Goal: Task Accomplishment & Management: Manage account settings

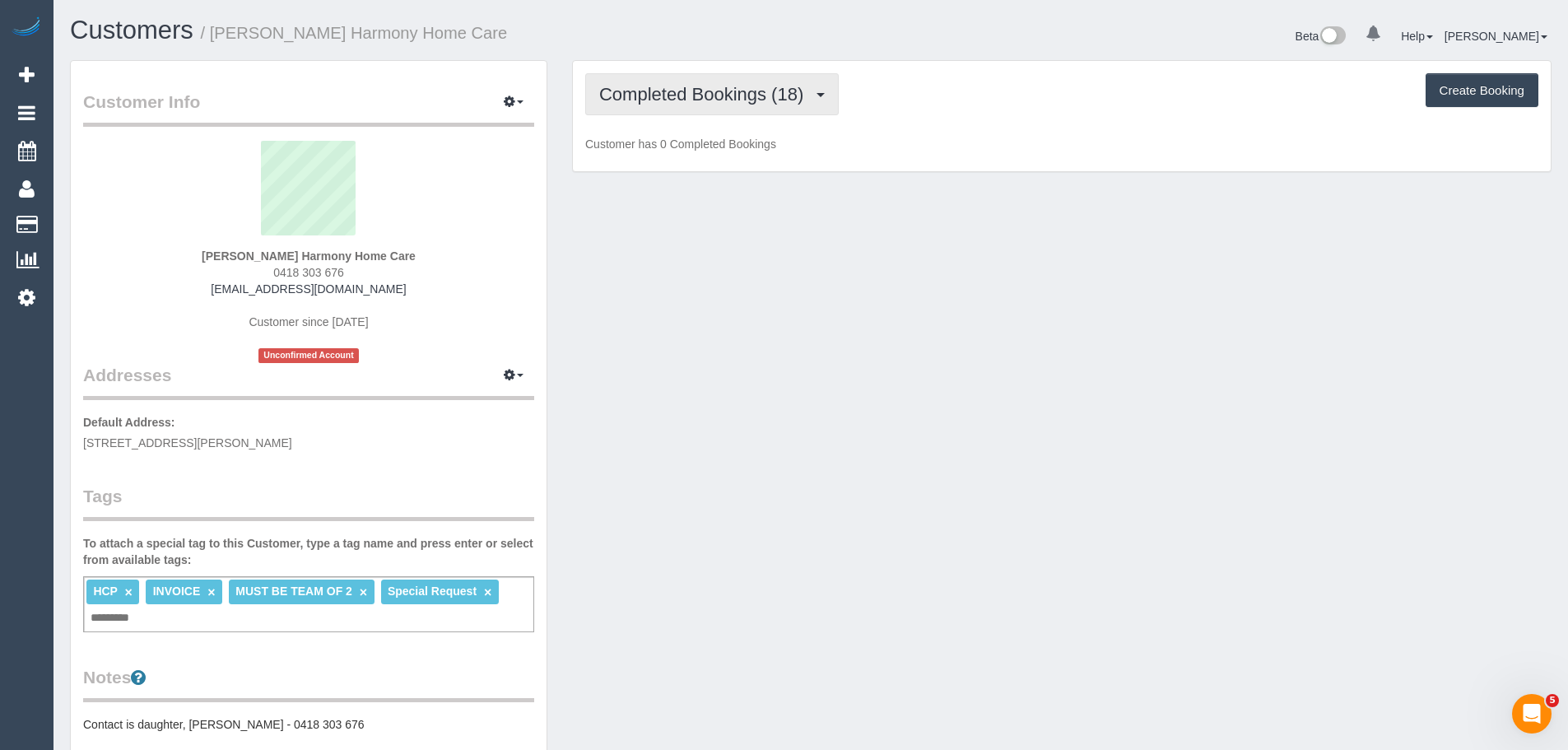
click at [682, 98] on span "Completed Bookings (18)" at bounding box center [705, 94] width 212 height 21
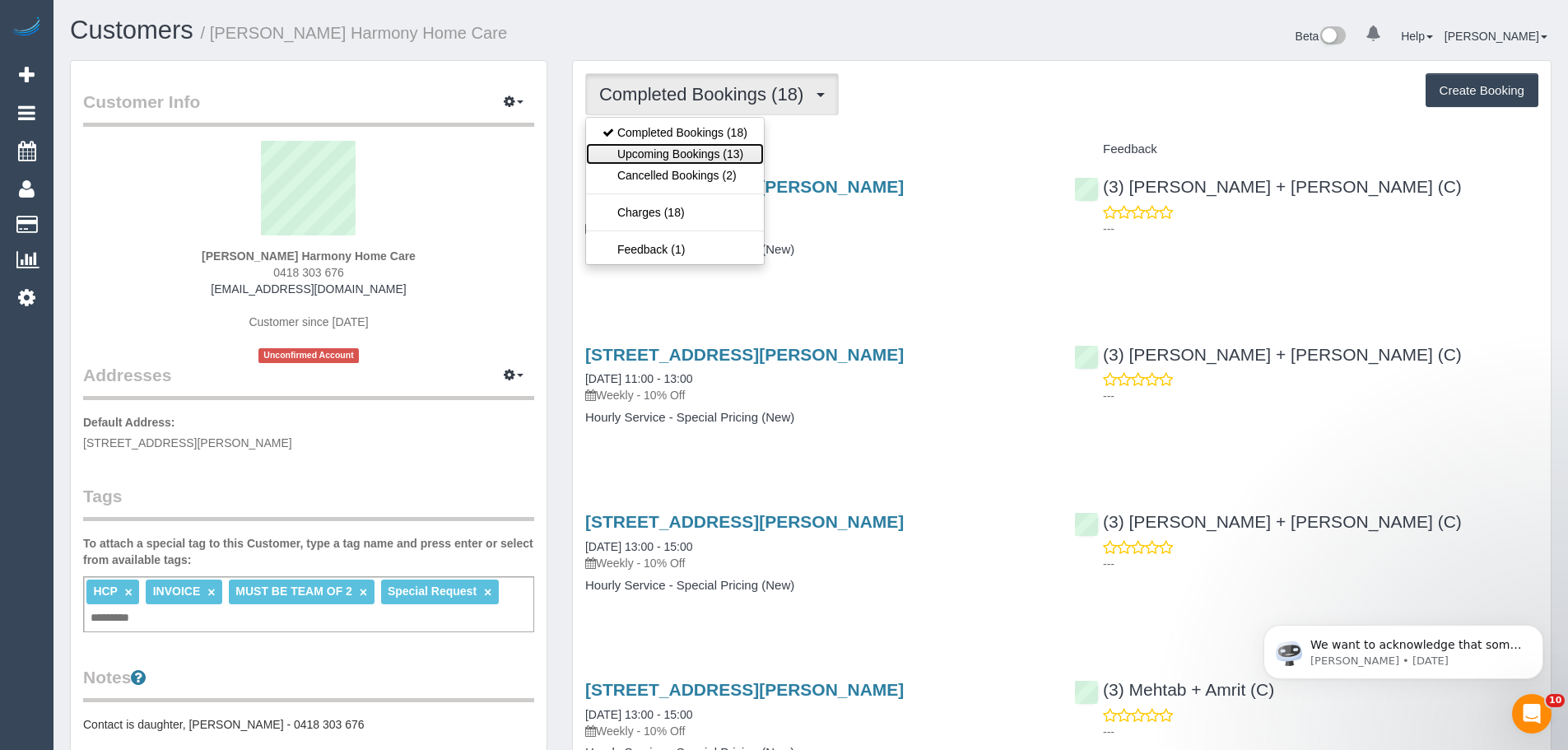
click at [689, 156] on link "Upcoming Bookings (13)" at bounding box center [674, 154] width 178 height 21
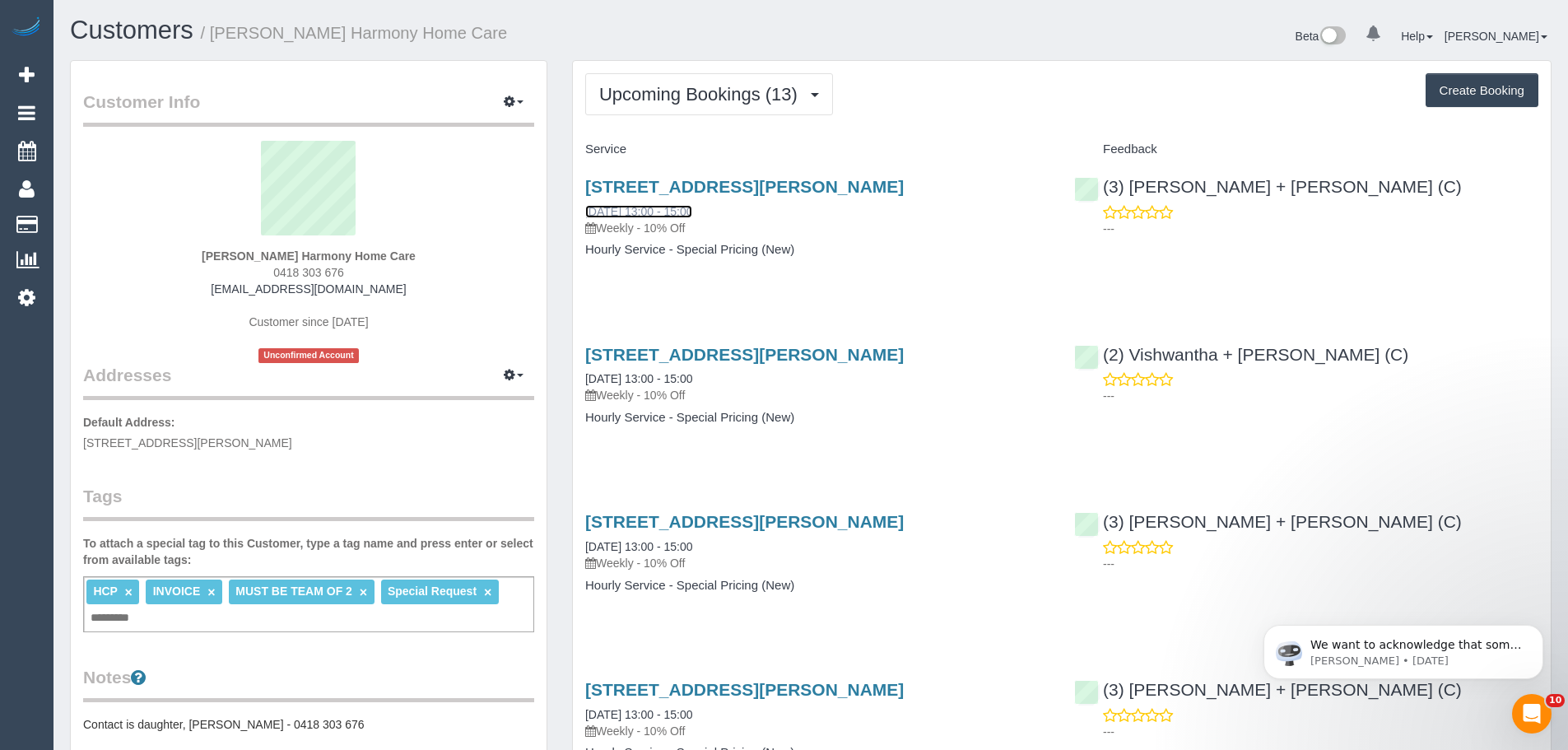
click at [654, 214] on link "25/09/2025 13:00 - 15:00" at bounding box center [639, 211] width 107 height 13
click at [23, 293] on icon at bounding box center [26, 297] width 17 height 20
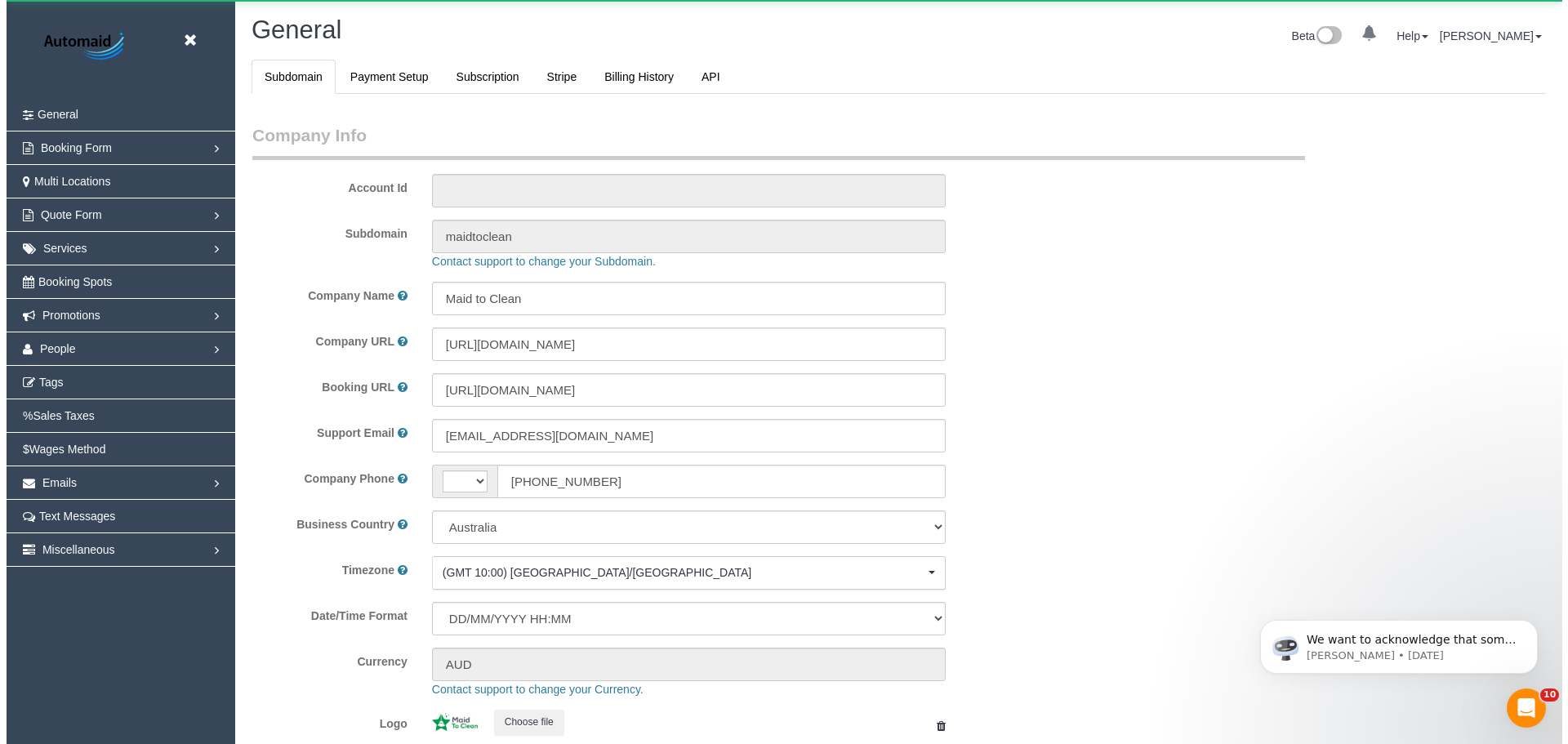
scroll to position [3701, 1556]
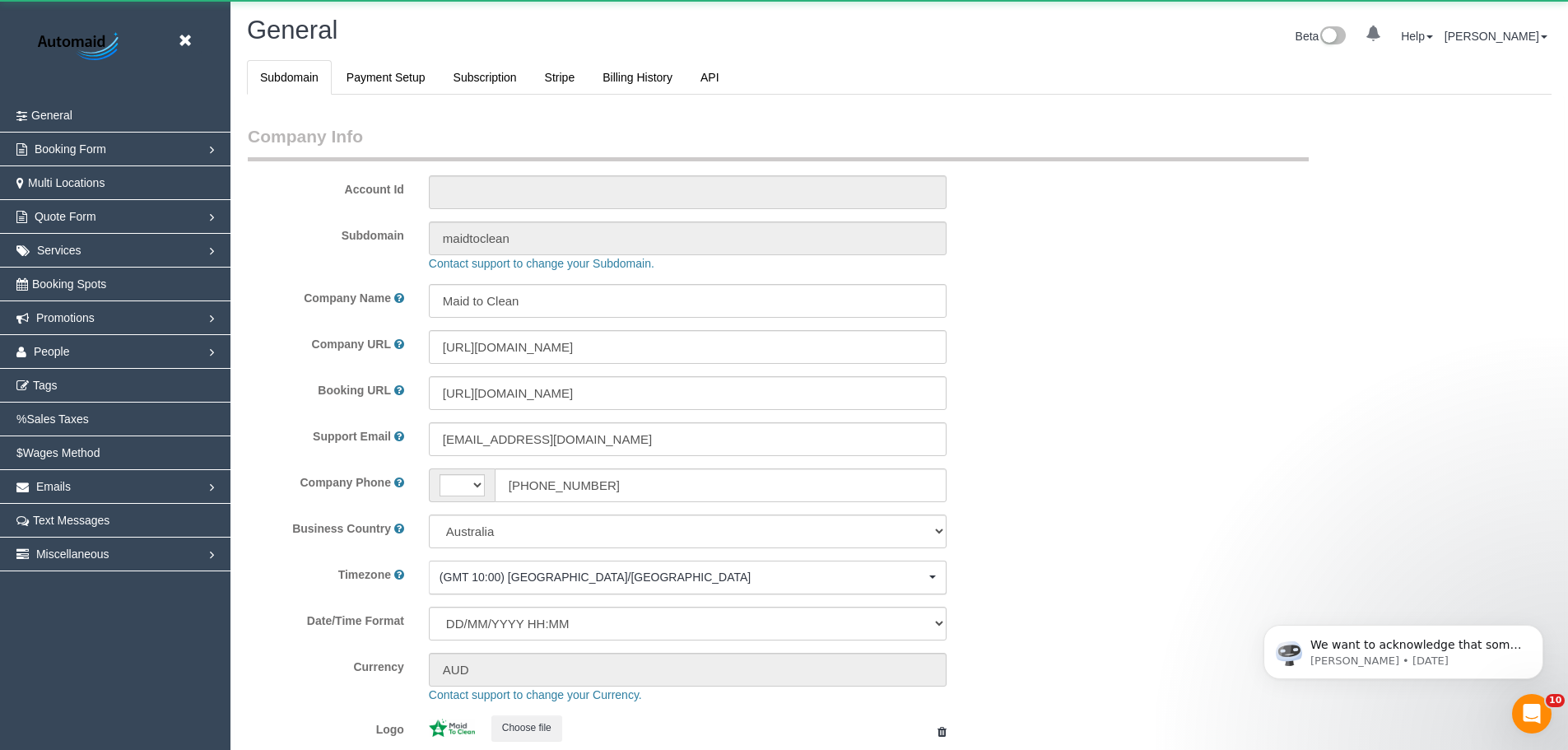
select select "string:AU"
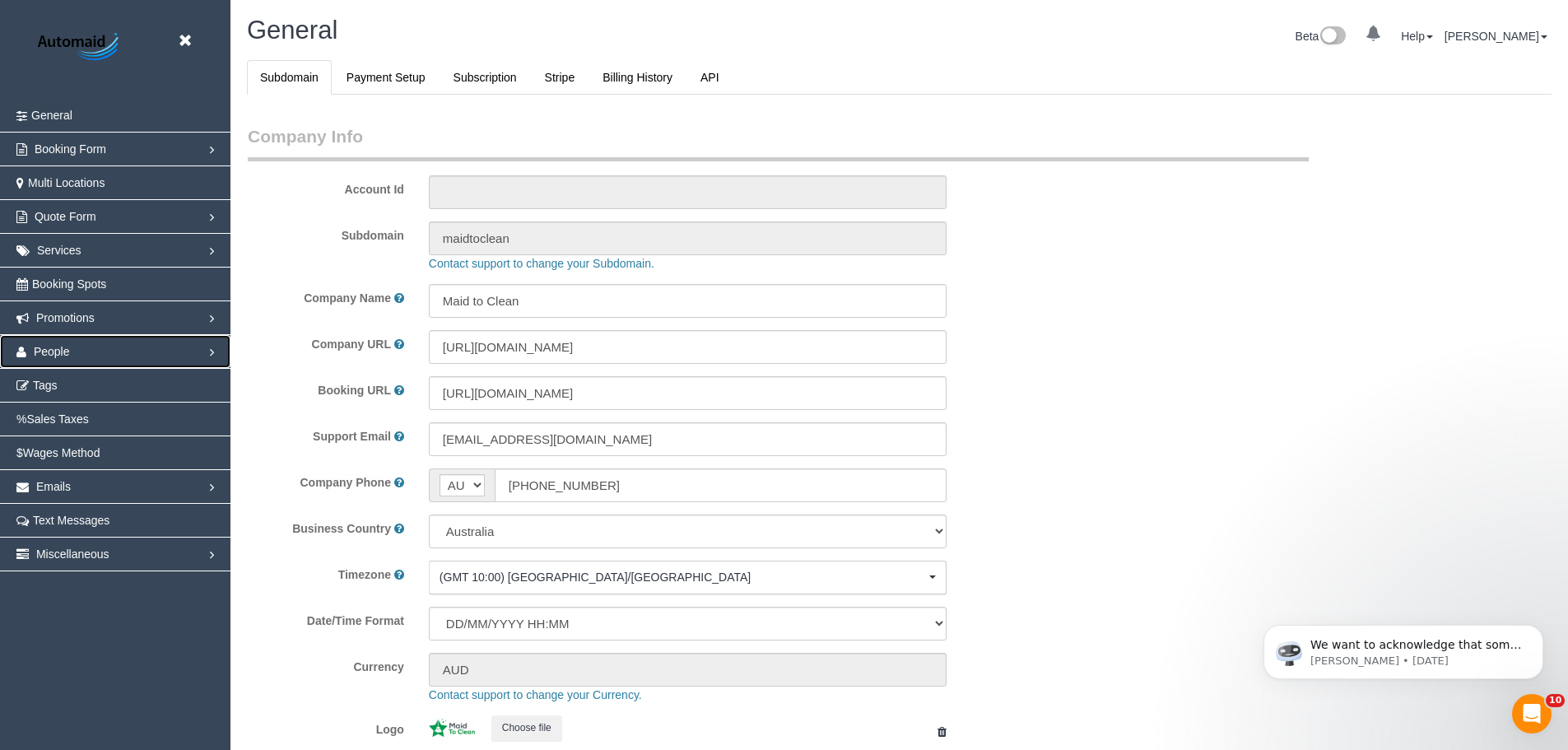
click at [64, 353] on span "People" at bounding box center [52, 352] width 36 height 13
select select "1"
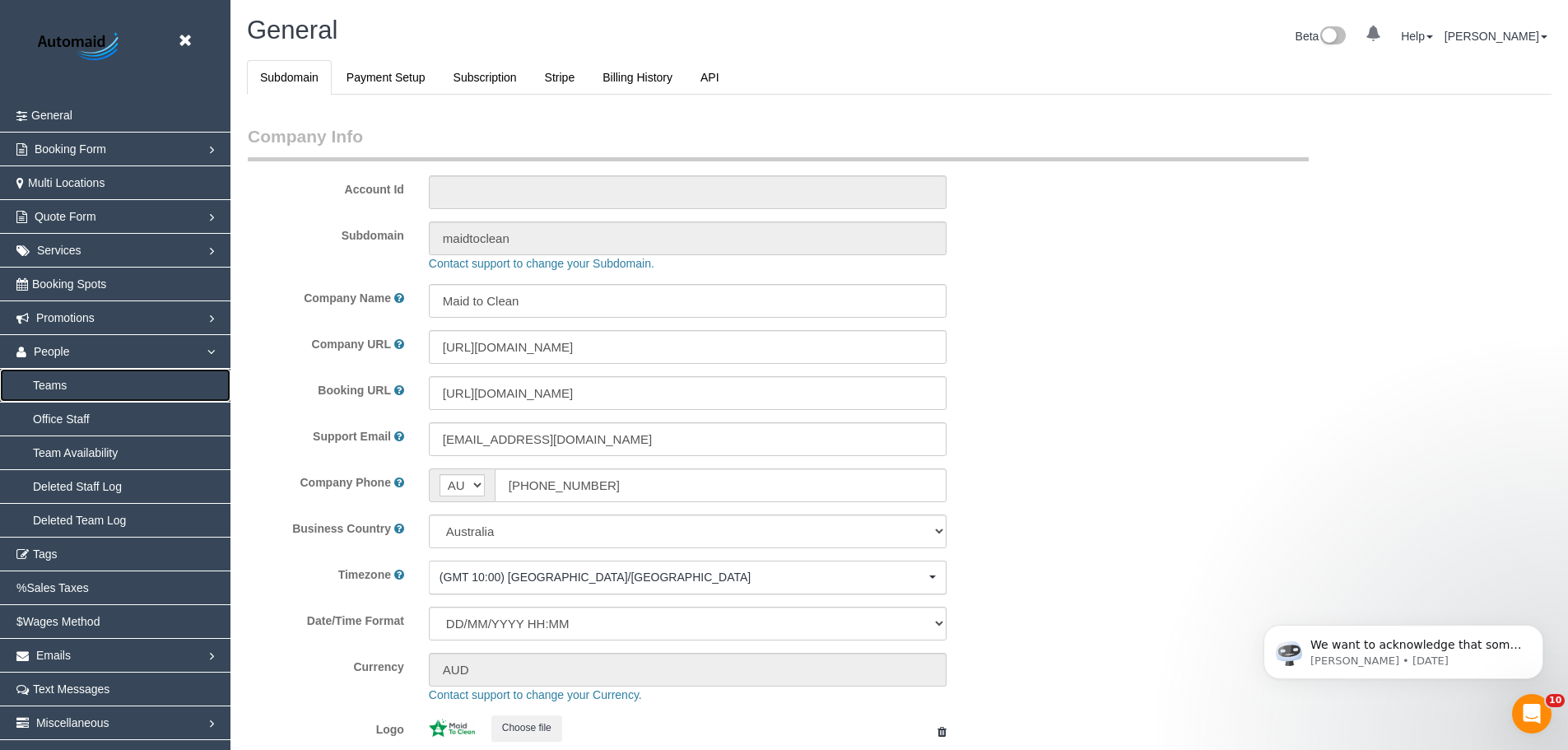
click at [63, 379] on link "Teams" at bounding box center [115, 385] width 231 height 33
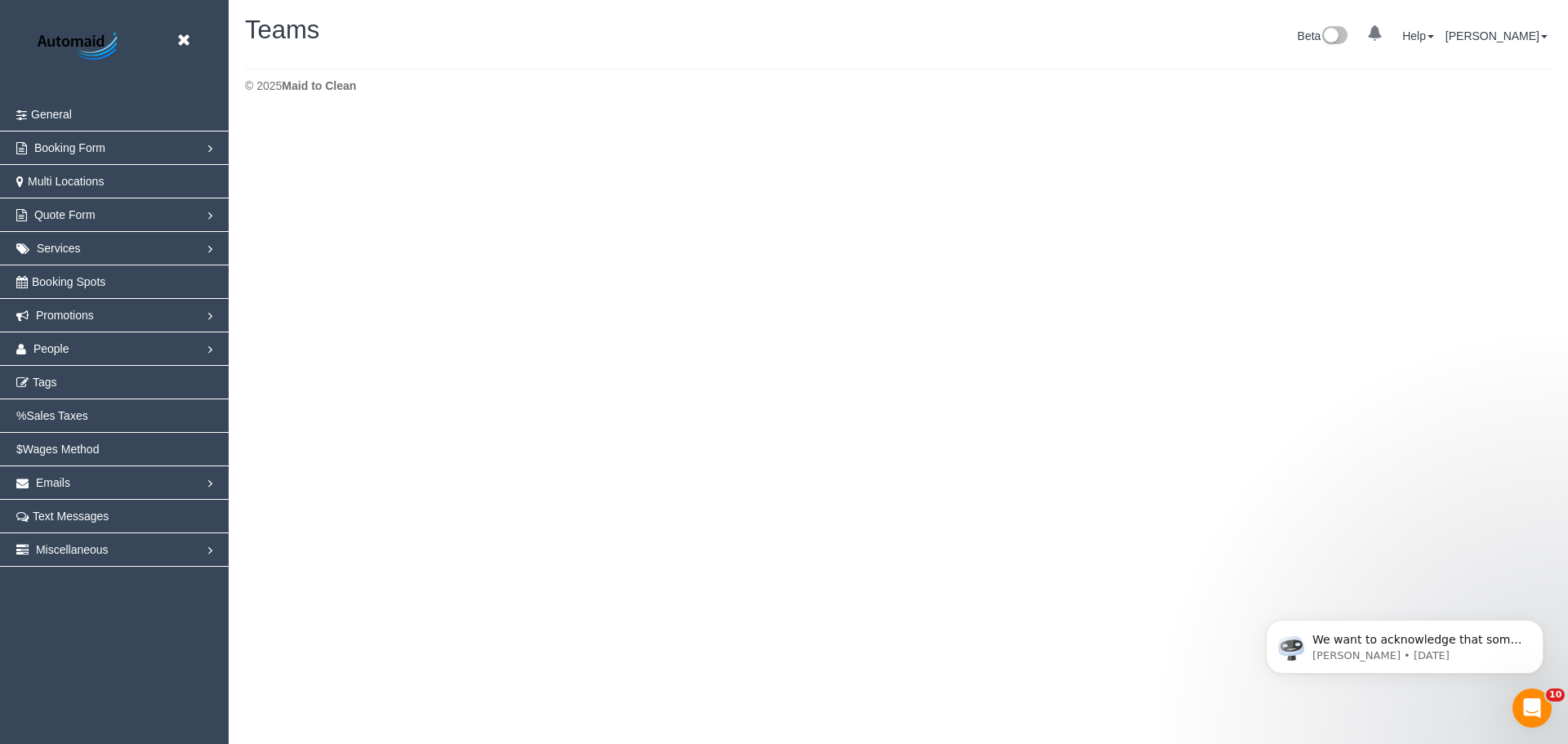
scroll to position [289, 1568]
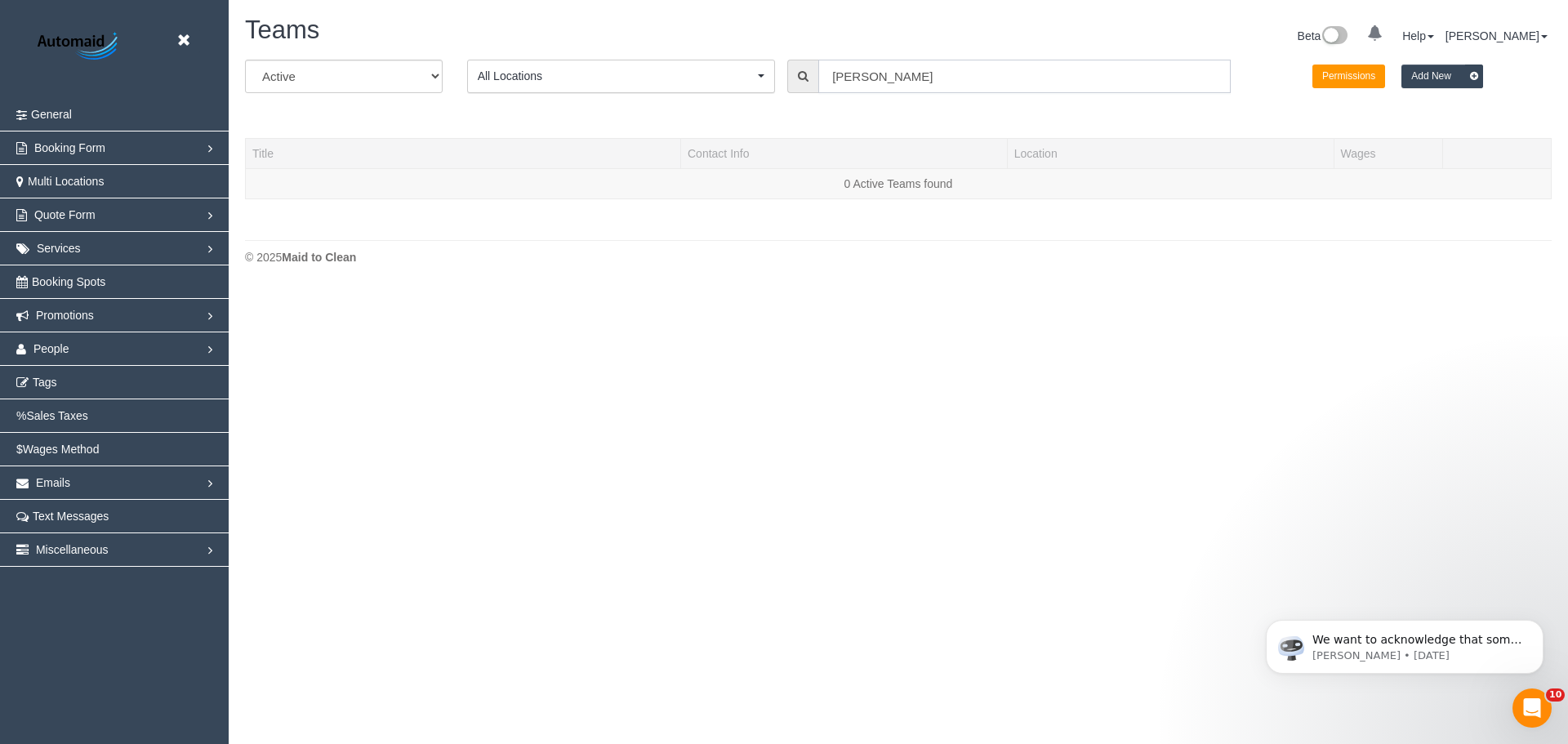
click at [949, 63] on input "sohail" at bounding box center [1024, 76] width 413 height 34
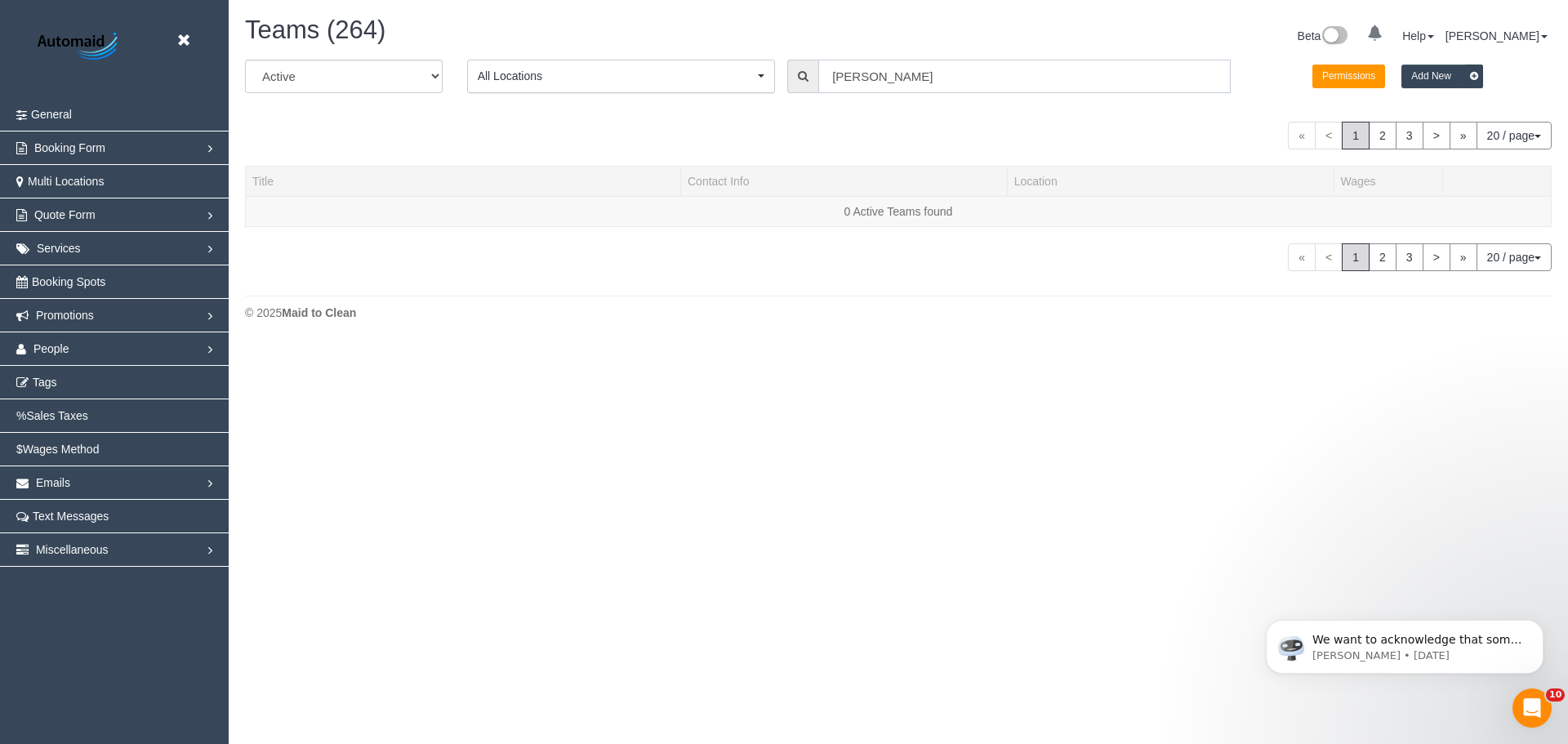
click at [949, 63] on input "sohail" at bounding box center [1024, 76] width 413 height 34
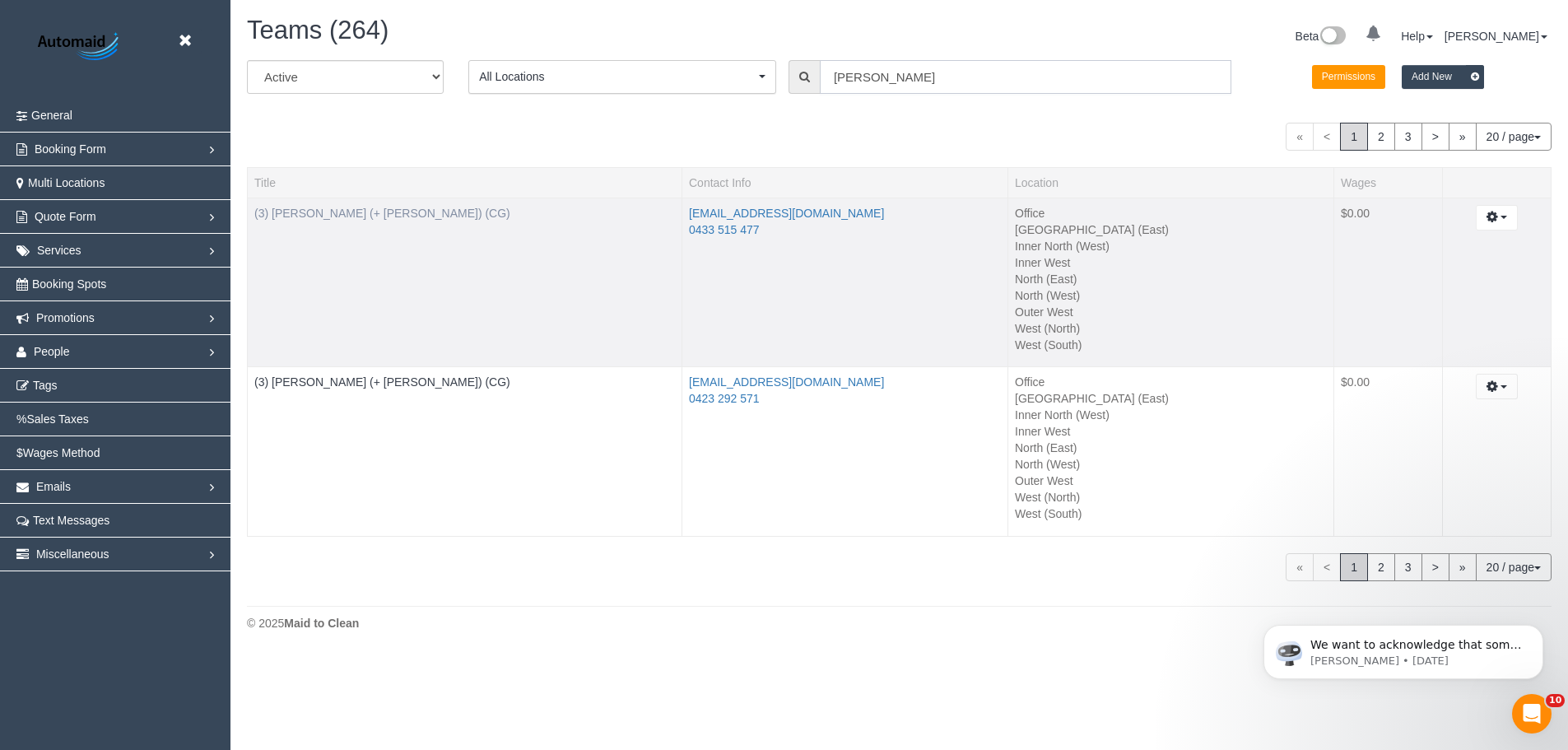
scroll to position [1141, 1568]
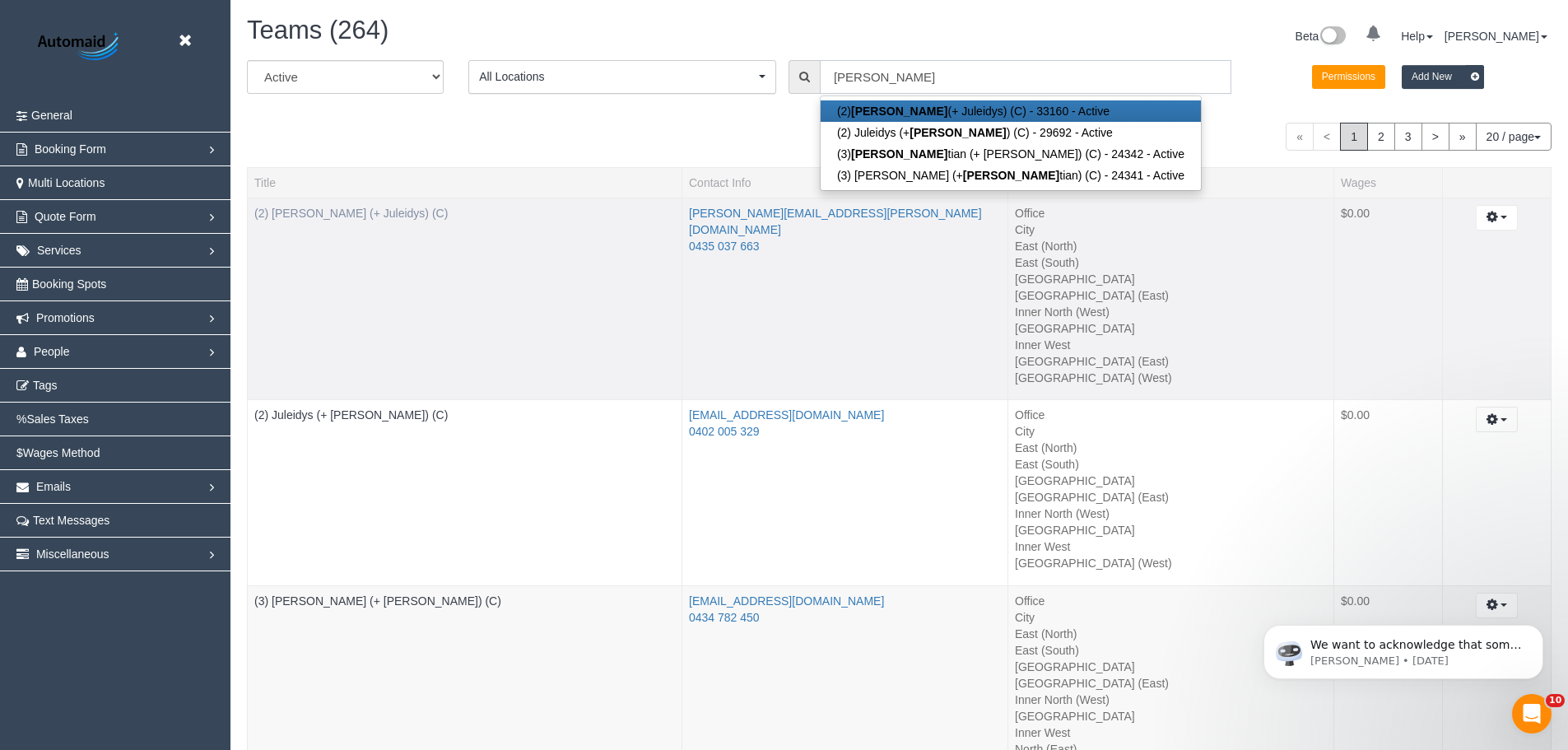
type input "cris"
click at [324, 216] on link "(2) [PERSON_NAME] (+ Juleidys) (C)" at bounding box center [351, 213] width 193 height 13
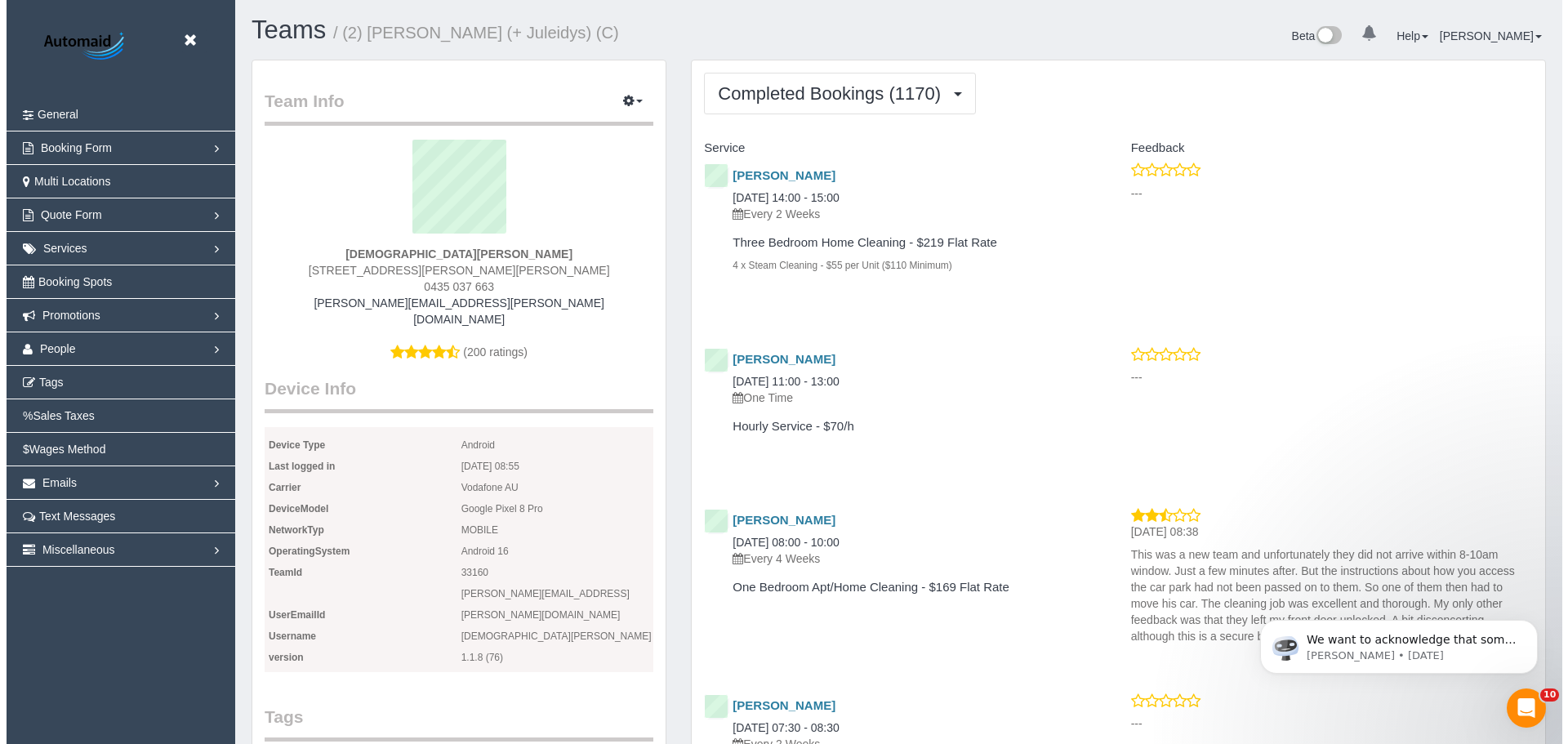
scroll to position [4429, 1556]
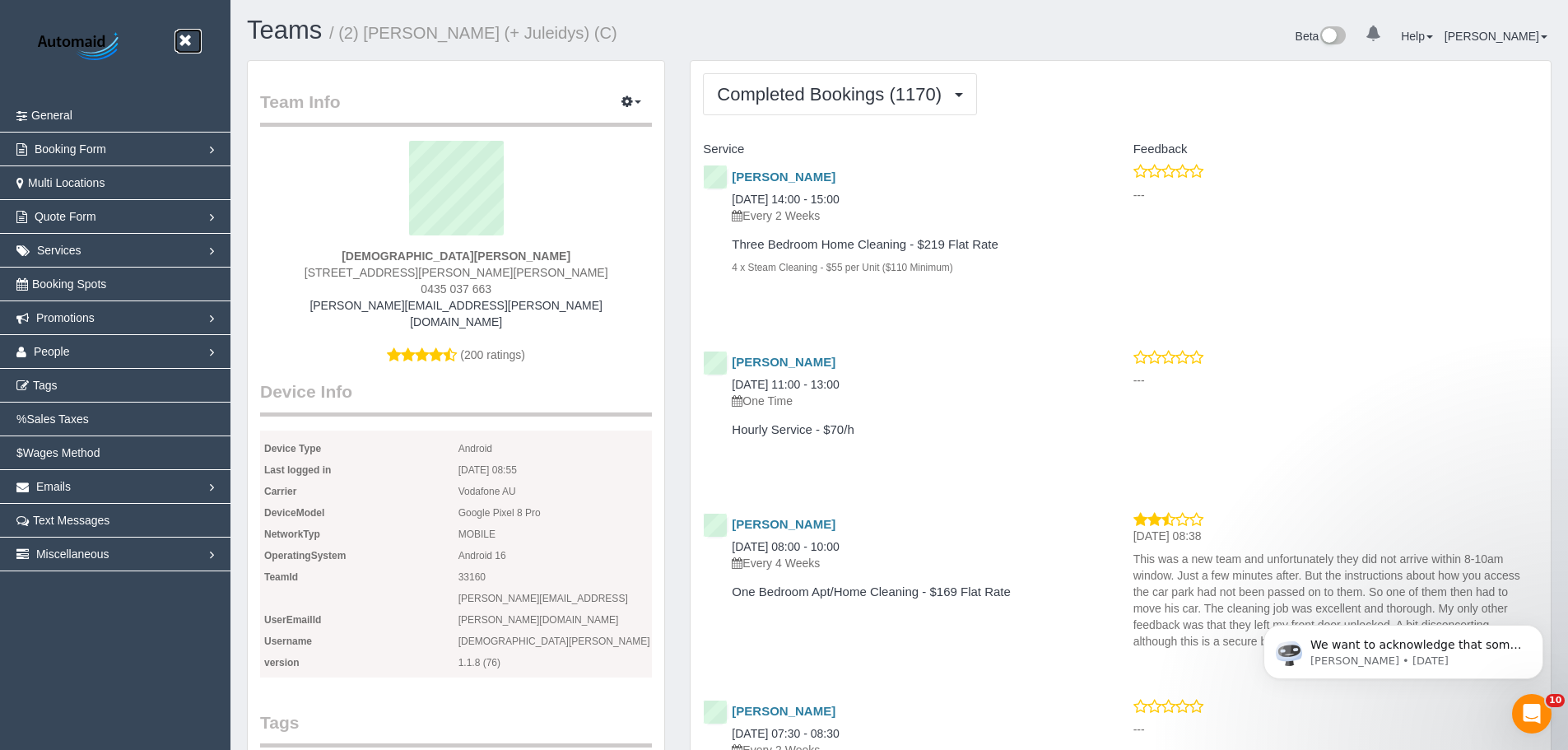
drag, startPoint x: 182, startPoint y: 36, endPoint x: 156, endPoint y: 56, distance: 32.8
click at [182, 36] on icon at bounding box center [184, 40] width 21 height 21
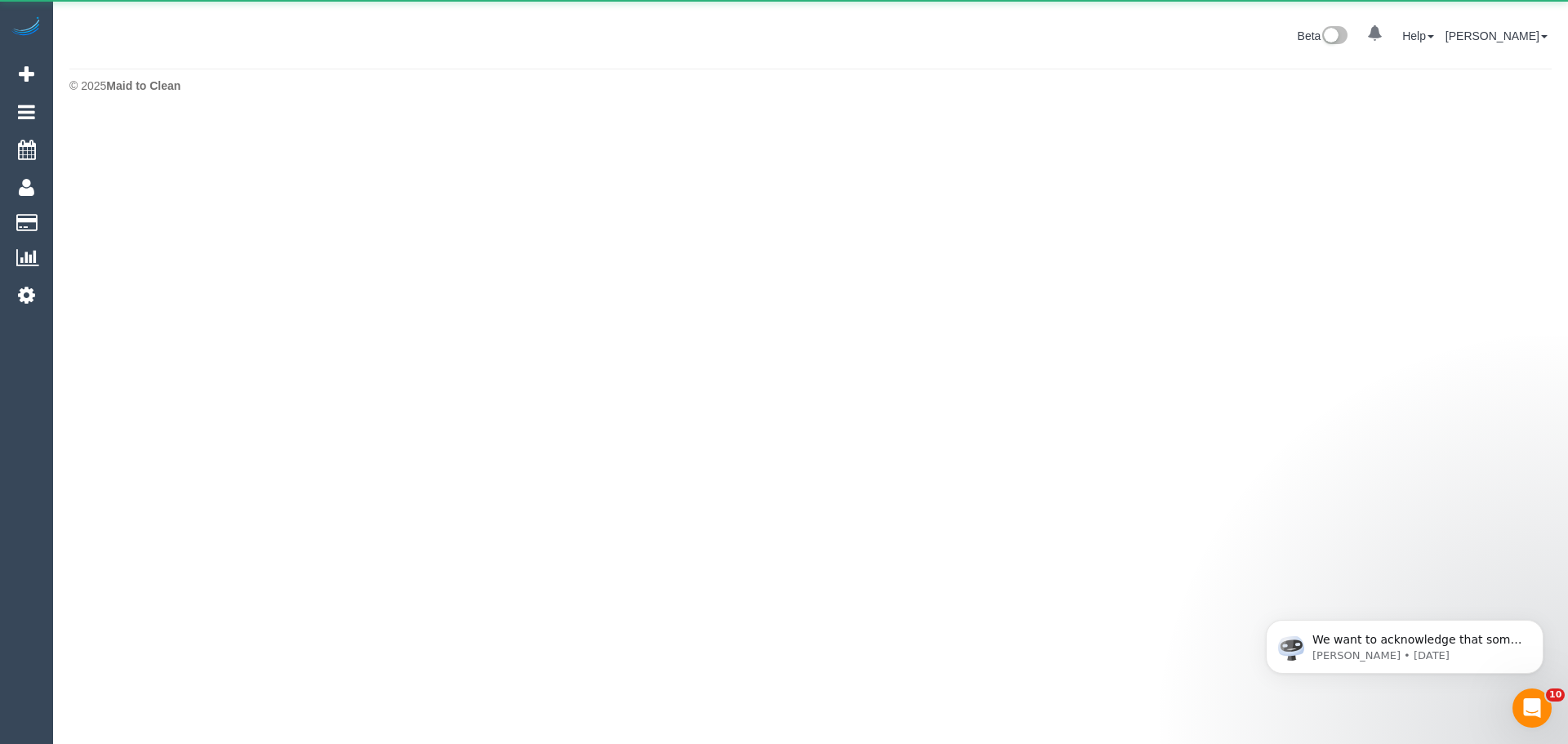
scroll to position [81572, 80081]
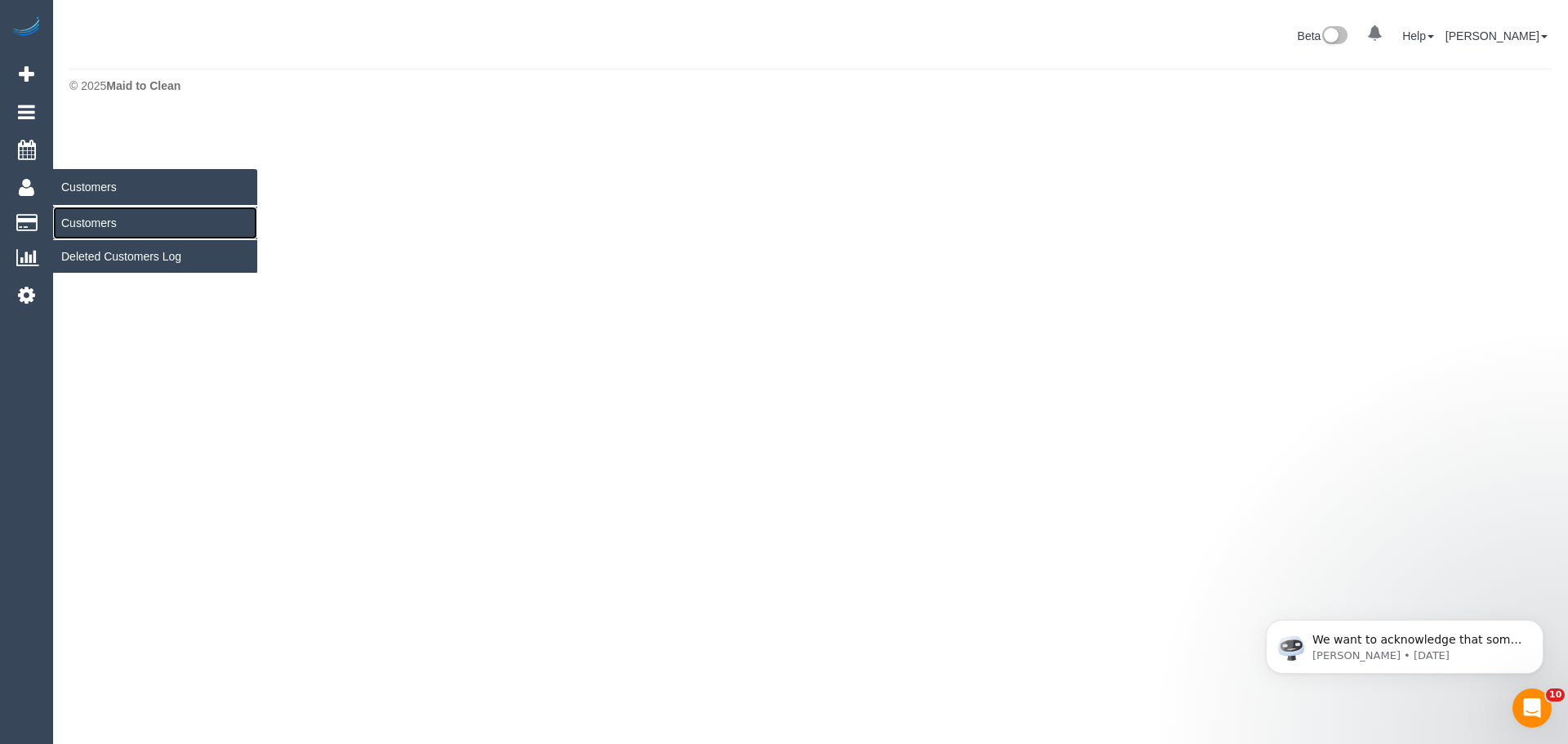
click at [87, 220] on link "Customers" at bounding box center [155, 223] width 204 height 33
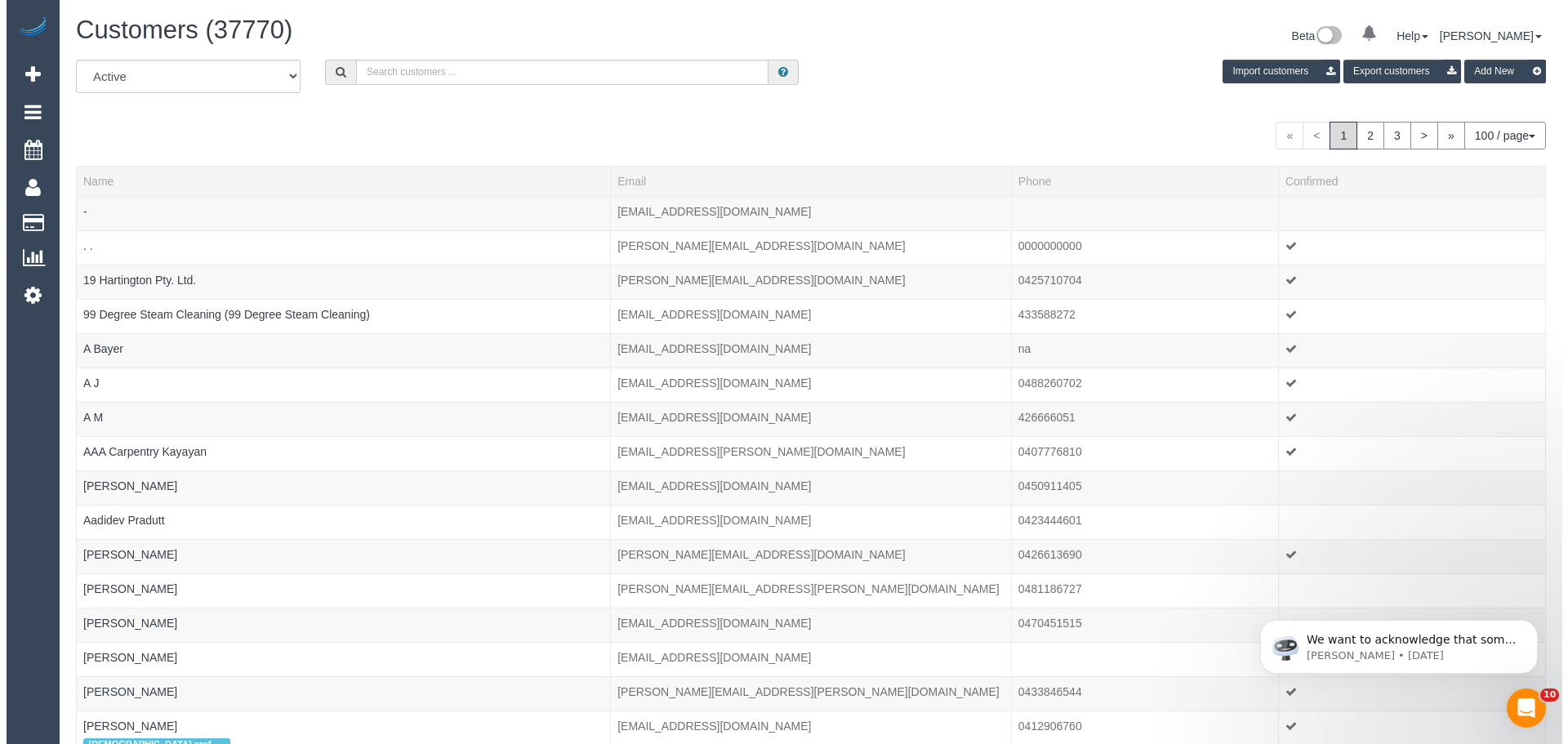
scroll to position [3973, 1556]
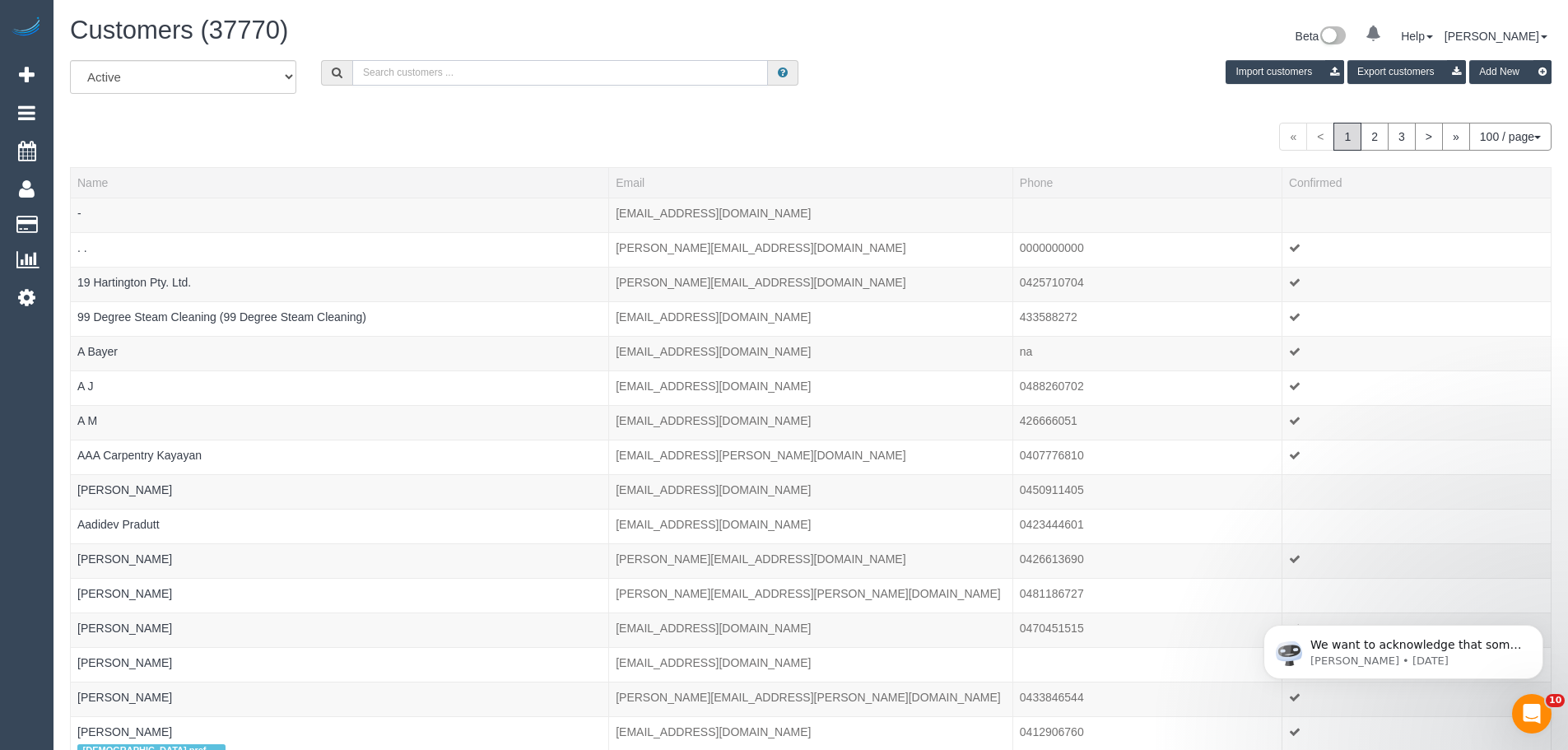
click at [518, 67] on input "text" at bounding box center [560, 72] width 416 height 26
paste input "divjacob@gmail.com"
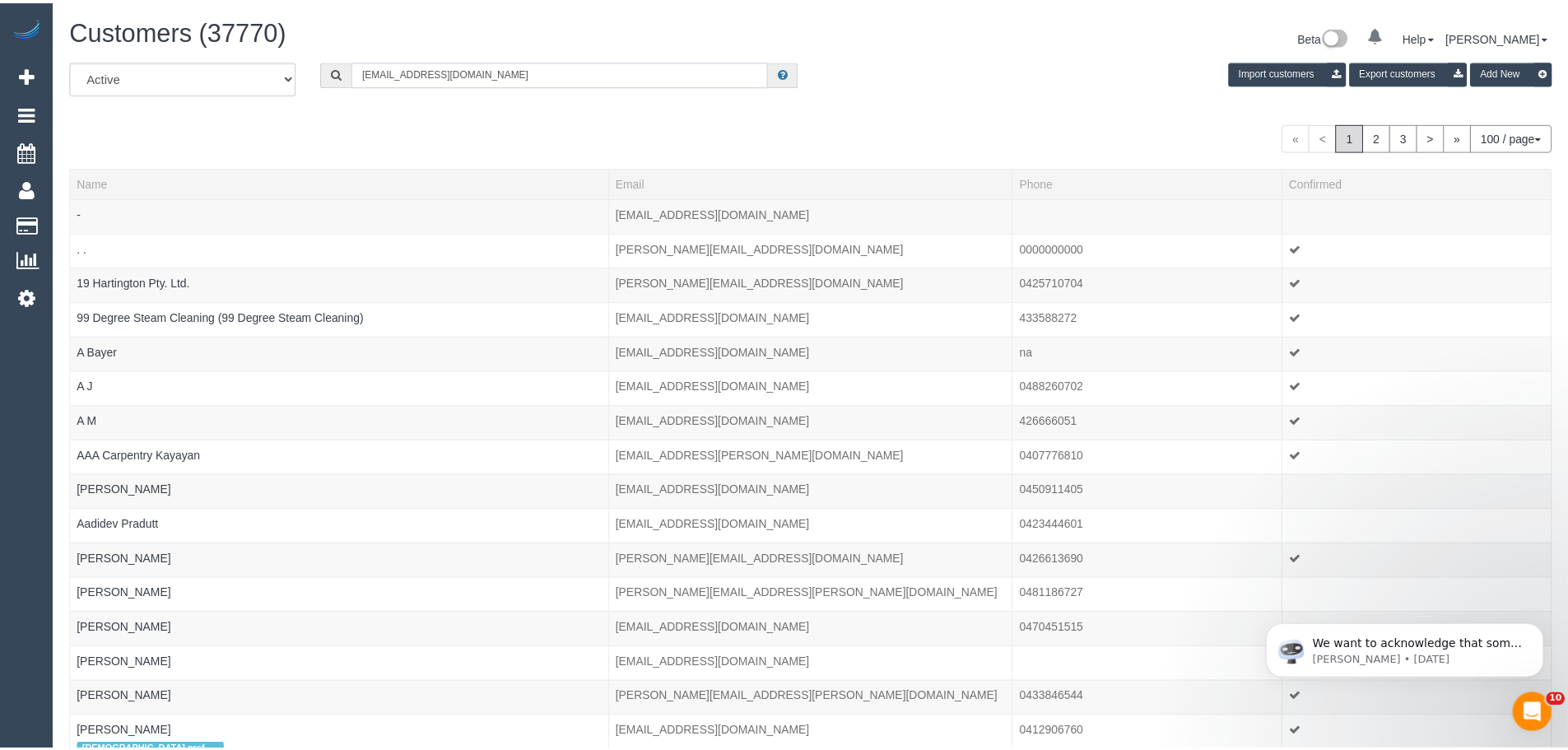
scroll to position [81997, 80720]
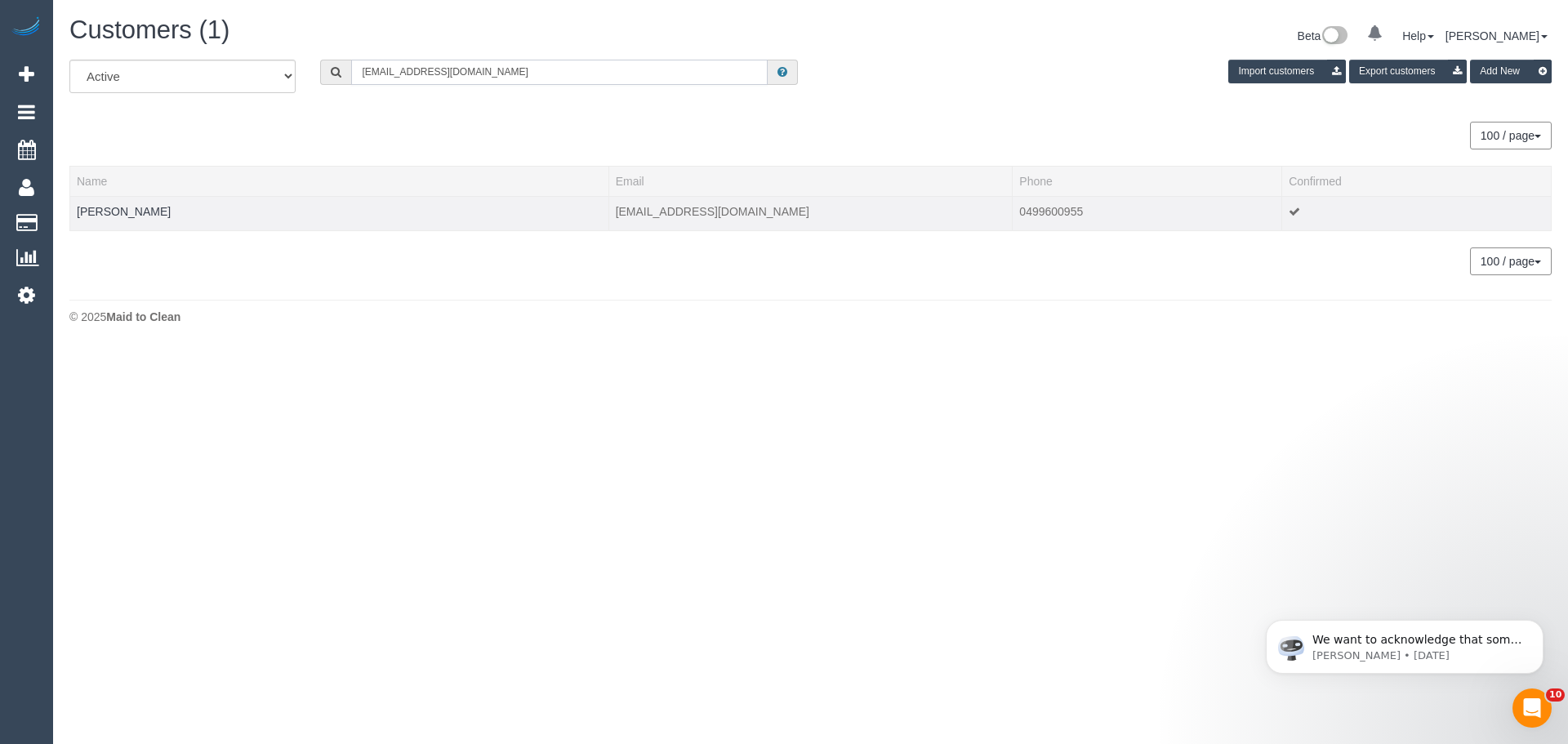
type input "divjacob@gmail.com"
drag, startPoint x: 148, startPoint y: 212, endPoint x: 72, endPoint y: 212, distance: 76.0
click at [72, 212] on td "Divya Jacob" at bounding box center [339, 213] width 539 height 35
copy link "Divya Jacob"
click at [108, 217] on link "Divya Jacob" at bounding box center [123, 211] width 94 height 13
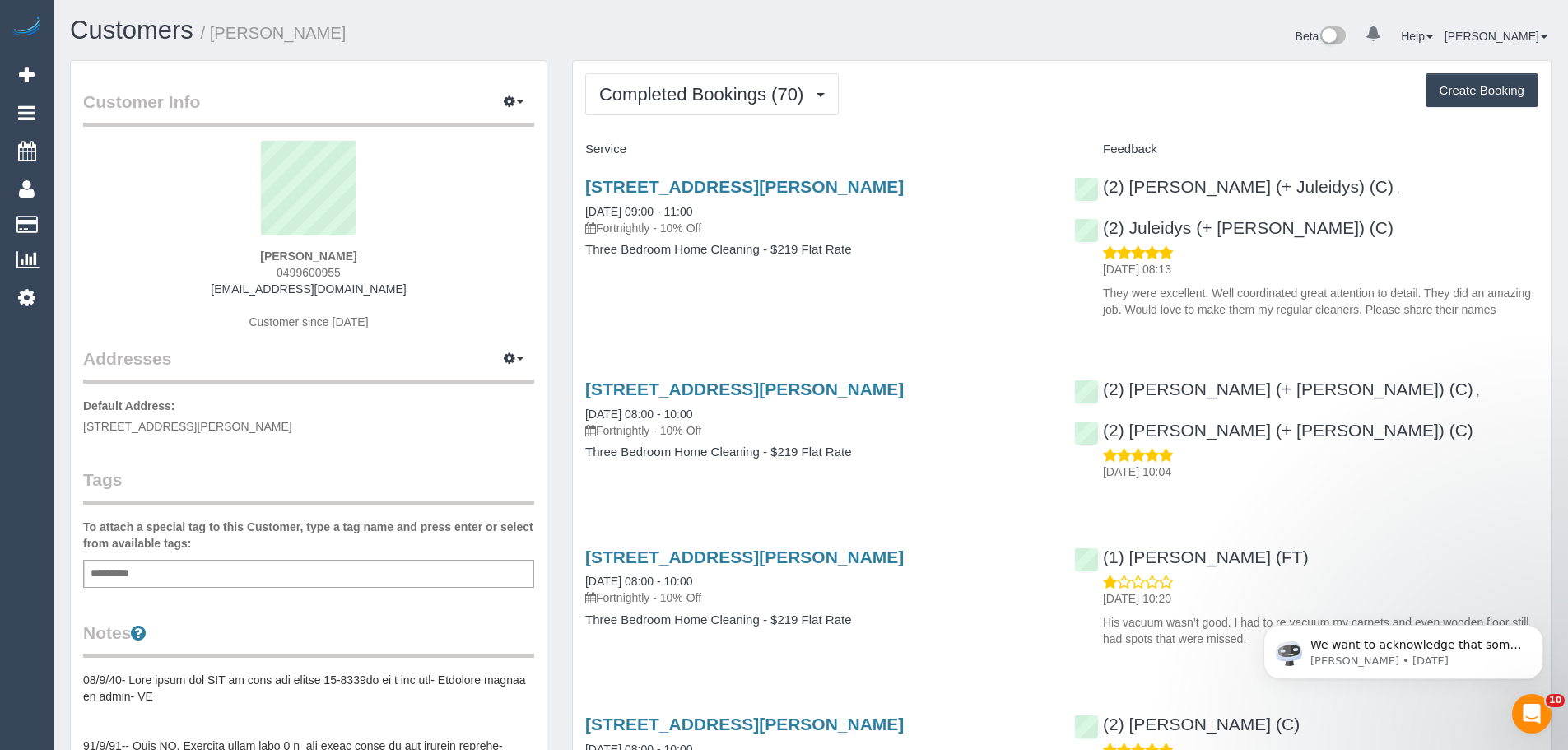
scroll to position [4630, 1568]
click at [742, 107] on button "Completed Bookings (70)" at bounding box center [711, 94] width 253 height 42
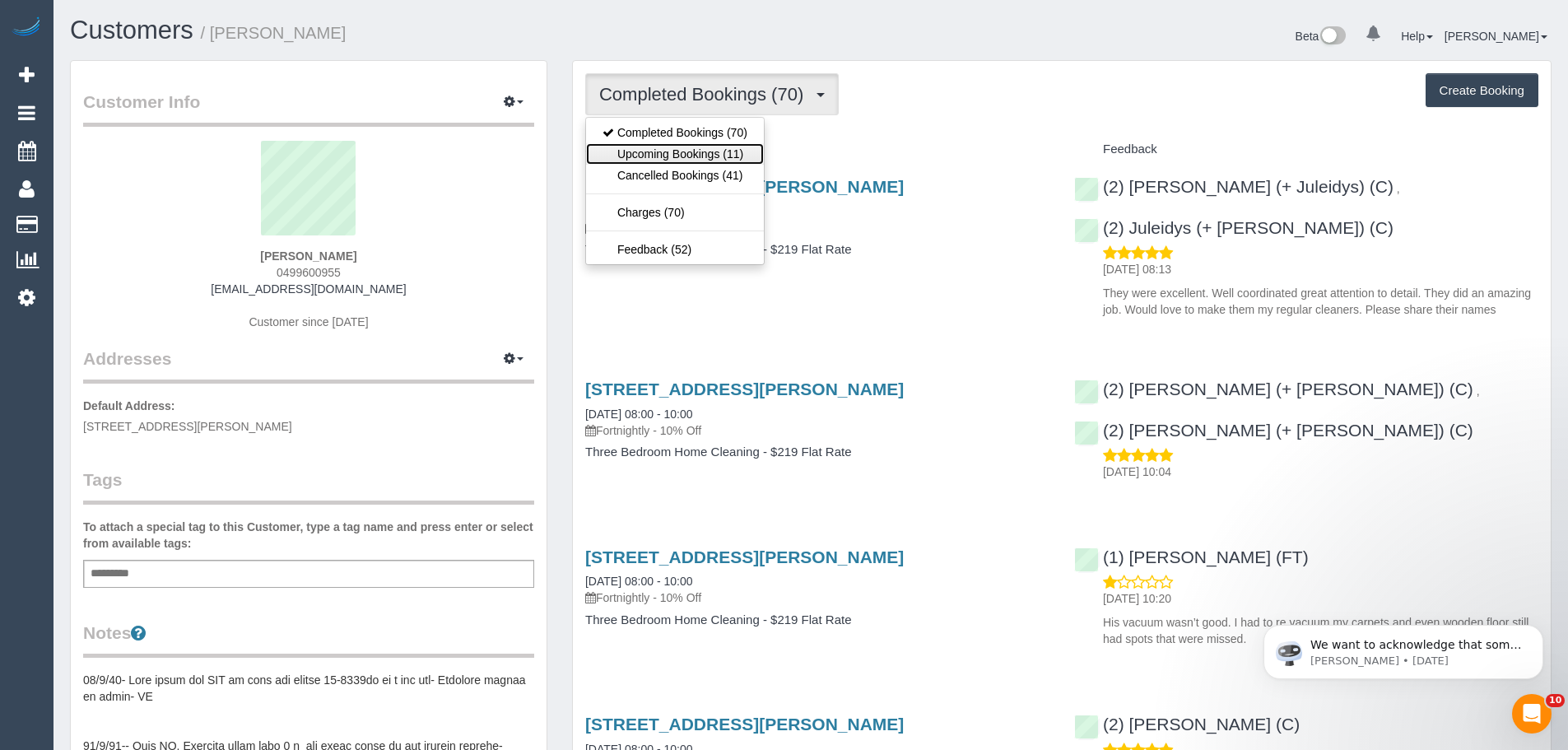
click at [714, 158] on link "Upcoming Bookings (11)" at bounding box center [674, 154] width 178 height 21
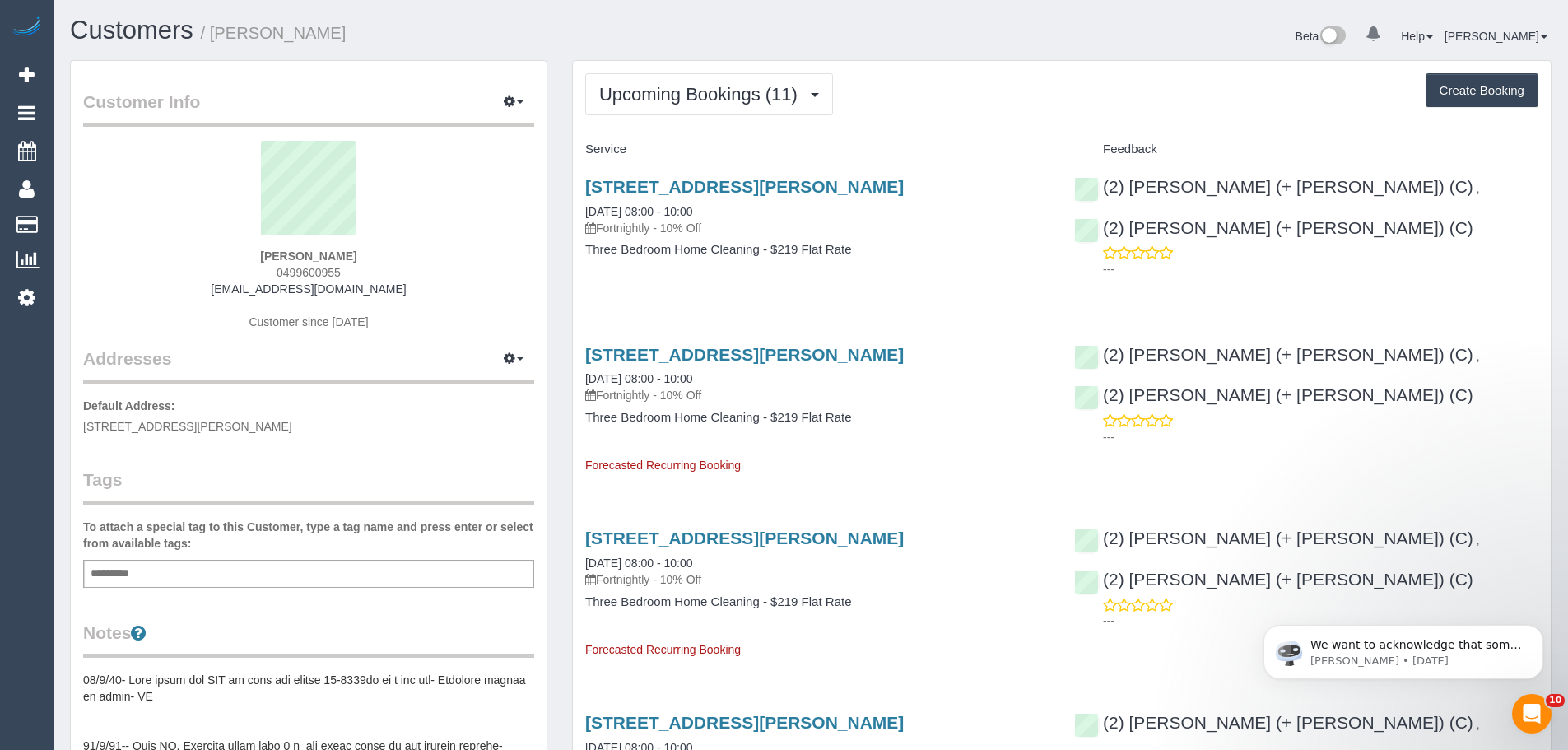
scroll to position [2260, 1568]
click at [681, 98] on span "Upcoming Bookings (11)" at bounding box center [702, 94] width 207 height 21
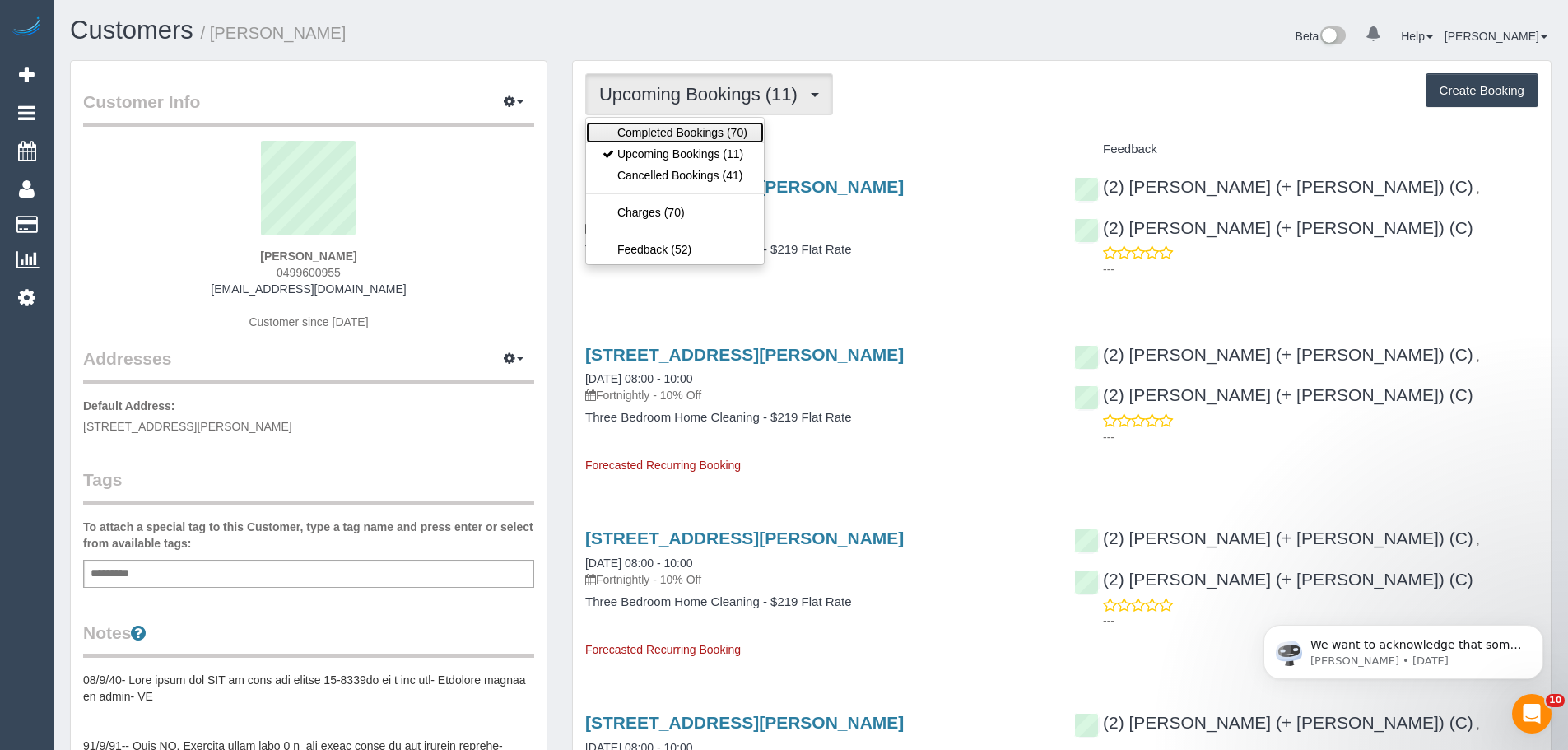
click at [668, 129] on link "Completed Bookings (70)" at bounding box center [674, 132] width 178 height 21
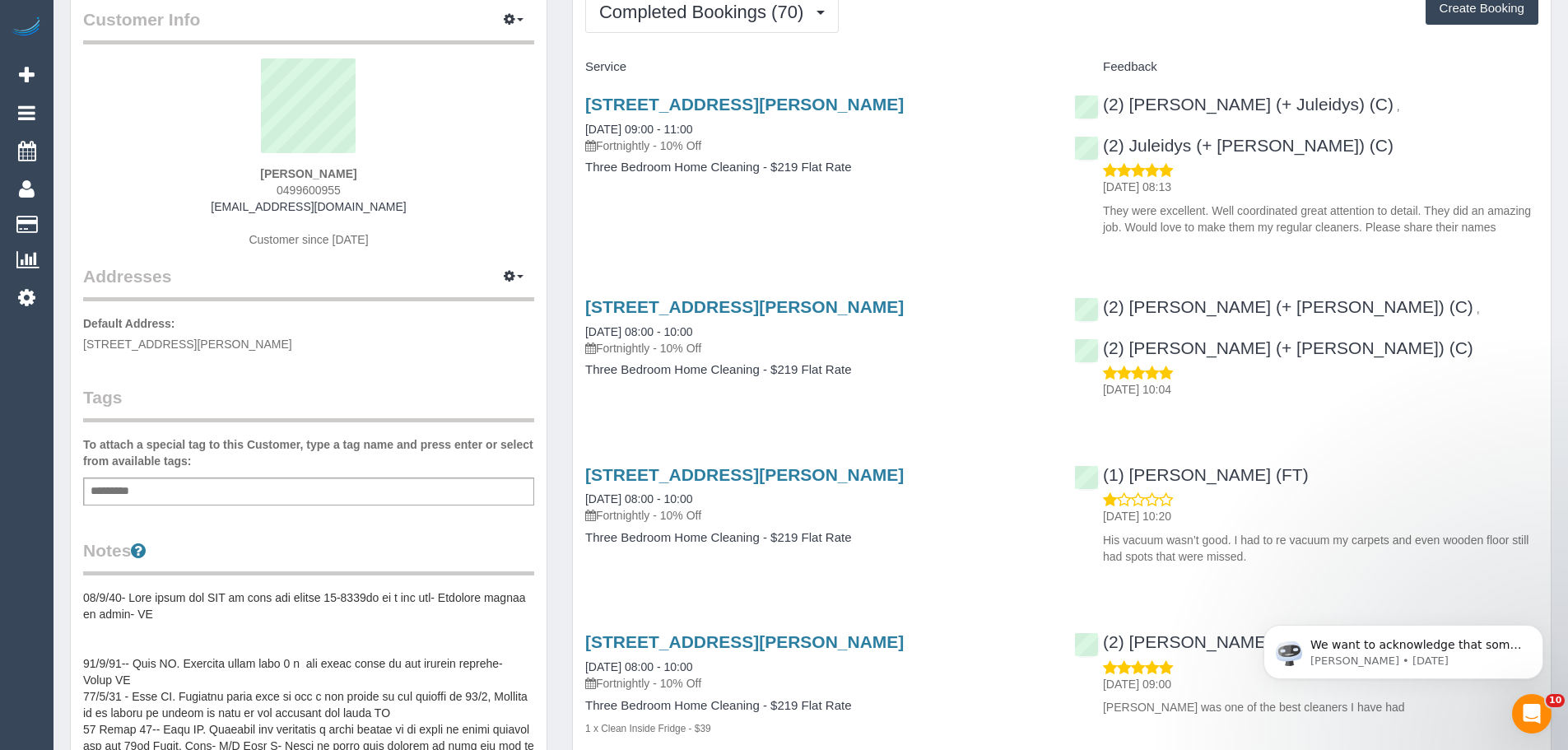
scroll to position [0, 0]
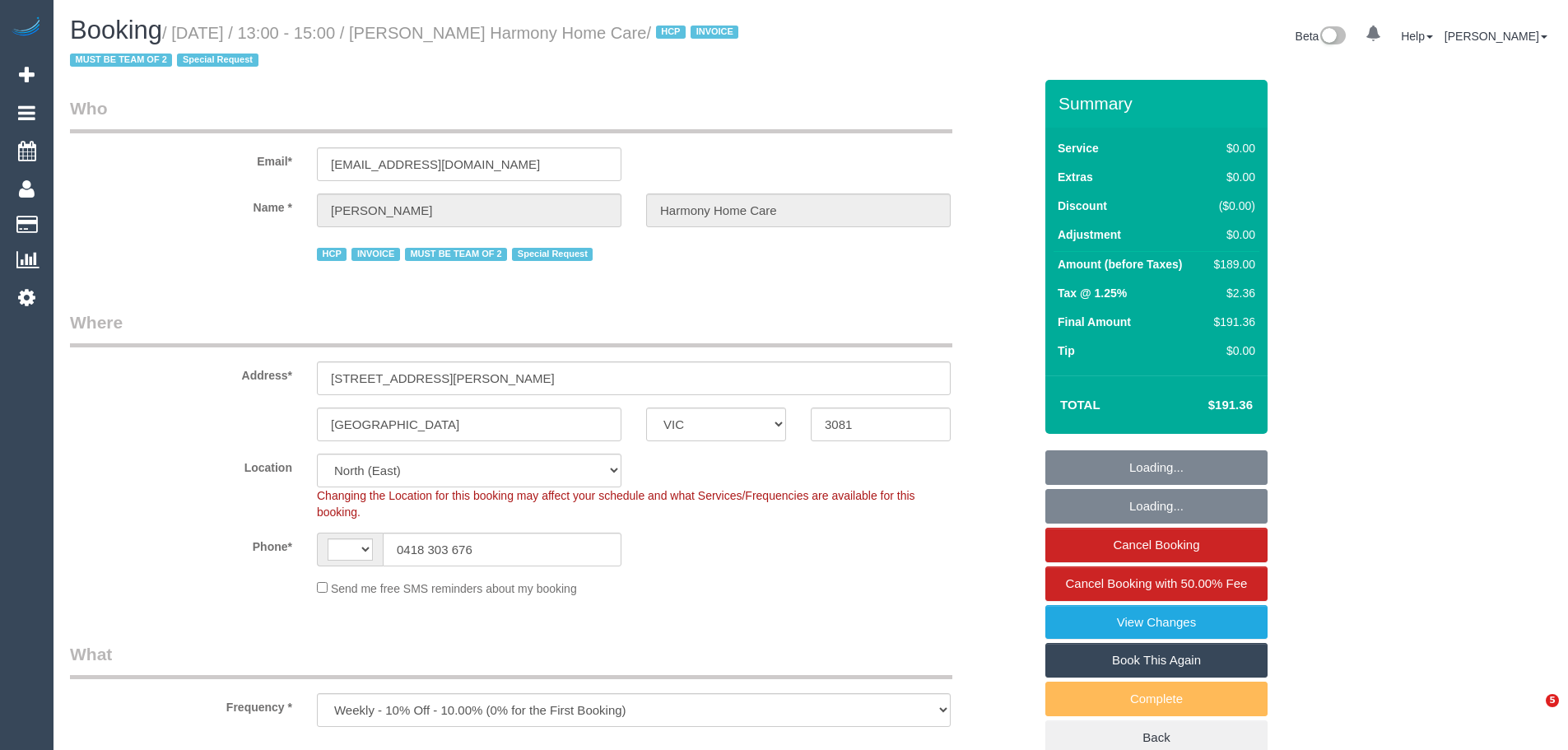
select select "VIC"
select select "string:AU"
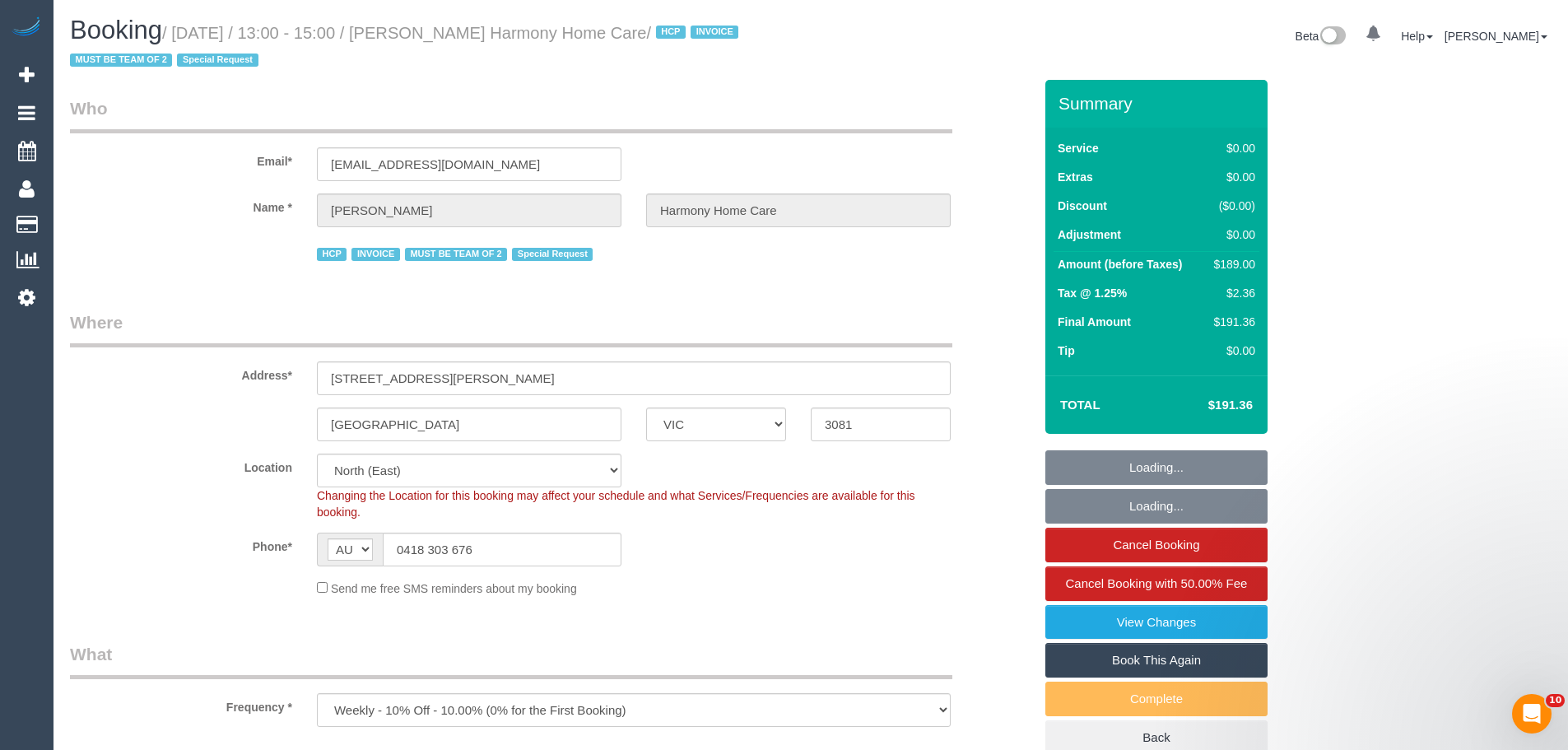
select select "object:844"
select select "180"
select select "number:28"
select select "number:14"
select select "number:19"
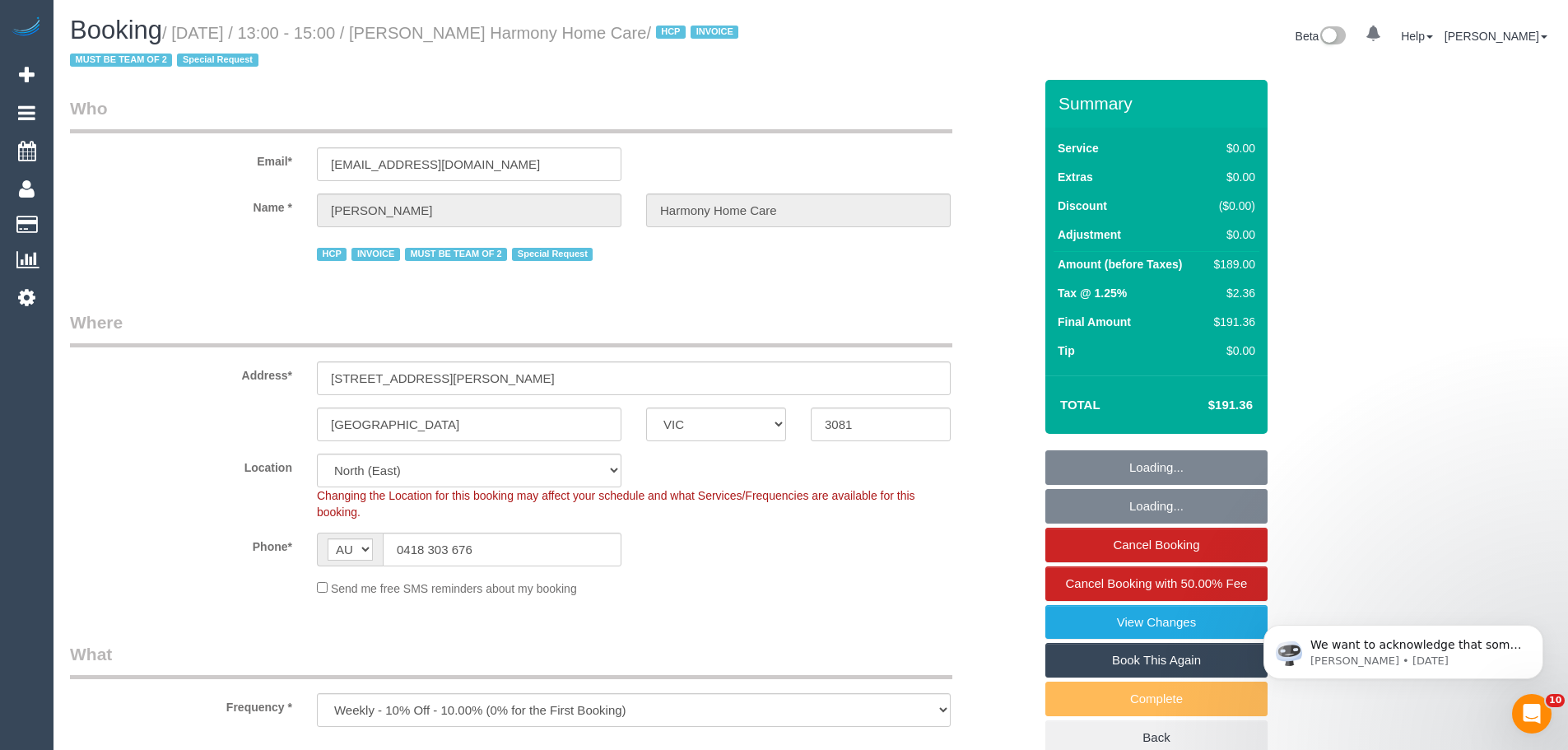
select select "number:36"
select select "number:35"
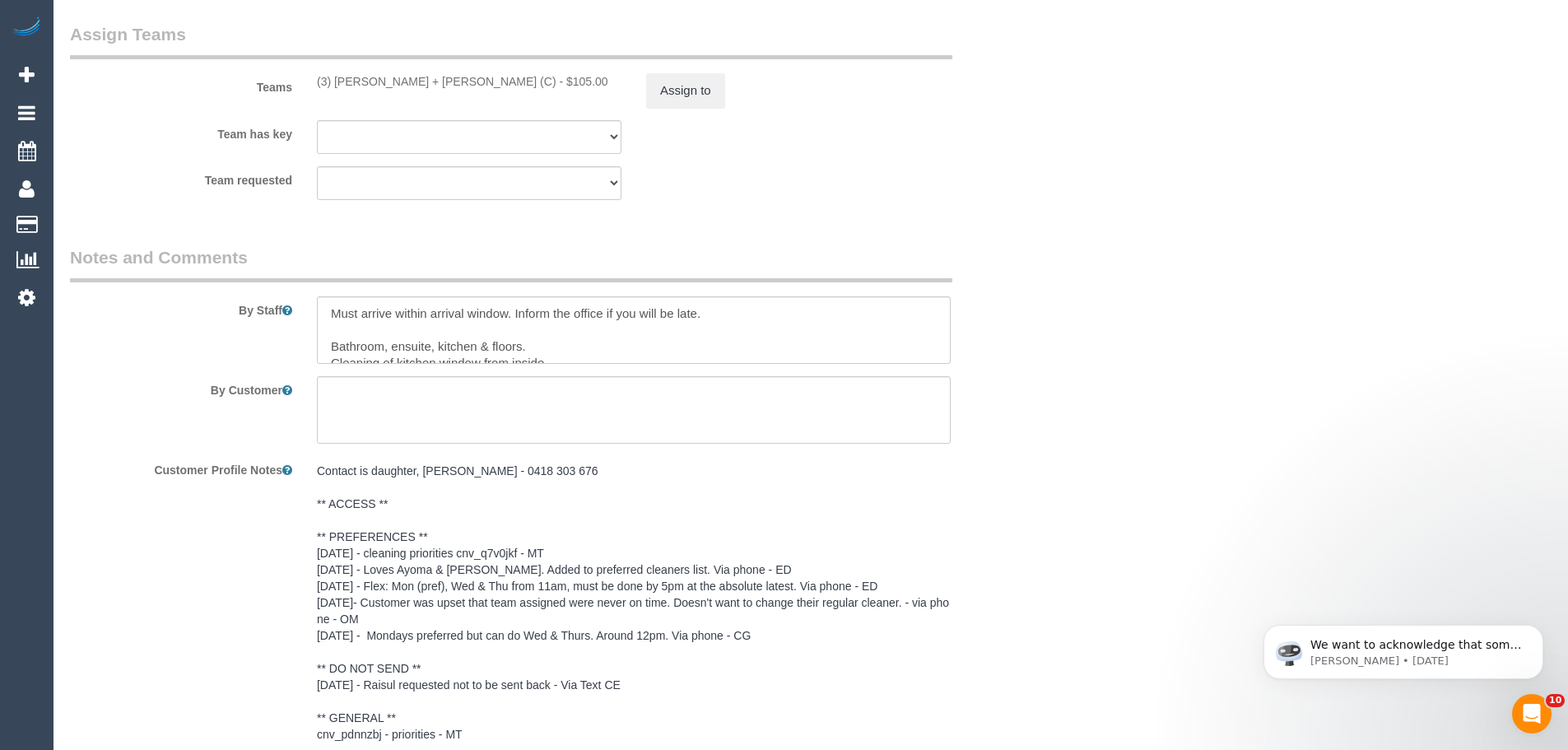
scroll to position [2027, 0]
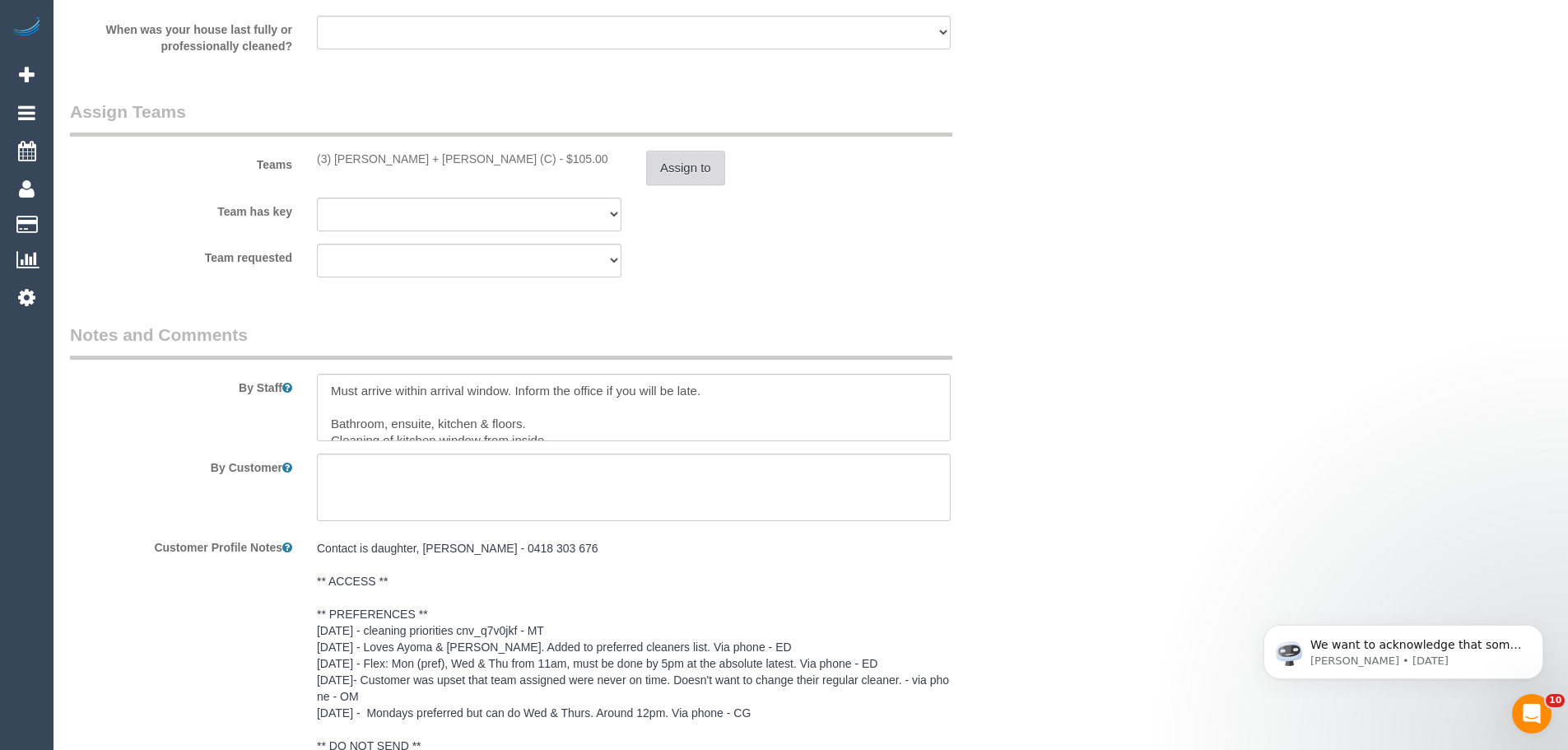
click at [685, 160] on button "Assign to" at bounding box center [685, 167] width 79 height 35
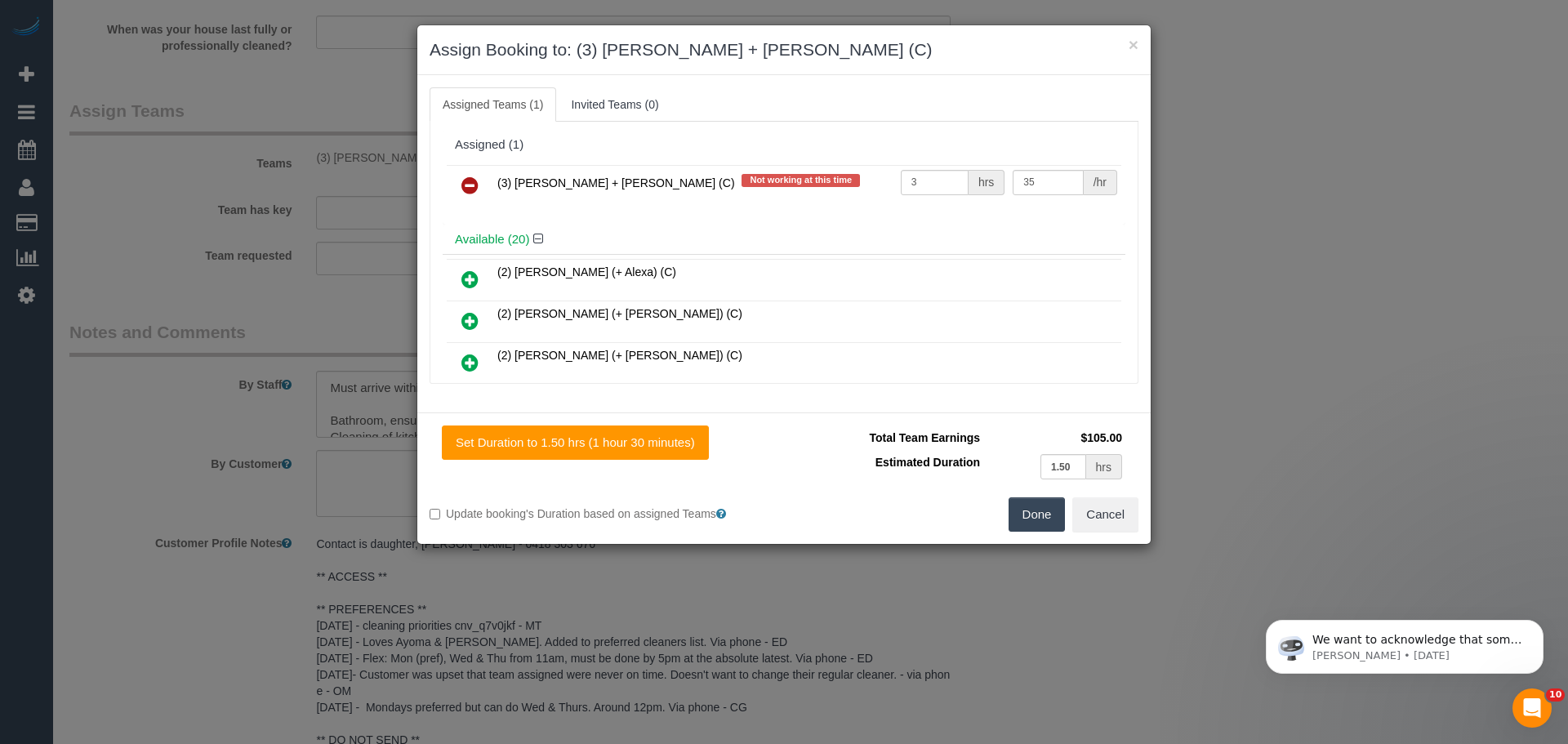
click at [459, 186] on link at bounding box center [469, 186] width 38 height 33
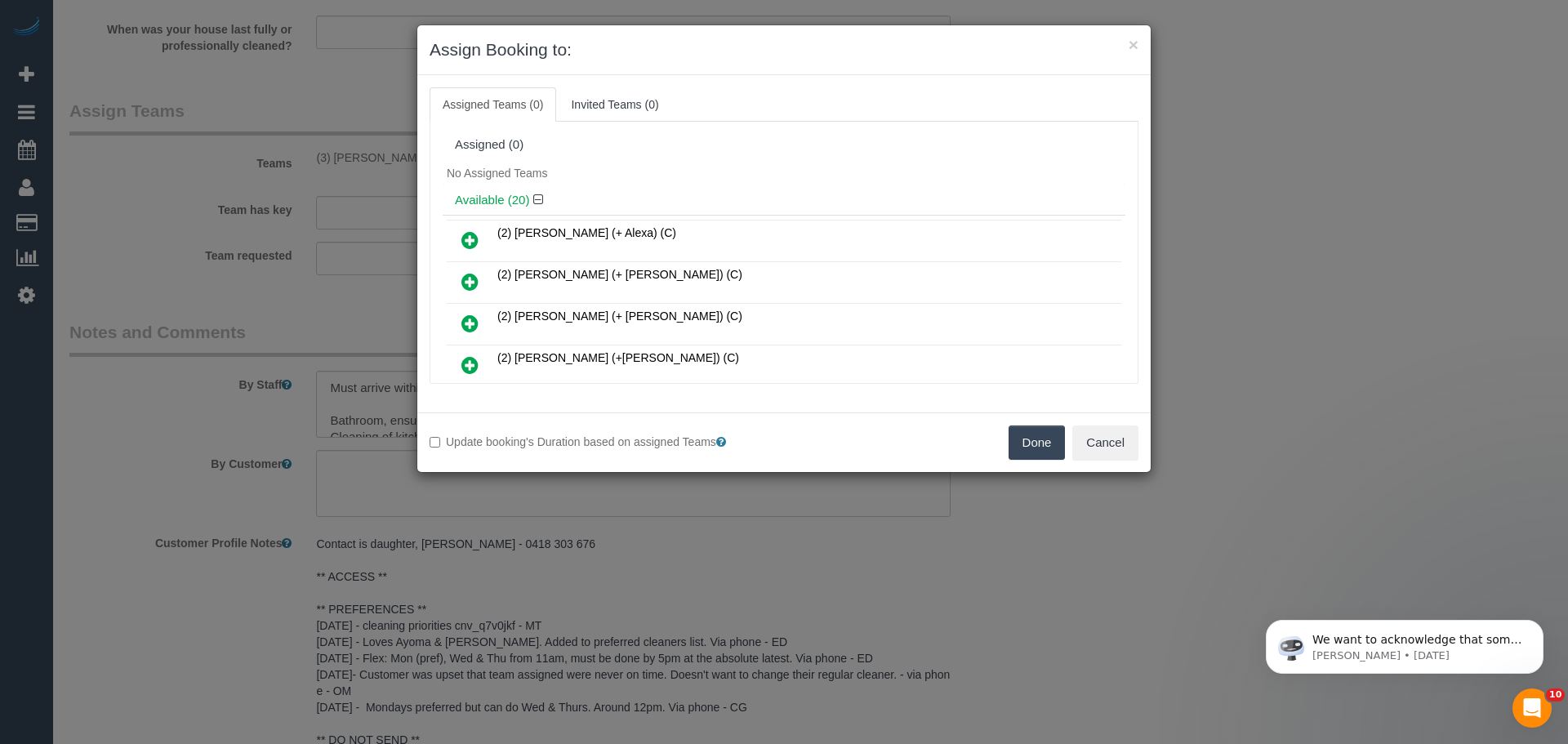
click at [1021, 437] on button "Done" at bounding box center [1036, 442] width 57 height 35
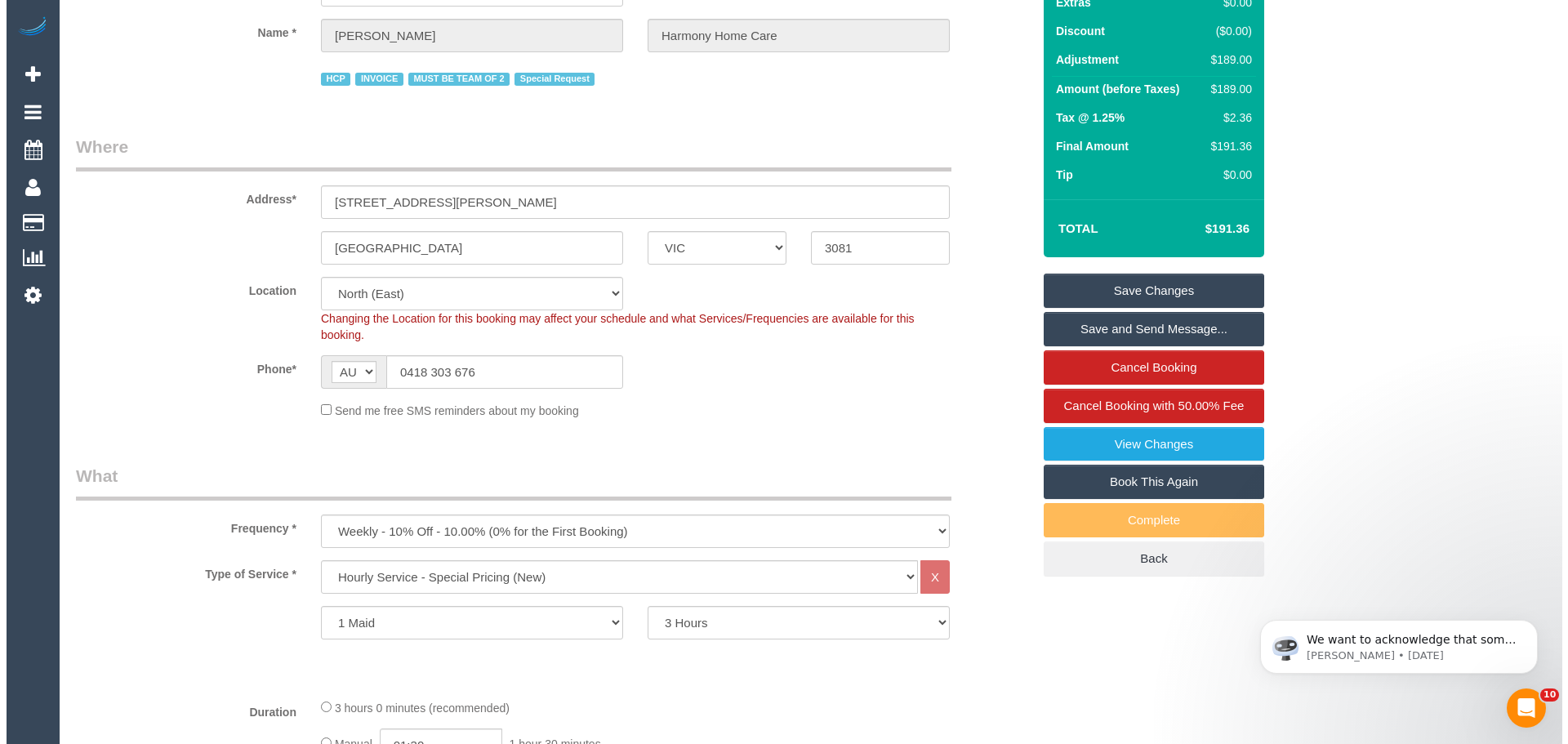
scroll to position [0, 0]
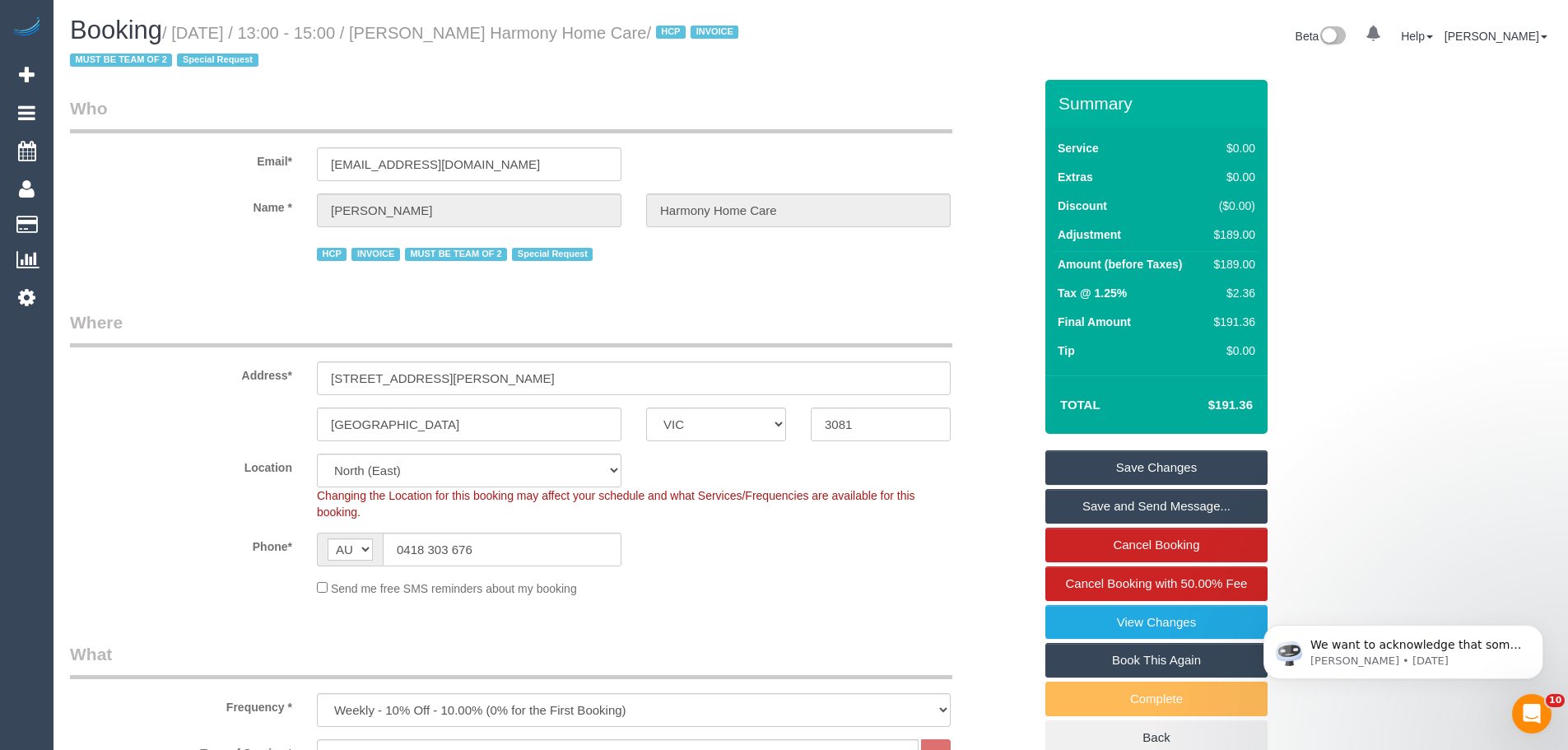
click at [1190, 472] on link "Save Changes" at bounding box center [1157, 467] width 222 height 35
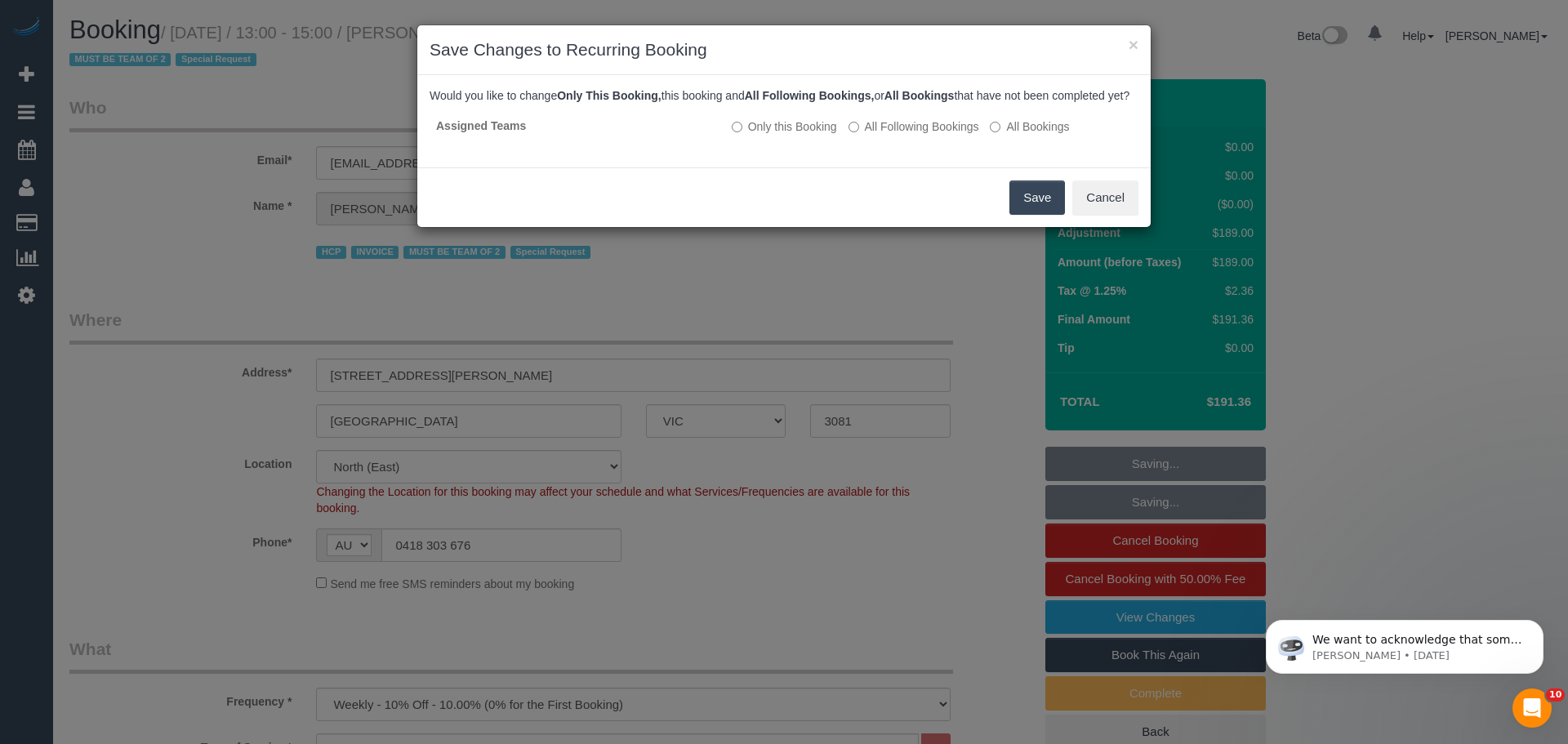
click at [1039, 213] on button "Save" at bounding box center [1036, 197] width 56 height 35
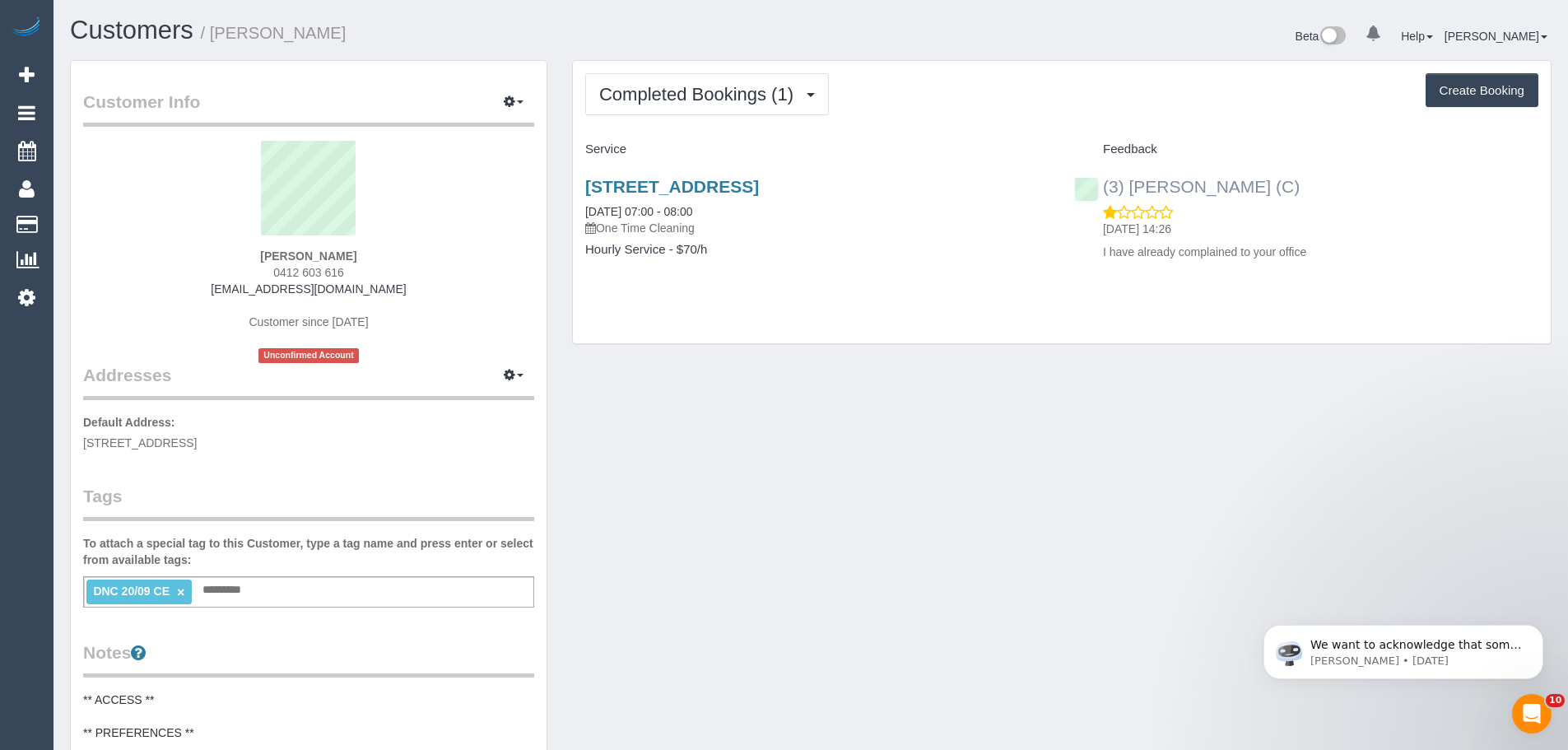
drag, startPoint x: 1215, startPoint y: 178, endPoint x: 1106, endPoint y: 179, distance: 109.0
click at [1106, 179] on div "(3) Danyal Ali (C) 21/09/2025 14:26 I have already complained to your office" at bounding box center [1306, 215] width 489 height 105
copy link "(3) [PERSON_NAME] (C)"
click at [709, 111] on button "Completed Bookings (1)" at bounding box center [707, 94] width 243 height 42
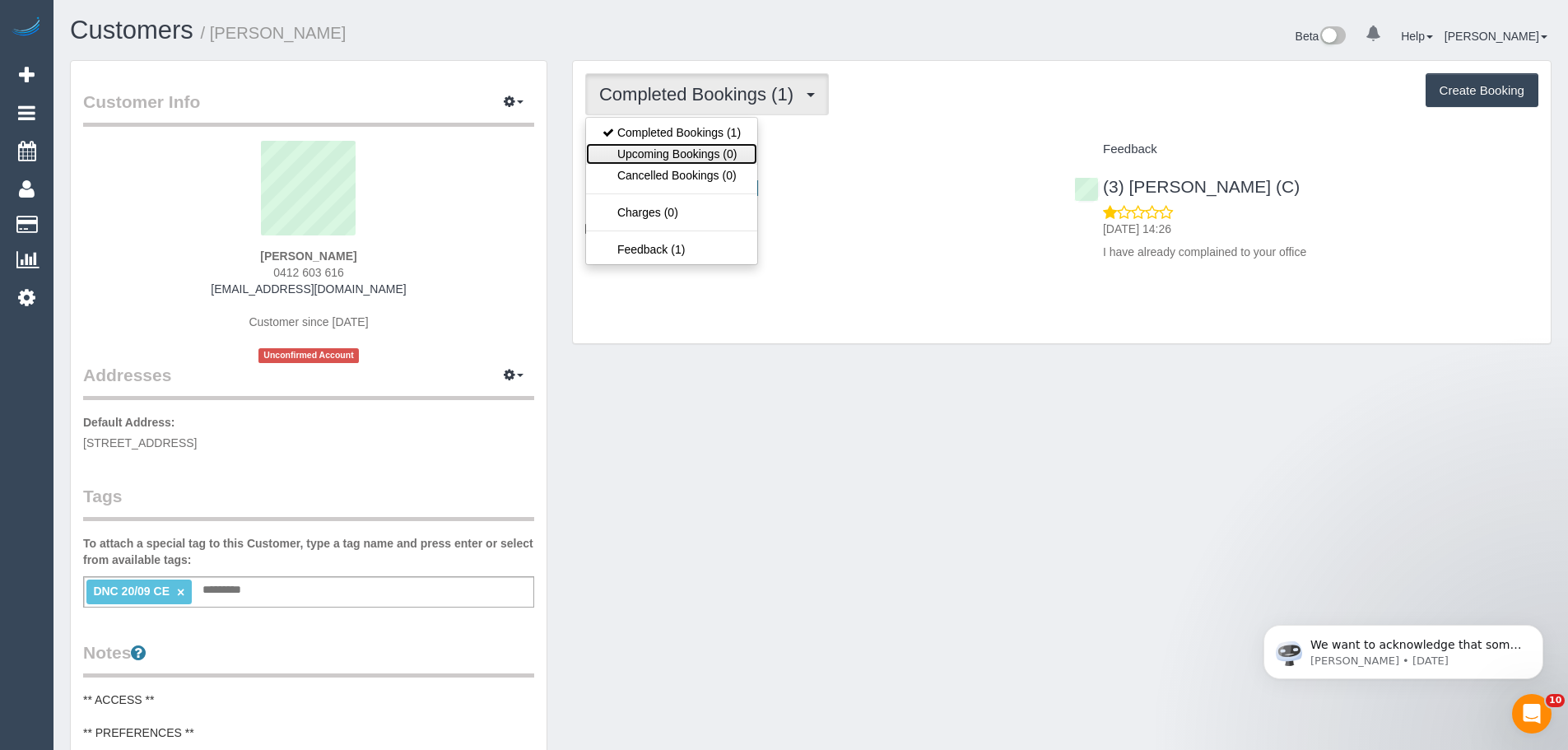
click at [707, 149] on link "Upcoming Bookings (0)" at bounding box center [671, 154] width 171 height 21
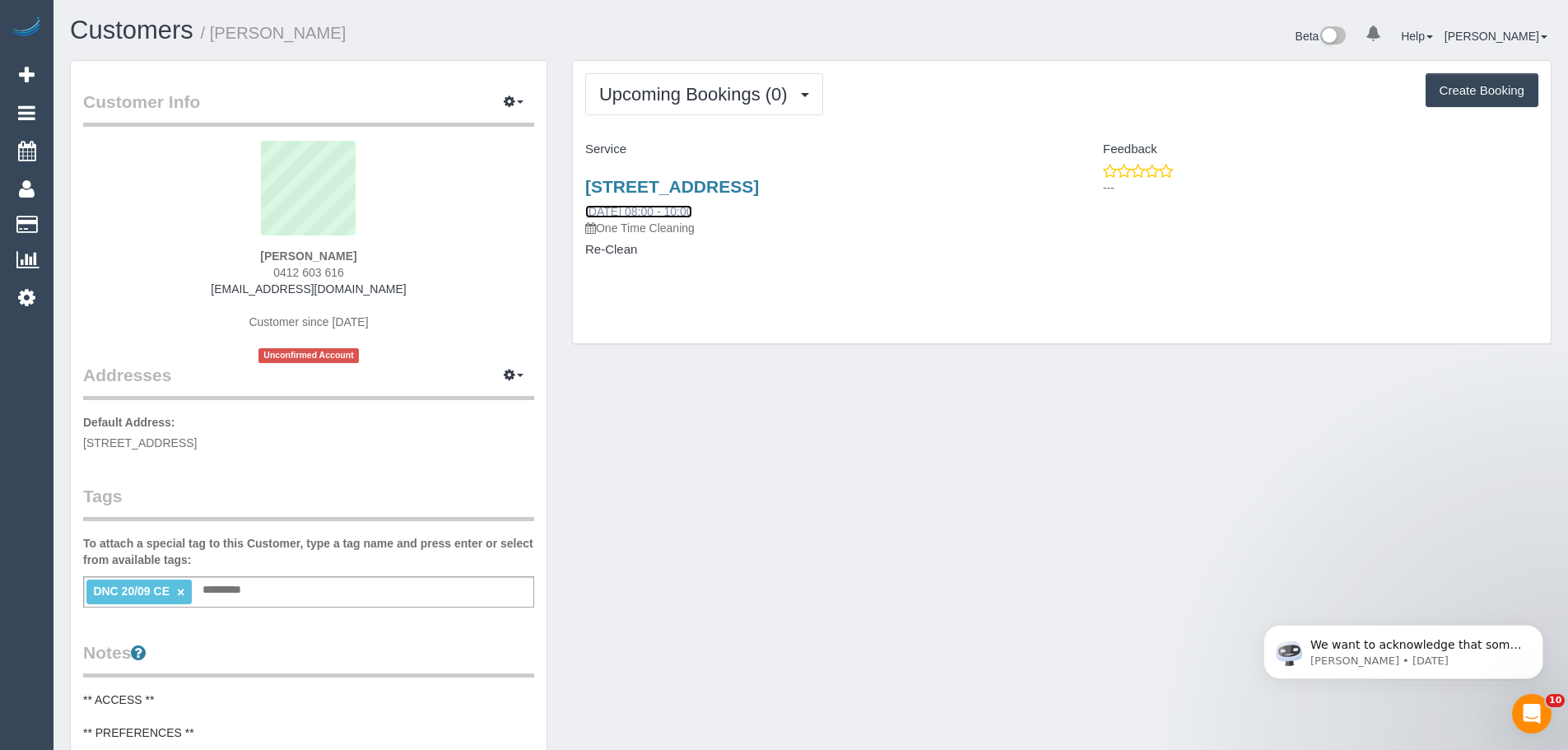
click at [667, 212] on link "26/09/2025 08:00 - 10:00" at bounding box center [639, 211] width 107 height 13
click at [682, 97] on span "Upcoming Bookings (0)" at bounding box center [698, 94] width 197 height 21
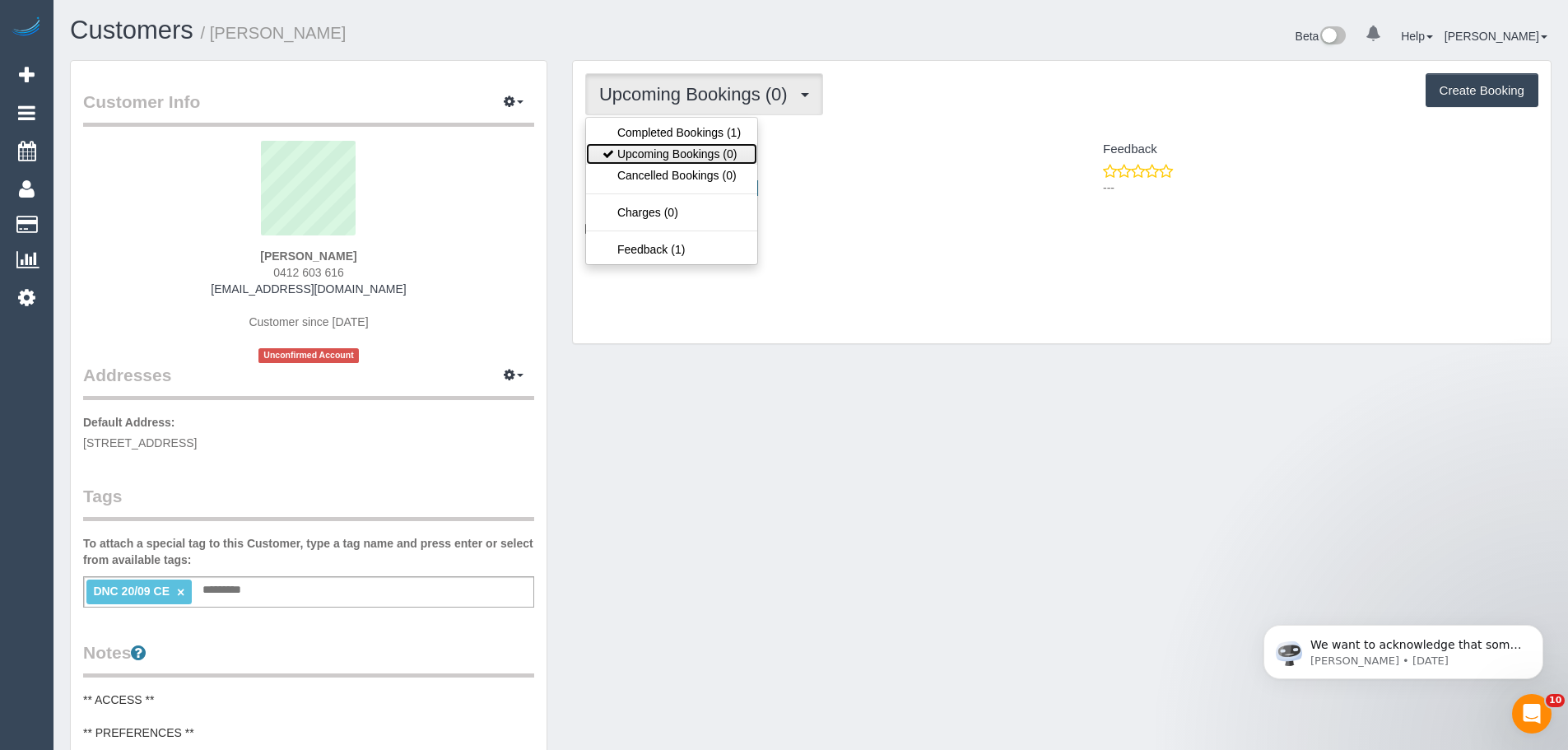
click at [657, 149] on link "Upcoming Bookings (0)" at bounding box center [671, 154] width 171 height 21
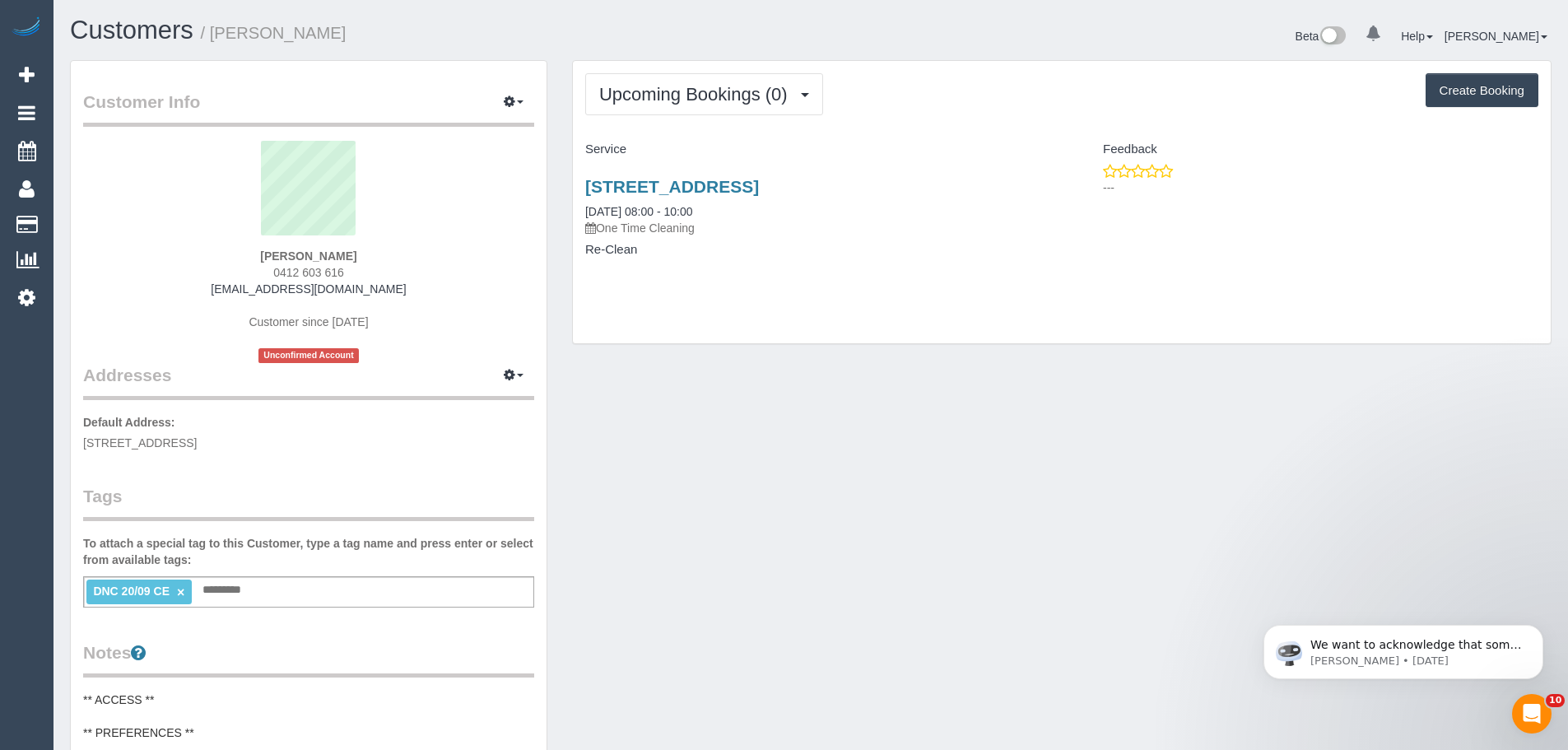
drag, startPoint x: 584, startPoint y: 211, endPoint x: 687, endPoint y: 265, distance: 116.3
click at [687, 265] on div "701c/11 Shamrock St, Abbotsford, VIC 3067 26/09/2025 08:00 - 10:00 One Time Cle…" at bounding box center [817, 226] width 489 height 127
copy div "26/09/2025 08:00 - 10:00 One Time Cleaning Re-Clean"
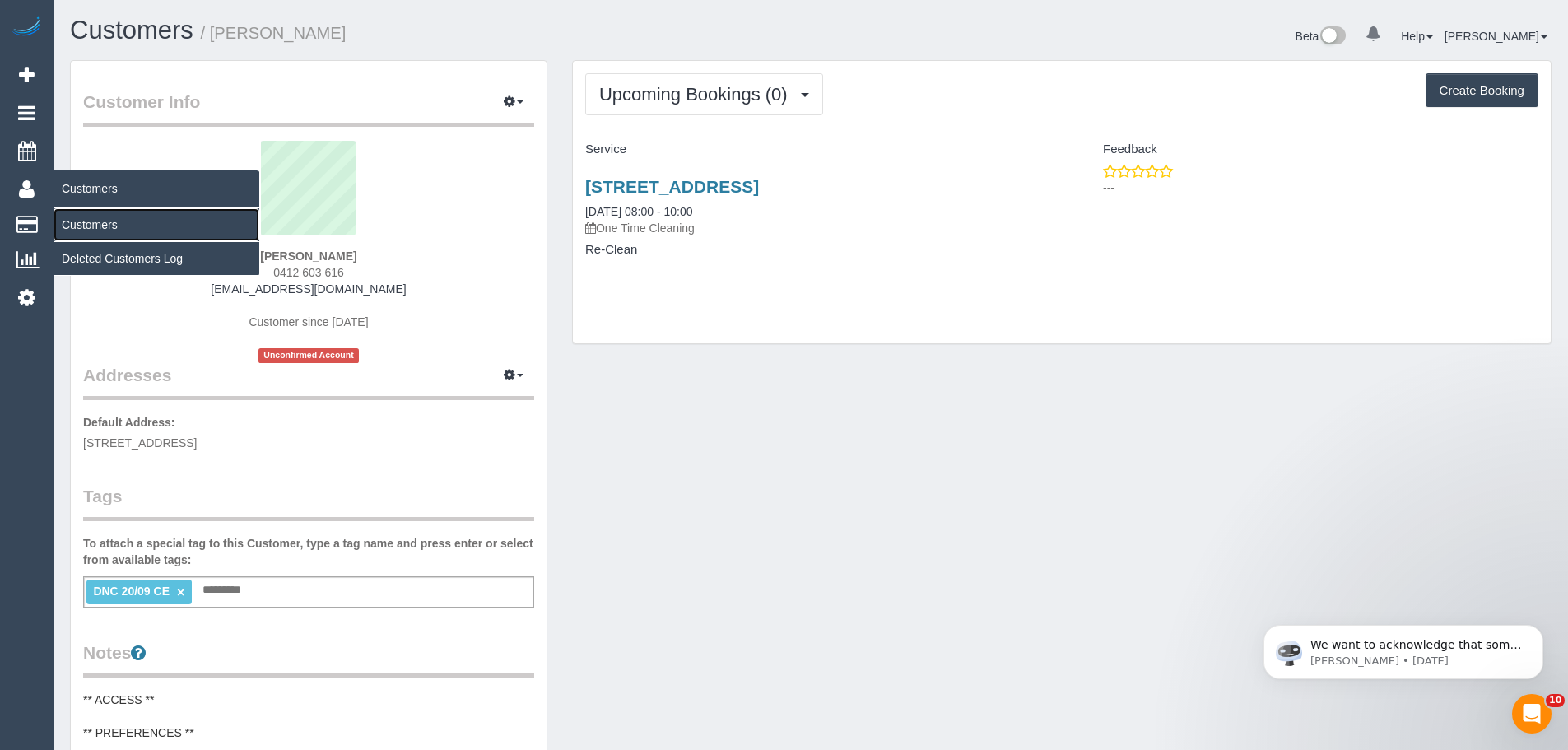
drag, startPoint x: 82, startPoint y: 224, endPoint x: 120, endPoint y: 212, distance: 39.8
click at [82, 224] on link "Customers" at bounding box center [157, 225] width 206 height 33
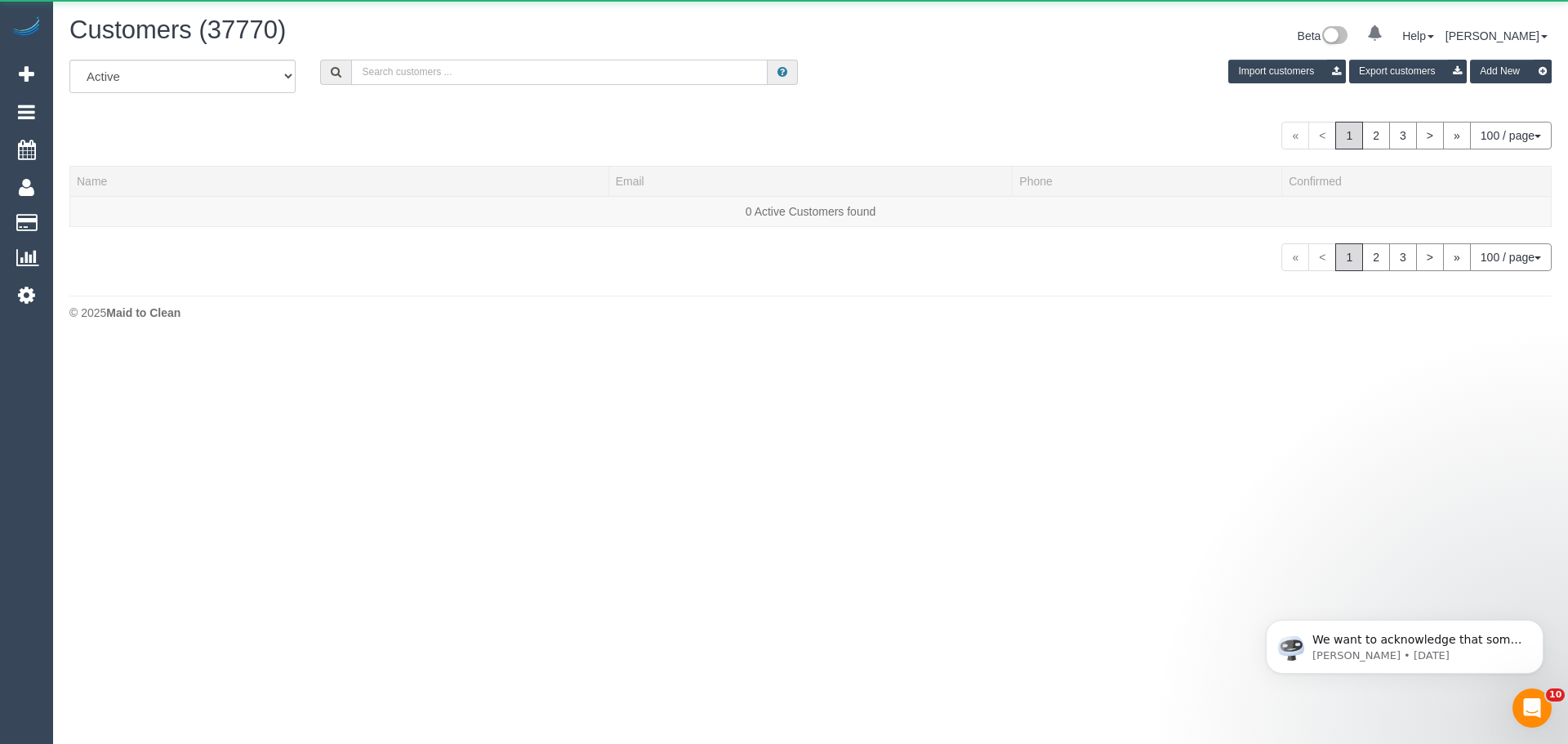
click at [586, 81] on input "text" at bounding box center [559, 72] width 416 height 26
paste input "William Dempsey"
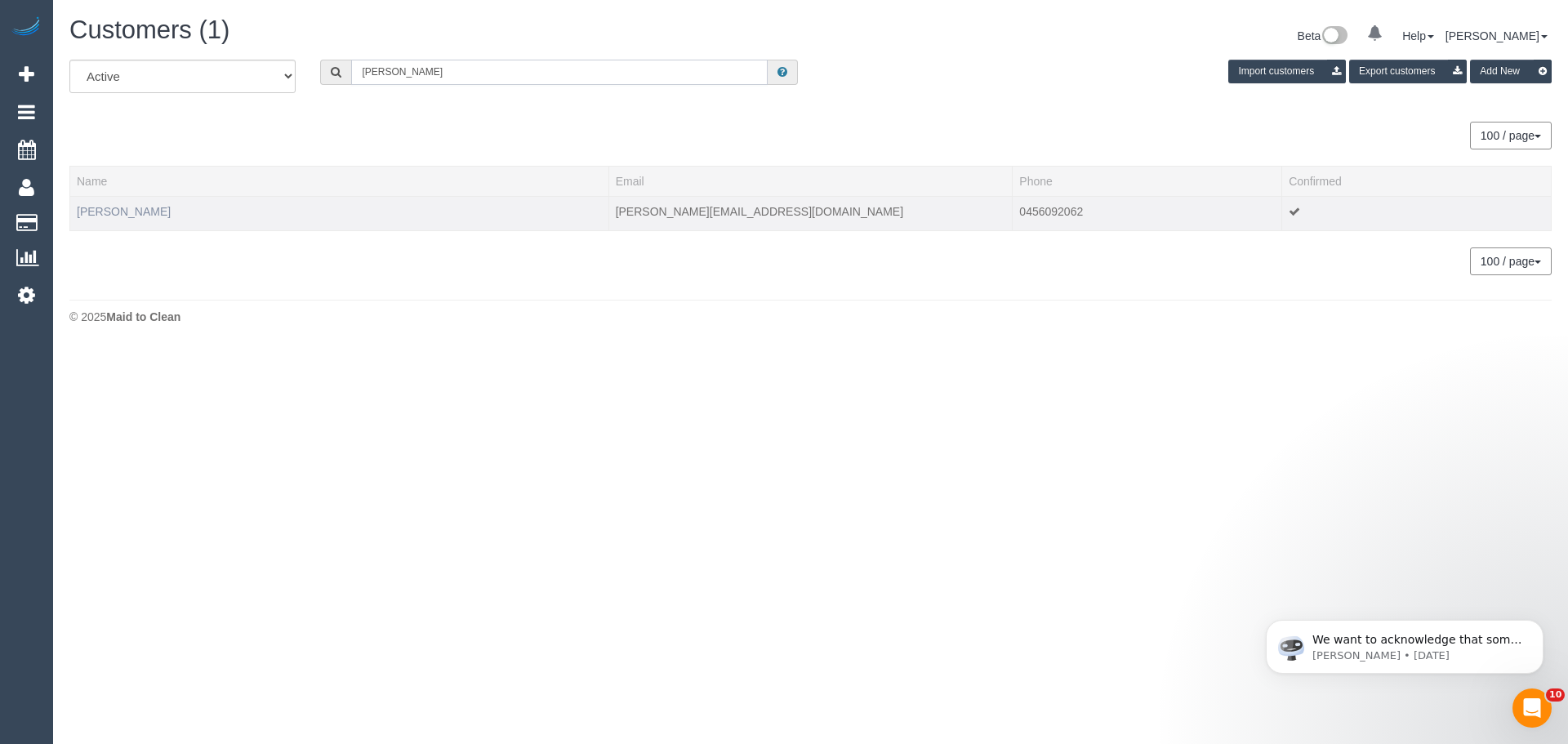
type input "William Dempsey"
click at [133, 213] on link "William Dempsey" at bounding box center [123, 211] width 94 height 13
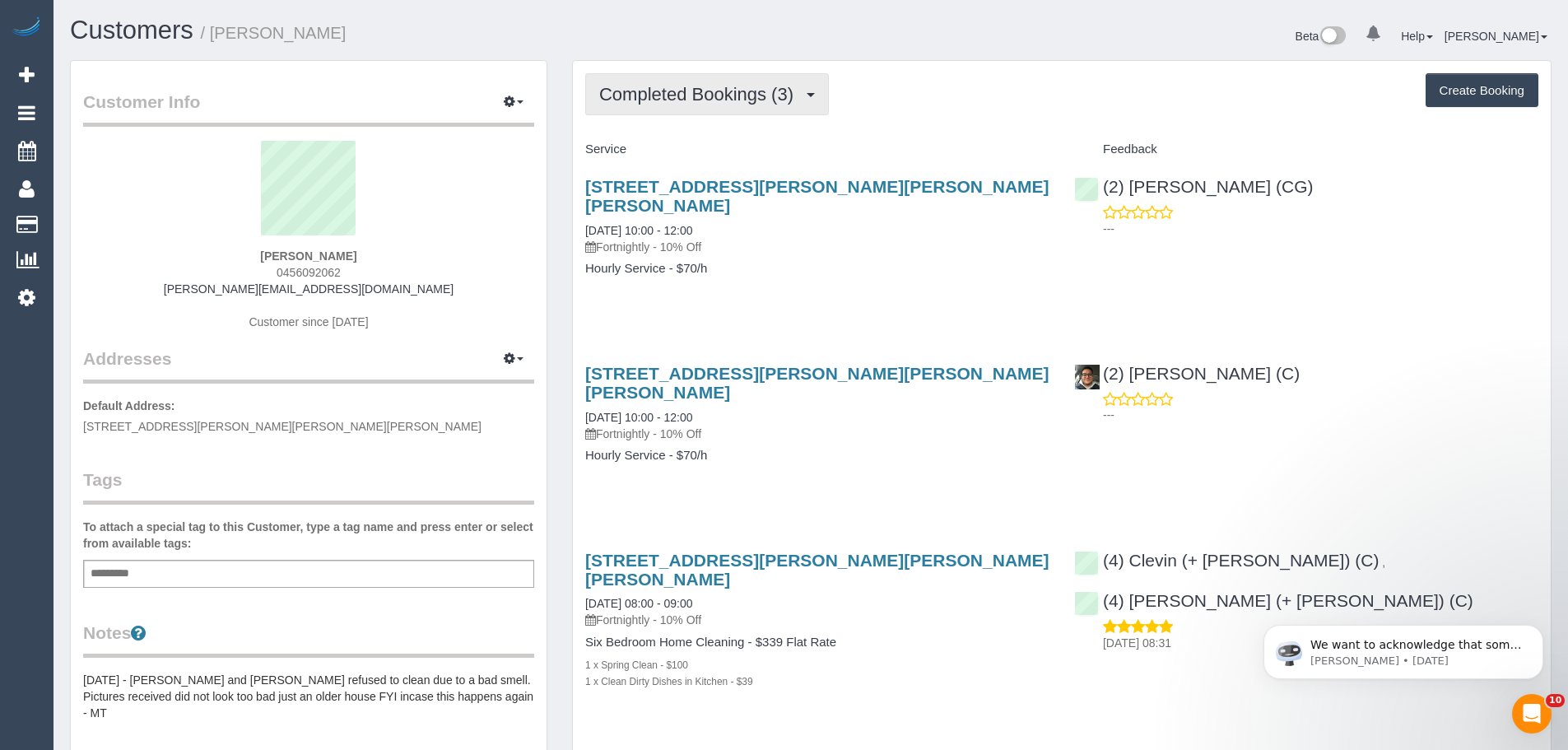
click at [702, 87] on span "Completed Bookings (3)" at bounding box center [700, 94] width 202 height 21
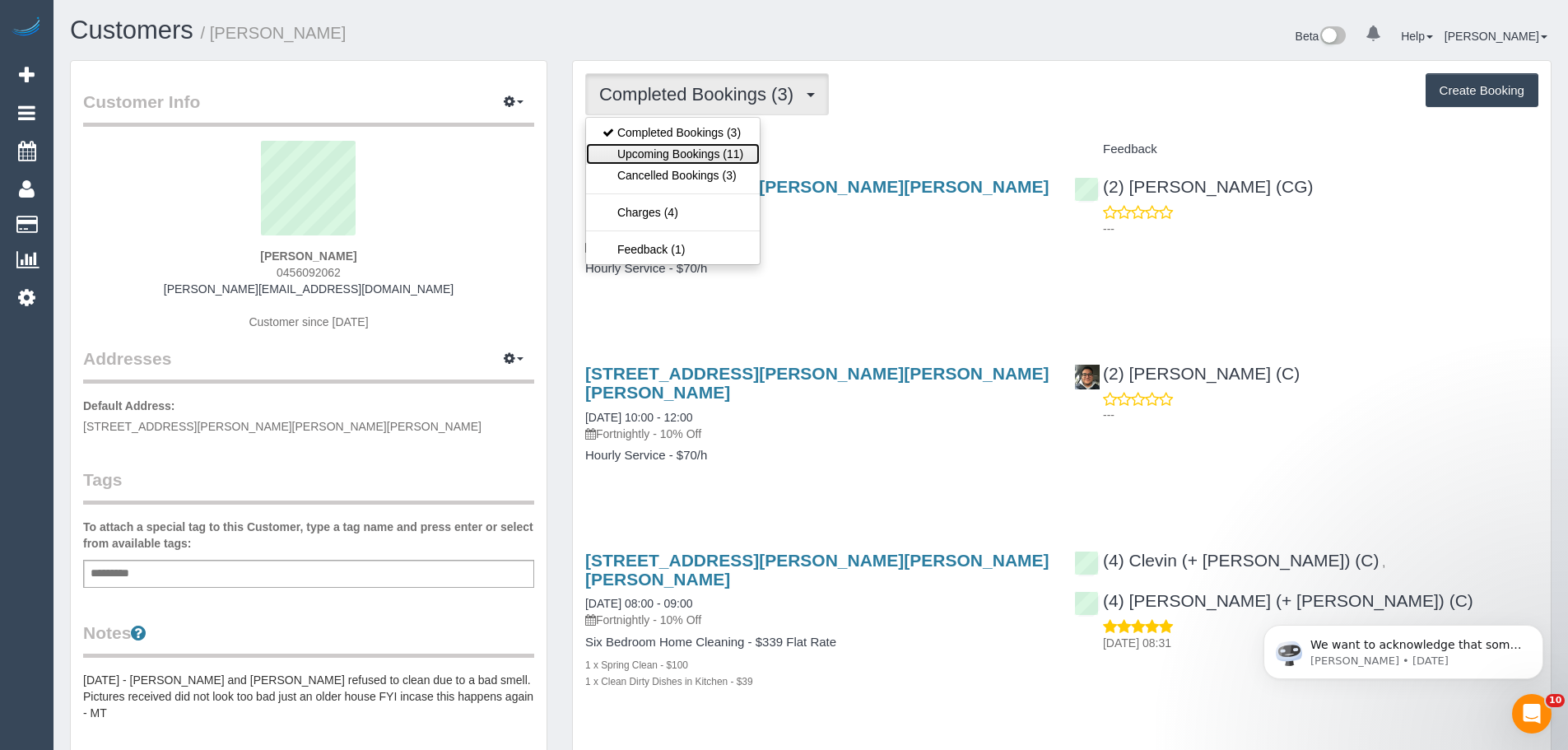
click at [687, 162] on link "Upcoming Bookings (11)" at bounding box center [673, 154] width 174 height 21
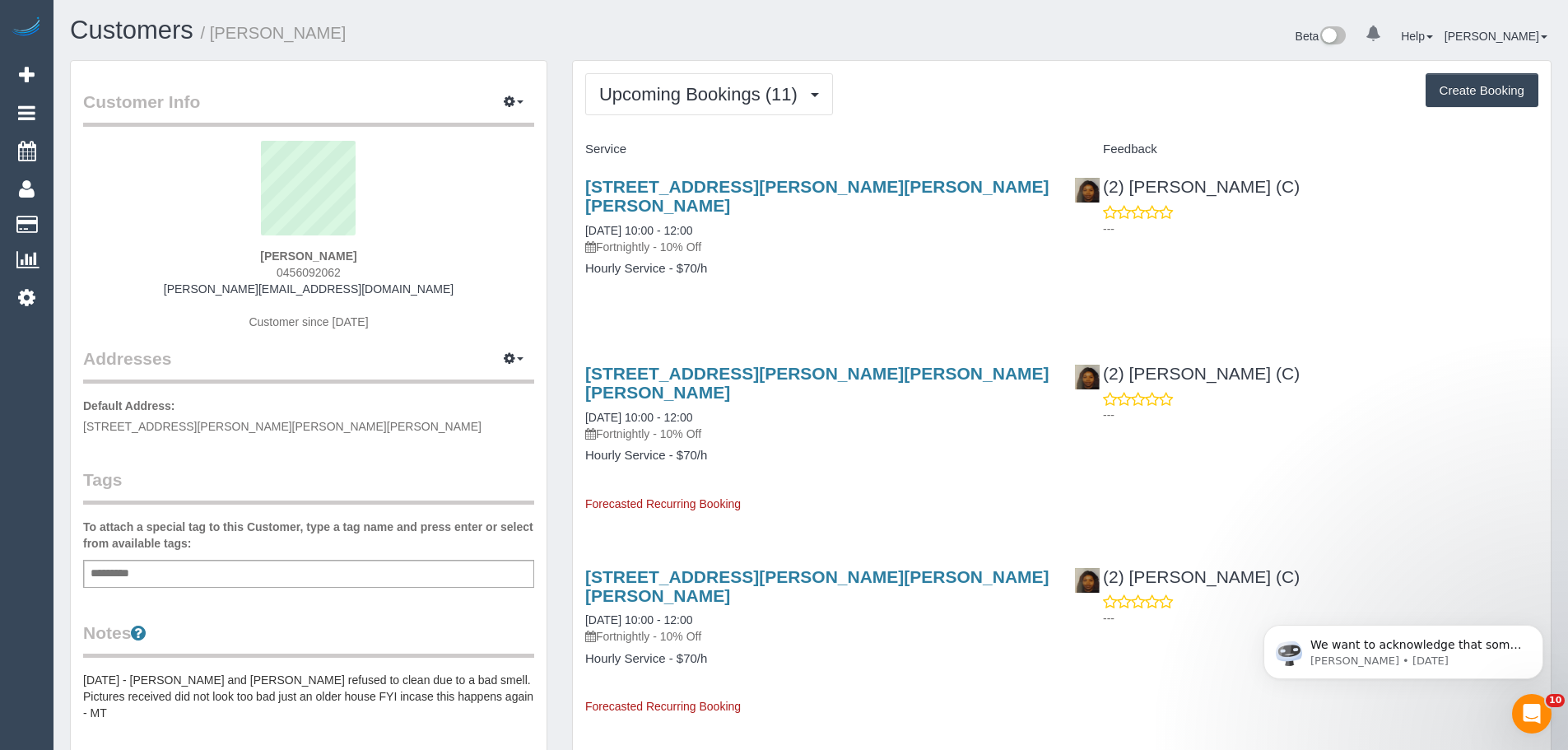
drag, startPoint x: 341, startPoint y: 275, endPoint x: 244, endPoint y: 264, distance: 97.6
click at [244, 264] on div "William Dempsey 0456092062 dempsey.will98@gmail.com Customer since 2025" at bounding box center [309, 243] width 451 height 206
copy span "0456092062"
drag, startPoint x: 678, startPoint y: 105, endPoint x: 688, endPoint y: 132, distance: 28.8
click at [678, 105] on button "Upcoming Bookings (11)" at bounding box center [708, 94] width 248 height 42
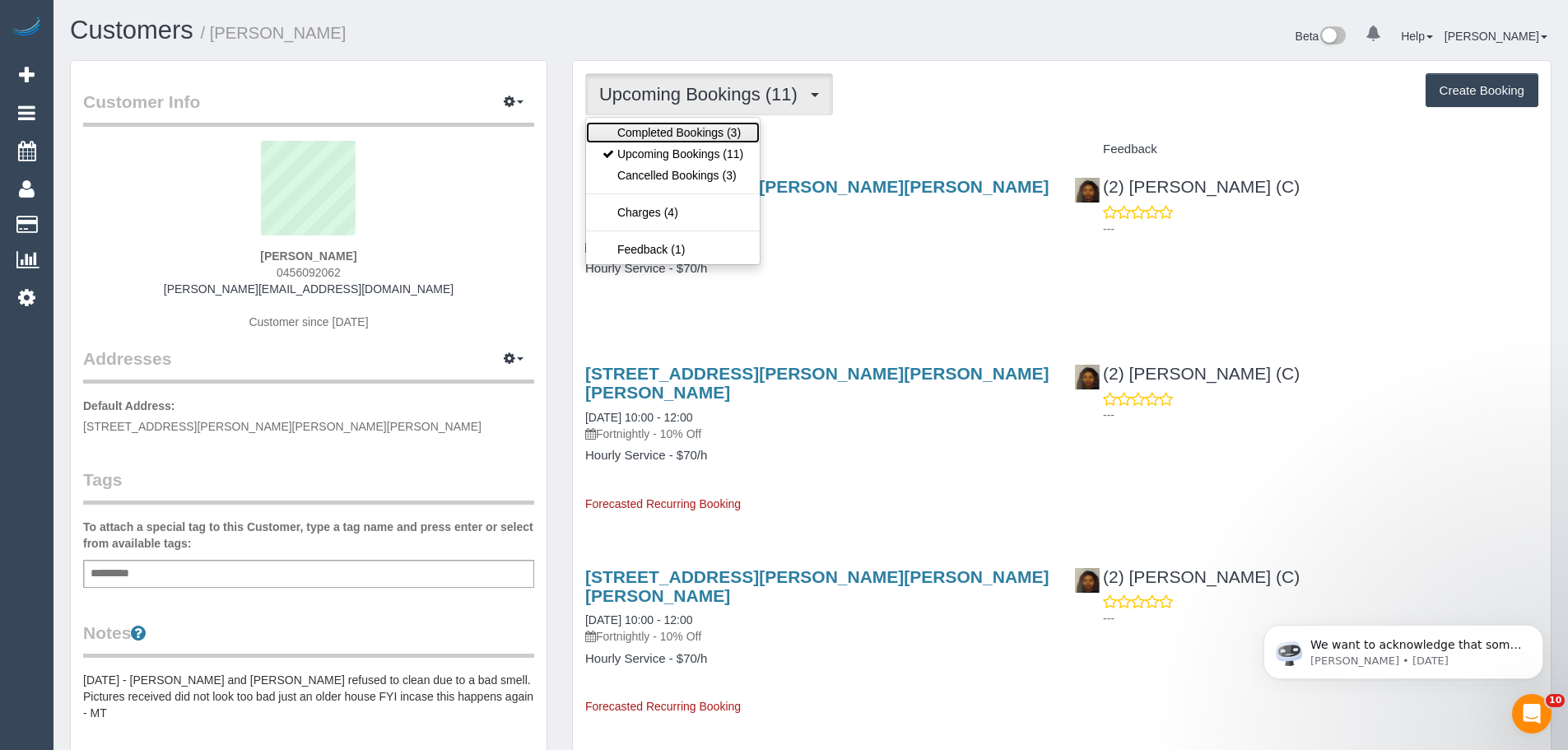
click at [691, 140] on link "Completed Bookings (3)" at bounding box center [673, 132] width 174 height 21
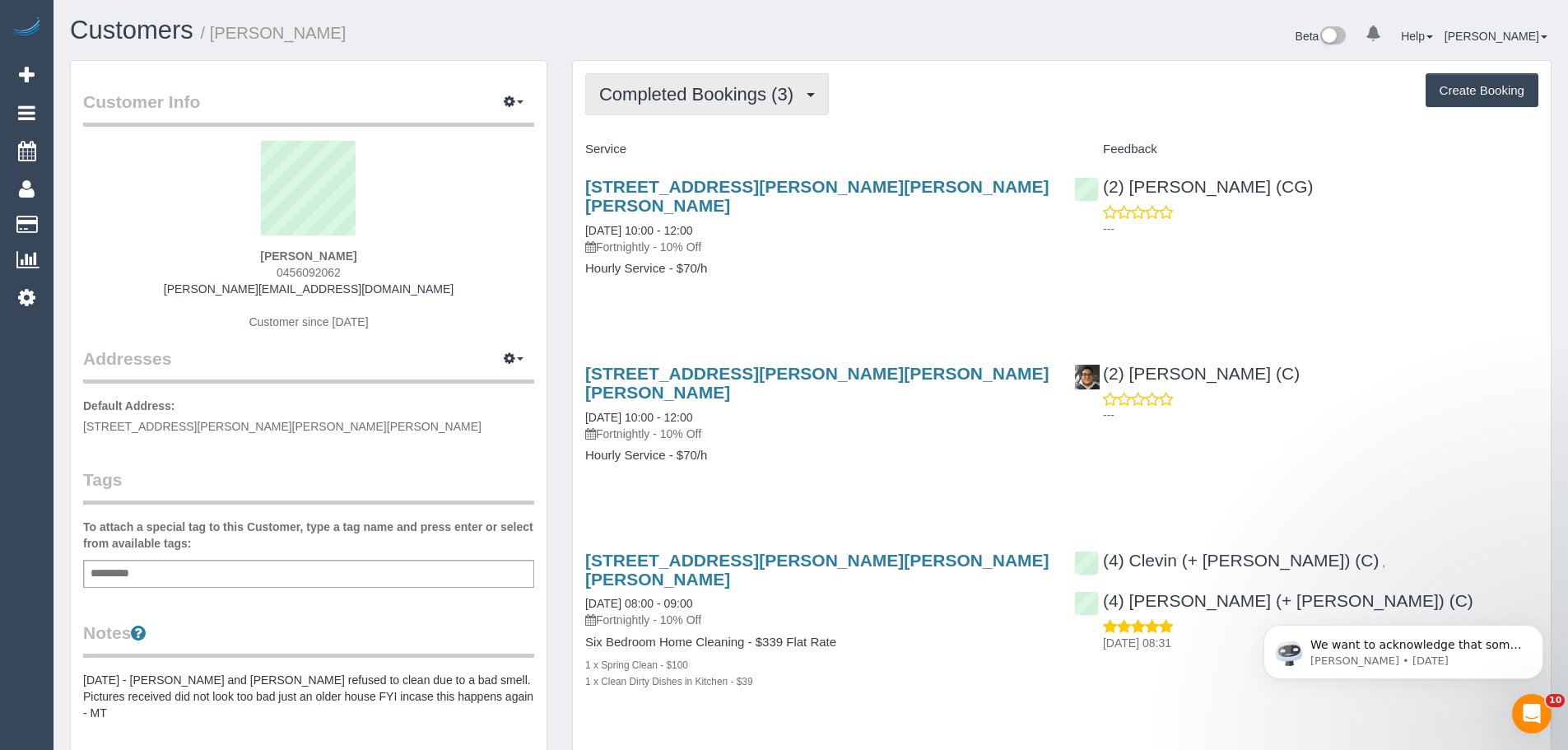
click at [726, 109] on button "Completed Bookings (3)" at bounding box center [707, 94] width 243 height 42
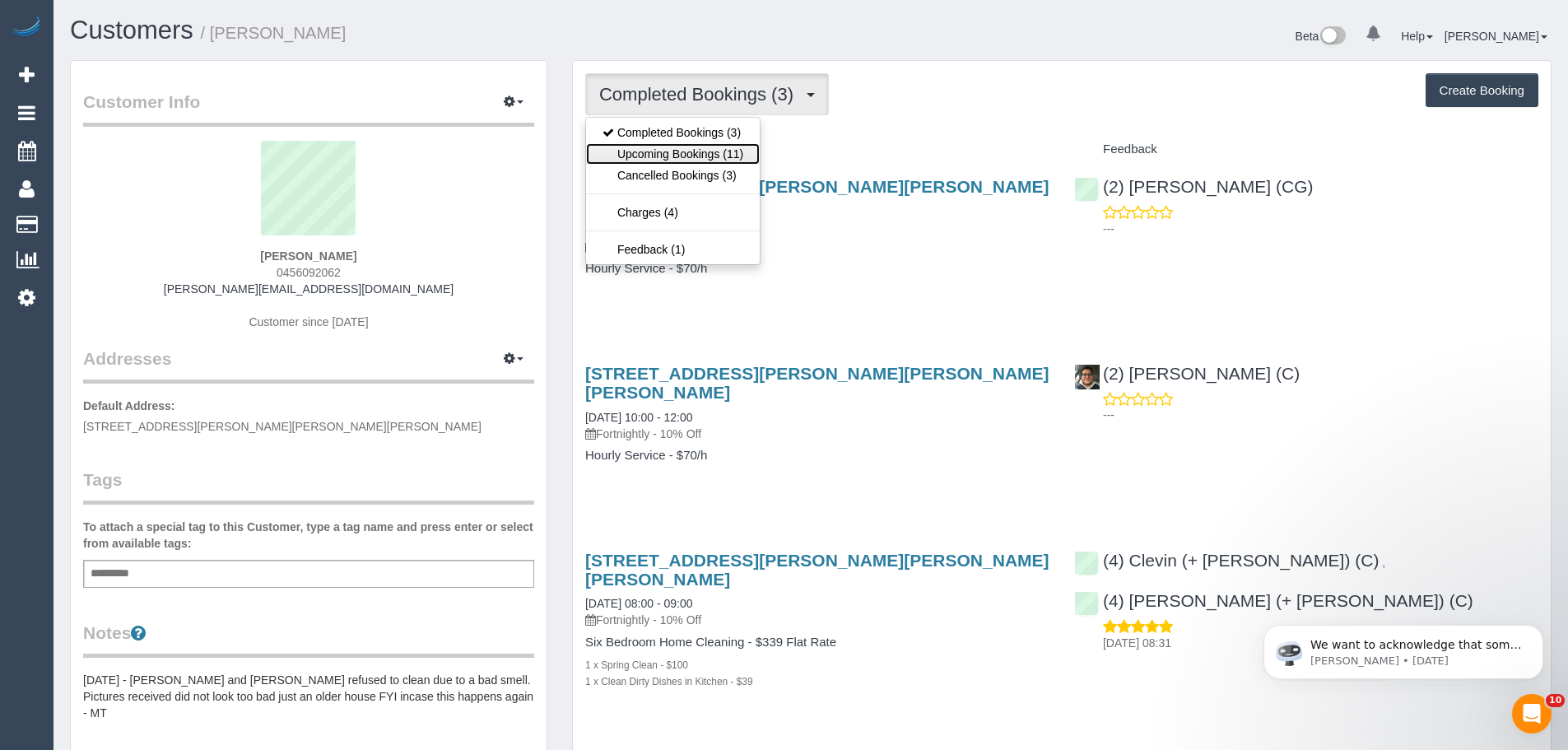
click at [725, 156] on link "Upcoming Bookings (11)" at bounding box center [673, 154] width 174 height 21
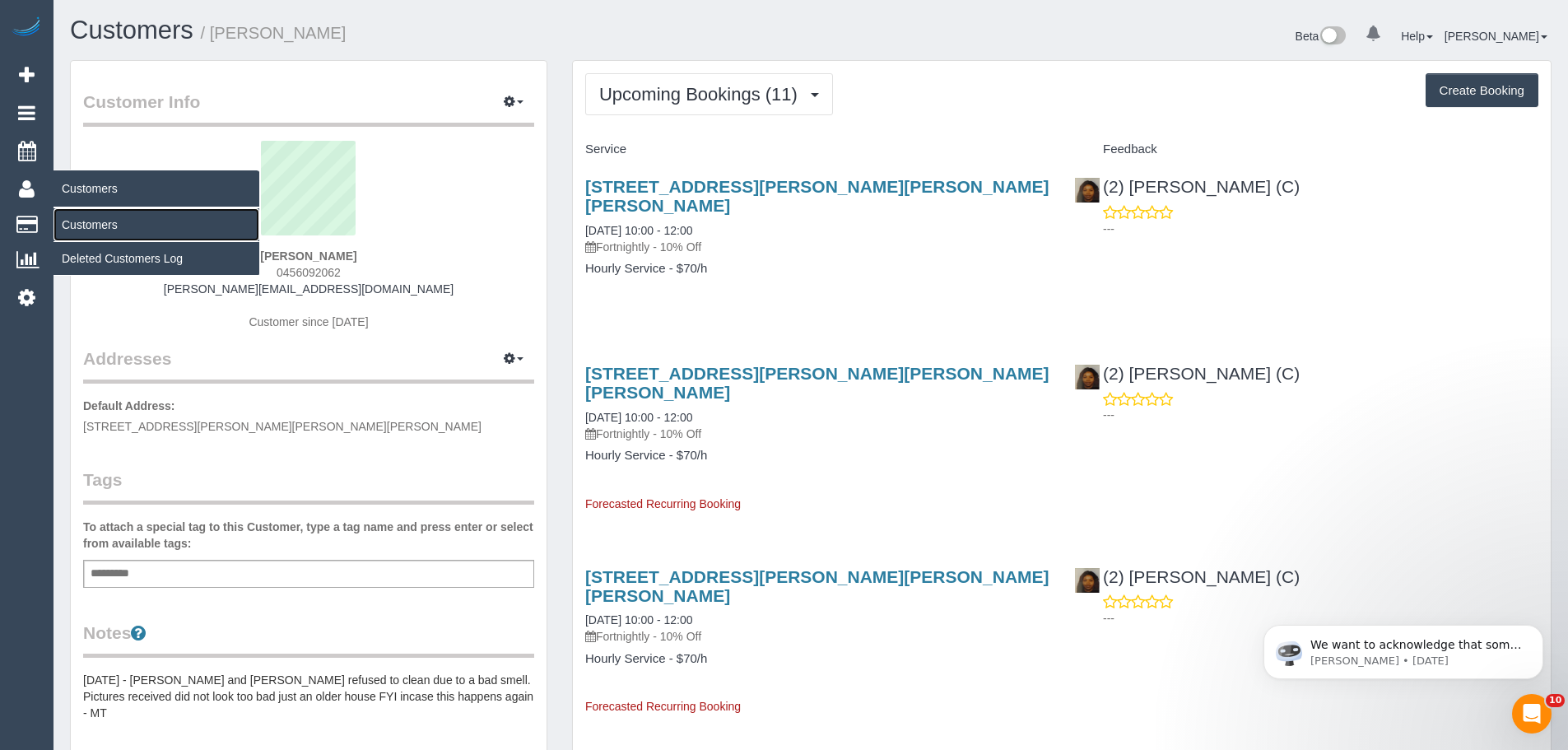
drag, startPoint x: 72, startPoint y: 217, endPoint x: 89, endPoint y: 212, distance: 17.7
click at [72, 217] on link "Customers" at bounding box center [157, 225] width 206 height 33
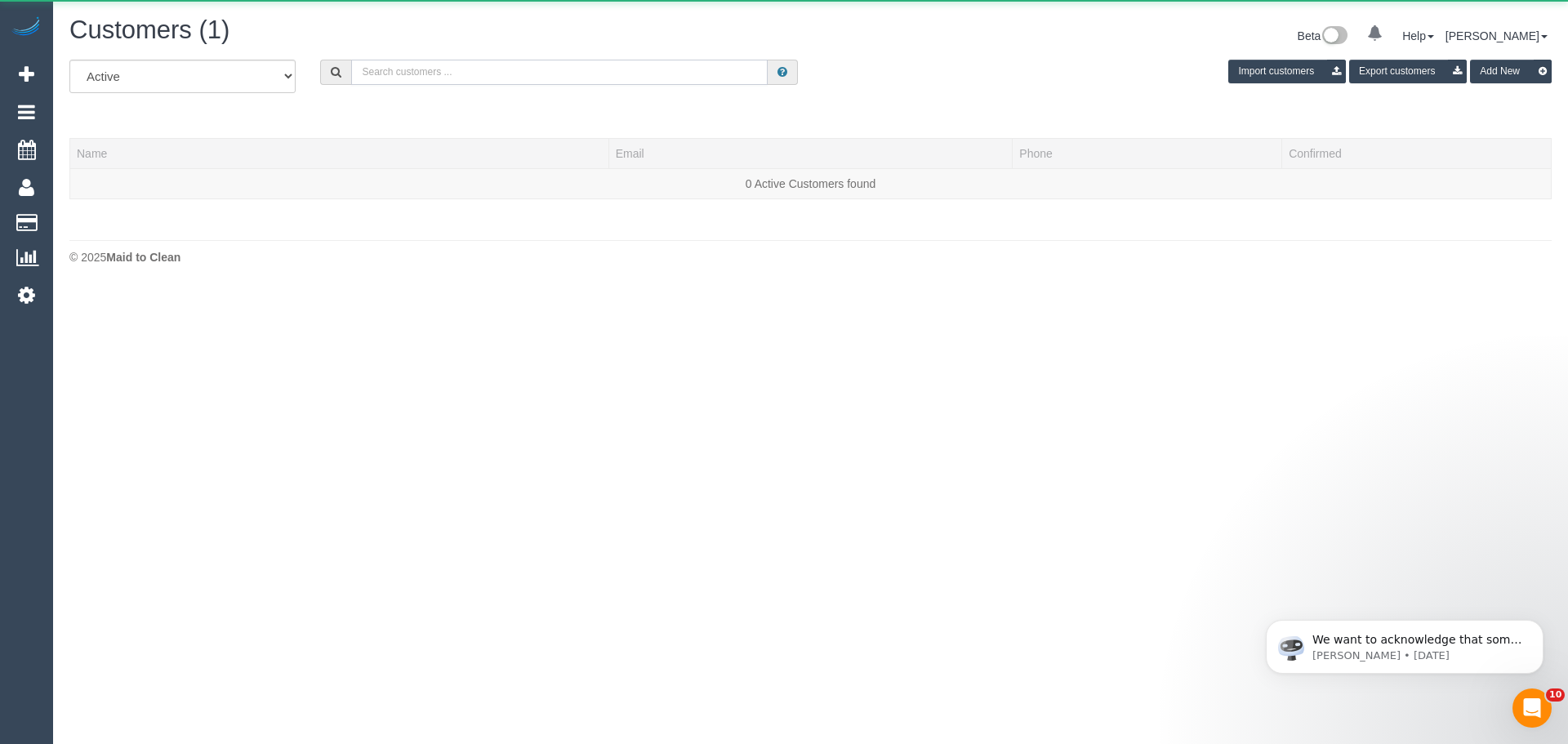
click at [414, 66] on input "text" at bounding box center [559, 72] width 416 height 26
paste input "mackayleigh@icloud.com"
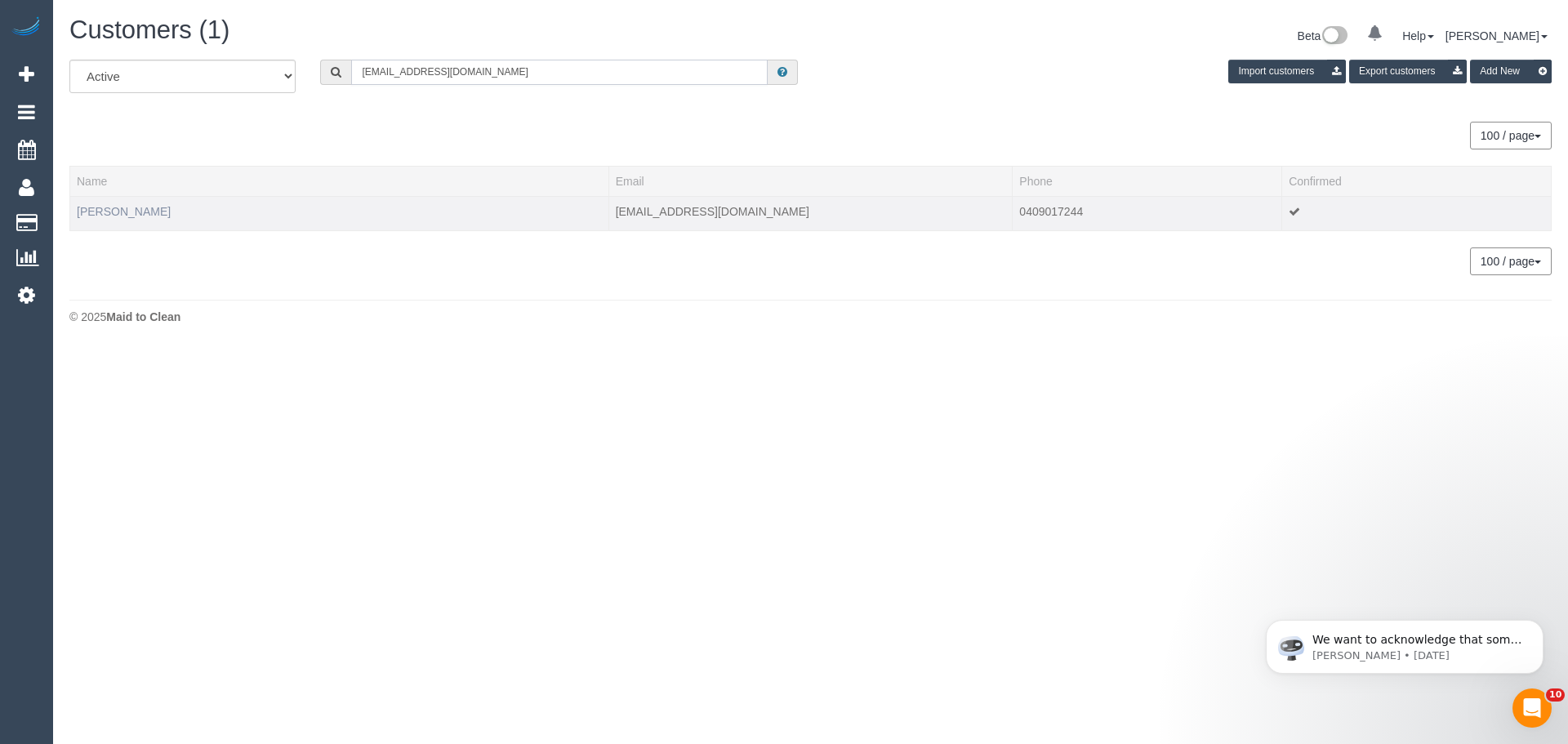
type input "mackayleigh@icloud.com"
click at [129, 210] on link "Leigh Mackay" at bounding box center [123, 211] width 94 height 13
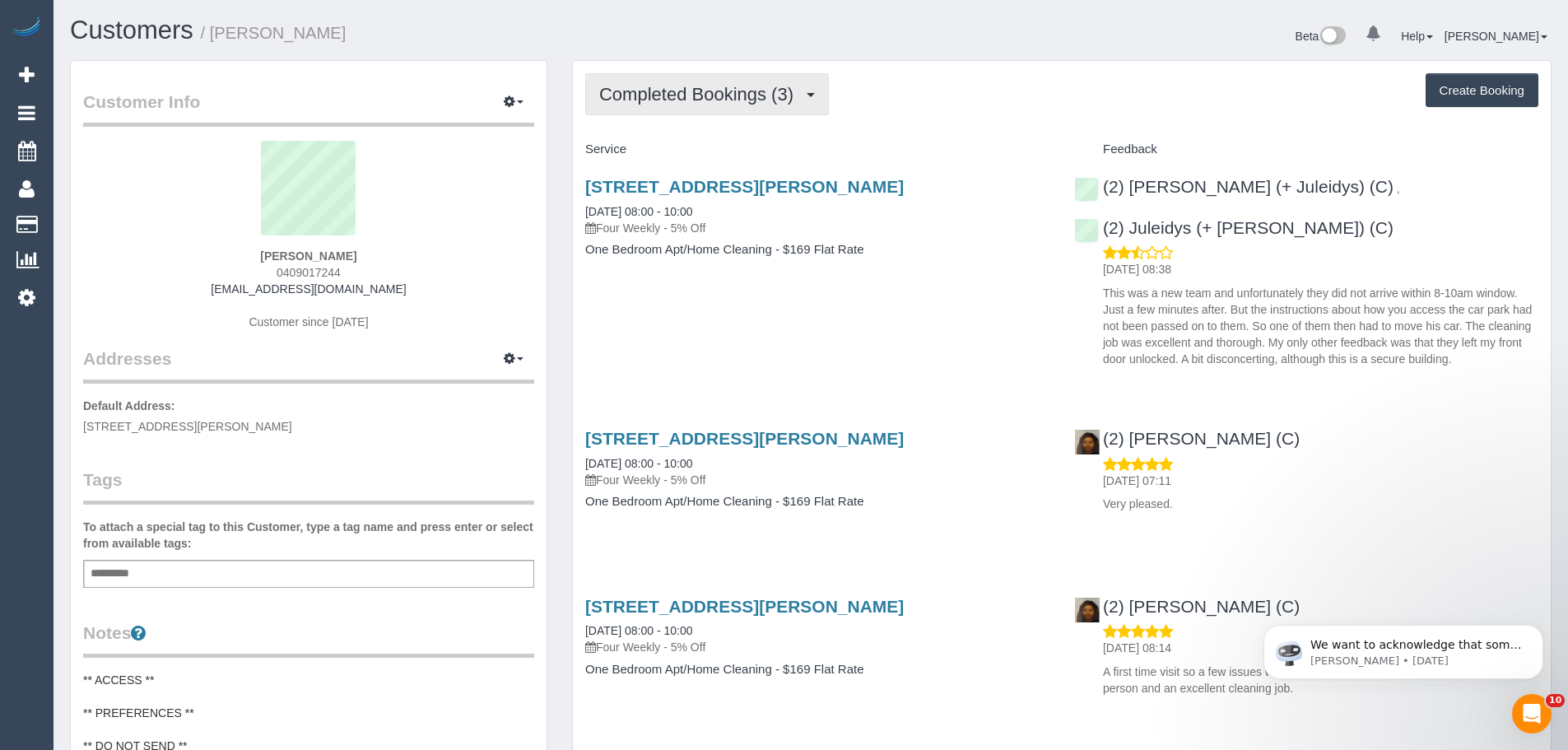
click at [709, 100] on span "Completed Bookings (3)" at bounding box center [700, 94] width 202 height 21
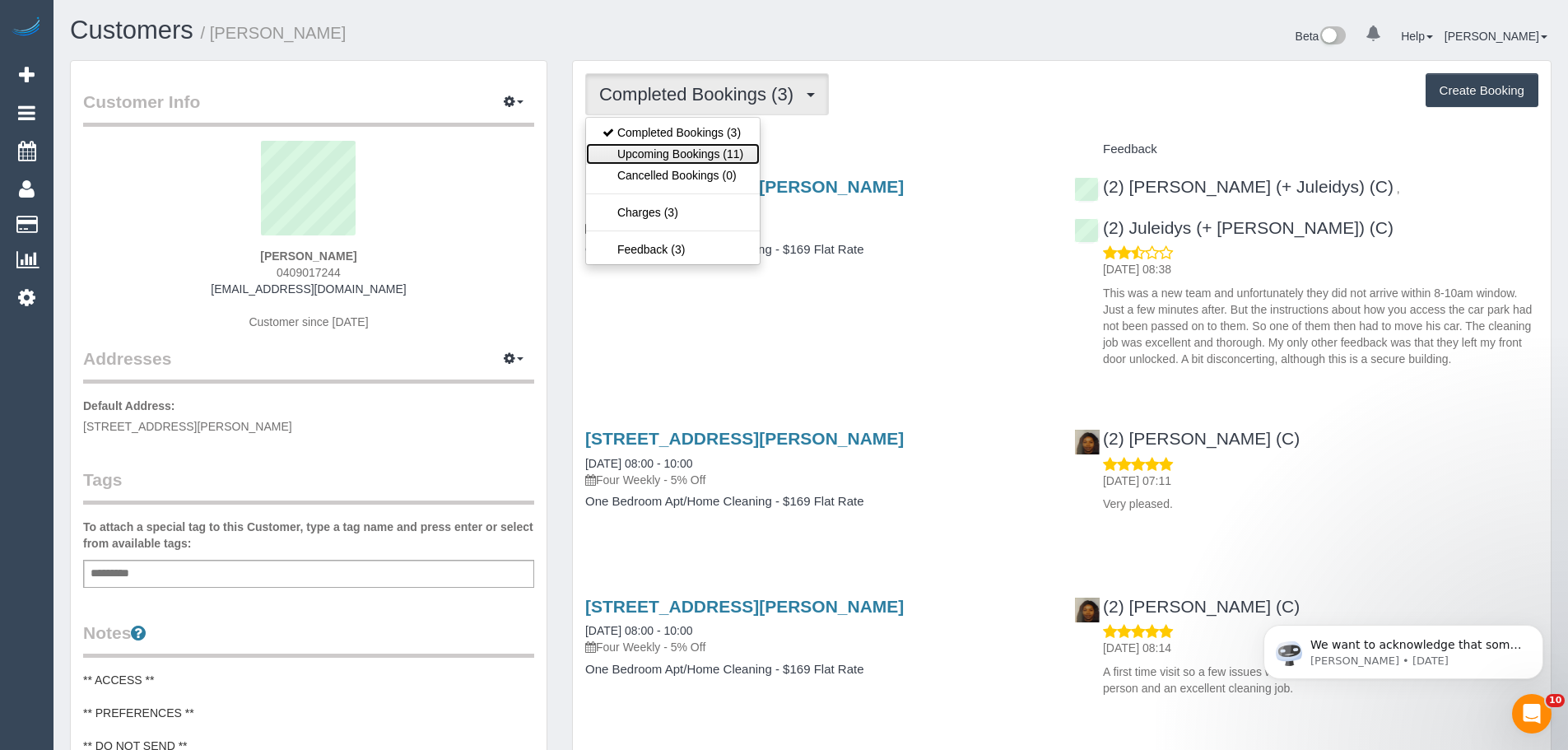
click at [704, 153] on link "Upcoming Bookings (11)" at bounding box center [673, 154] width 174 height 21
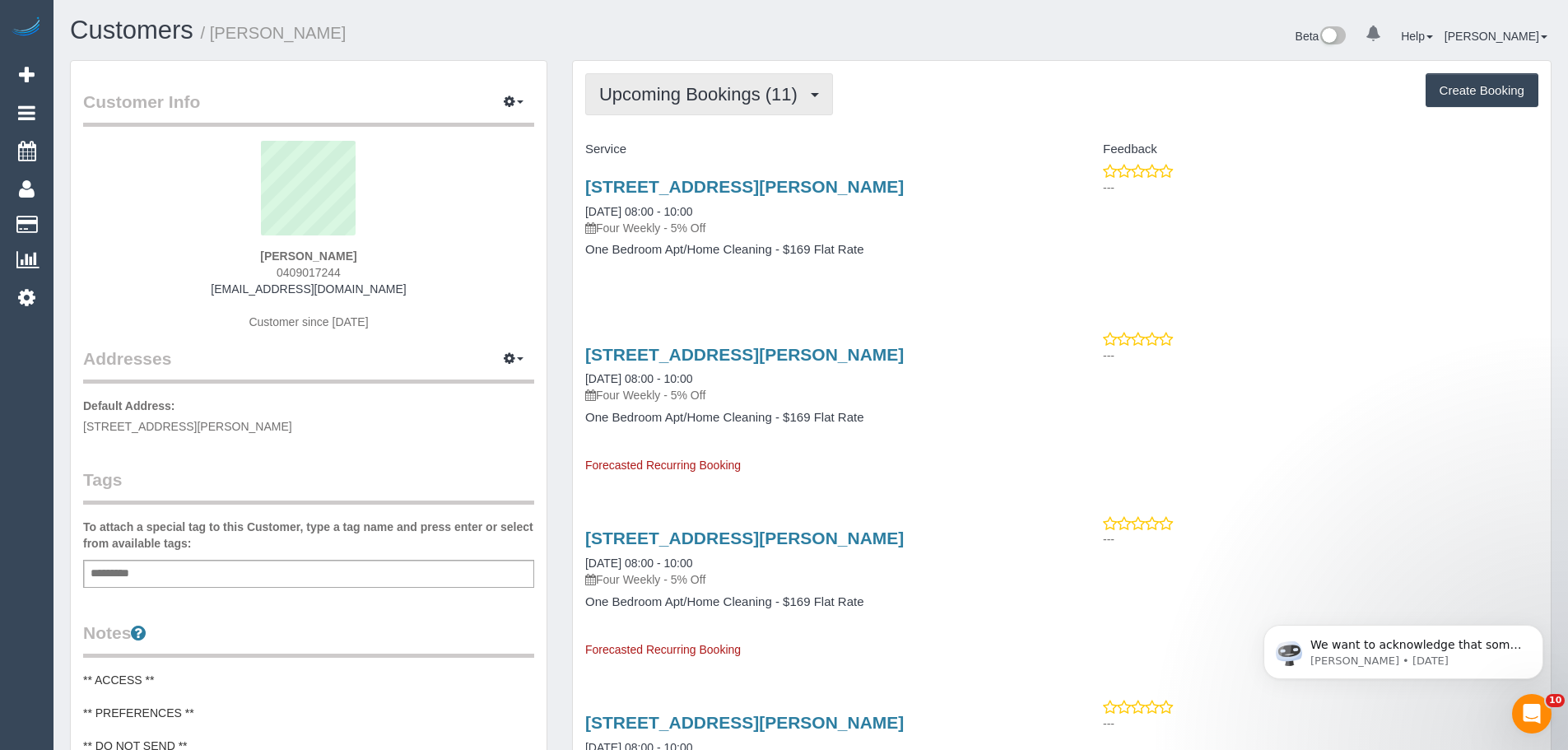
click at [674, 96] on span "Upcoming Bookings (11)" at bounding box center [702, 94] width 207 height 21
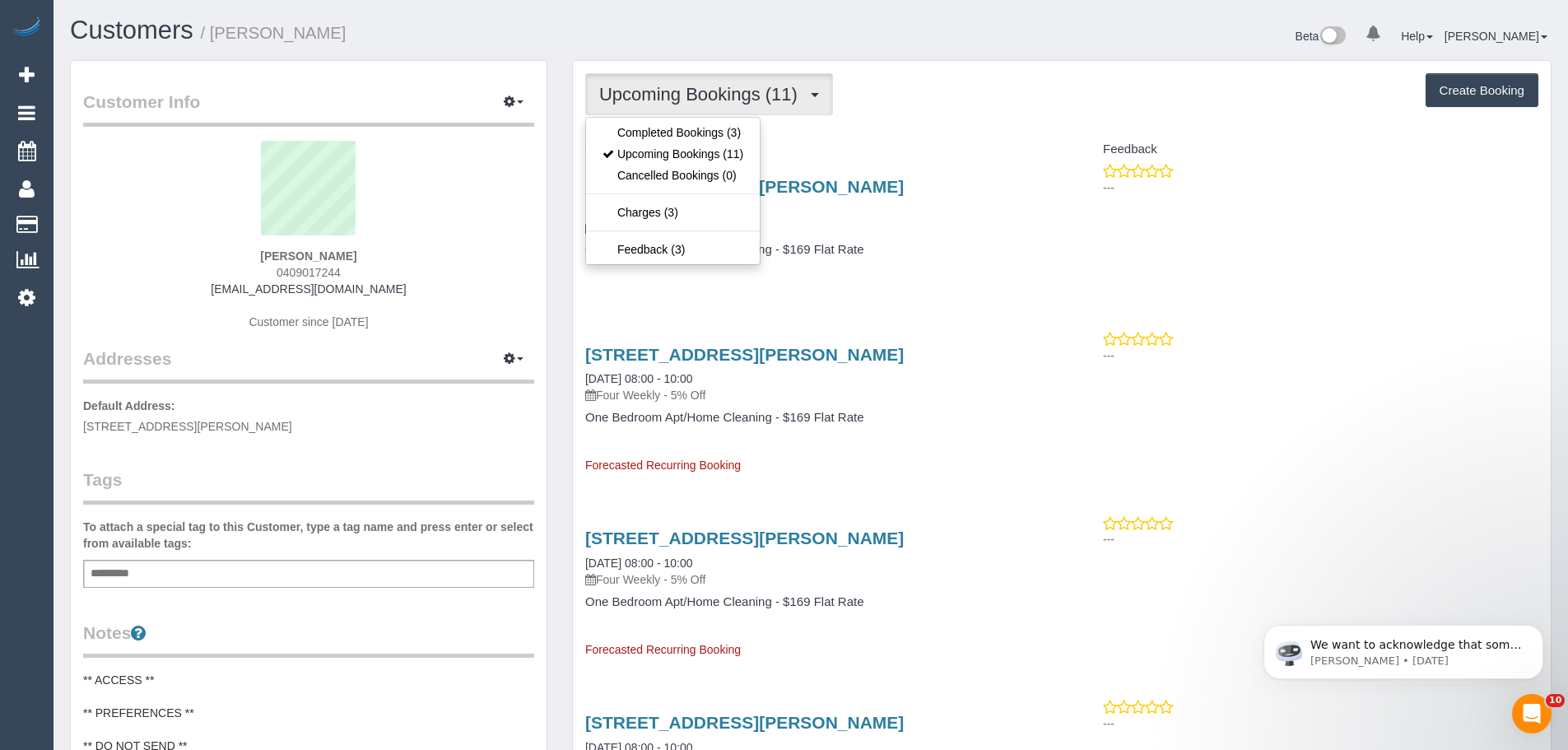
click at [839, 205] on div "31 Alma Road, 216, St Kilda, VIC 3182 22/10/2025 08:00 - 10:00 Four Weekly - 5%…" at bounding box center [817, 207] width 464 height 59
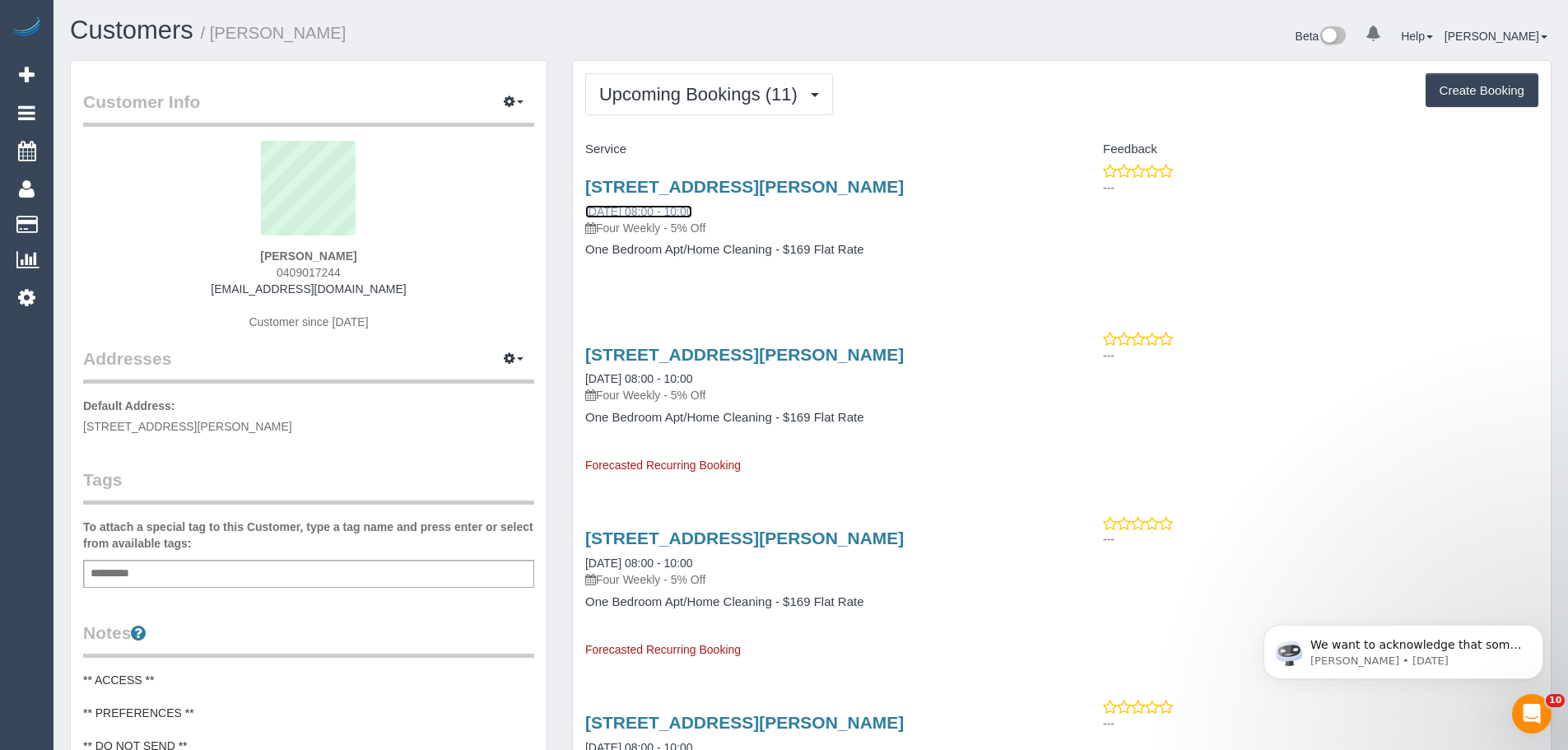
click at [692, 206] on link "22/10/2025 08:00 - 10:00" at bounding box center [639, 211] width 107 height 13
click at [672, 82] on button "Upcoming Bookings (11)" at bounding box center [708, 94] width 248 height 42
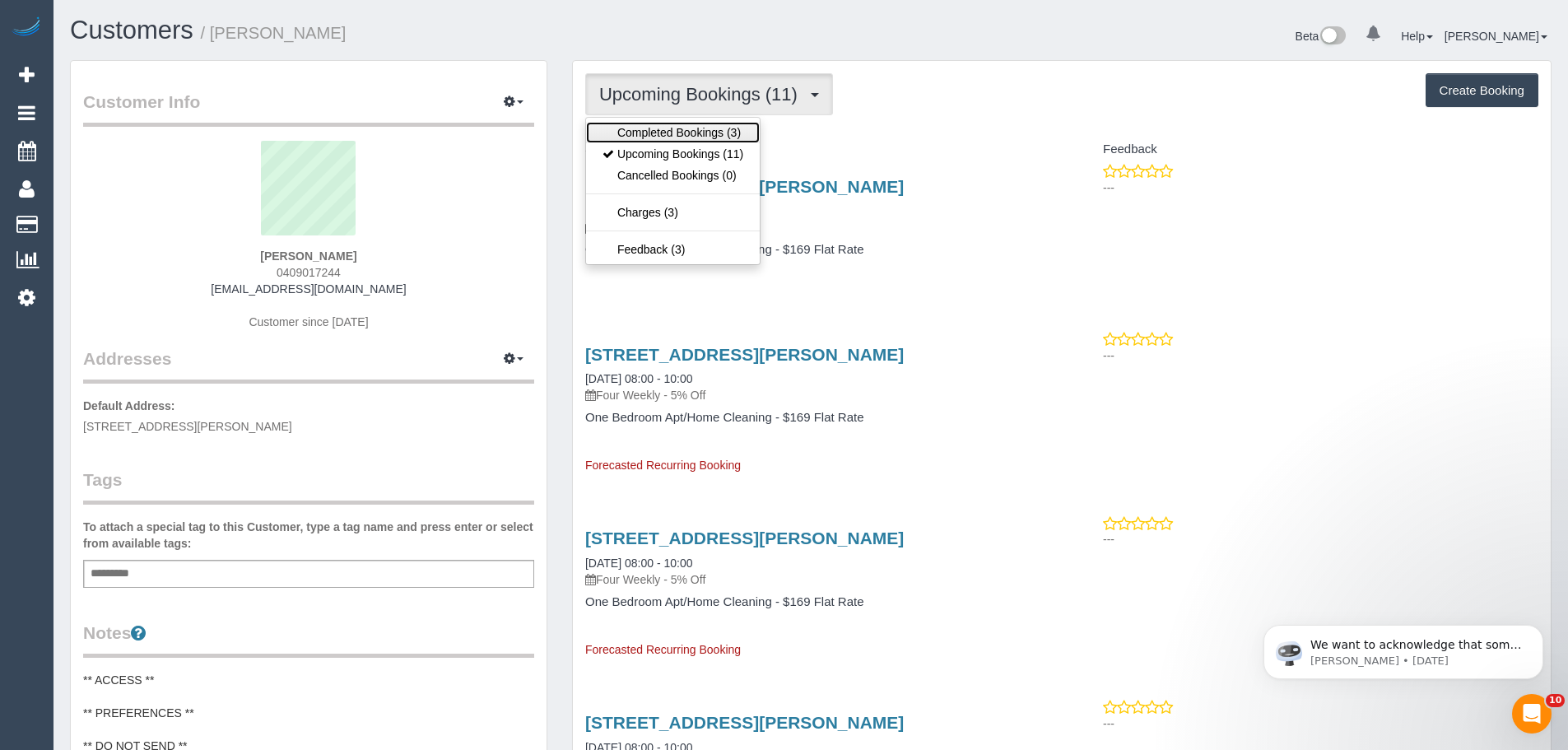
click at [678, 129] on link "Completed Bookings (3)" at bounding box center [673, 132] width 174 height 21
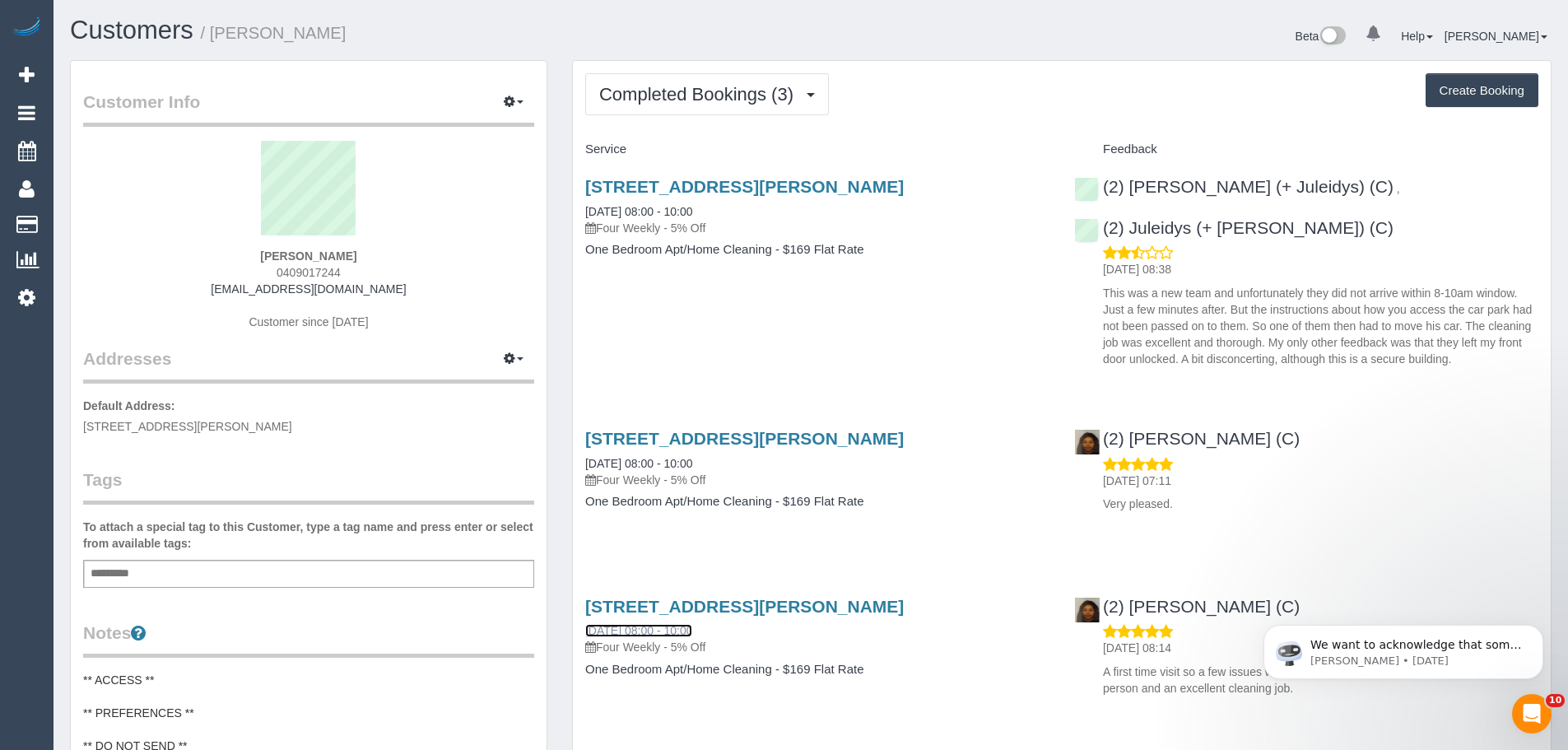
click at [637, 624] on link "30/07/2025 08:00 - 10:00" at bounding box center [639, 630] width 107 height 13
drag, startPoint x: 416, startPoint y: 294, endPoint x: 248, endPoint y: 290, distance: 168.0
click at [248, 290] on div "Leigh Mackay 0409017244 mackayleigh@icloud.com Customer since 2025" at bounding box center [309, 243] width 451 height 206
copy link "mackayleigh@icloud.com"
click at [726, 115] on div "Completed Bookings (3) Completed Bookings (3) Upcoming Bookings (11) Cancelled …" at bounding box center [1061, 412] width 978 height 703
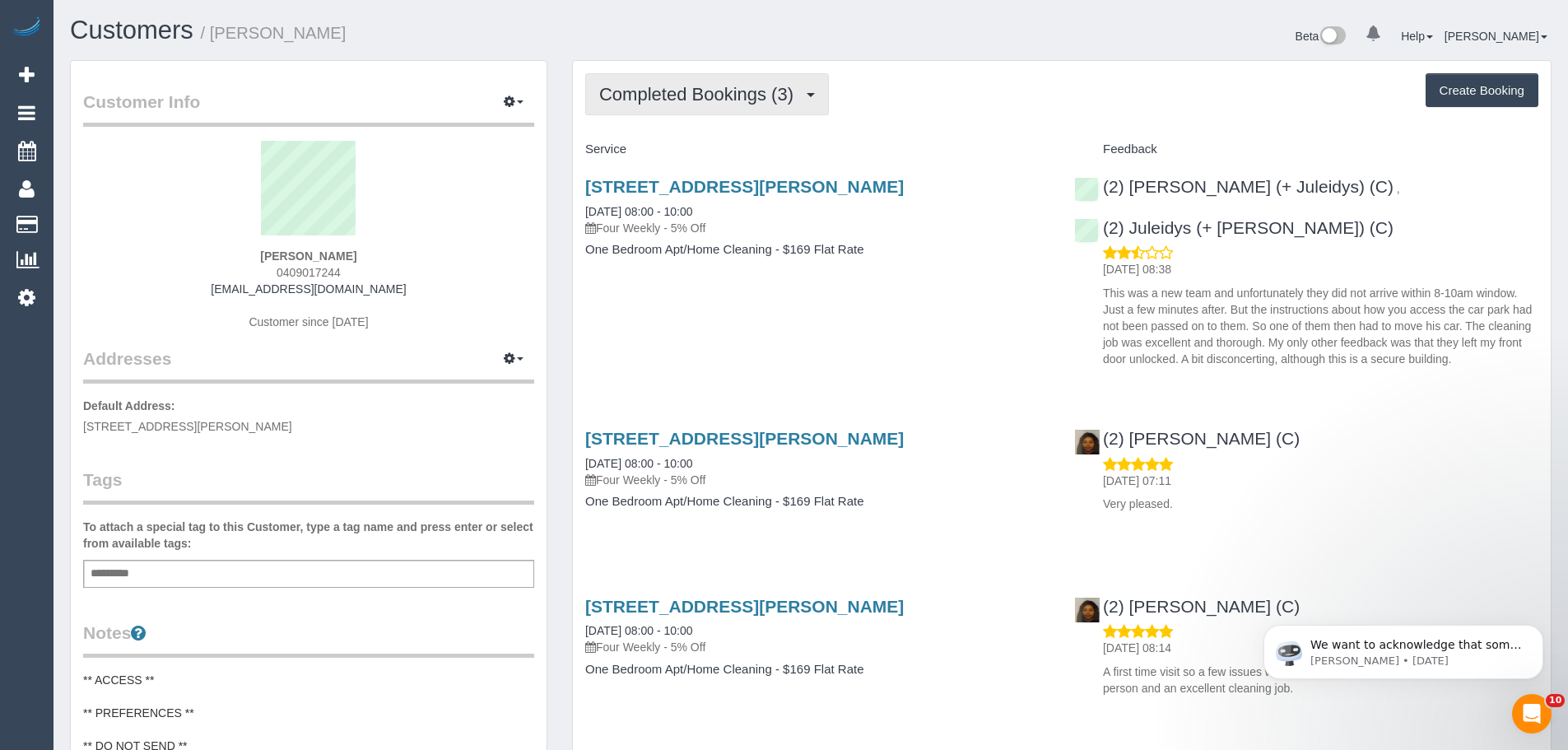
click at [718, 106] on button "Completed Bookings (3)" at bounding box center [707, 94] width 243 height 42
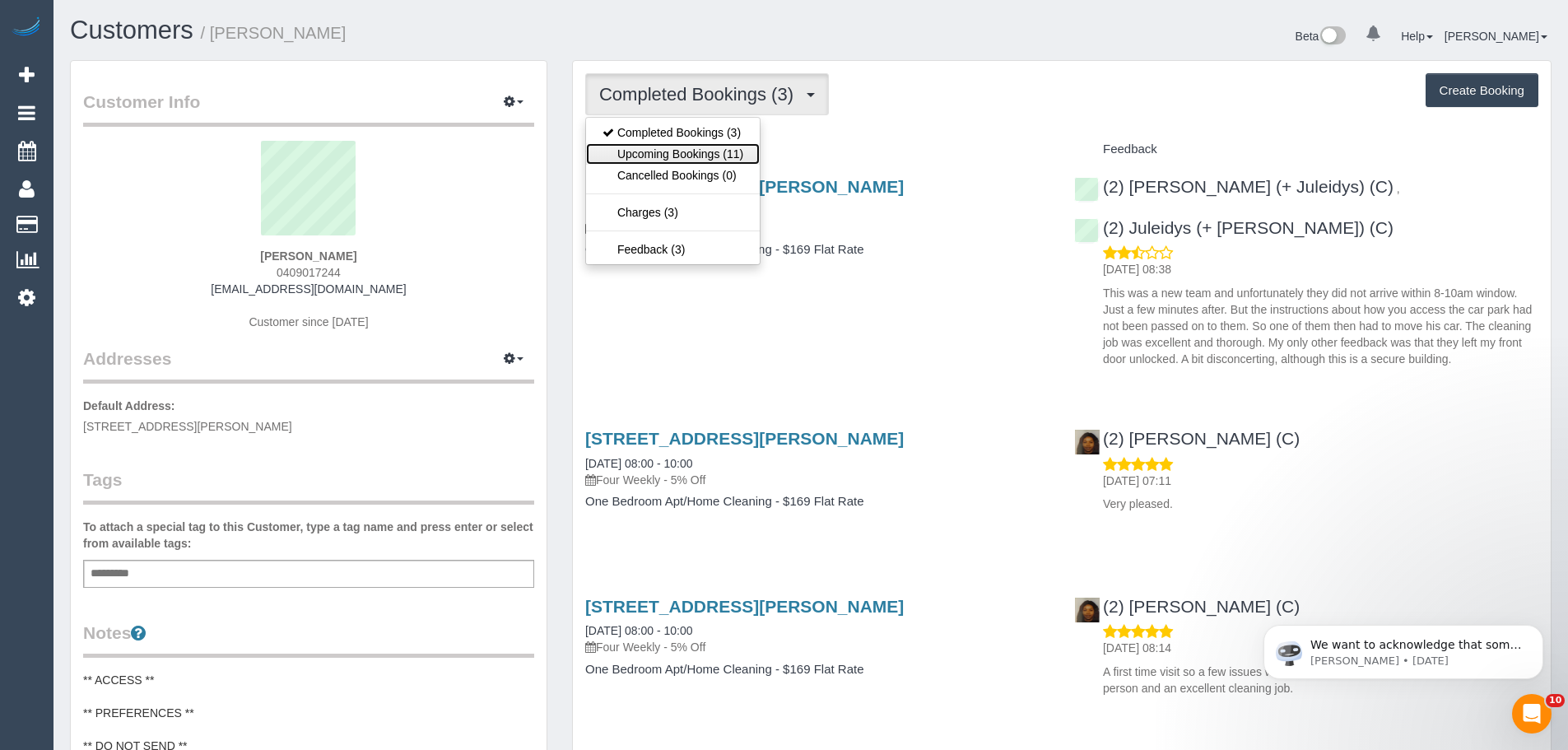
click at [713, 146] on link "Upcoming Bookings (11)" at bounding box center [673, 154] width 174 height 21
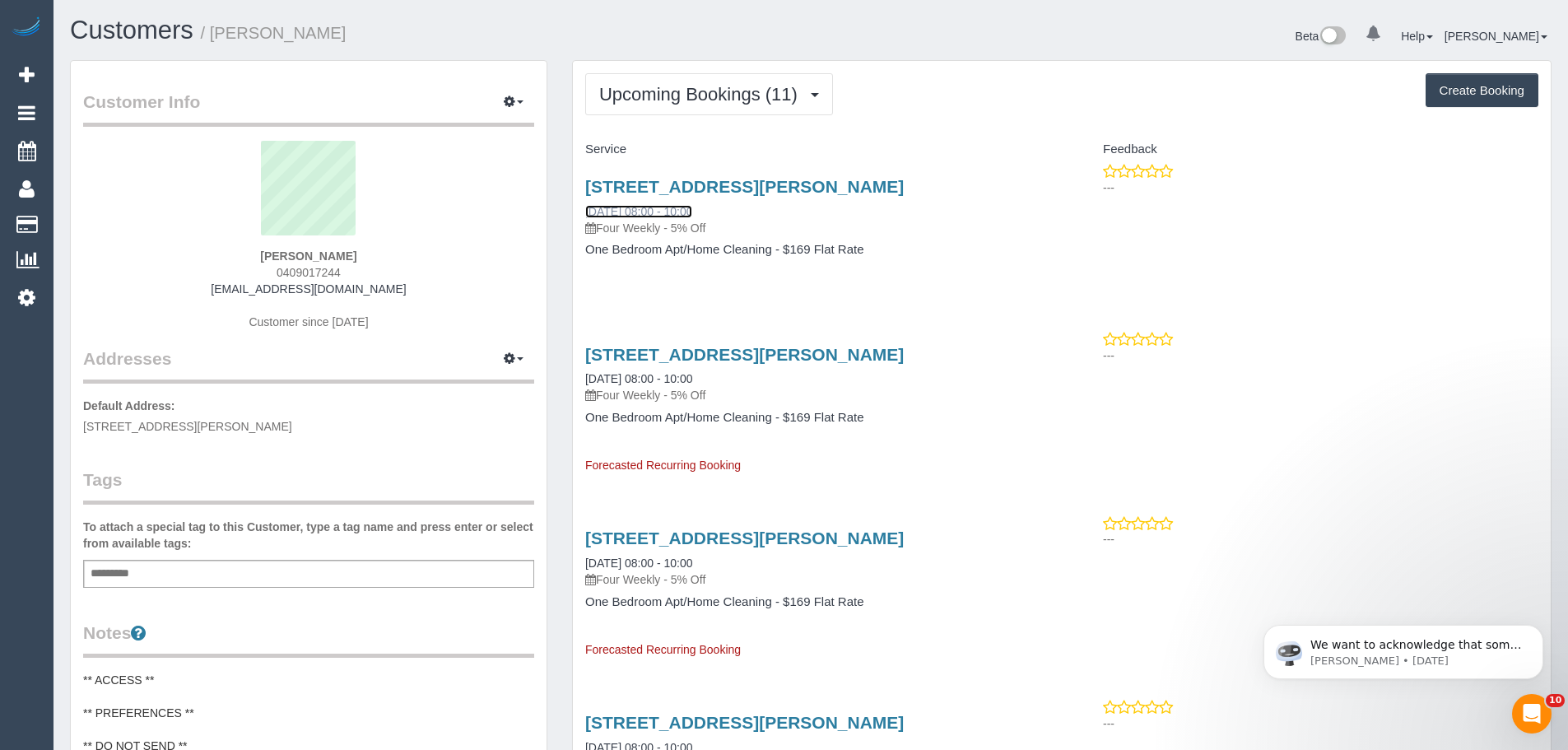
click at [641, 213] on link "22/10/2025 08:00 - 10:00" at bounding box center [639, 211] width 107 height 13
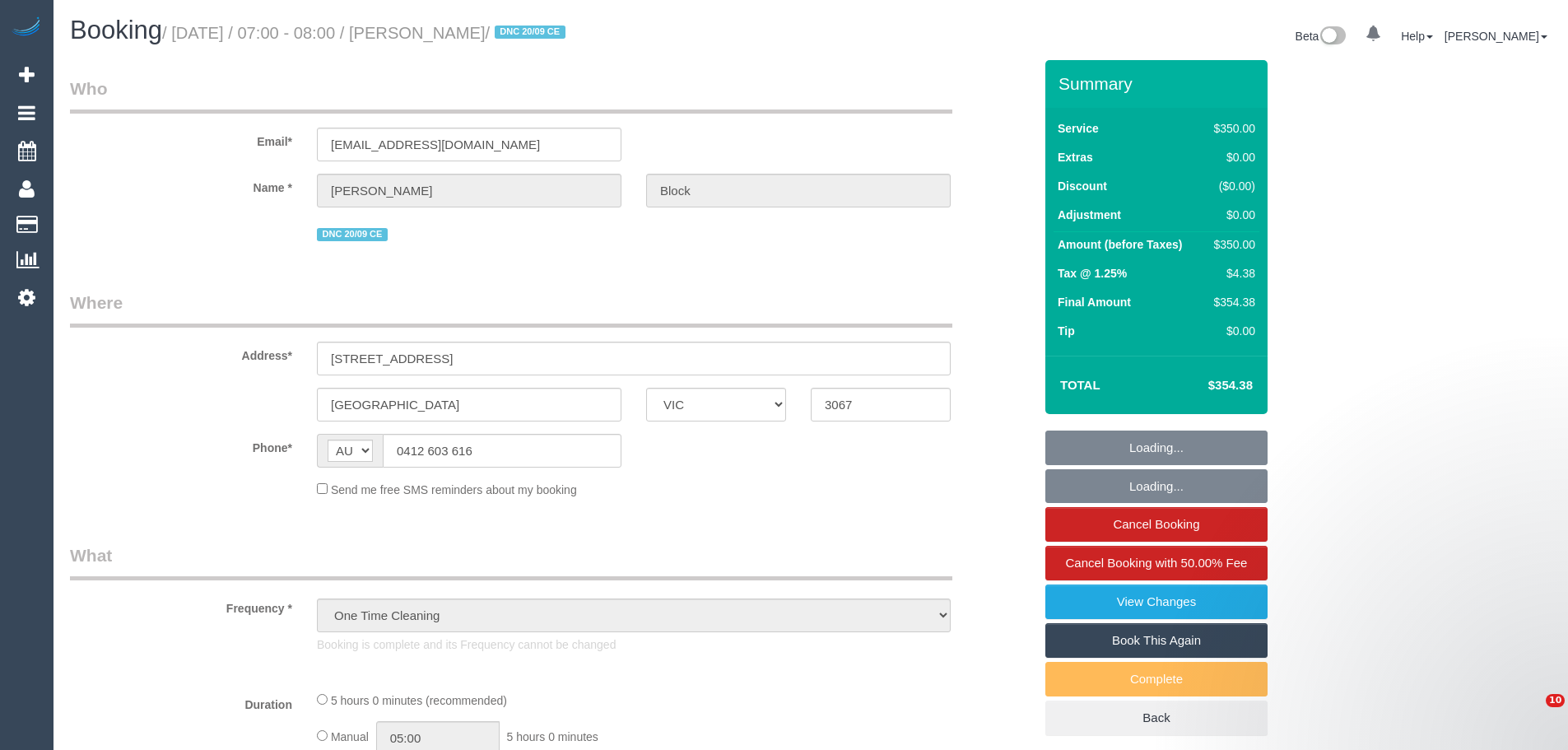
select select "VIC"
select select "string:stripe-pm_1S7RPn2GScqysDRVE07ToMx5"
select select "number:28"
select select "number:14"
select select "number:18"
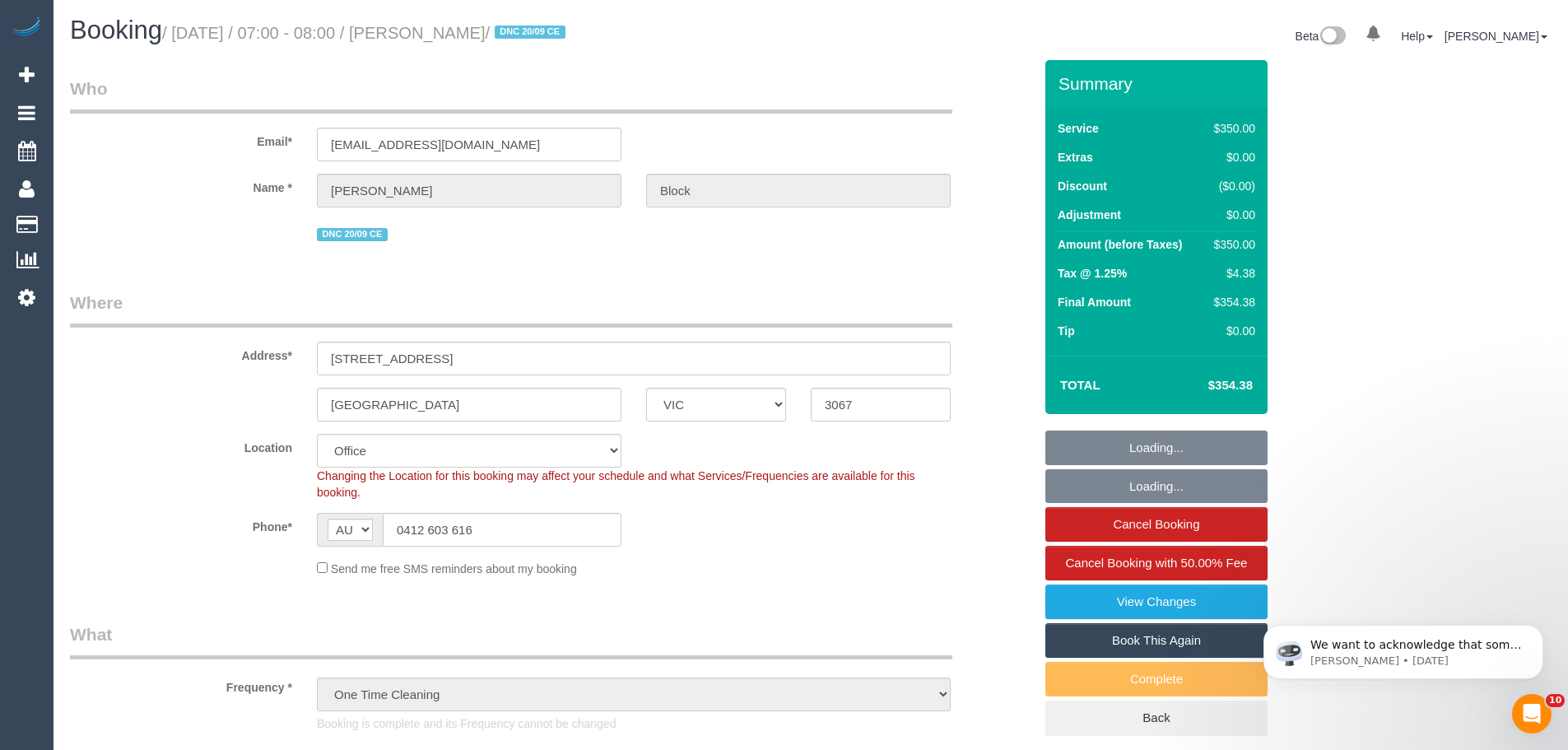
select select "object:757"
select select "300"
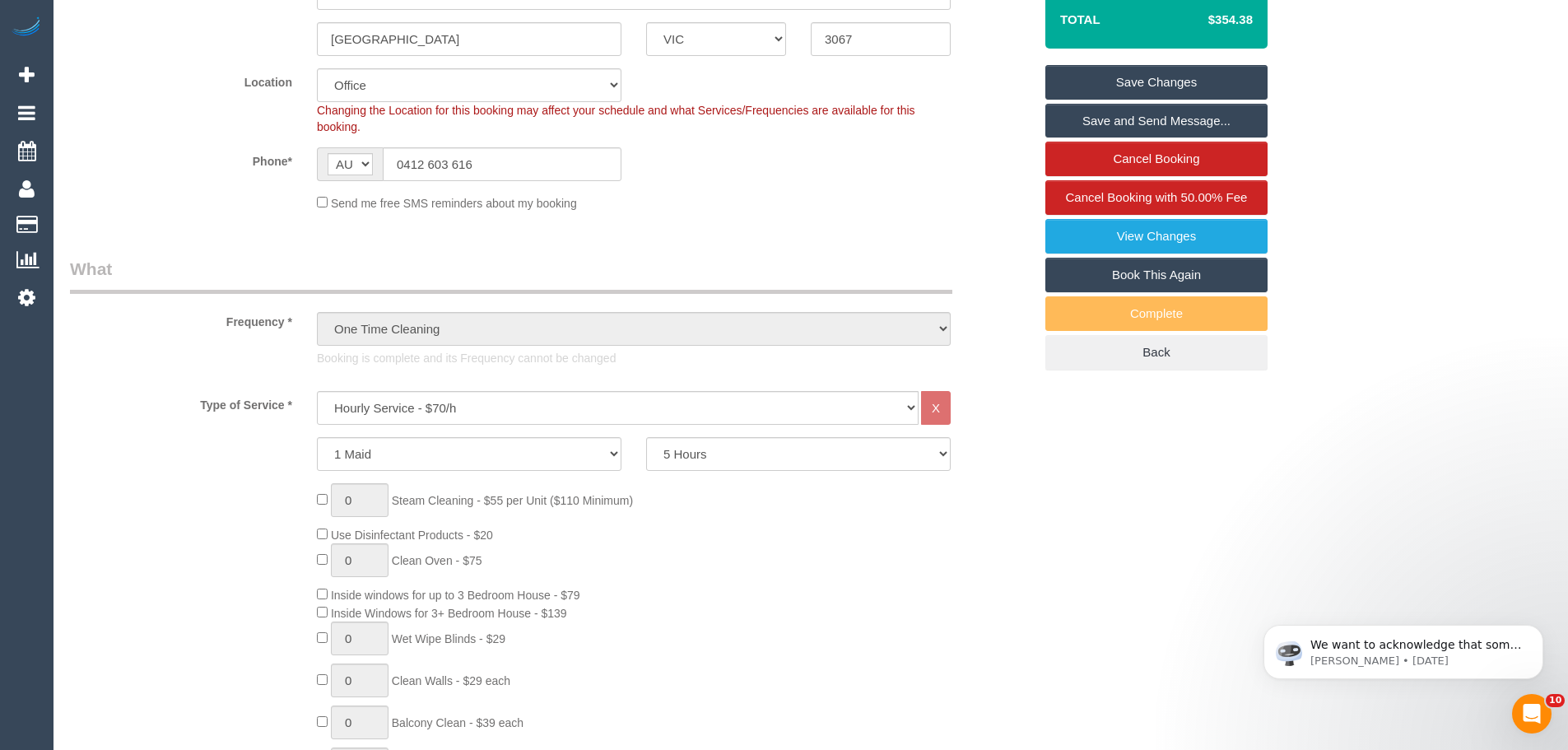
scroll to position [165, 0]
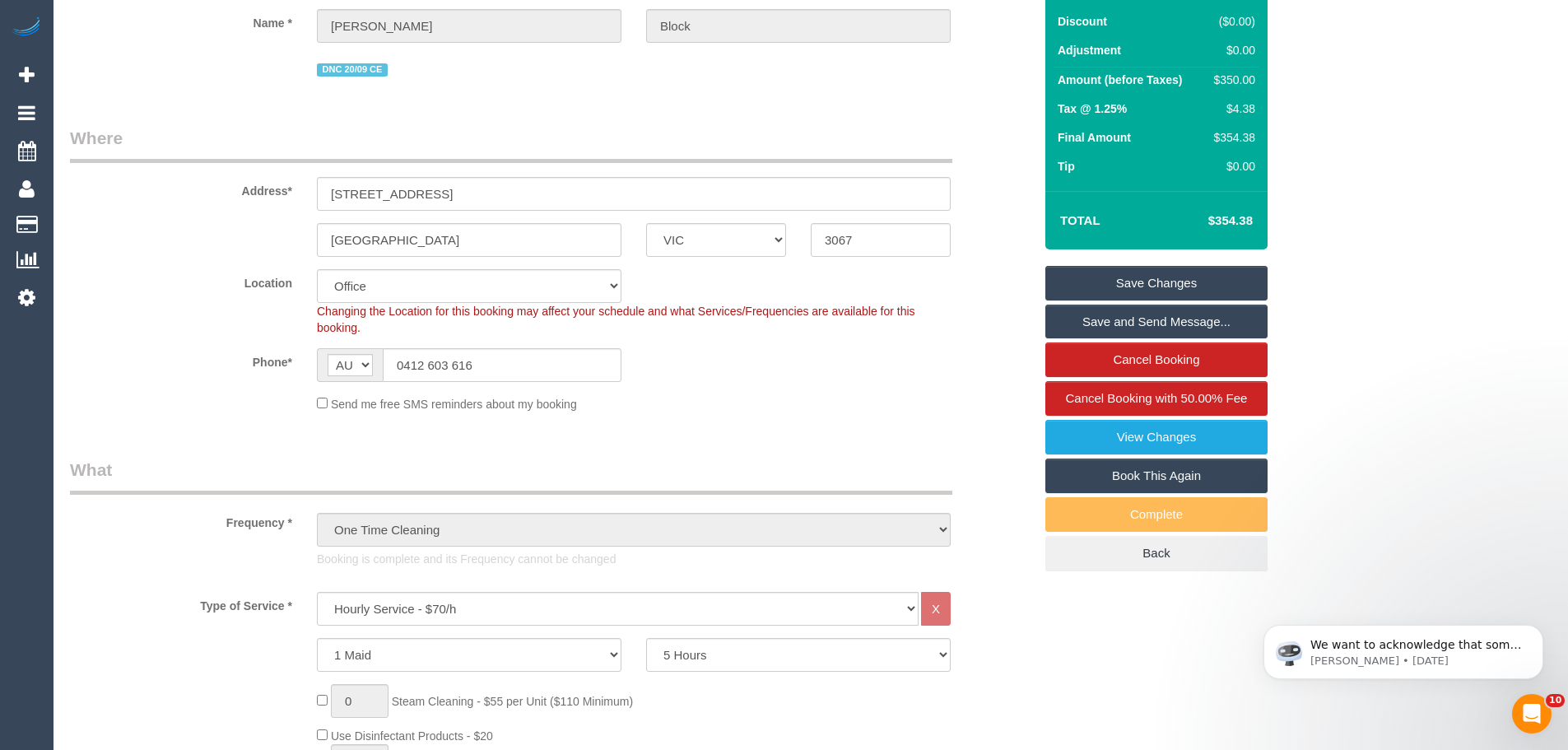
click at [1133, 481] on link "Book This Again" at bounding box center [1157, 475] width 222 height 35
select select "VIC"
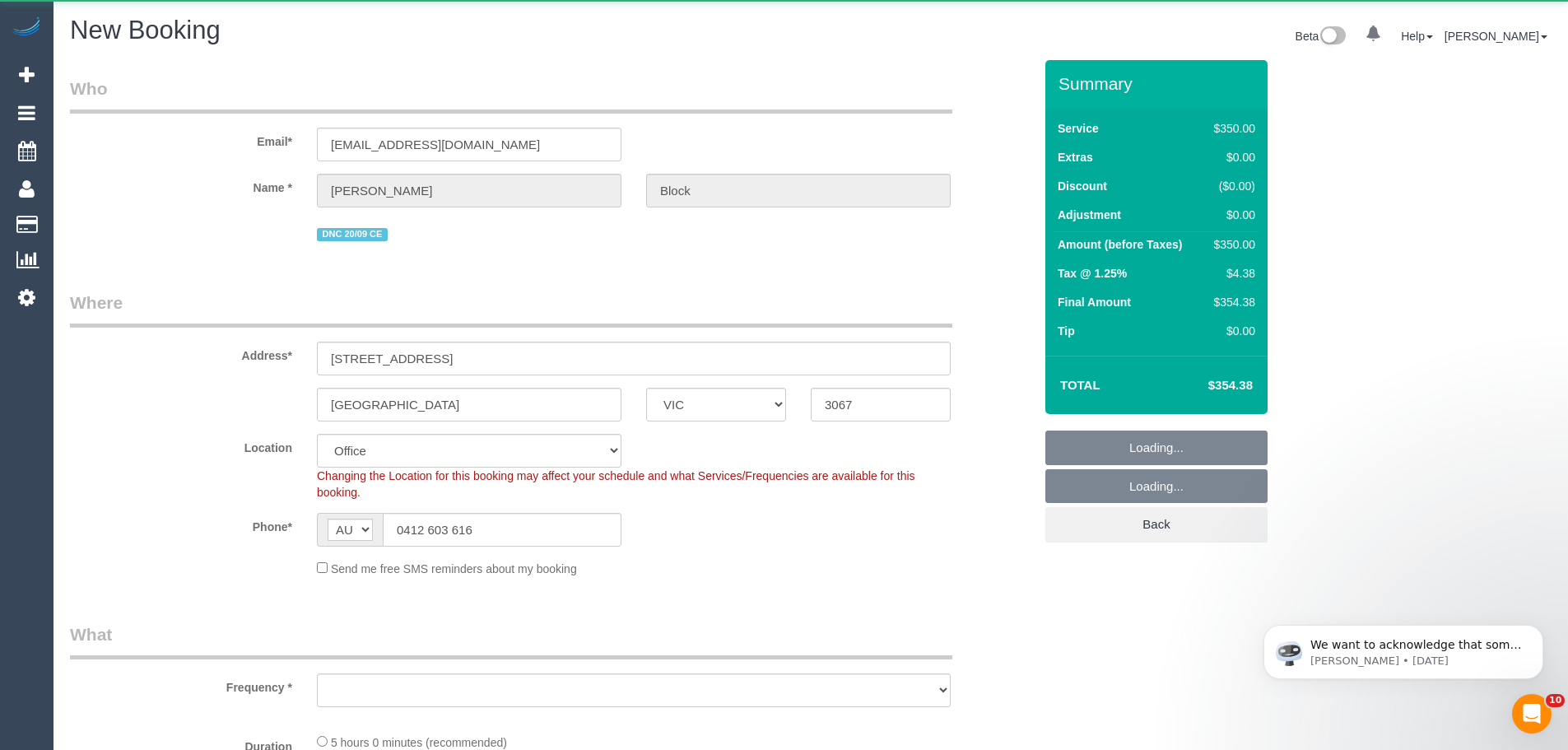
select select "string:stripe-pm_1S7RPn2GScqysDRVE07ToMx5"
select select "number:28"
select select "number:14"
select select "number:18"
select select "object:3916"
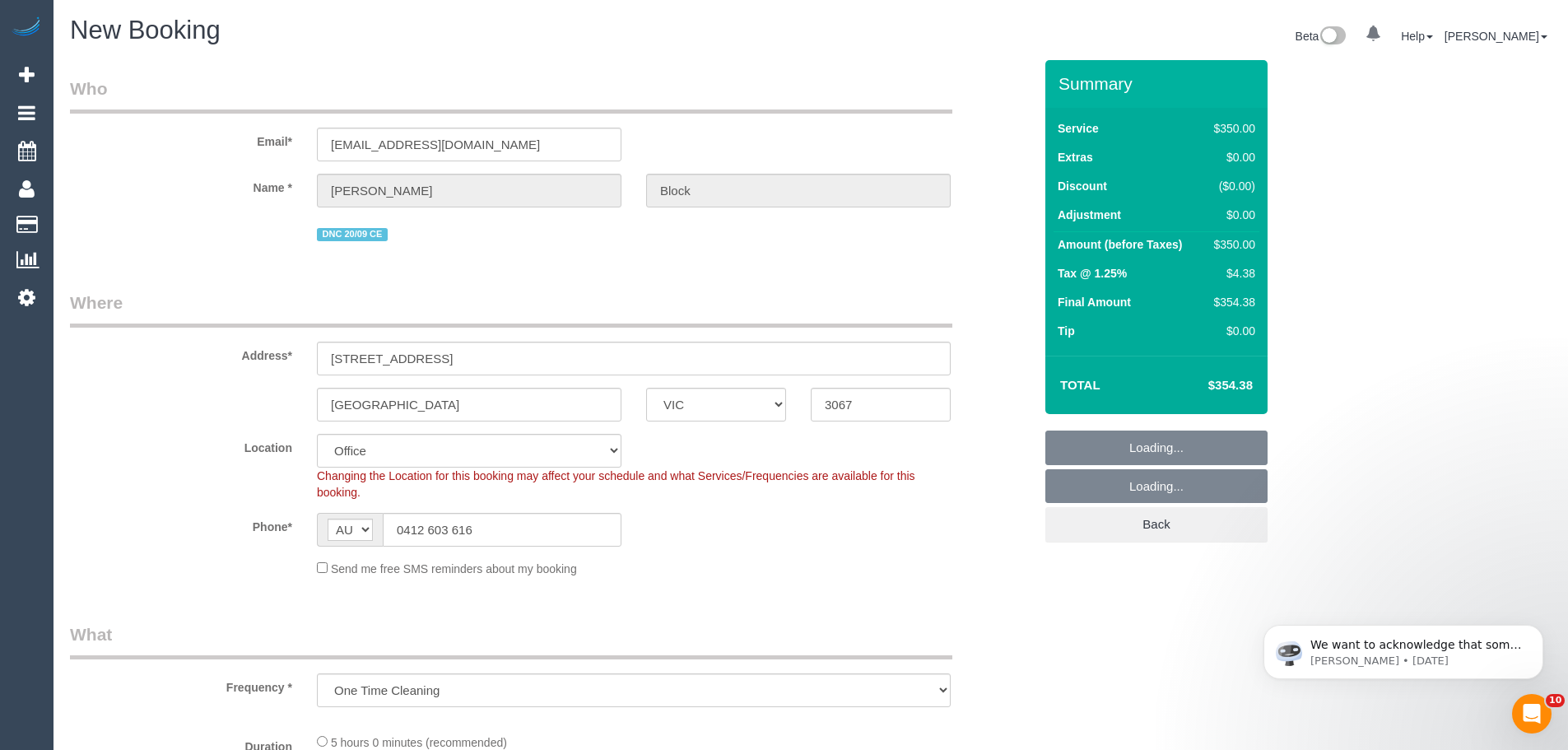
select select "300"
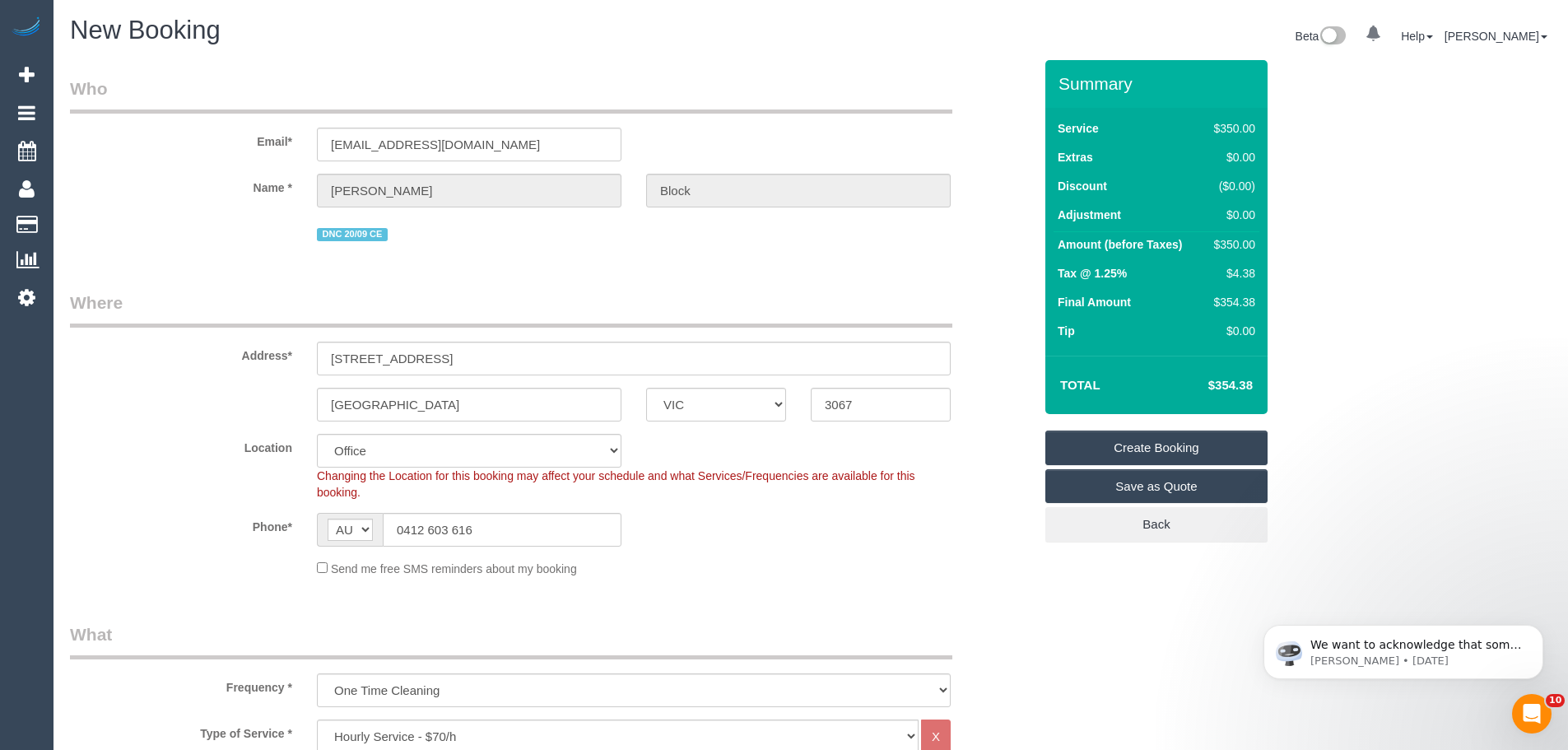
select select "object:5411"
select select "47"
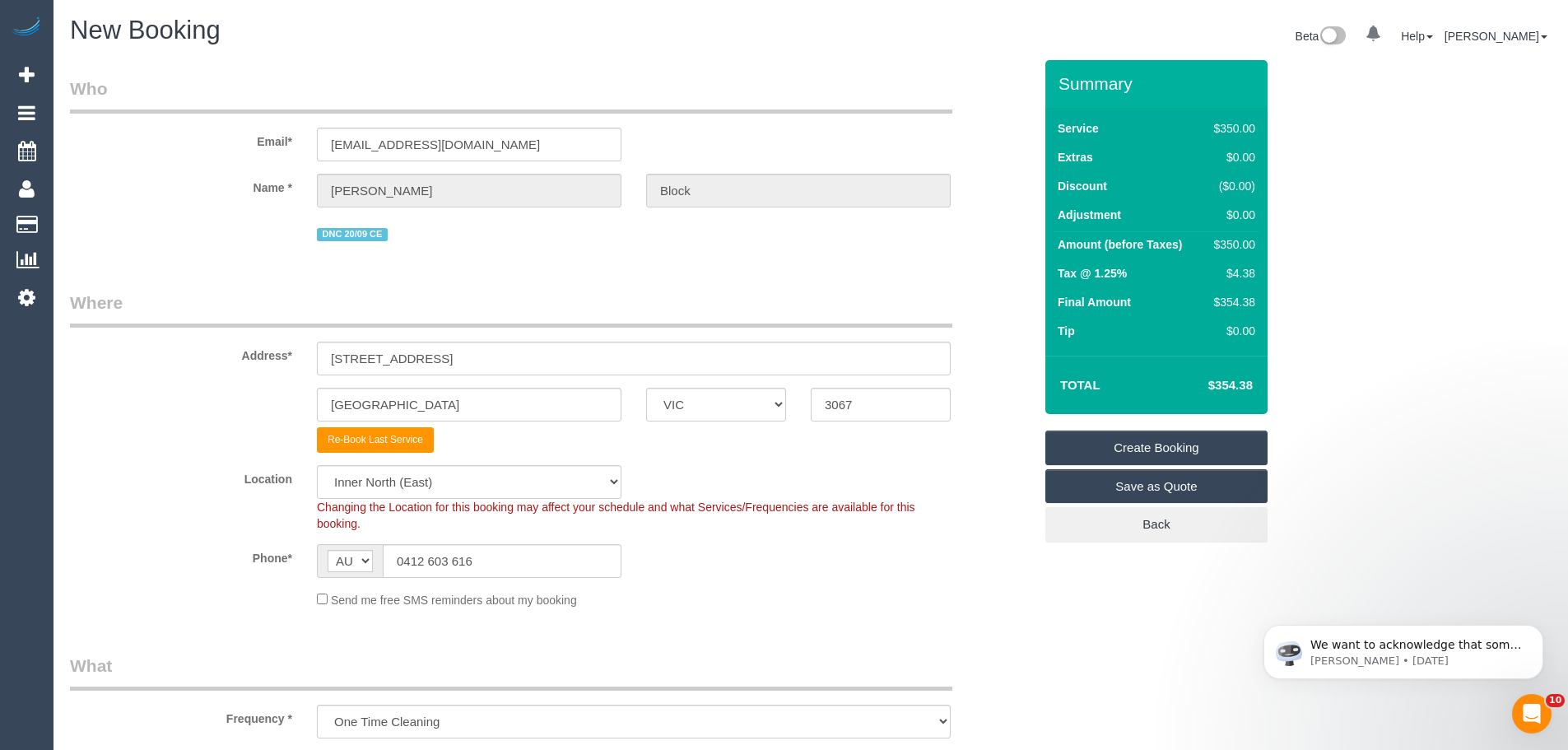
select select "object:5421"
click at [460, 475] on select "Office [GEOGRAPHIC_DATA] (North) East (South) [GEOGRAPHIC_DATA] (East) [GEOGRAP…" at bounding box center [469, 482] width 304 height 34
select select "50"
click at [317, 465] on select "Office [GEOGRAPHIC_DATA] (North) East (South) [GEOGRAPHIC_DATA] (East) [GEOGRAP…" at bounding box center [469, 482] width 304 height 34
select select "object:6238"
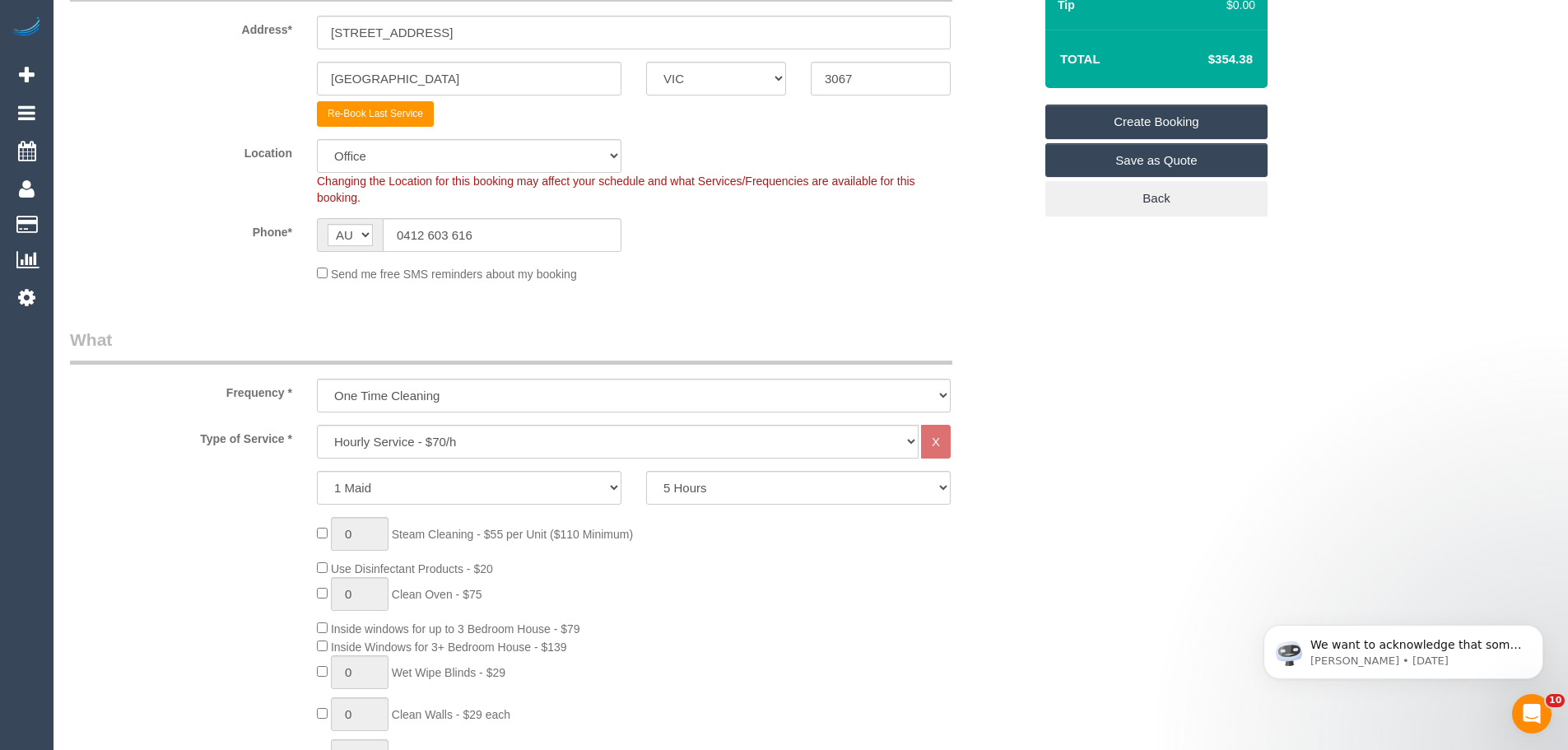
scroll to position [329, 0]
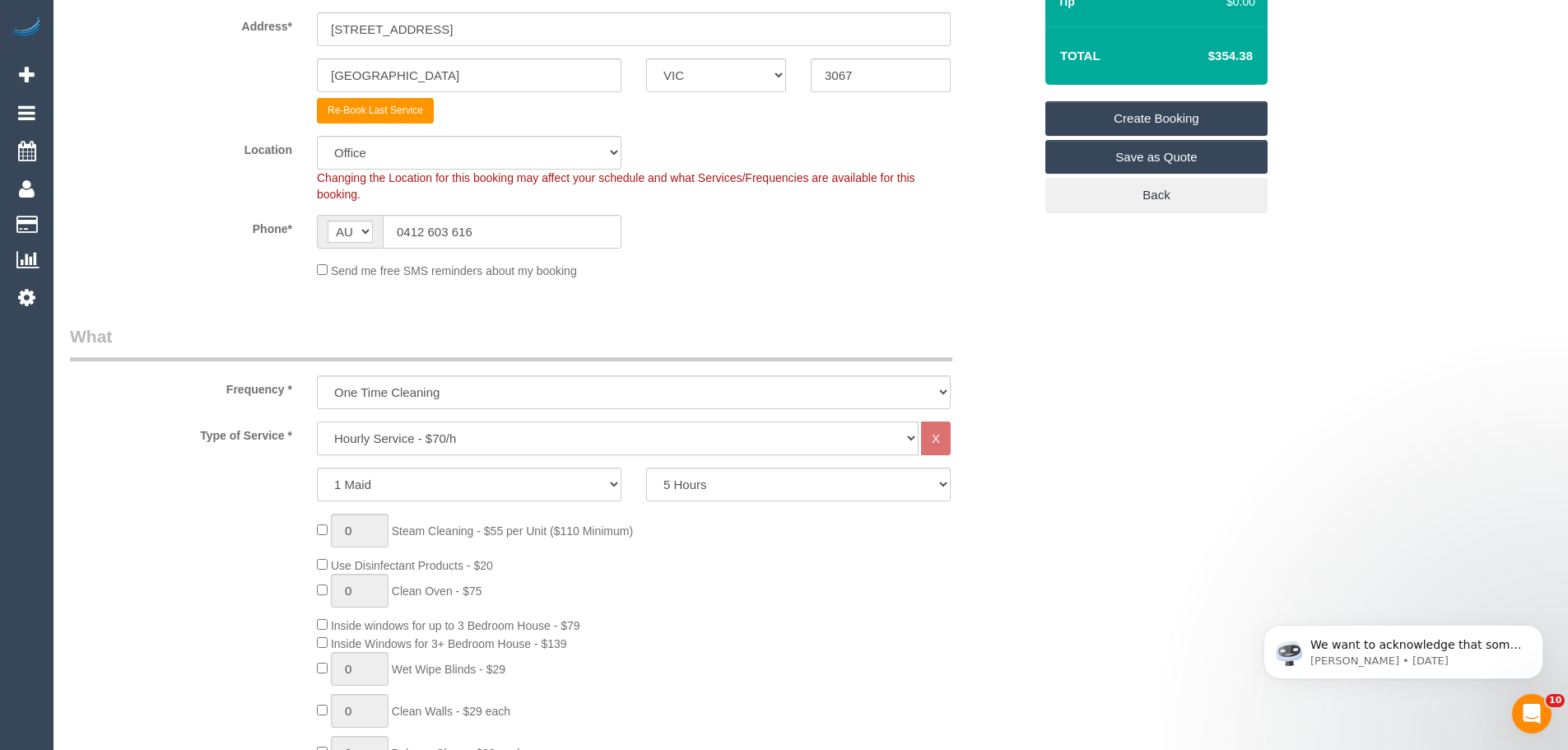
click at [446, 434] on select "Hourly Service - $70/h Hourly Service - $65/h Hourly Service - $60/h Hourly Ser…" at bounding box center [617, 439] width 602 height 34
select select "28"
click at [317, 422] on select "Hourly Service - $70/h Hourly Service - $65/h Hourly Service - $60/h Hourly Ser…" at bounding box center [617, 439] width 602 height 34
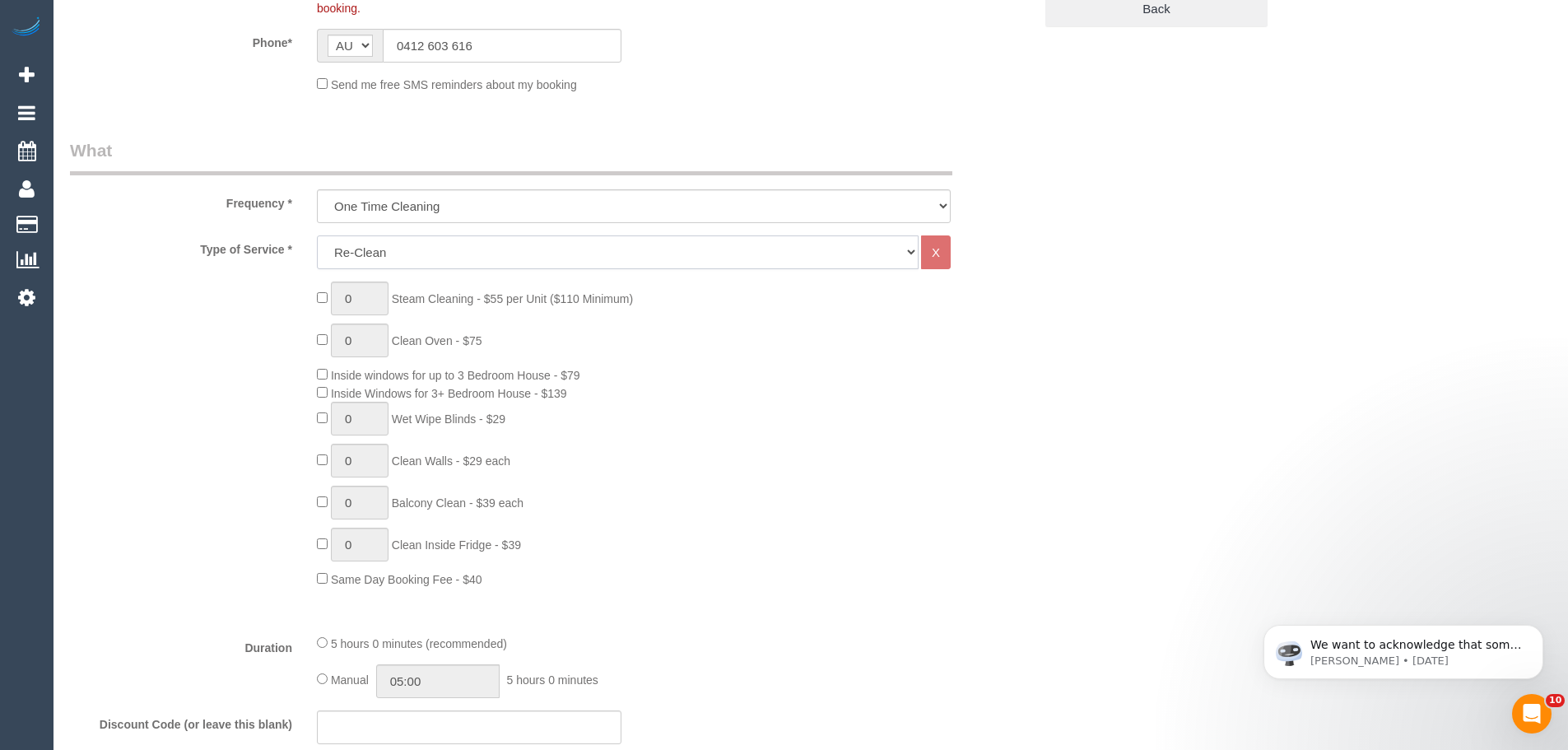
scroll to position [741, 0]
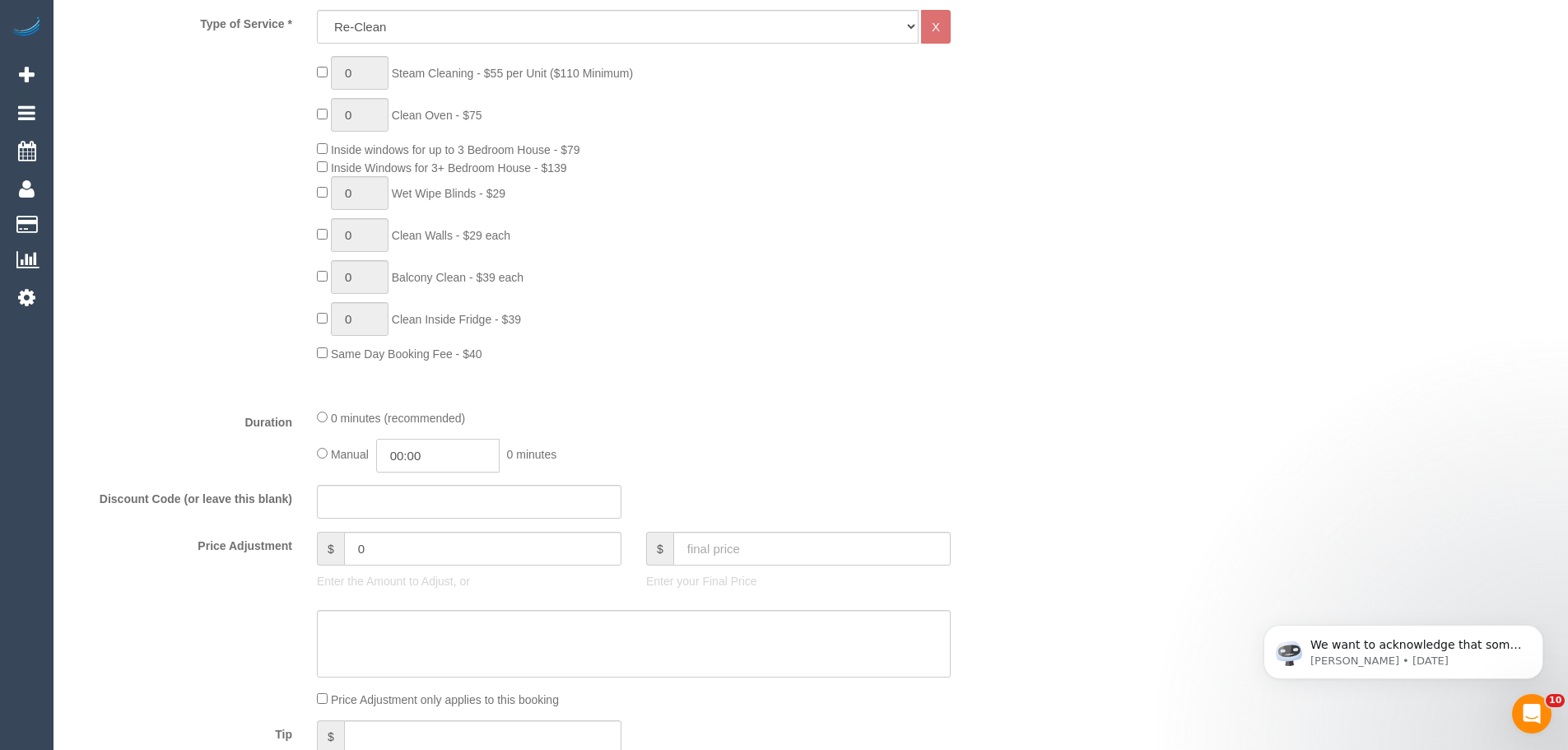
click at [424, 451] on input "00:00" at bounding box center [437, 456] width 123 height 34
type input "02:00"
click at [420, 569] on li "02:00" at bounding box center [420, 570] width 73 height 21
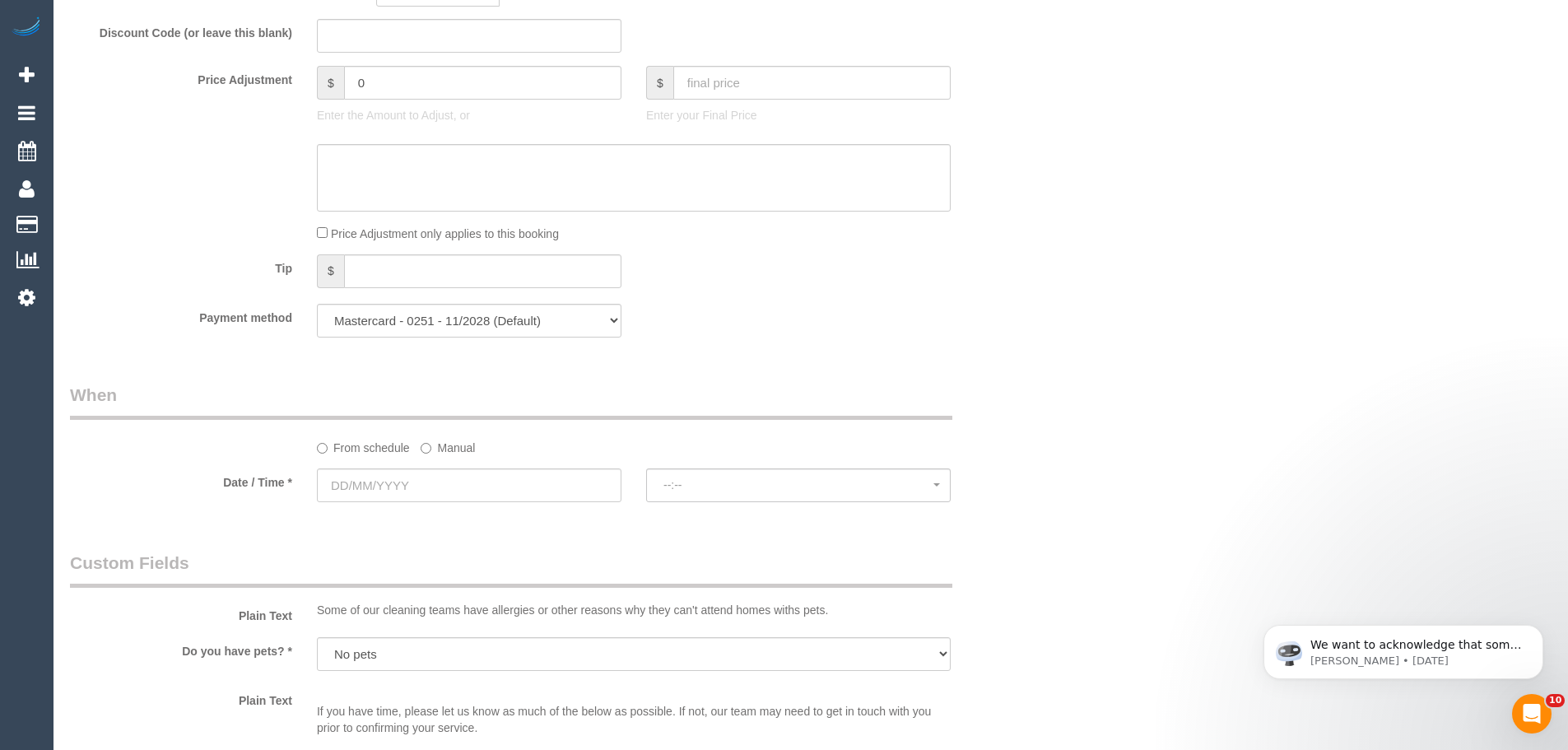
scroll to position [1235, 0]
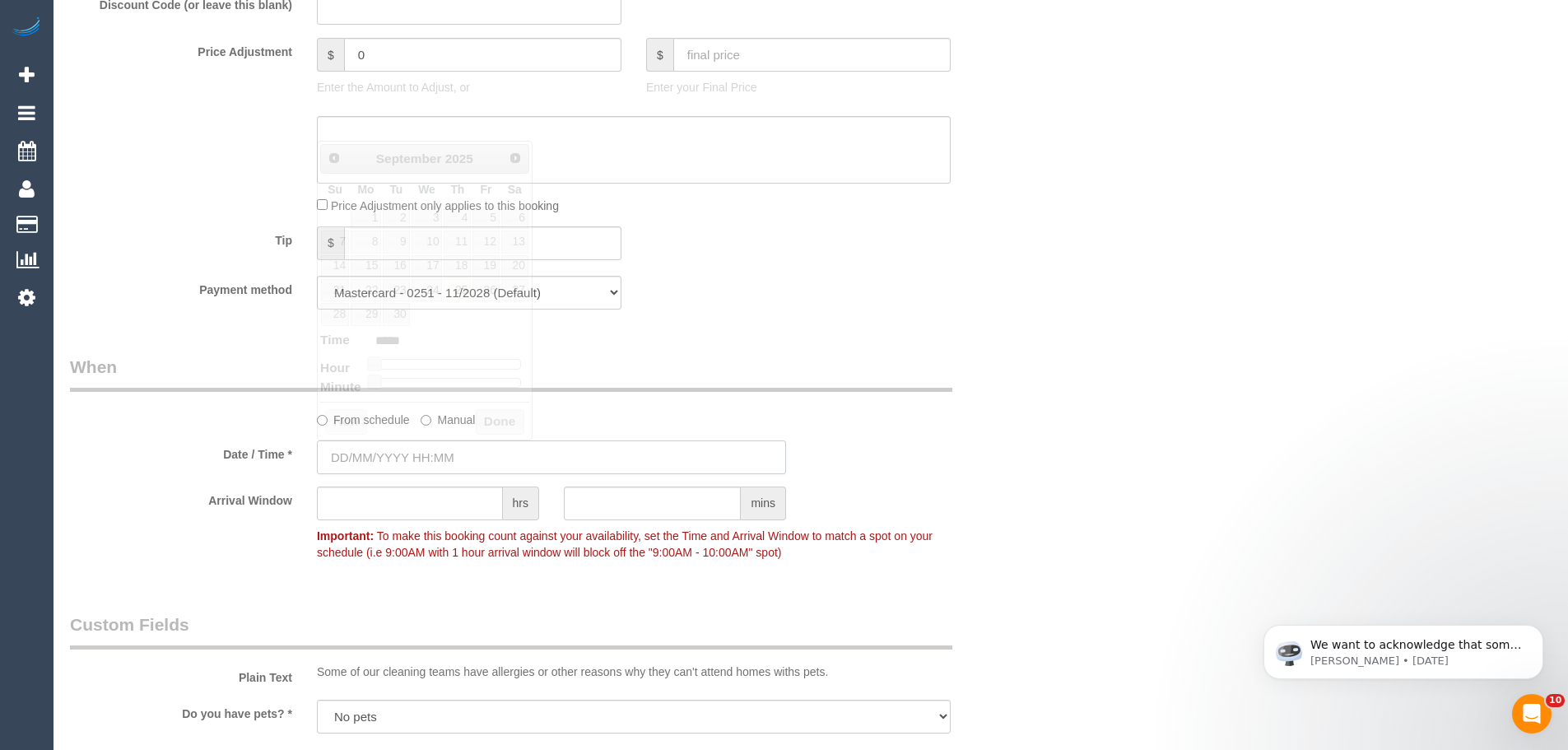
click at [422, 455] on input "text" at bounding box center [551, 457] width 469 height 34
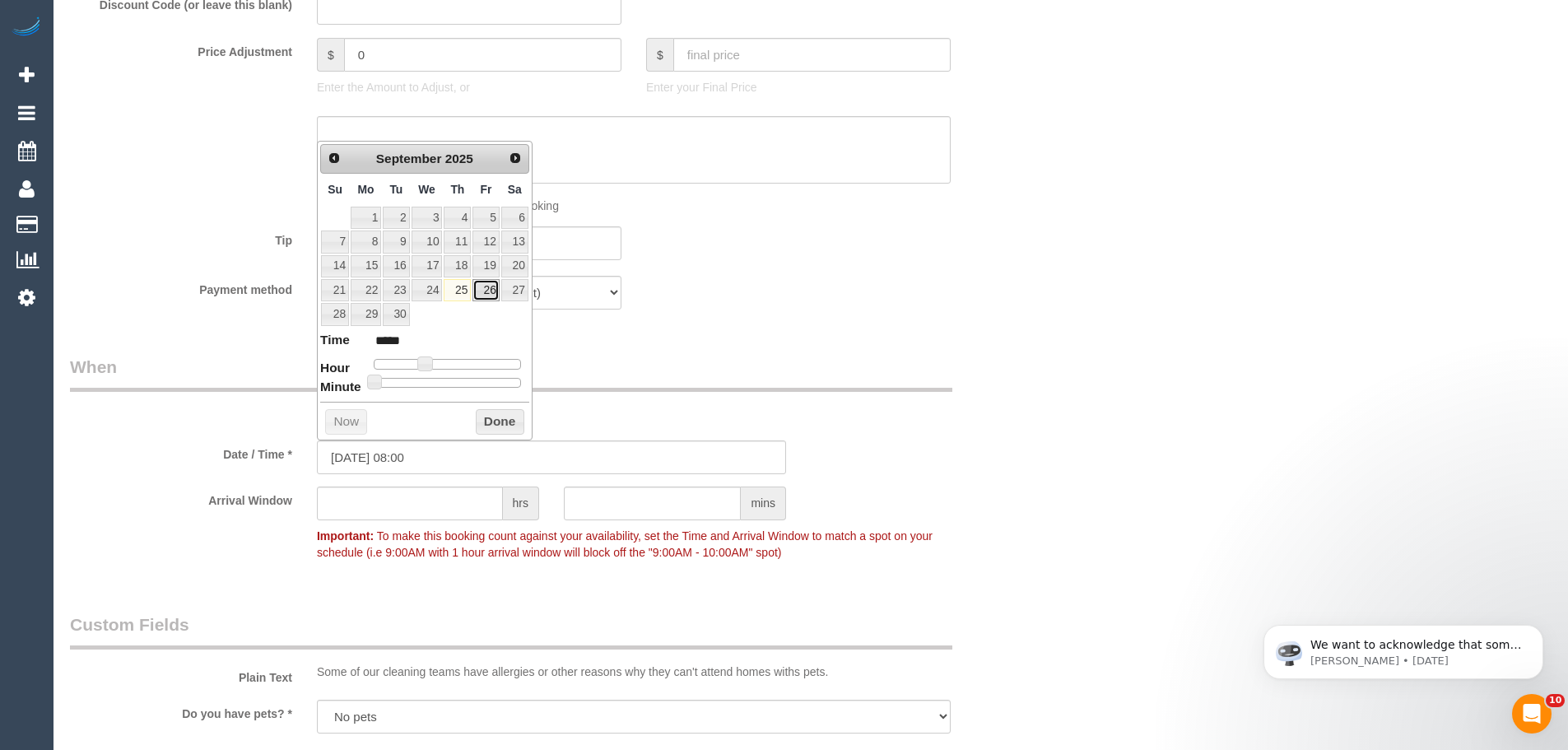
click at [478, 290] on link "26" at bounding box center [485, 290] width 26 height 22
type input "26/09/2025 08:00"
click at [500, 416] on button "Done" at bounding box center [500, 422] width 48 height 26
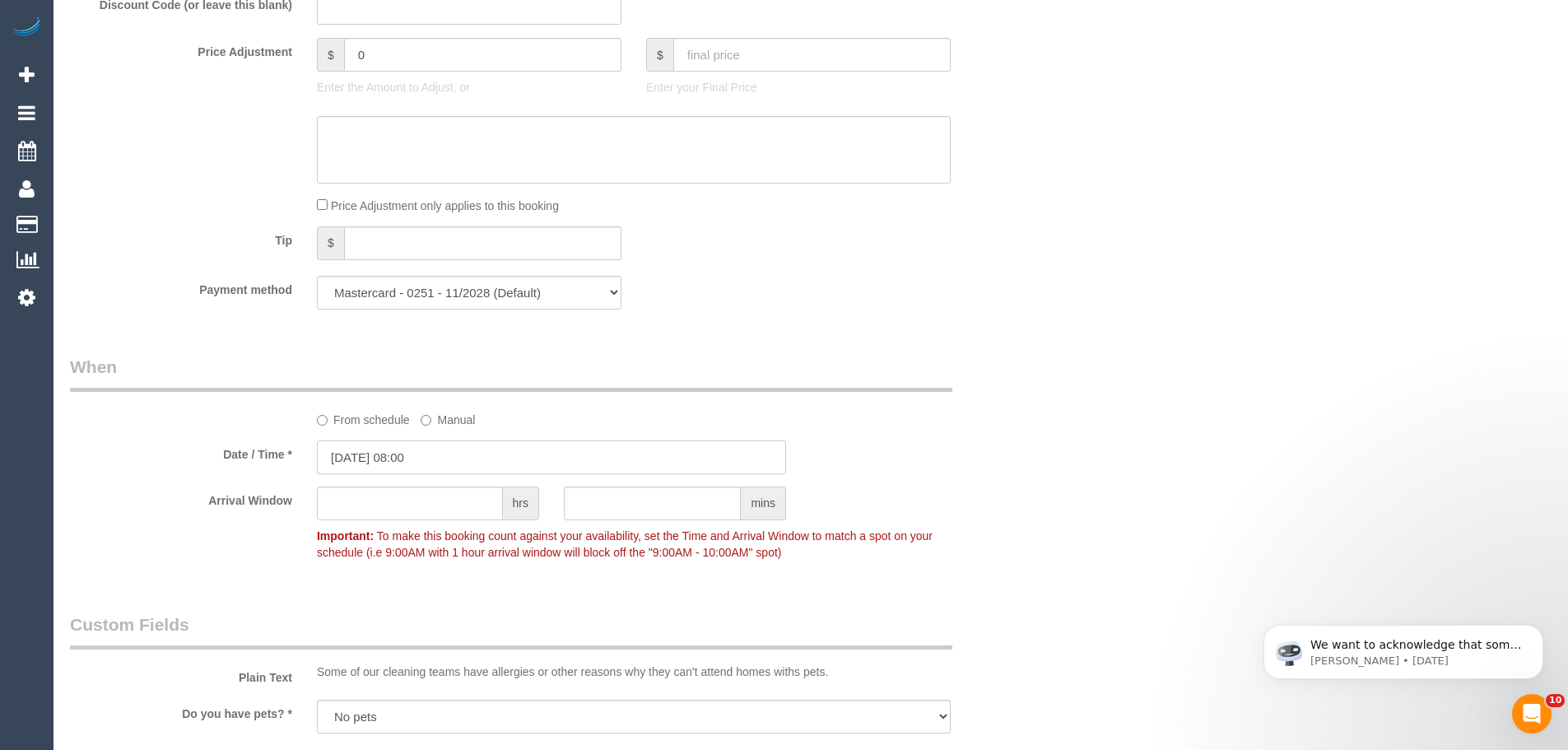
click at [437, 467] on input "[DATE] 08:00" at bounding box center [551, 457] width 469 height 34
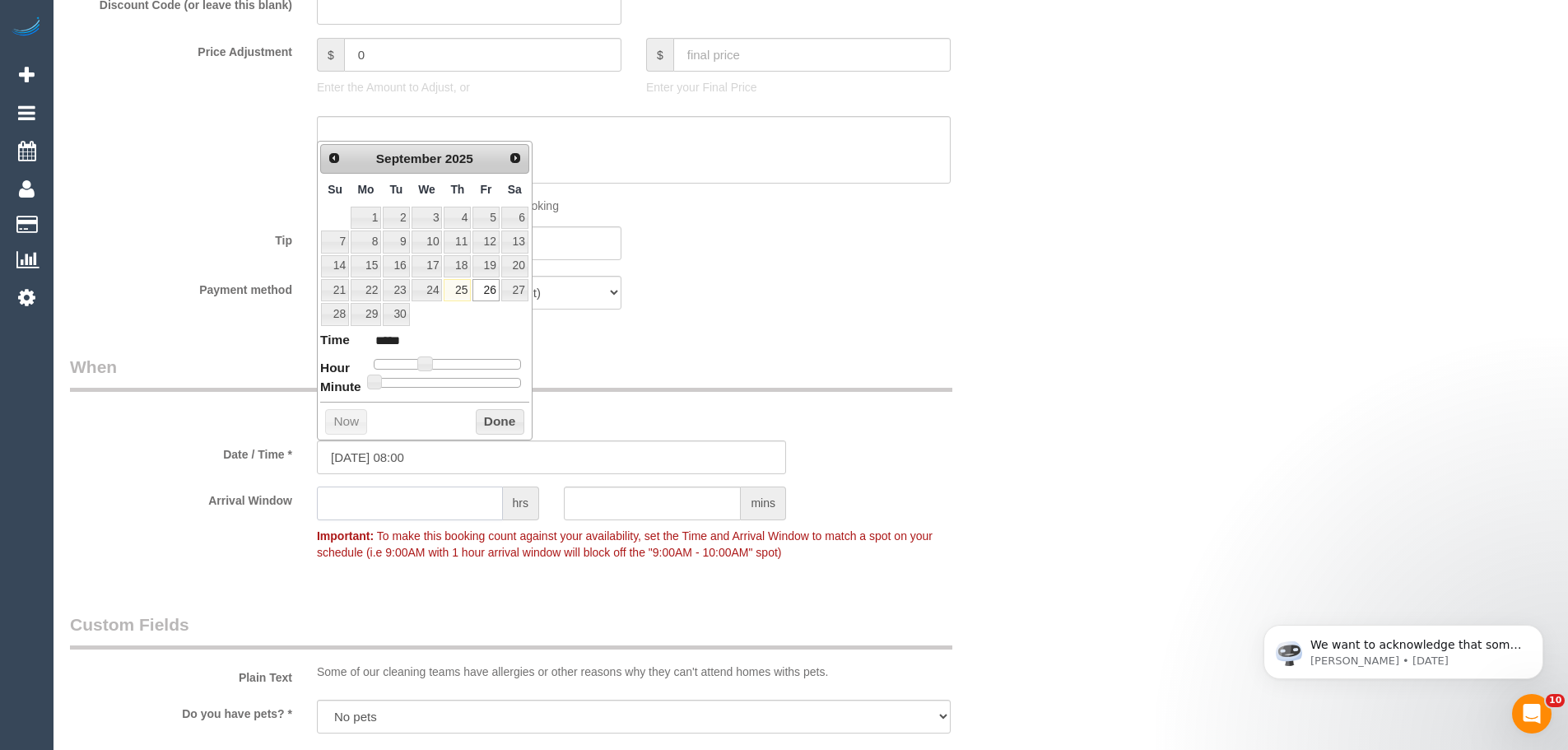
click at [433, 498] on input "text" at bounding box center [410, 504] width 186 height 34
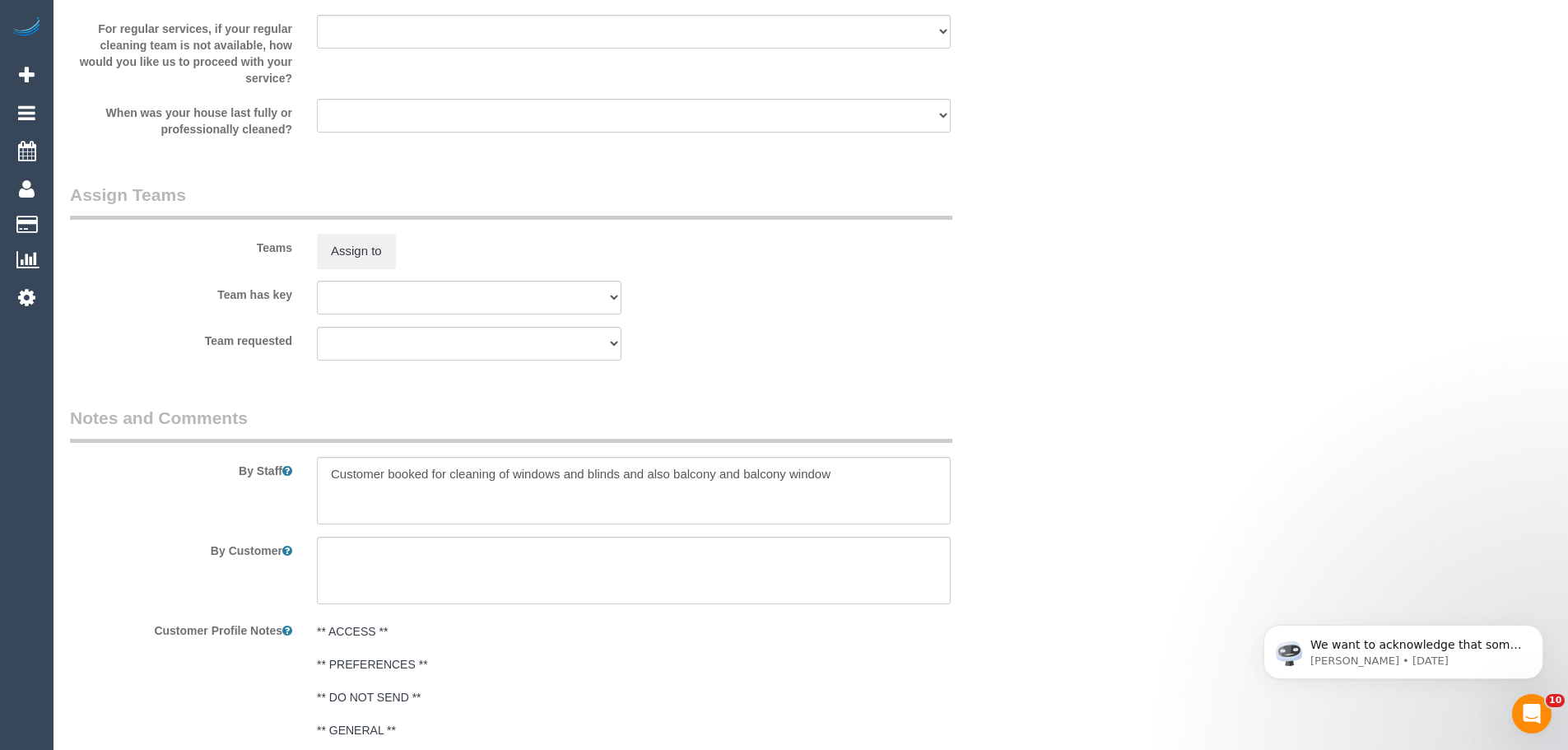
scroll to position [2223, 0]
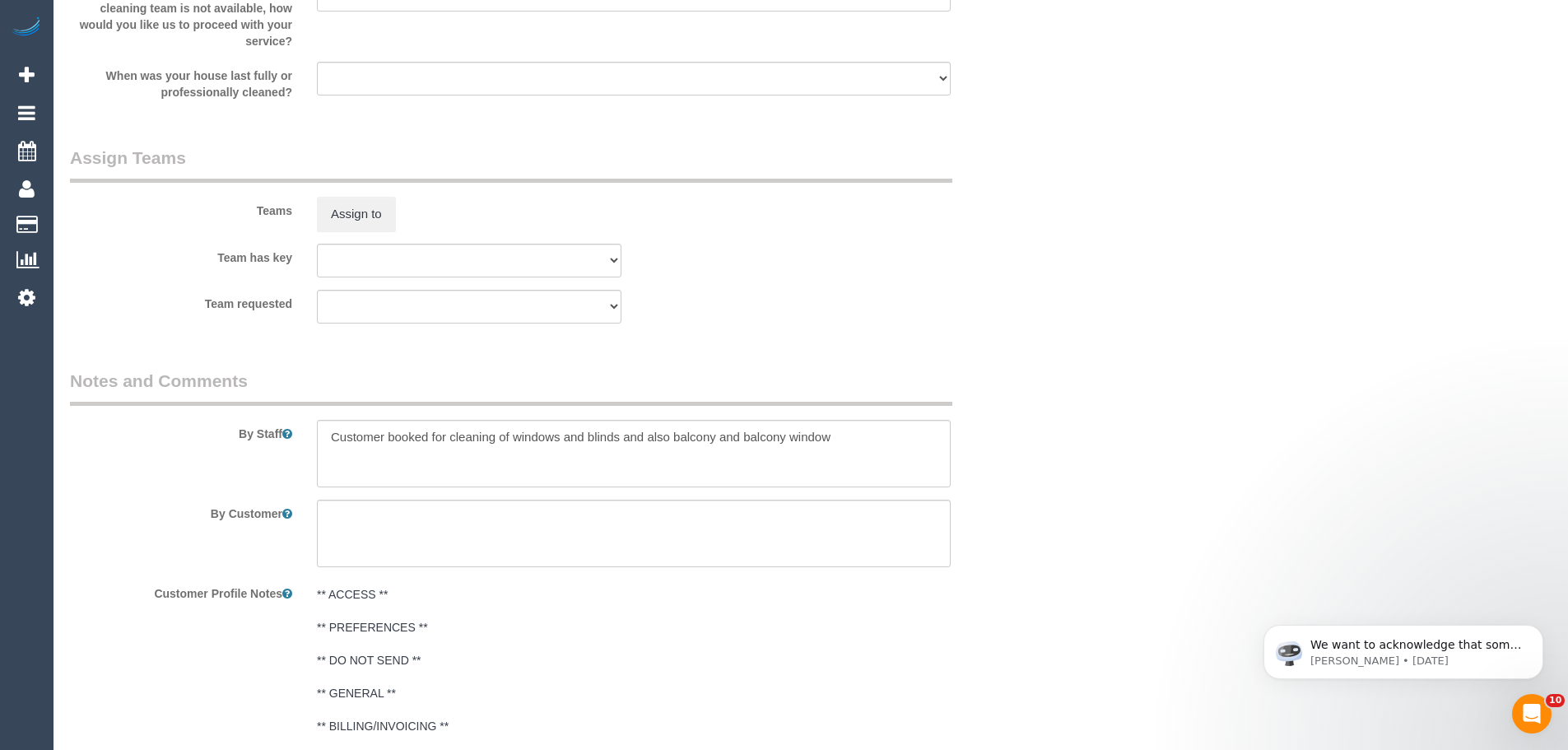
type input "2"
drag, startPoint x: 862, startPoint y: 445, endPoint x: 133, endPoint y: 469, distance: 729.4
click at [133, 469] on div "By Staff" at bounding box center [551, 428] width 987 height 118
type textarea "/"
paste textarea "Re-clean tasks: Estimated time: Access information: Name of person managing com…"
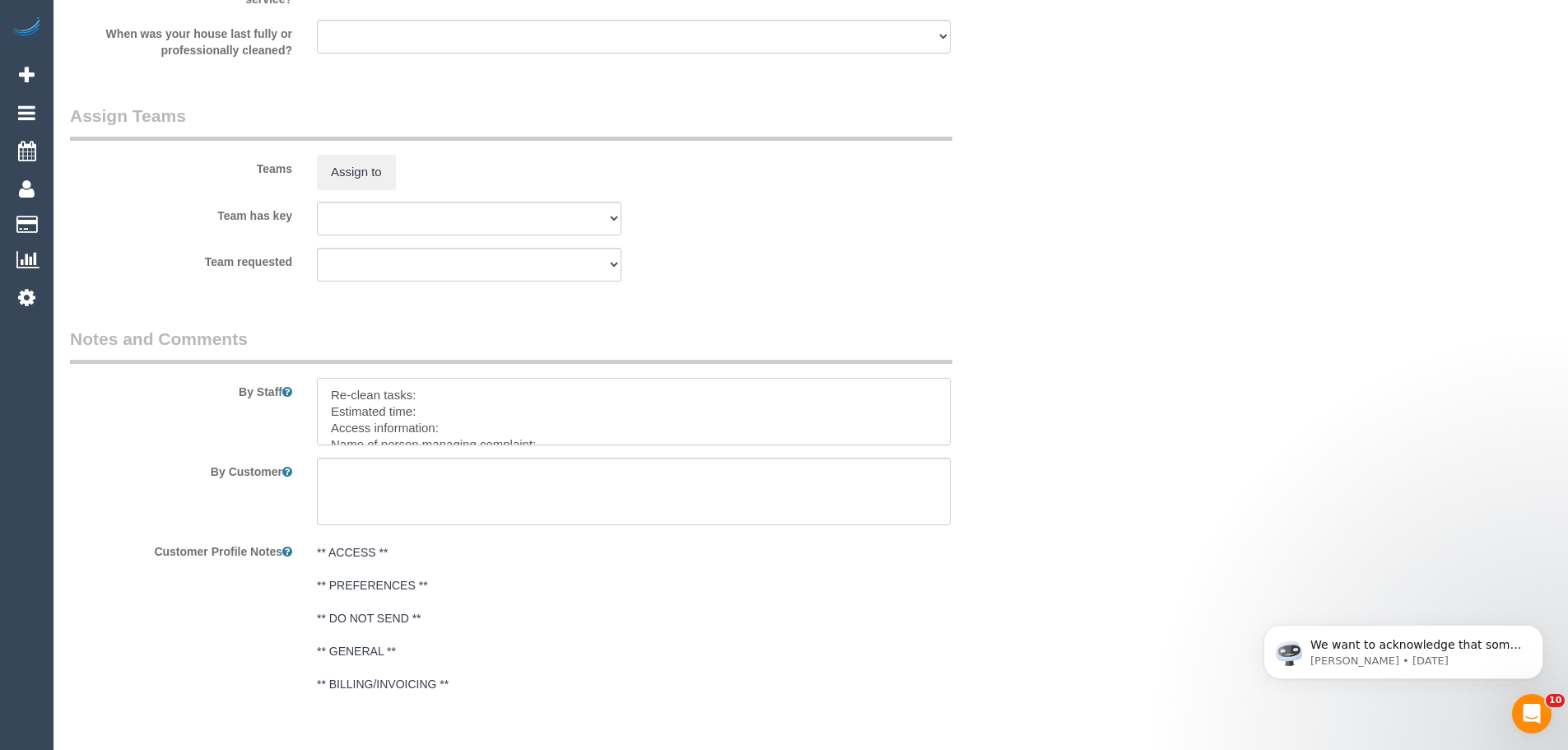
scroll to position [2305, 0]
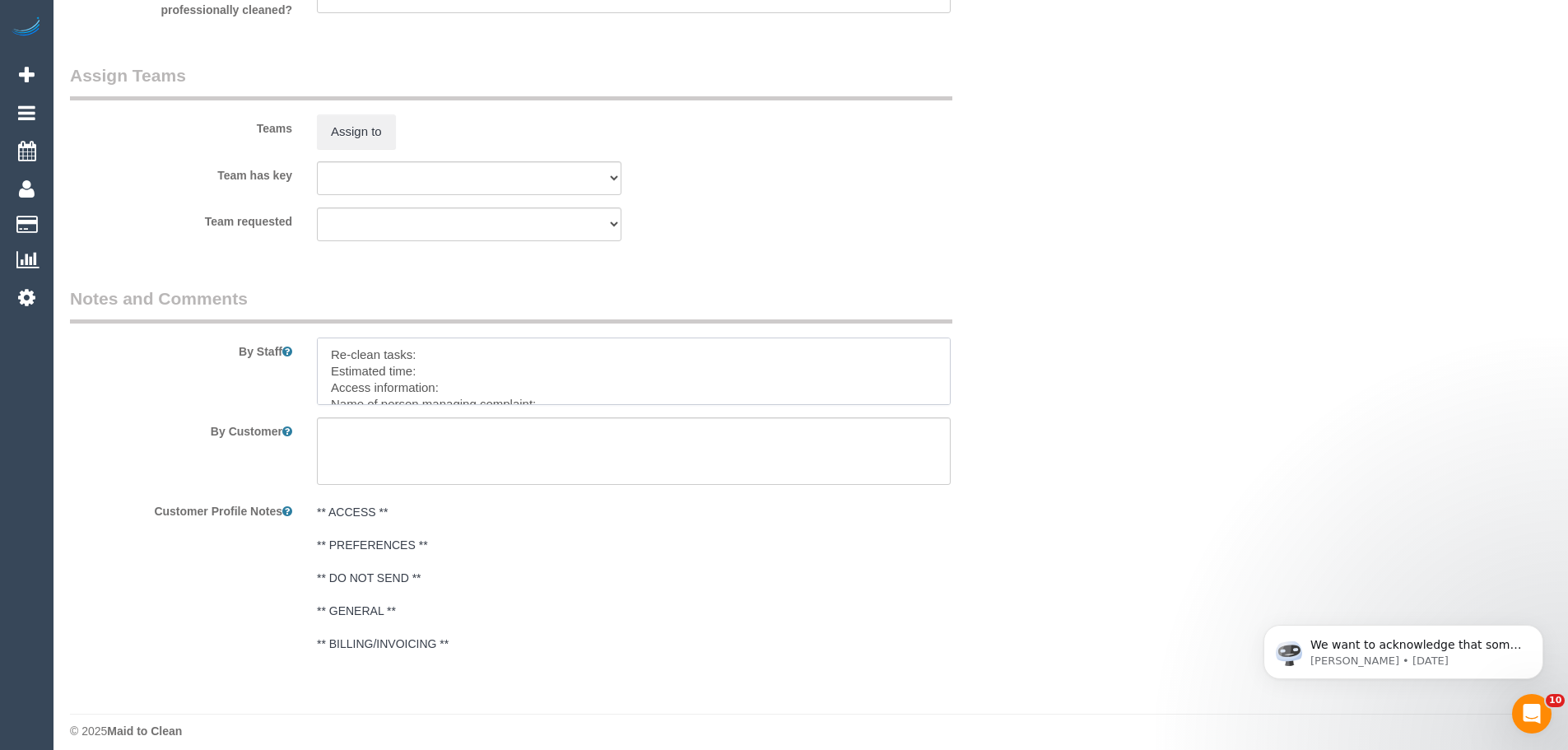
click at [461, 355] on textarea at bounding box center [633, 371] width 633 height 67
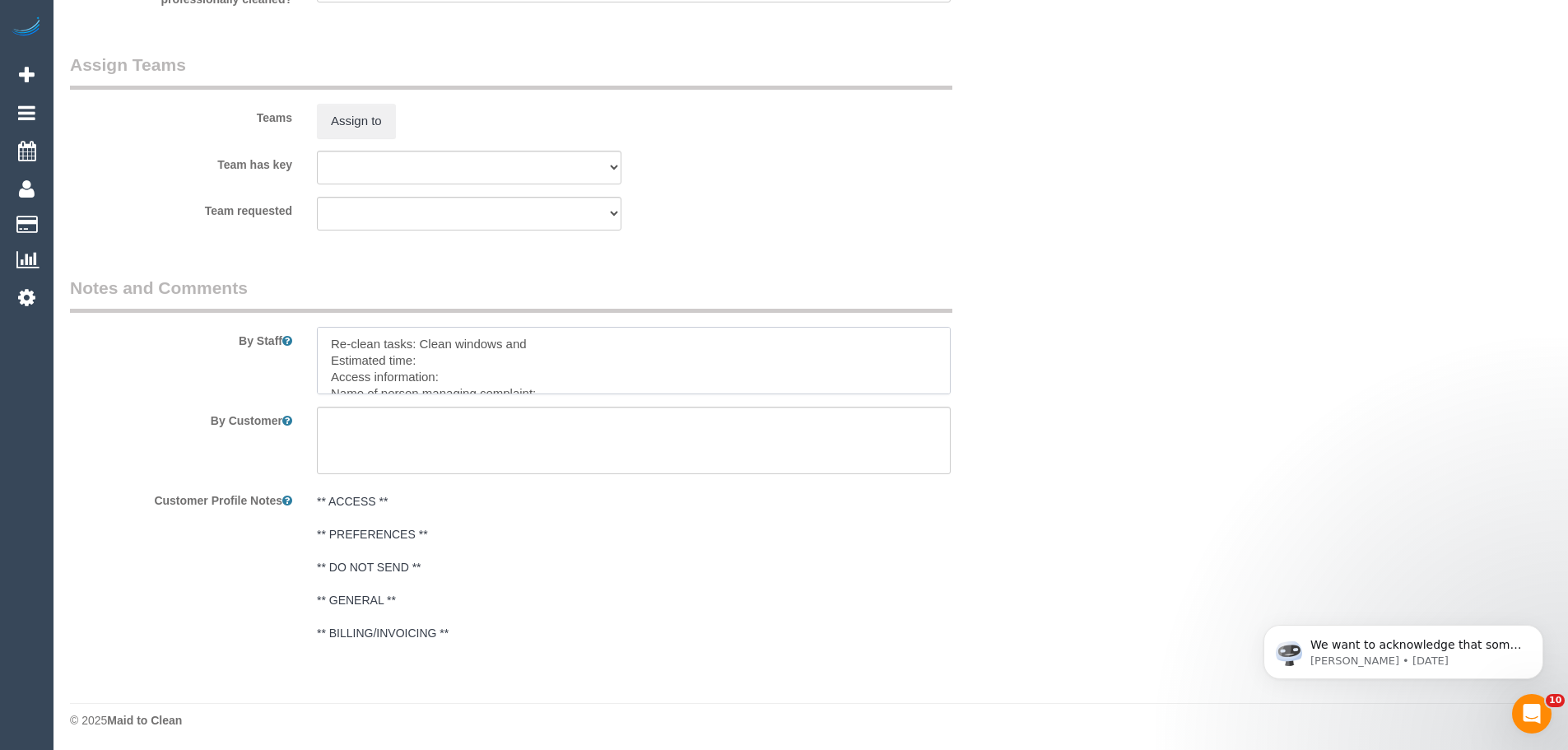
scroll to position [2319, 0]
click at [555, 345] on textarea at bounding box center [633, 358] width 633 height 67
type textarea "Re-clean tasks: - Clean window glass, frames and [PERSON_NAME] - Clean Blinds I…"
click at [547, 431] on textarea at bounding box center [633, 438] width 633 height 67
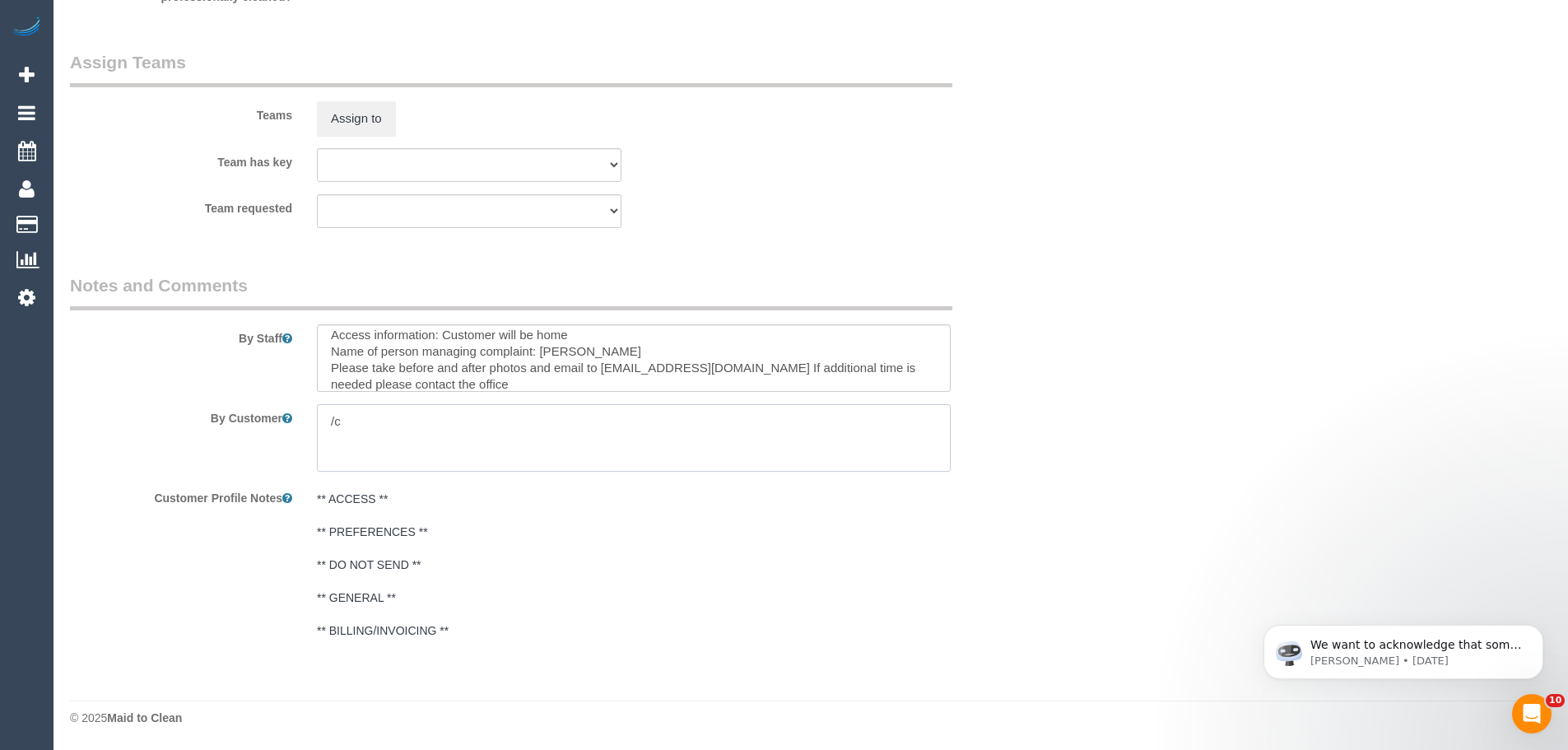
type textarea "/"
paste textarea "Customer availability: Original team: Are original team to be sent back: If yes…"
click at [454, 428] on textarea at bounding box center [633, 438] width 633 height 67
paste textarea "(3) [PERSON_NAME] (C)"
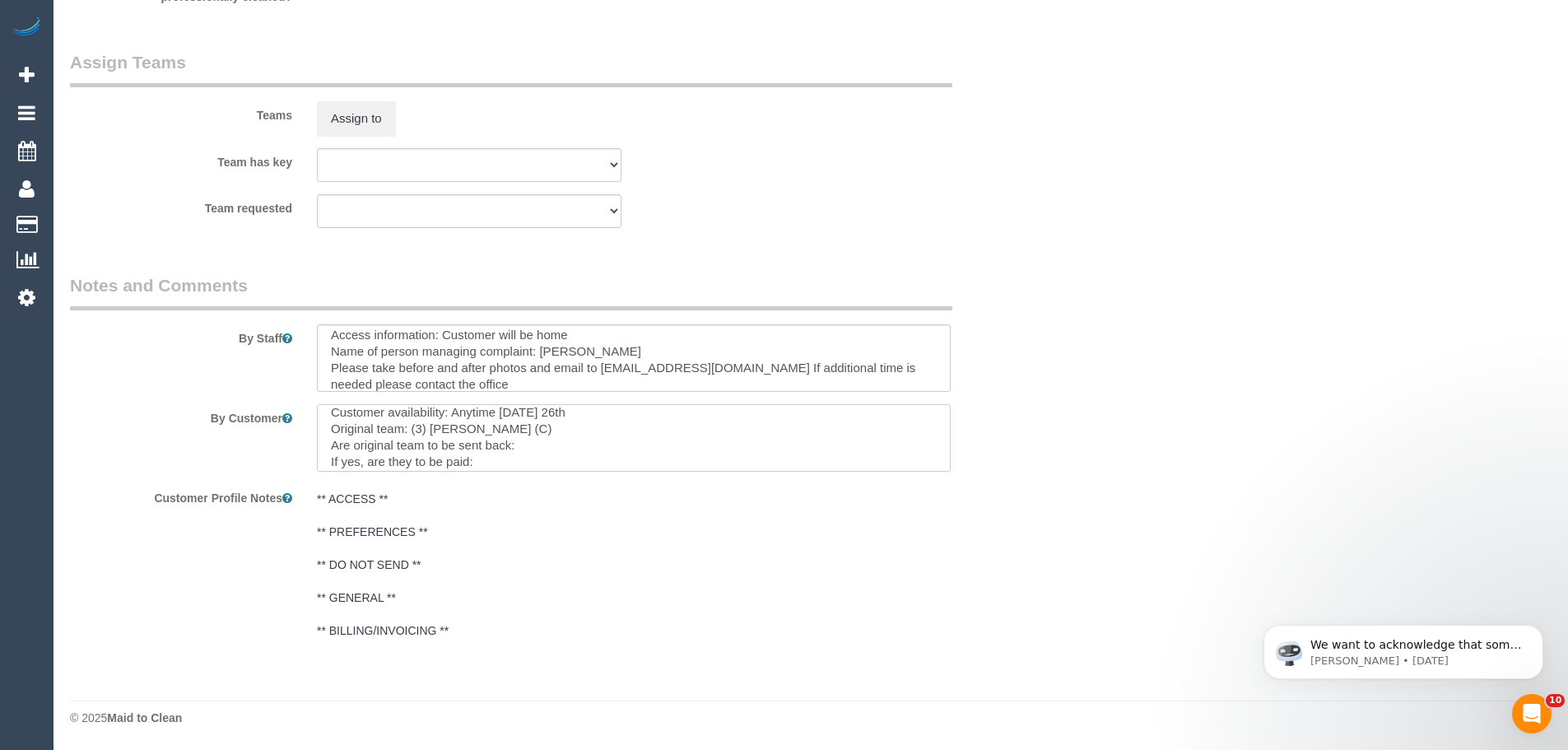
click at [555, 439] on textarea at bounding box center [633, 438] width 633 height 67
click at [428, 454] on textarea at bounding box center [633, 438] width 633 height 67
paste textarea "cnv_qggm0i7"
type textarea "Customer availability: Anytime Friday 26th Original team: (3) Danyal Ali (C) Ar…"
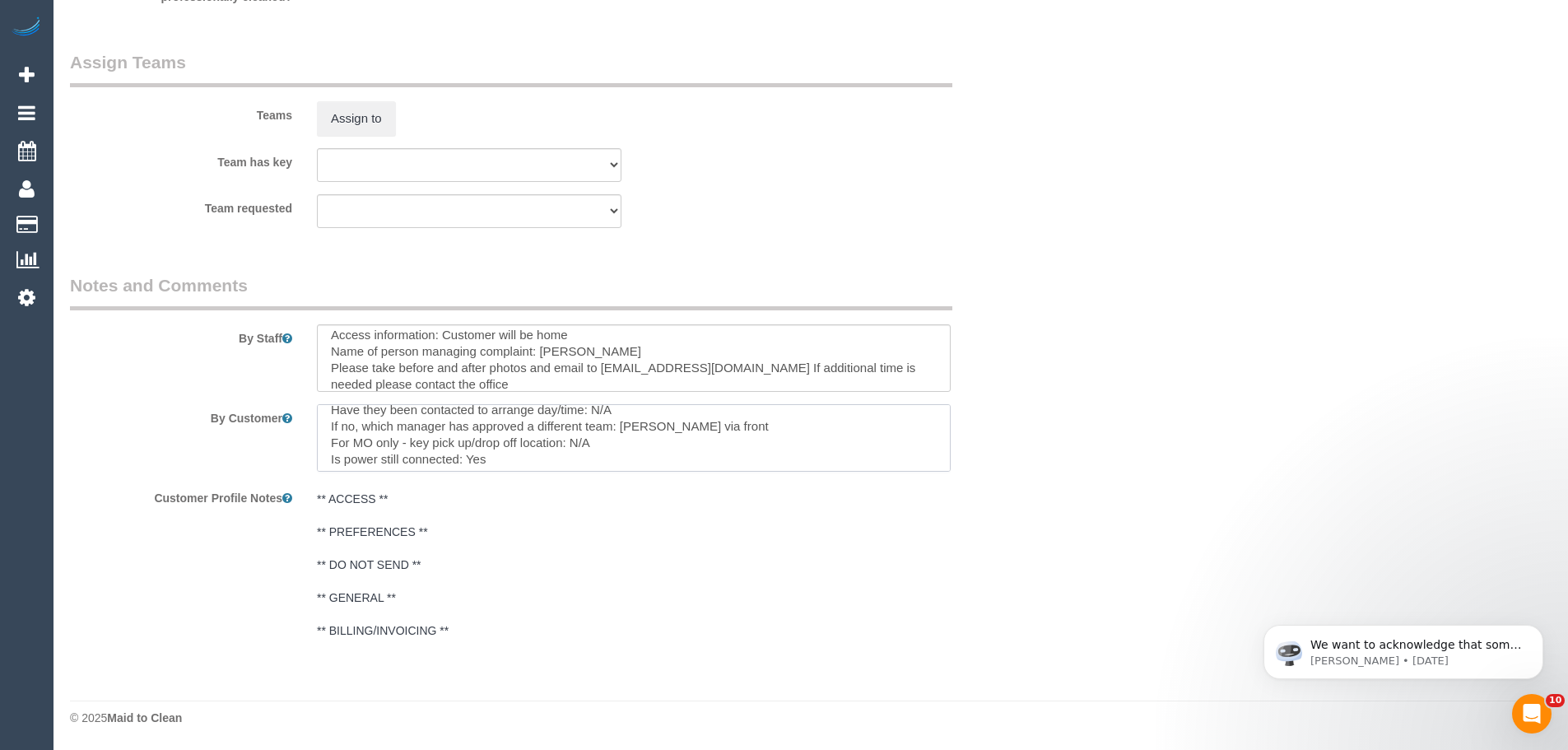
scroll to position [0, 0]
drag, startPoint x: 577, startPoint y: 458, endPoint x: 218, endPoint y: 405, distance: 362.9
click at [218, 405] on div "By Customer" at bounding box center [551, 438] width 987 height 67
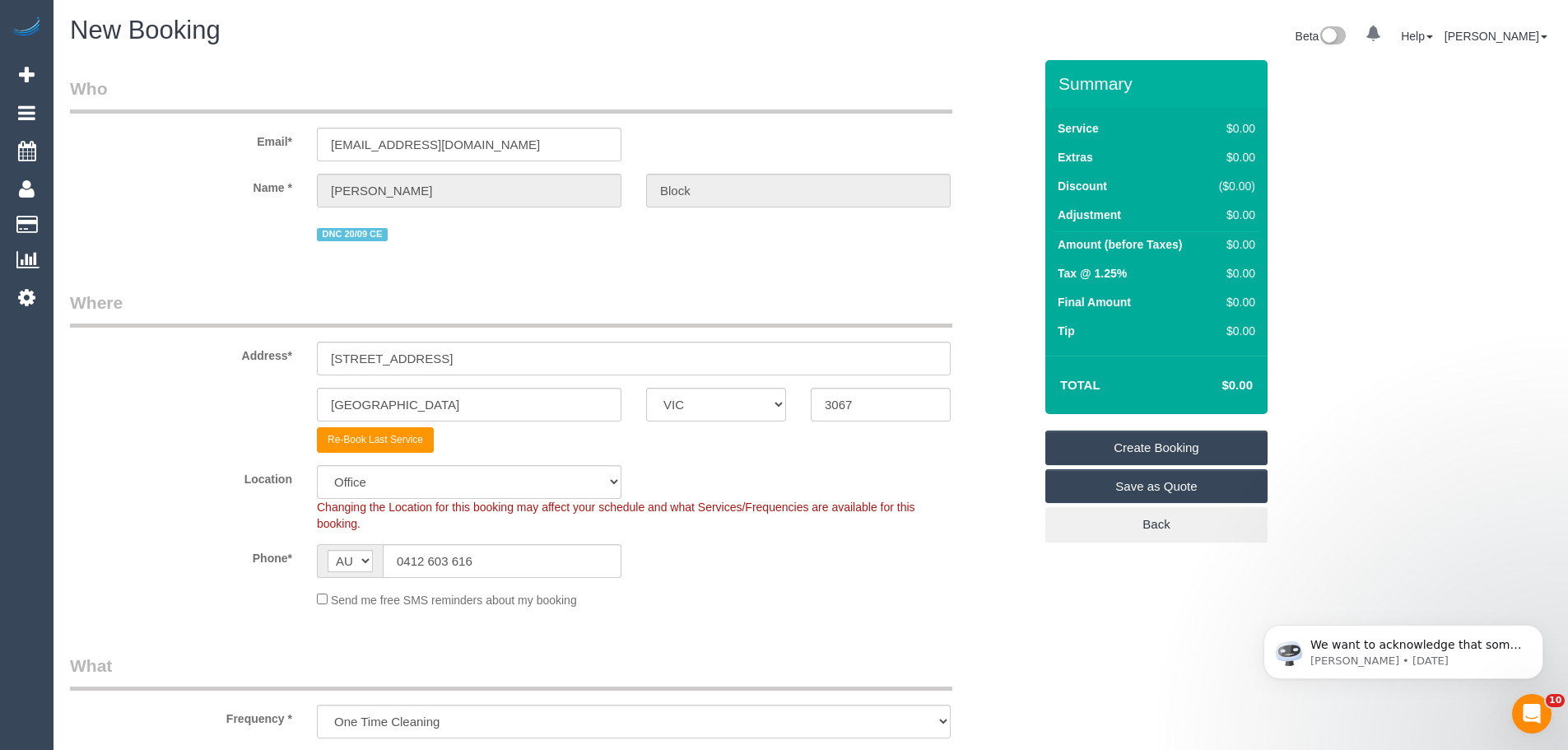
click at [1098, 433] on link "Create Booking" at bounding box center [1157, 447] width 222 height 35
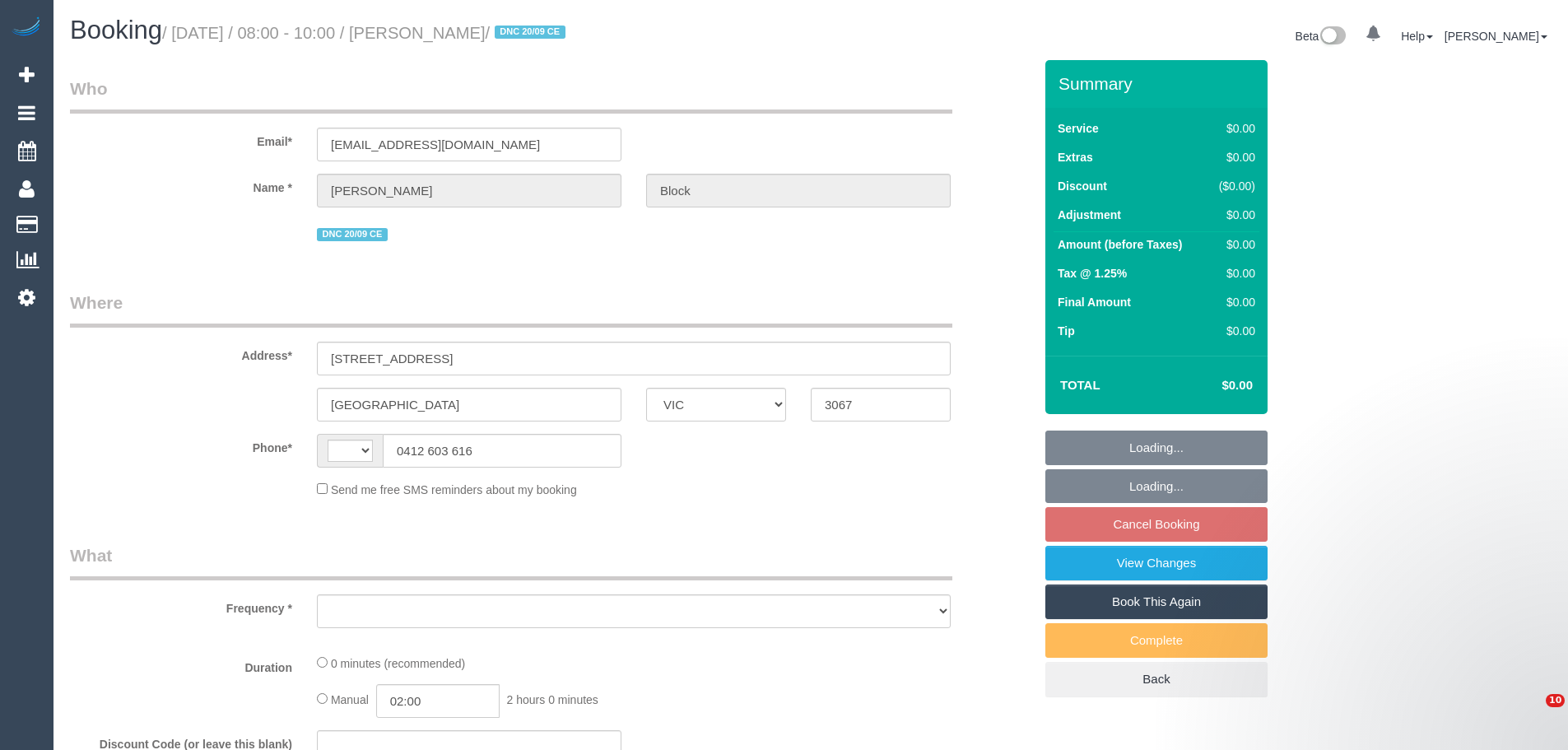
select select "VIC"
select select "object:284"
select select "string:stripe-pm_1S7RPn2GScqysDRVE07ToMx5"
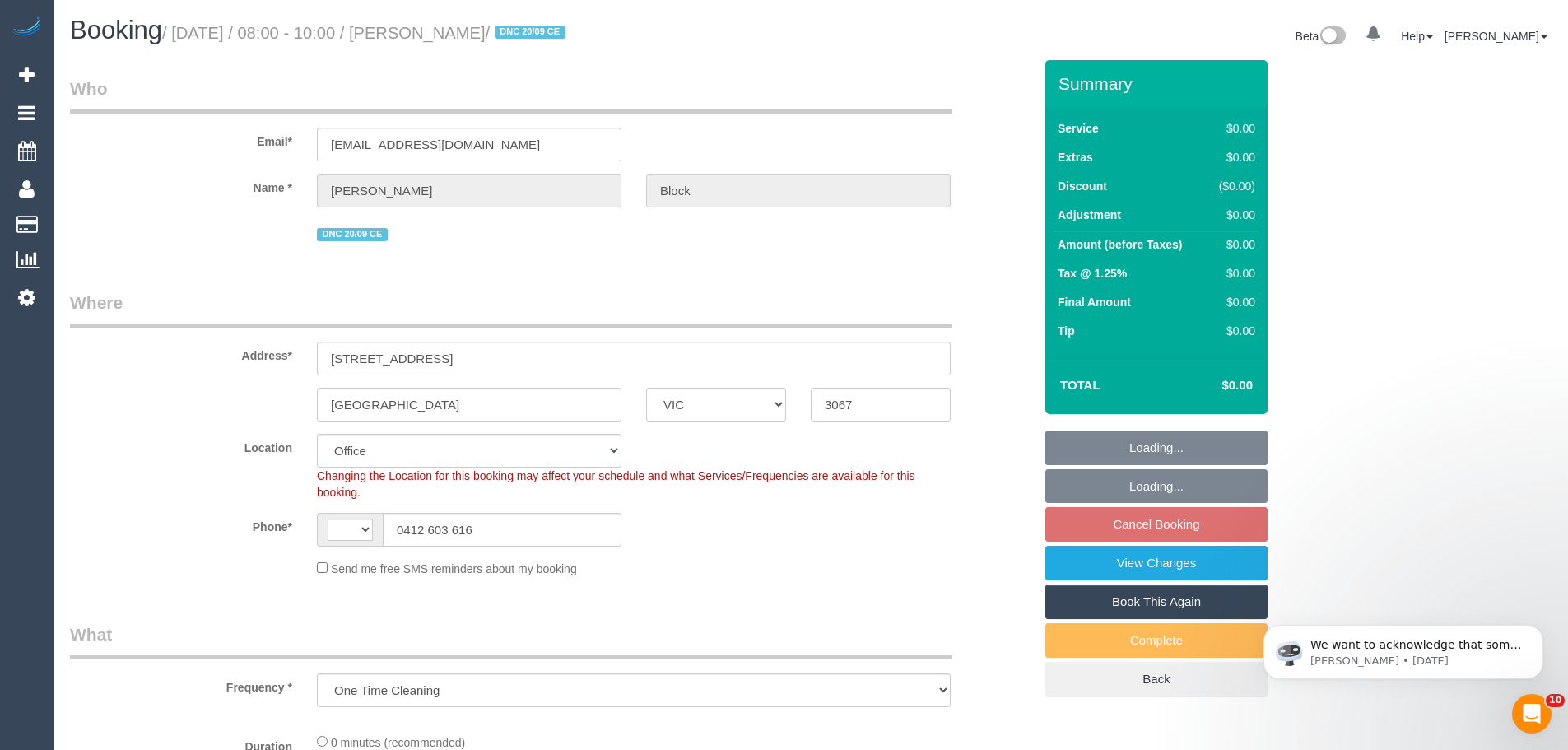
select select "object:494"
select select "string:AU"
select select "number:28"
select select "number:14"
select select "number:18"
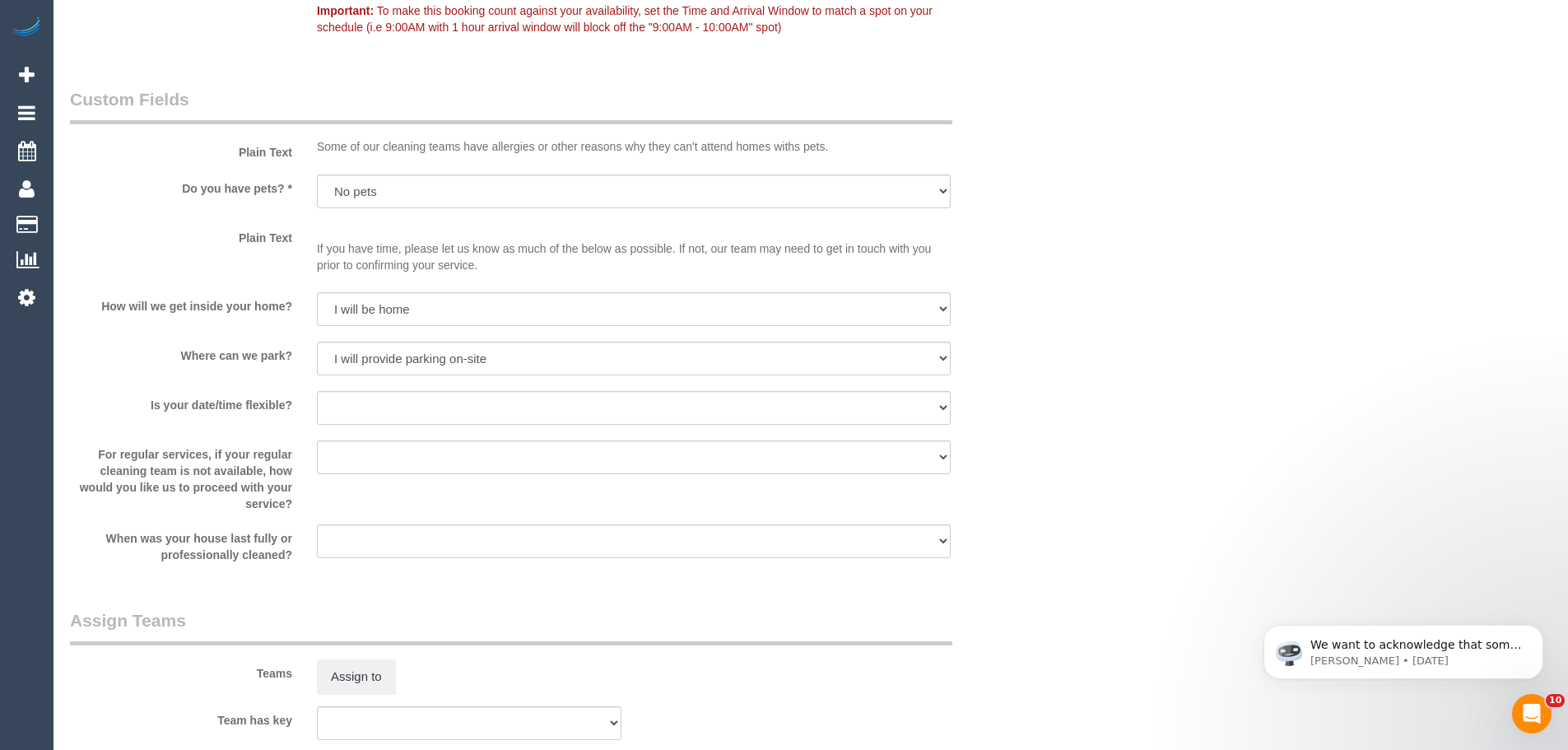
scroll to position [2305, 0]
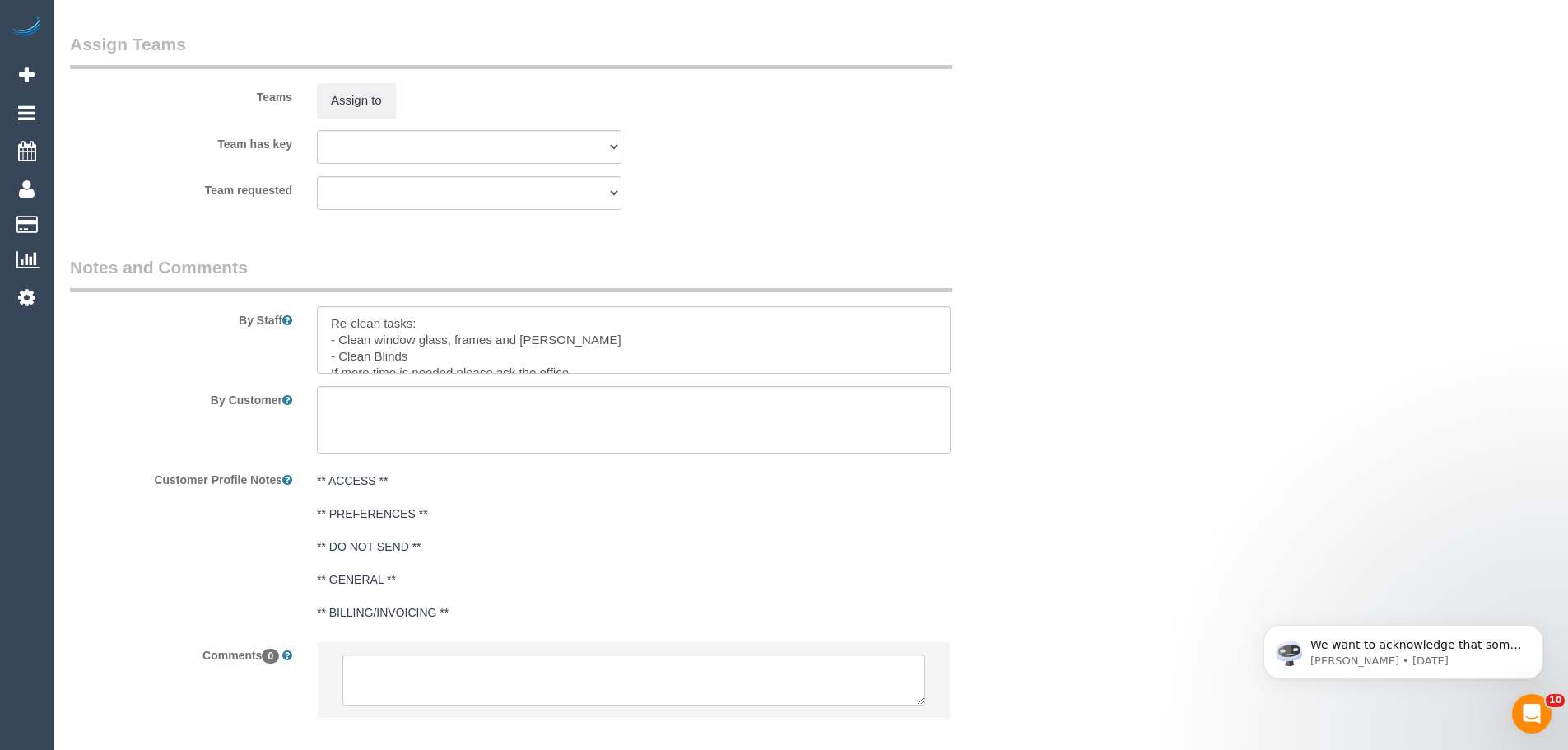
click at [470, 583] on pre "** ACCESS ** ** PREFERENCES ** ** DO NOT SEND ** ** GENERAL ** ** BILLING/INVOI…" at bounding box center [633, 547] width 633 height 149
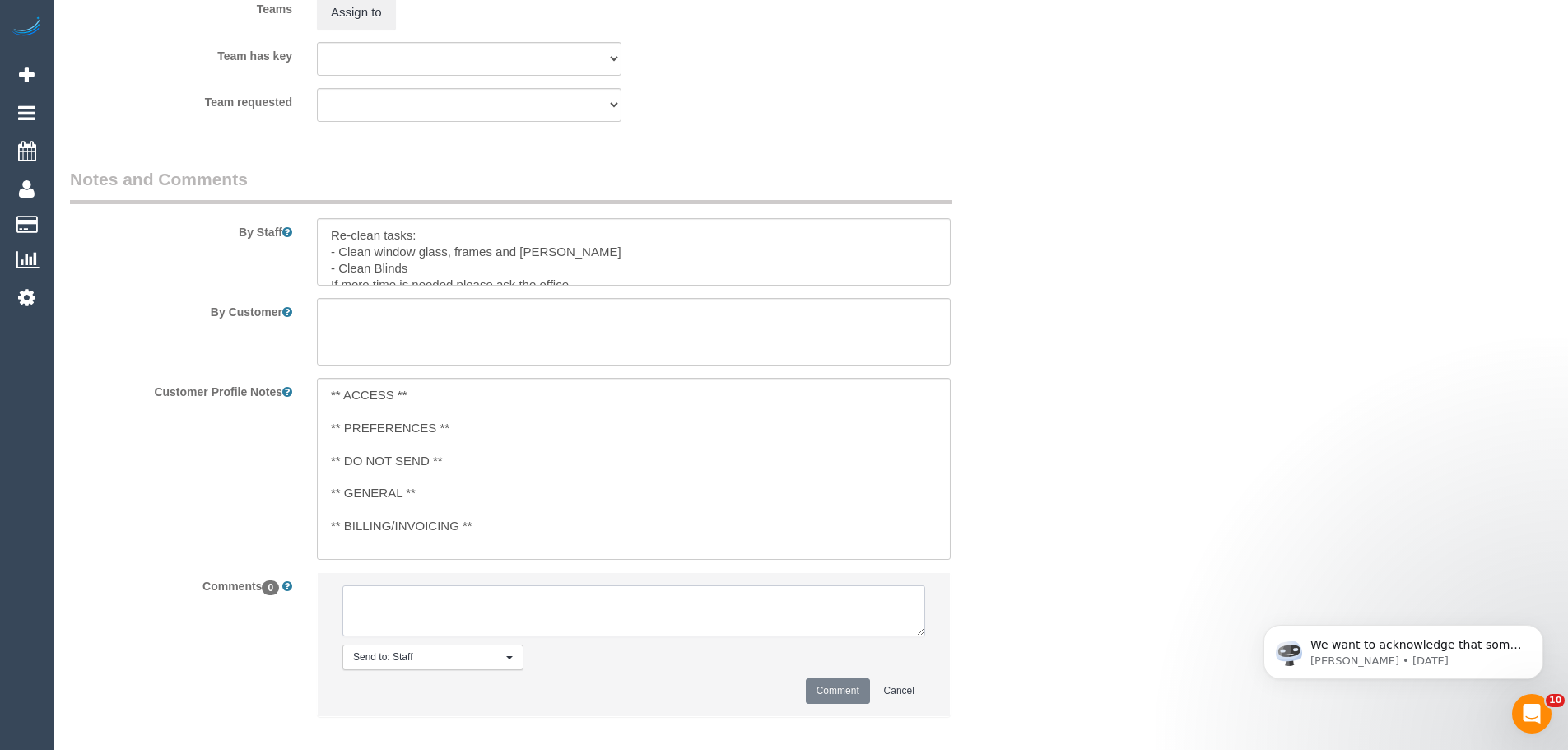
click at [513, 610] on textarea at bounding box center [633, 610] width 582 height 51
paste textarea "Customer availability: Anytime Friday 26th Original team: (3) Danyal Ali (C) Ar…"
type textarea "Customer availability: Anytime Friday 26th Original team: (3) Danyal Ali (C) Ar…"
click at [842, 691] on button "Comment" at bounding box center [838, 691] width 64 height 26
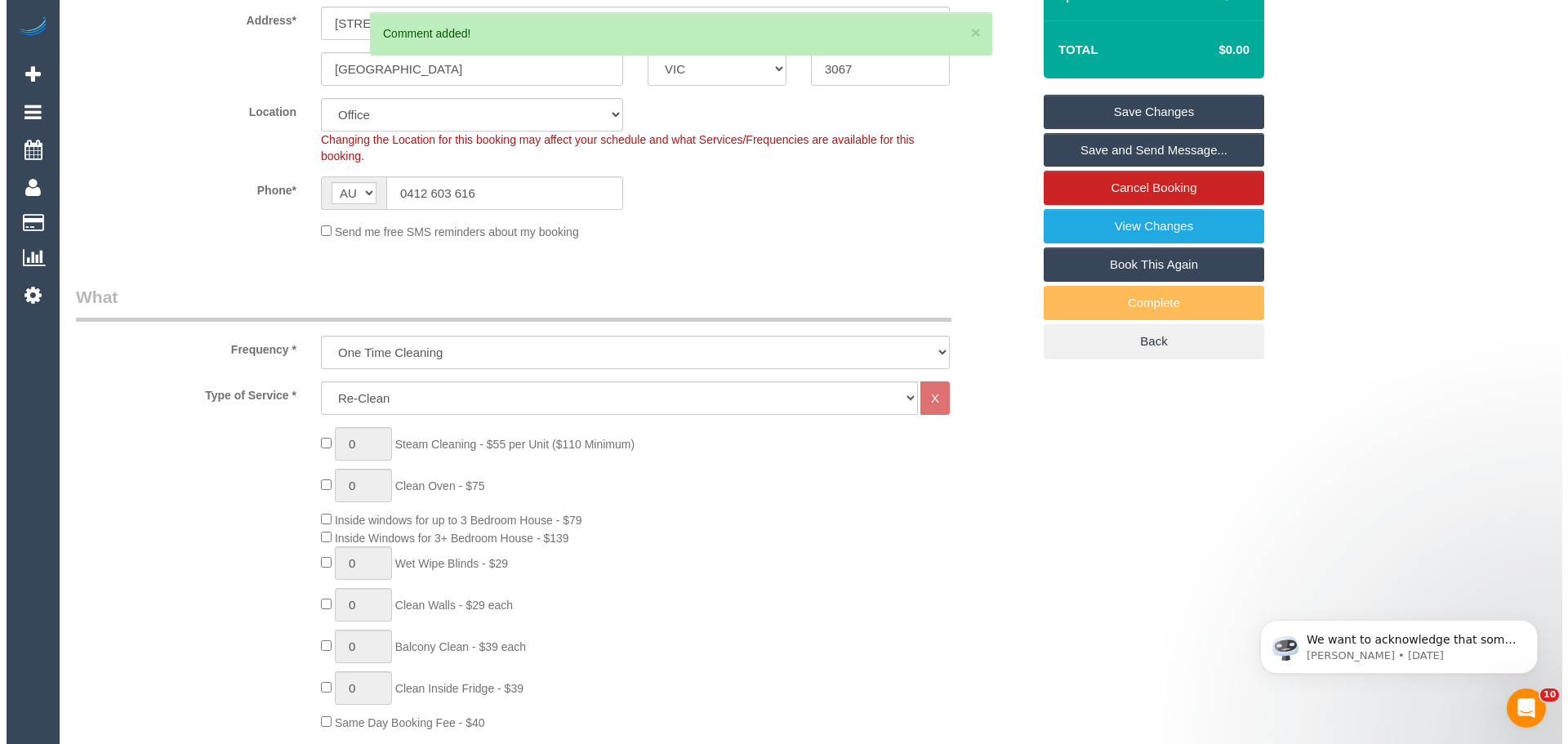
scroll to position [0, 0]
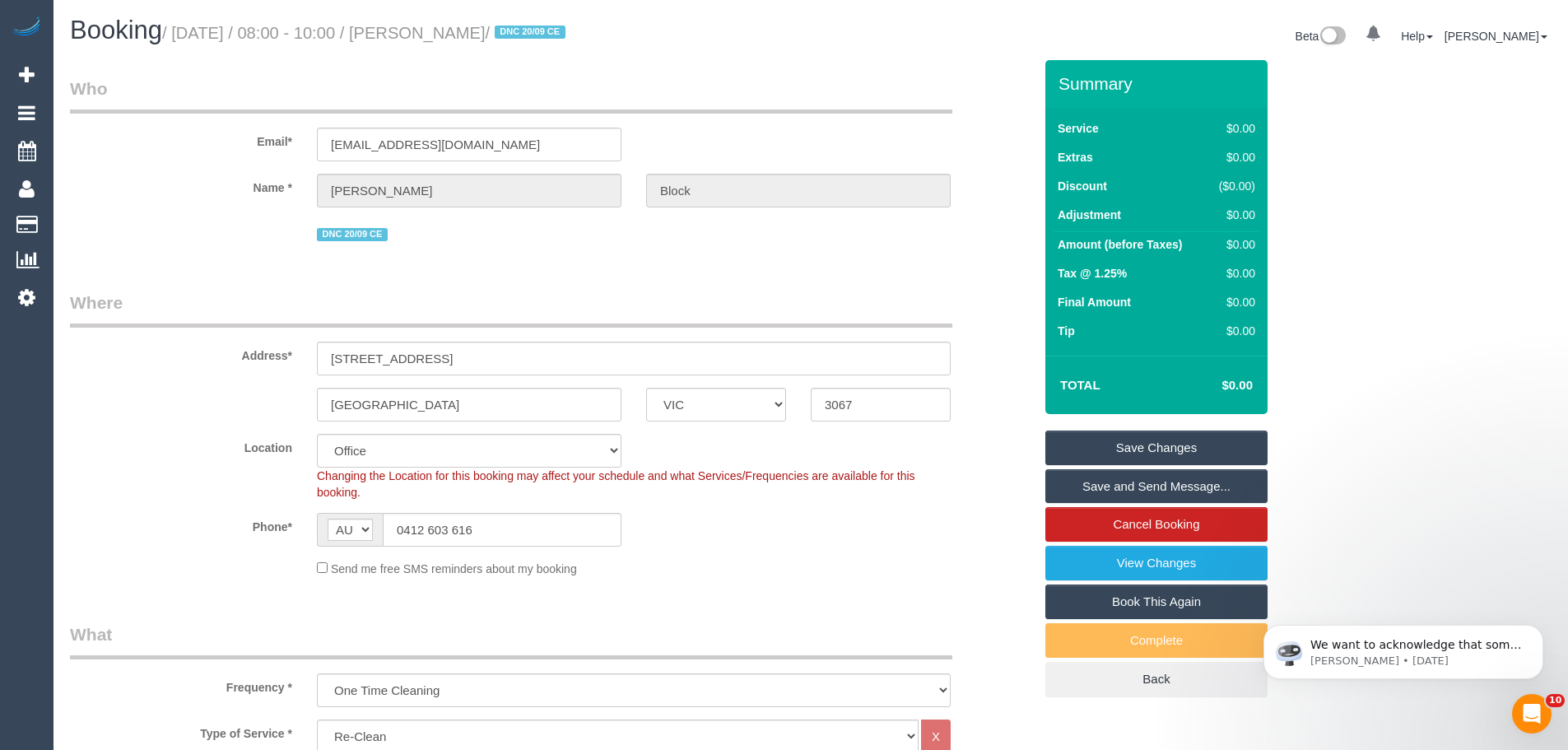
click at [1205, 446] on link "Save Changes" at bounding box center [1157, 447] width 222 height 35
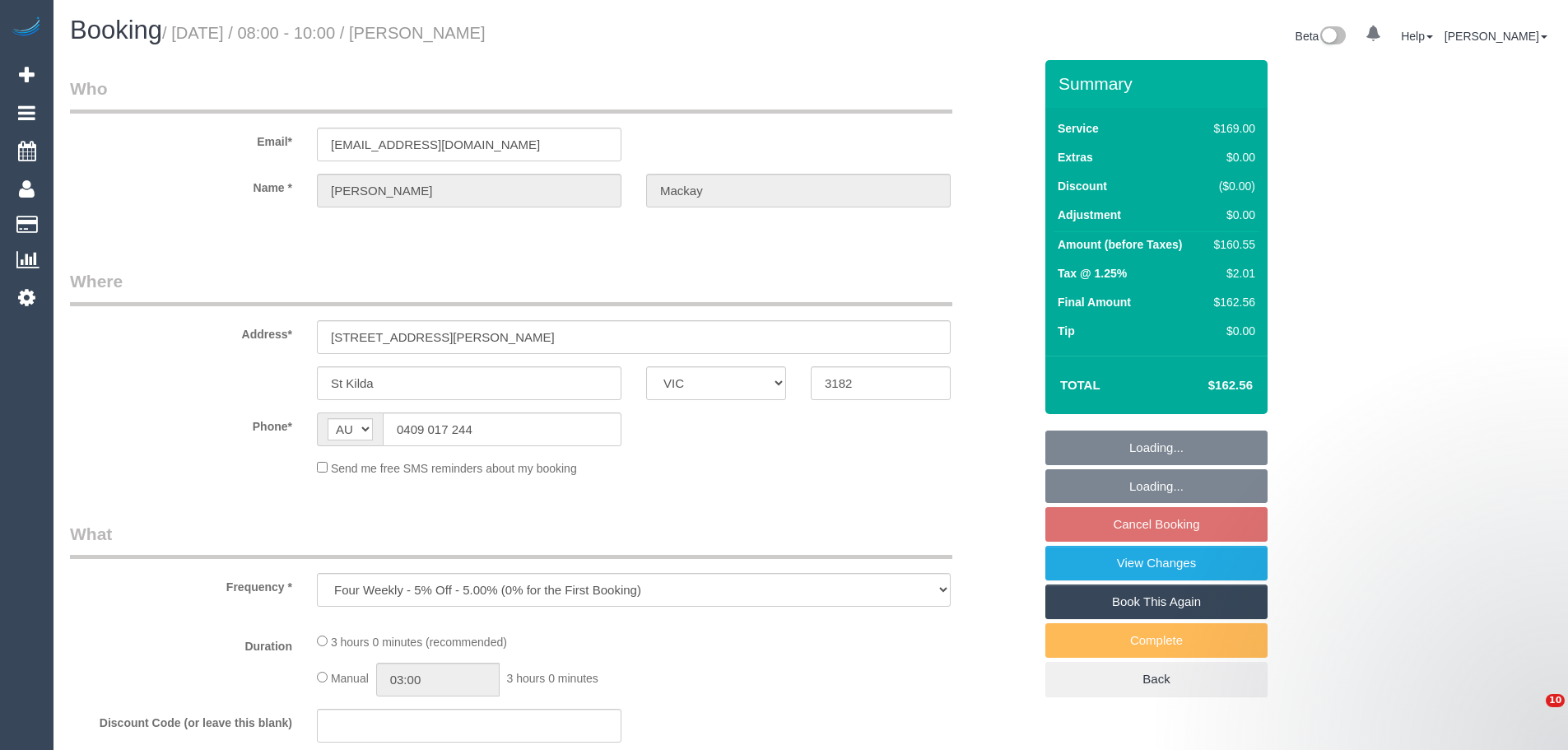
select select "VIC"
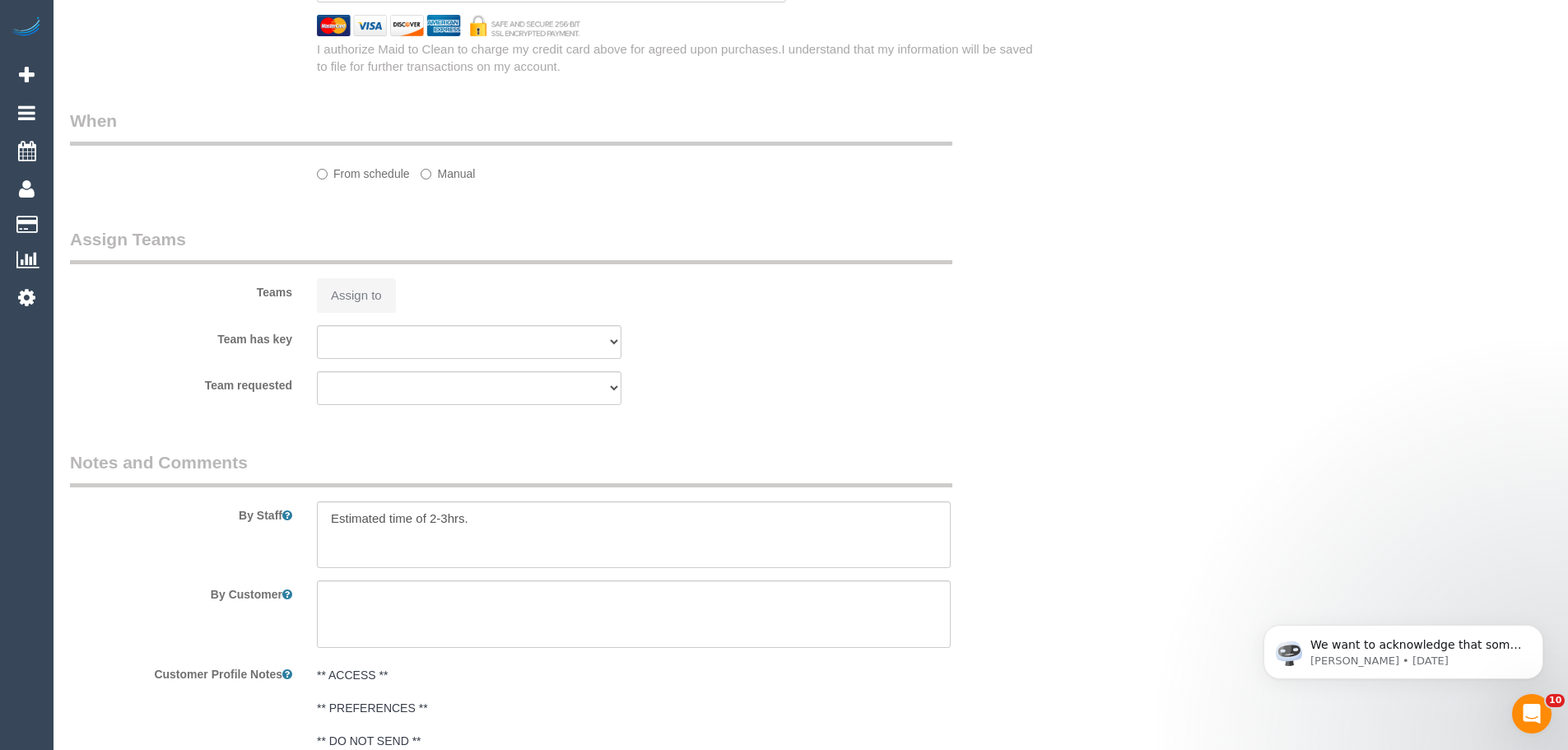
select select "object:625"
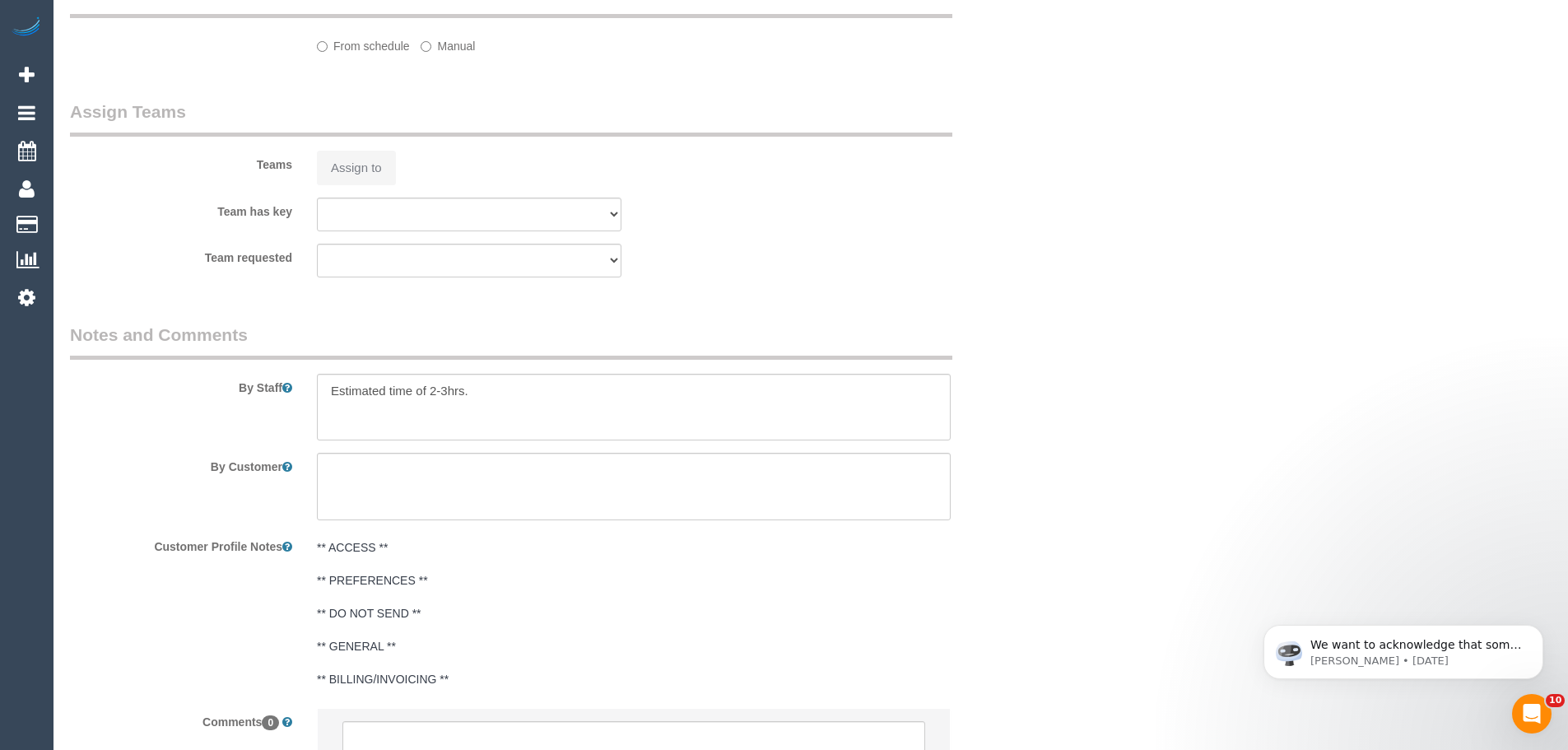
select select "number:28"
select select "number:14"
select select "number:18"
select select "number:22"
select select "number:34"
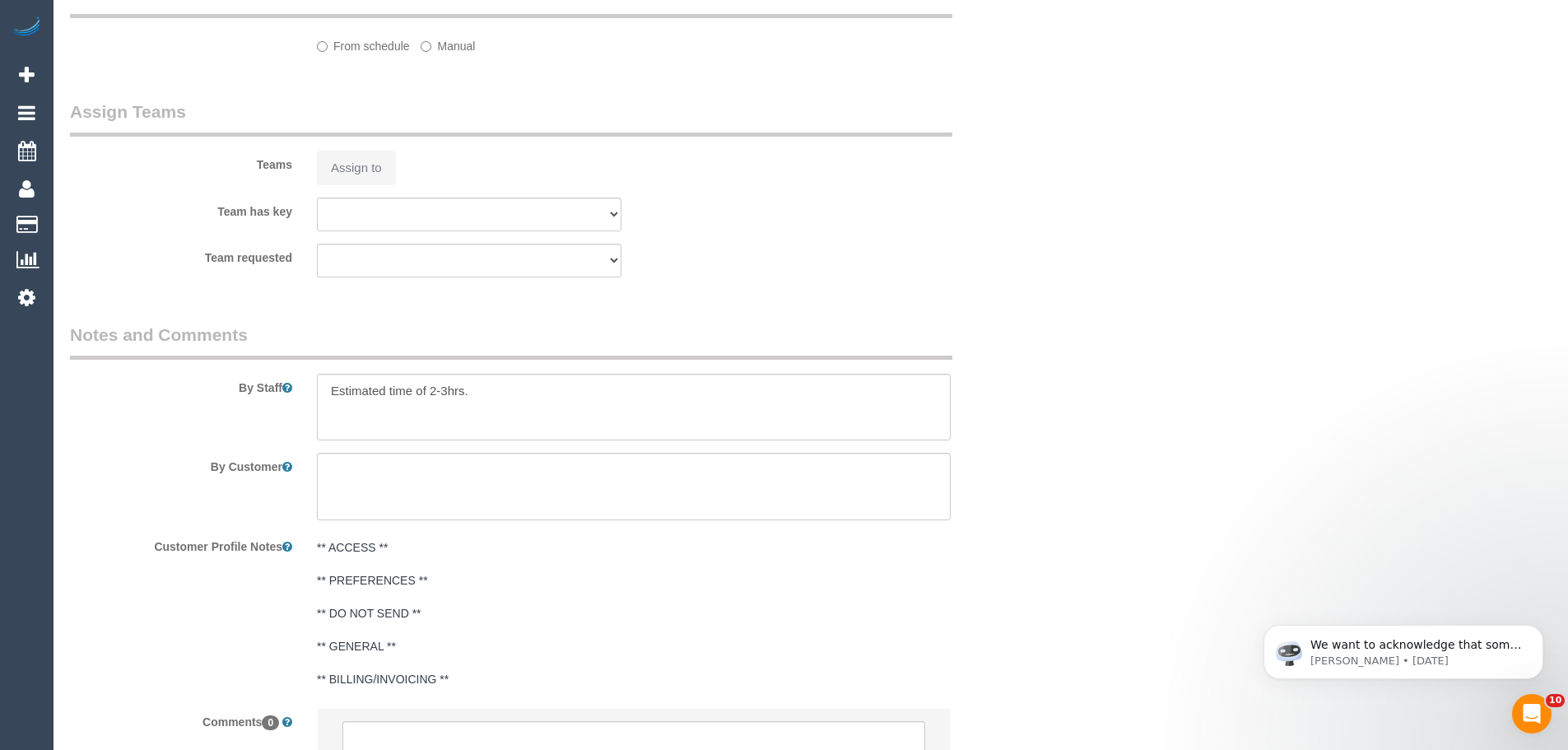
select select "number:11"
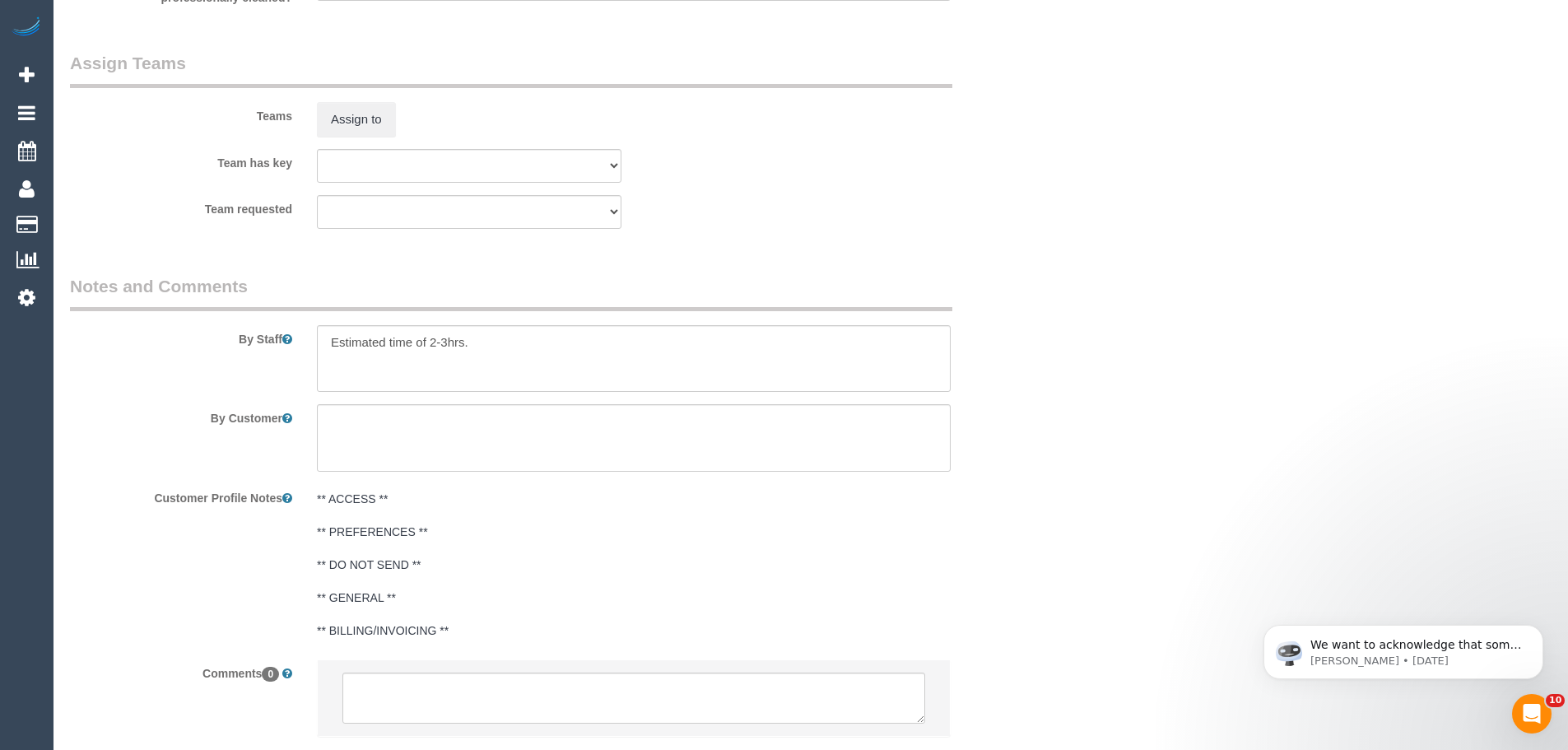
select select "string:stripe-pm_1RbC3V2GScqysDRVU4DYqmAm"
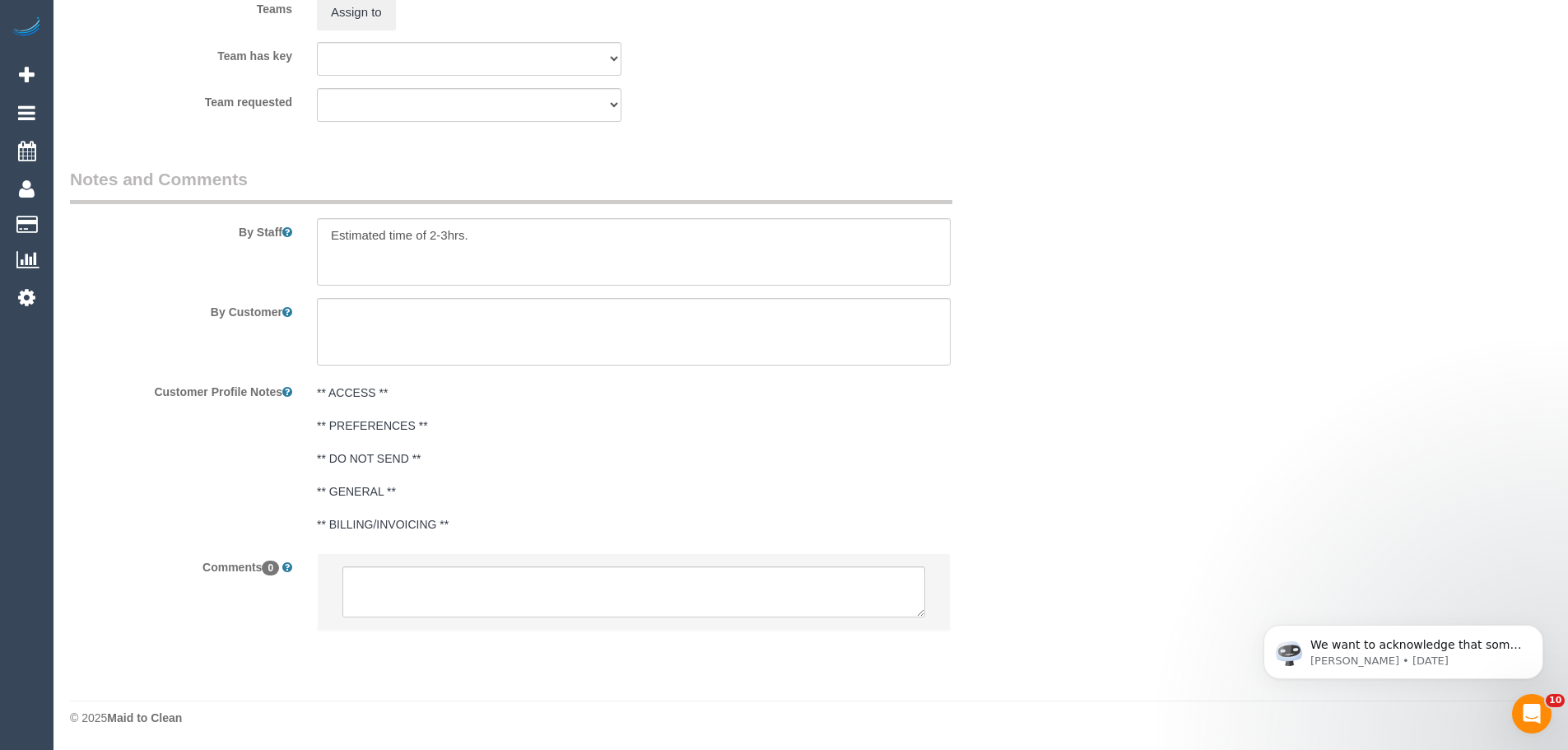
scroll to position [2553, 0]
select select "spot2"
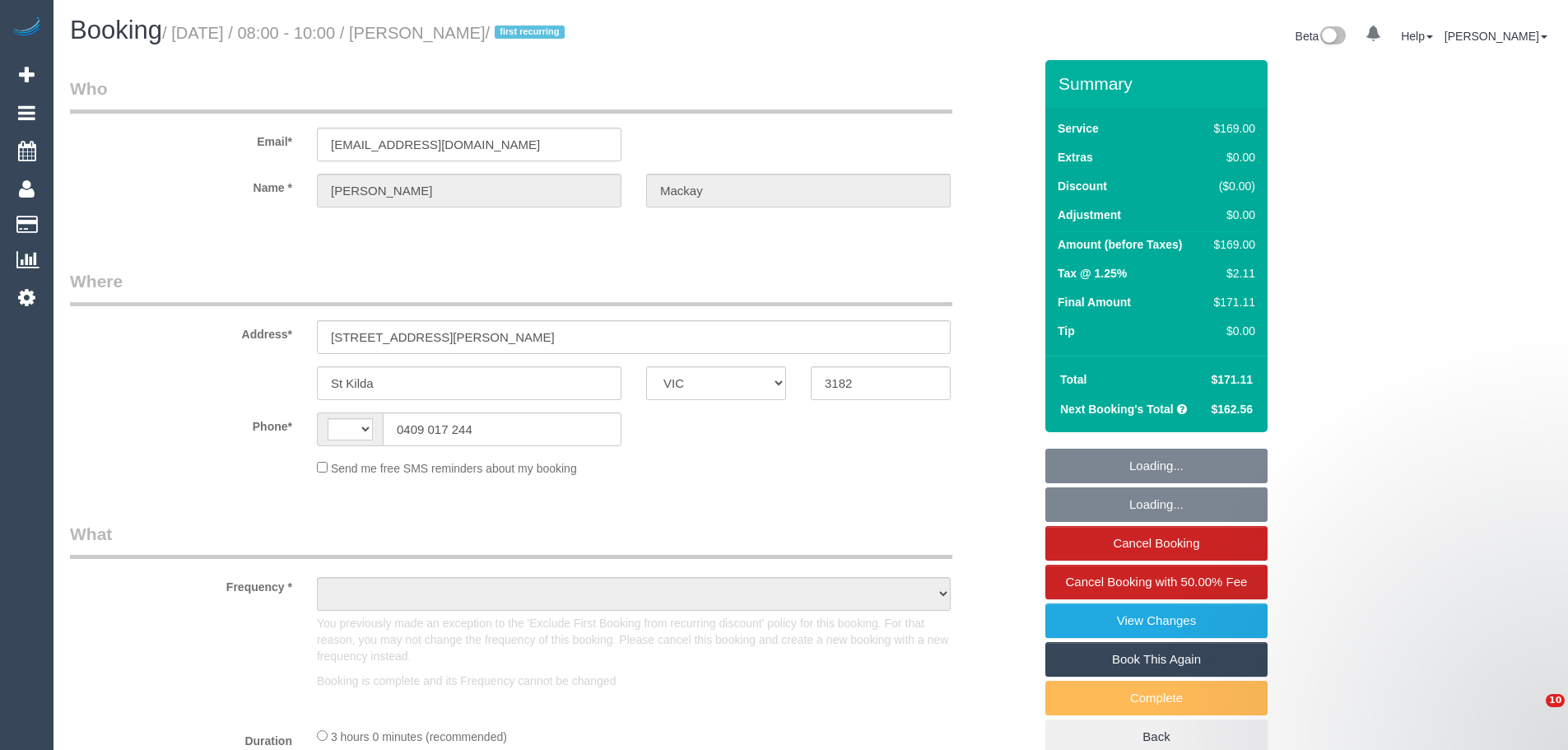
select select "VIC"
select select "string:AU"
select select "object:546"
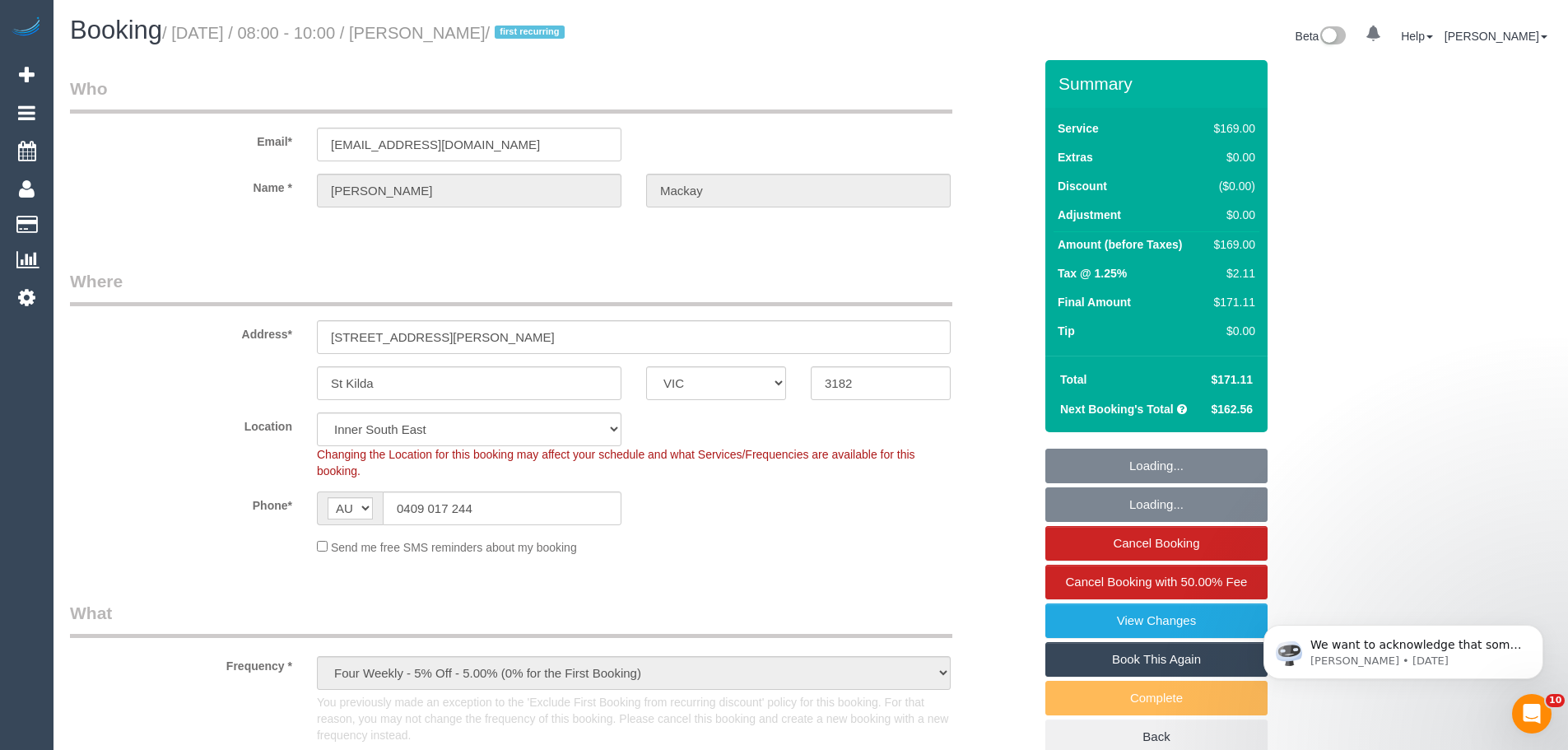
select select "string:stripe-pm_1RbC3V2GScqysDRVU4DYqmAm"
select select "spot1"
select select "object:656"
select select "number:28"
select select "number:14"
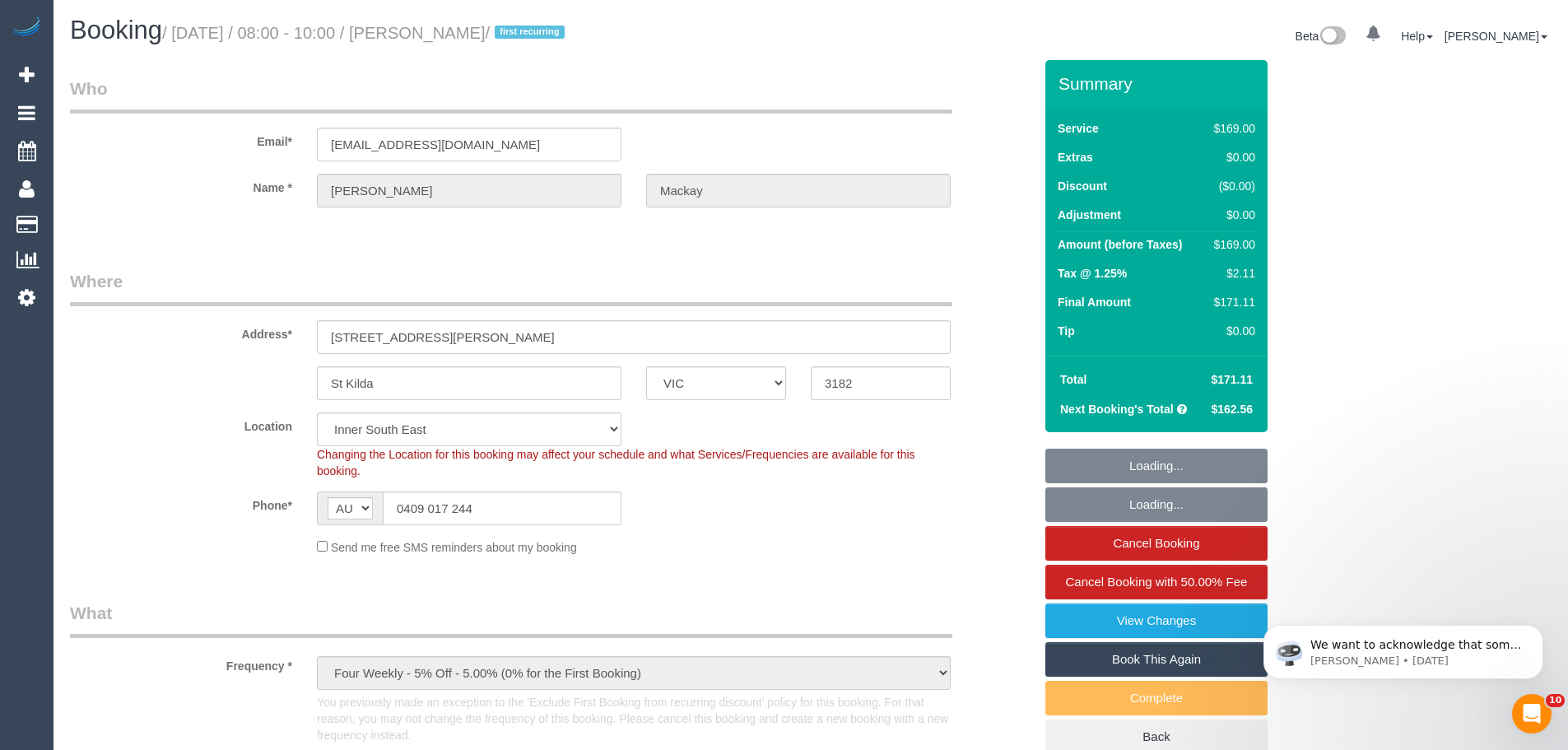
select select "number:18"
select select "number:22"
select select "number:34"
select select "number:11"
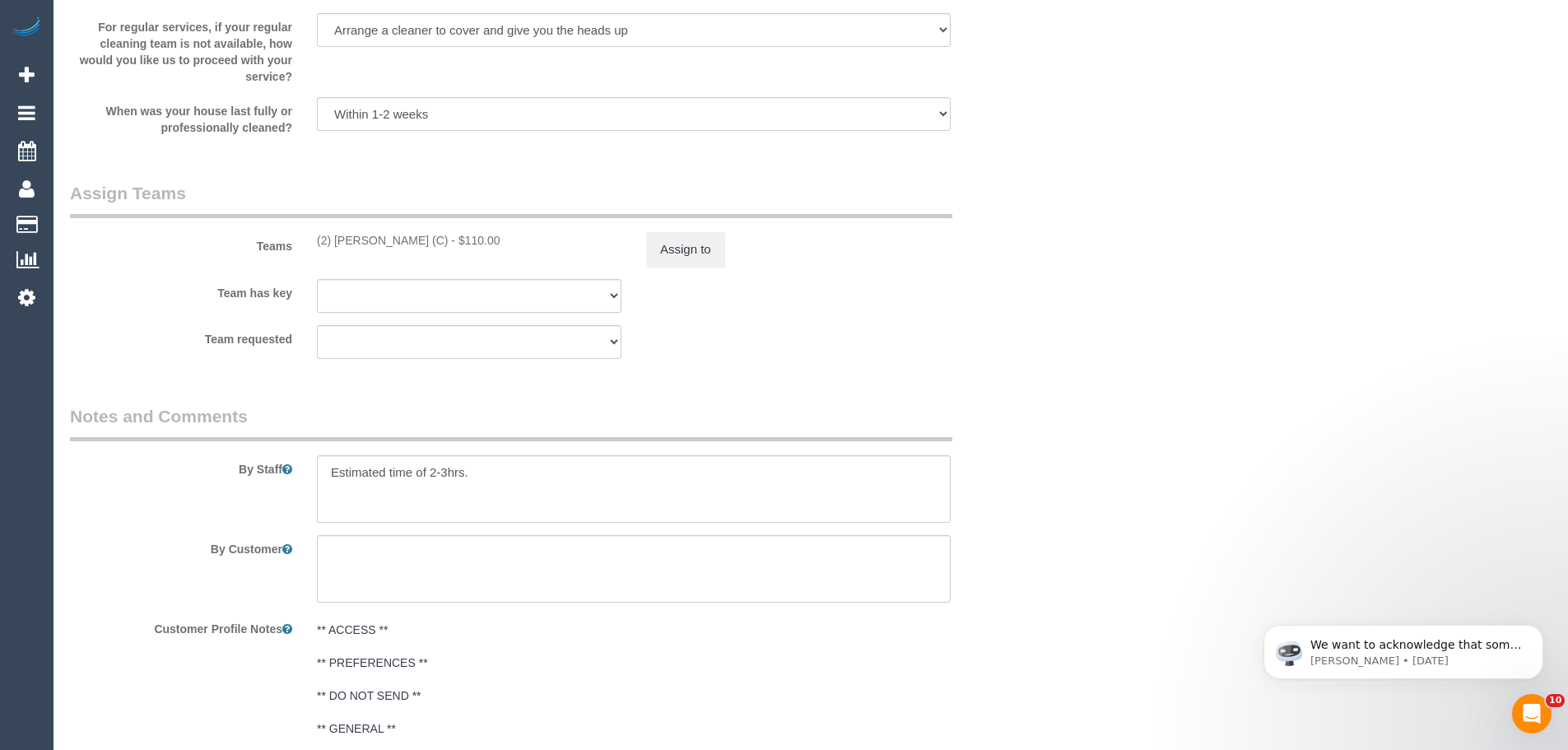
scroll to position [2706, 0]
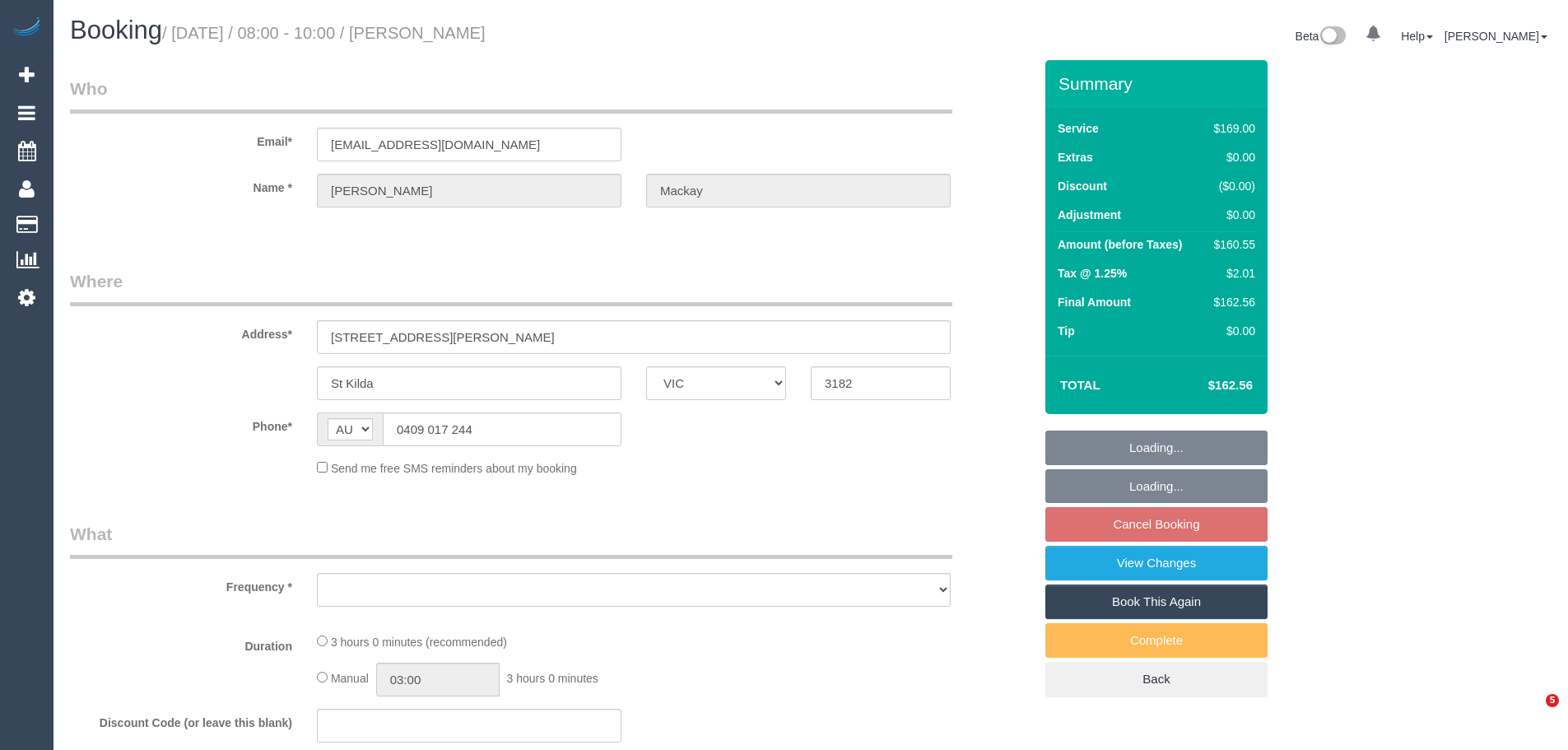
select select "VIC"
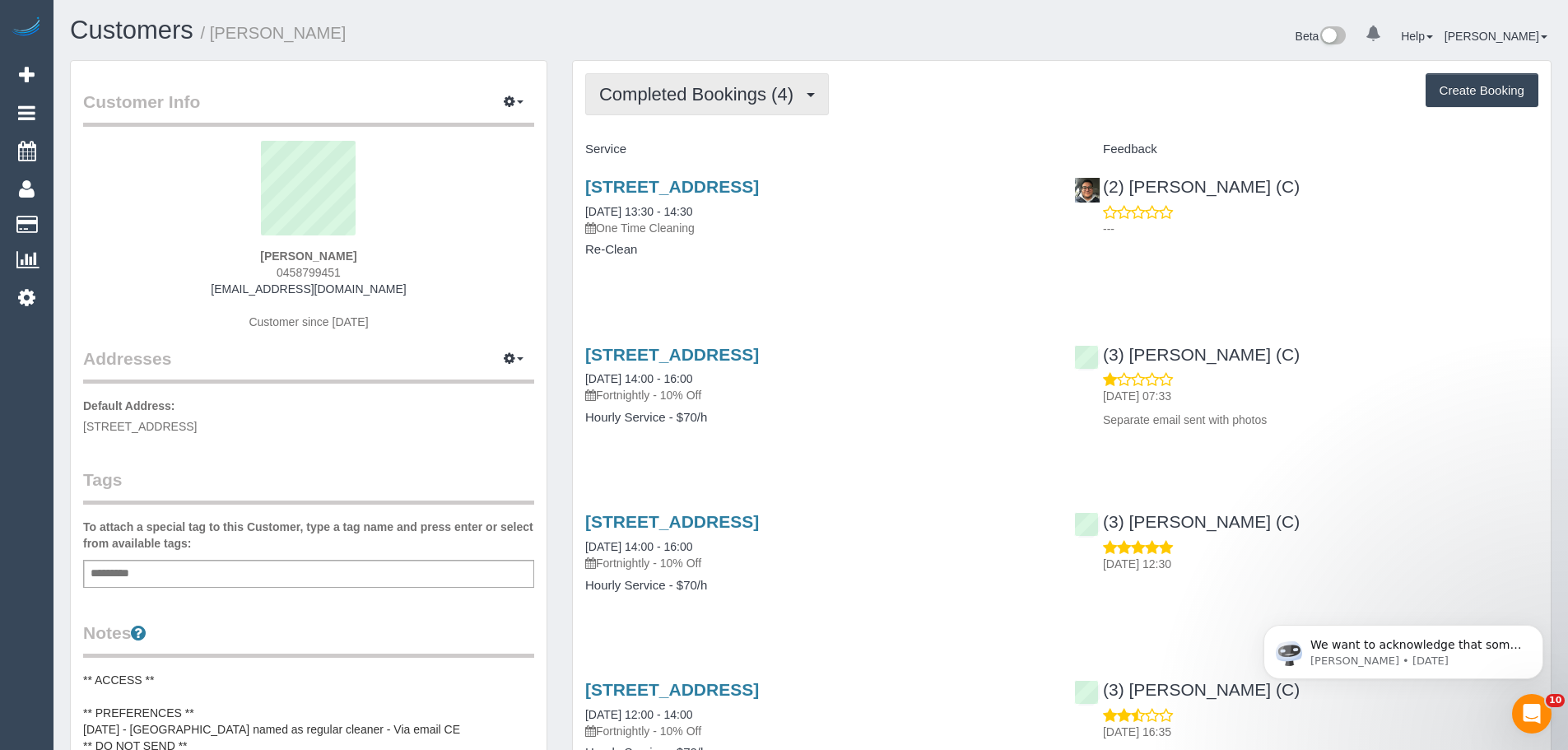
click at [753, 98] on span "Completed Bookings (4)" at bounding box center [700, 94] width 202 height 21
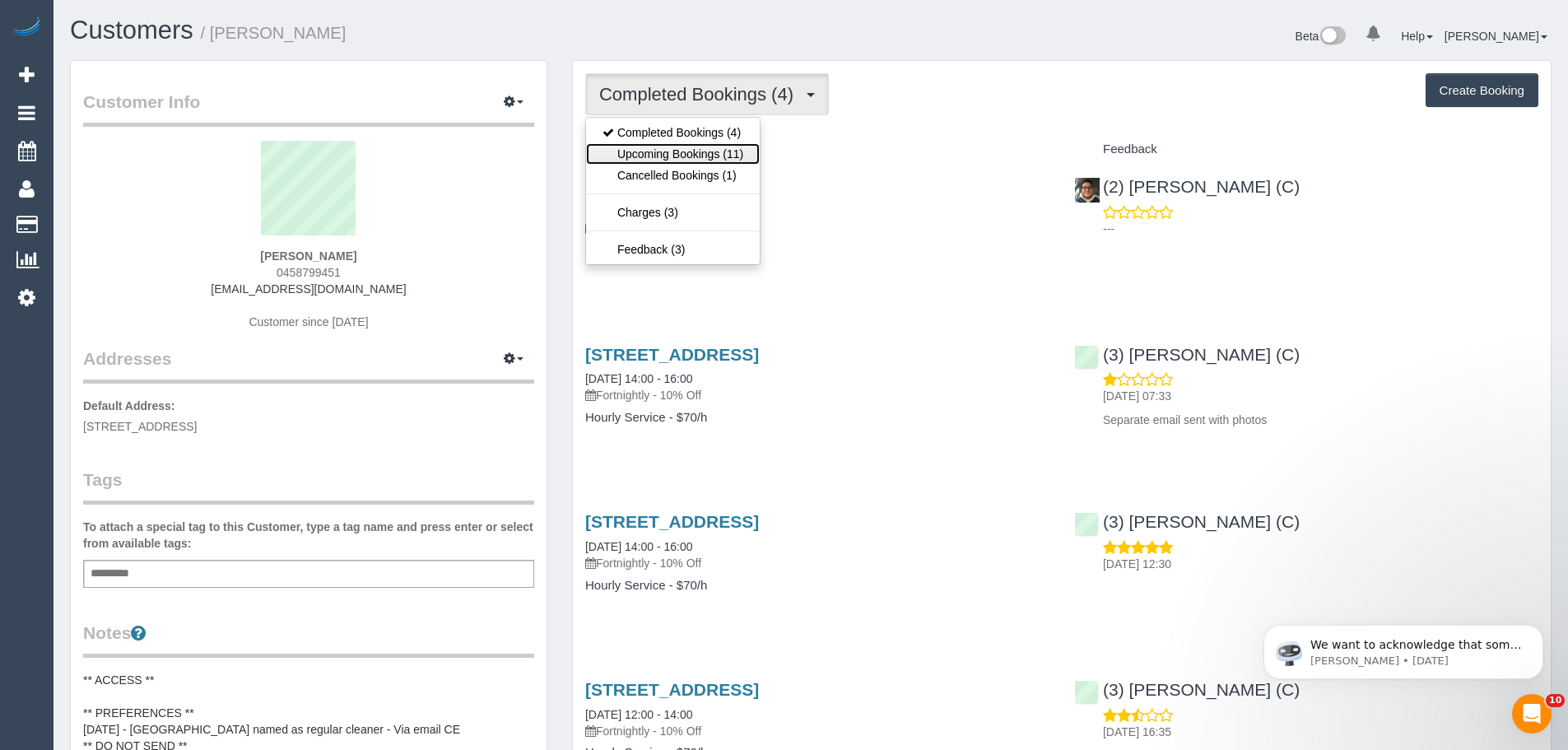
click at [733, 143] on link "Upcoming Bookings (11)" at bounding box center [673, 154] width 174 height 21
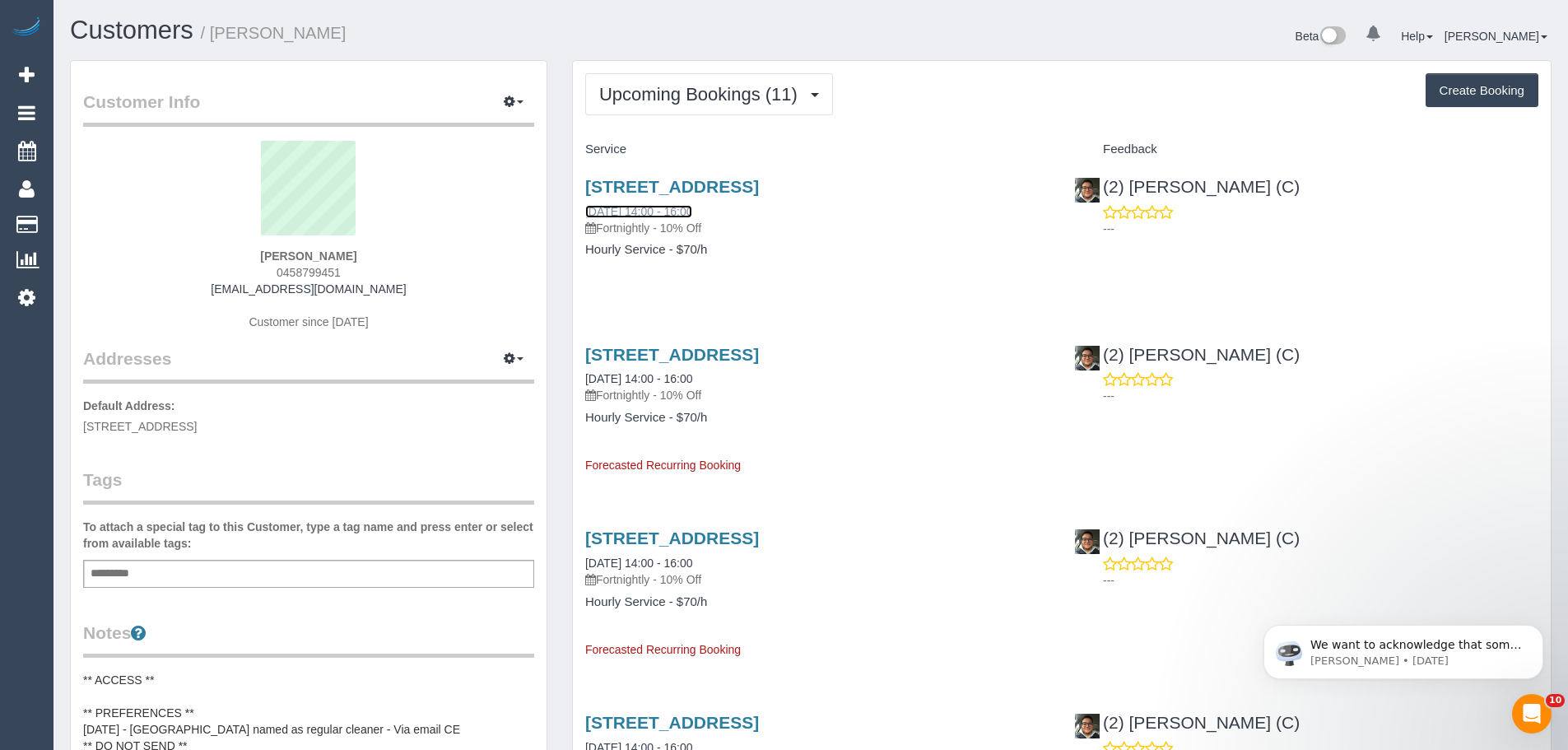
click at [687, 215] on link "[DATE] 14:00 - 16:00" at bounding box center [639, 211] width 107 height 13
click at [710, 108] on button "Upcoming Bookings (11)" at bounding box center [708, 94] width 248 height 42
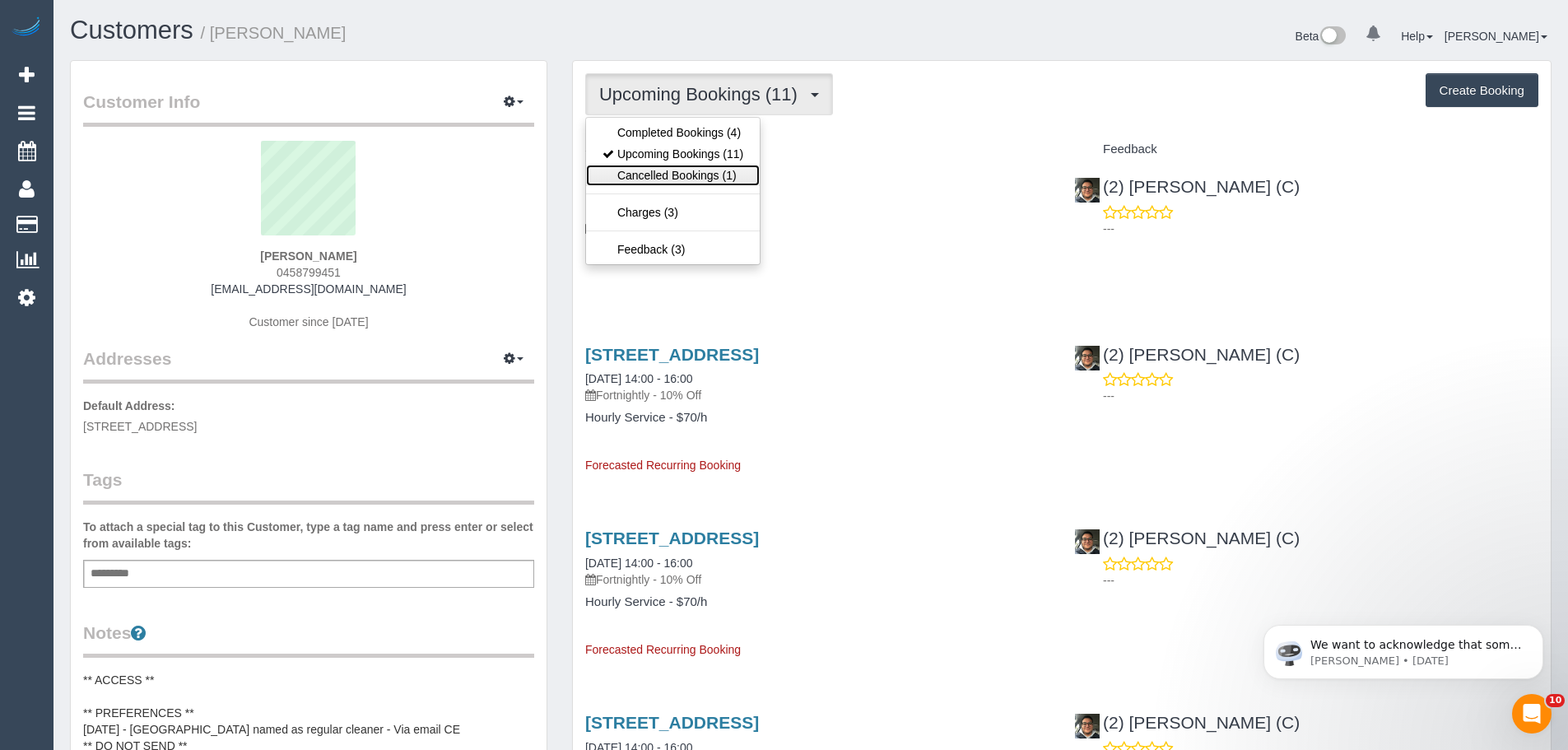
click at [706, 168] on link "Cancelled Bookings (1)" at bounding box center [673, 175] width 174 height 21
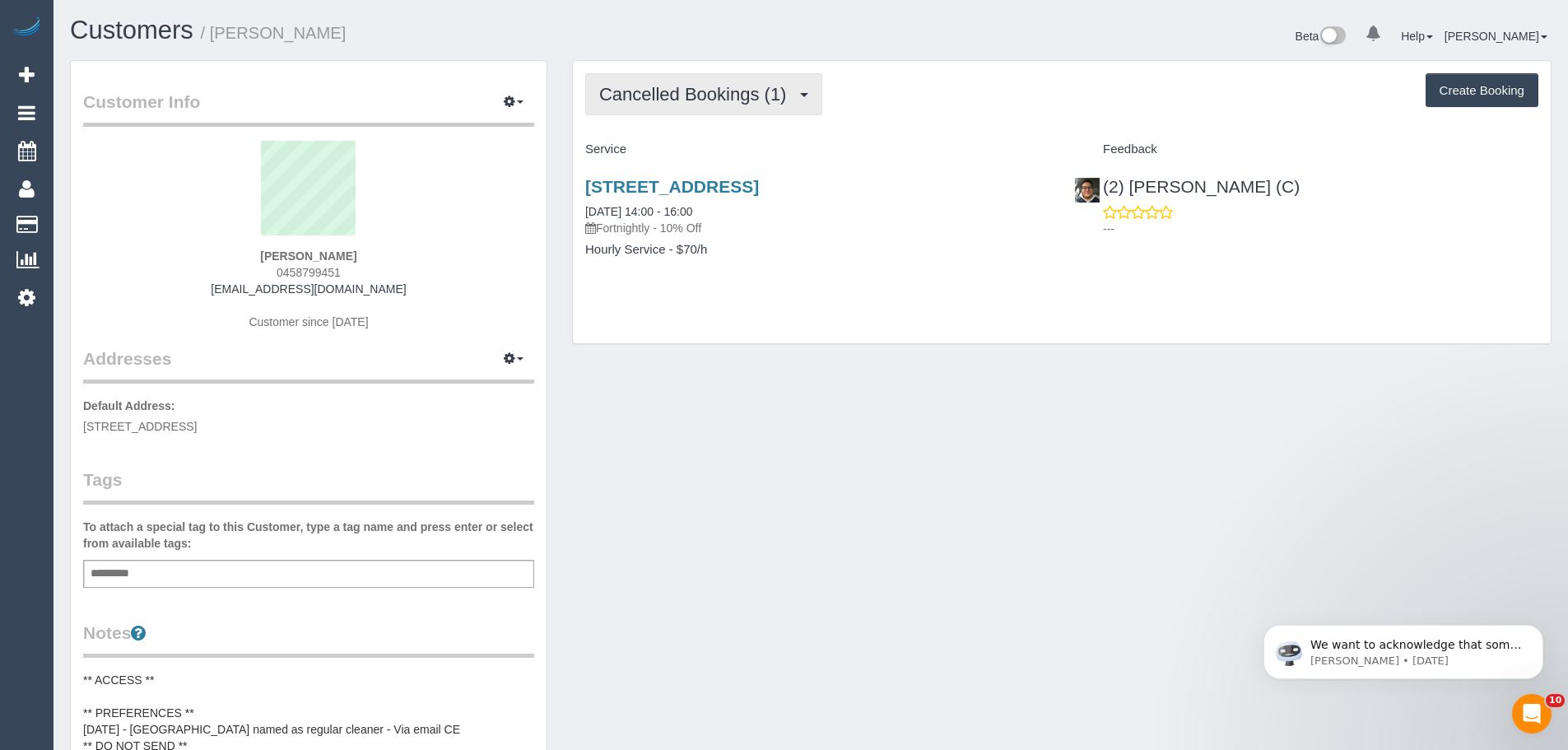
click at [720, 89] on span "Cancelled Bookings (1)" at bounding box center [697, 94] width 195 height 21
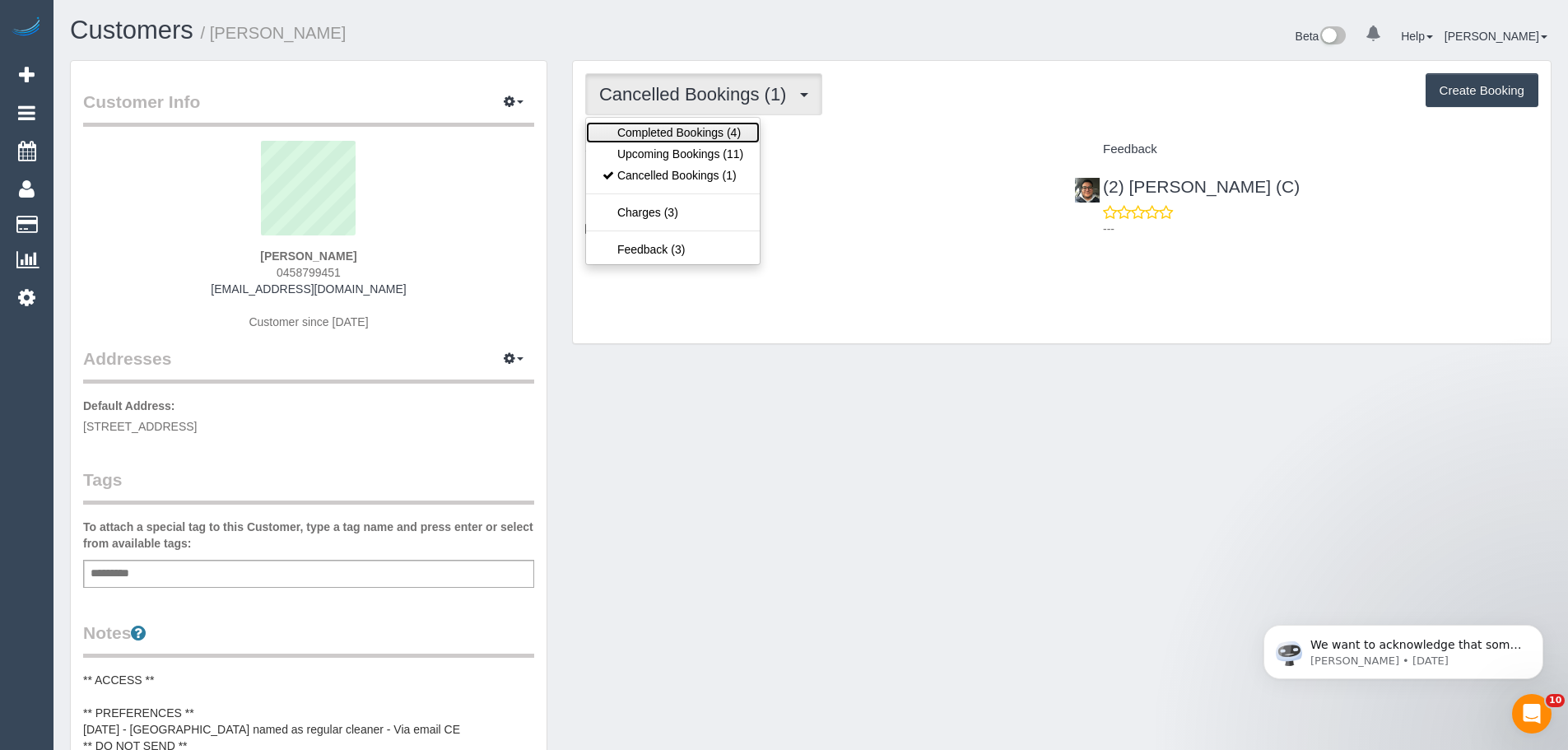
click at [699, 128] on link "Completed Bookings (4)" at bounding box center [673, 132] width 174 height 21
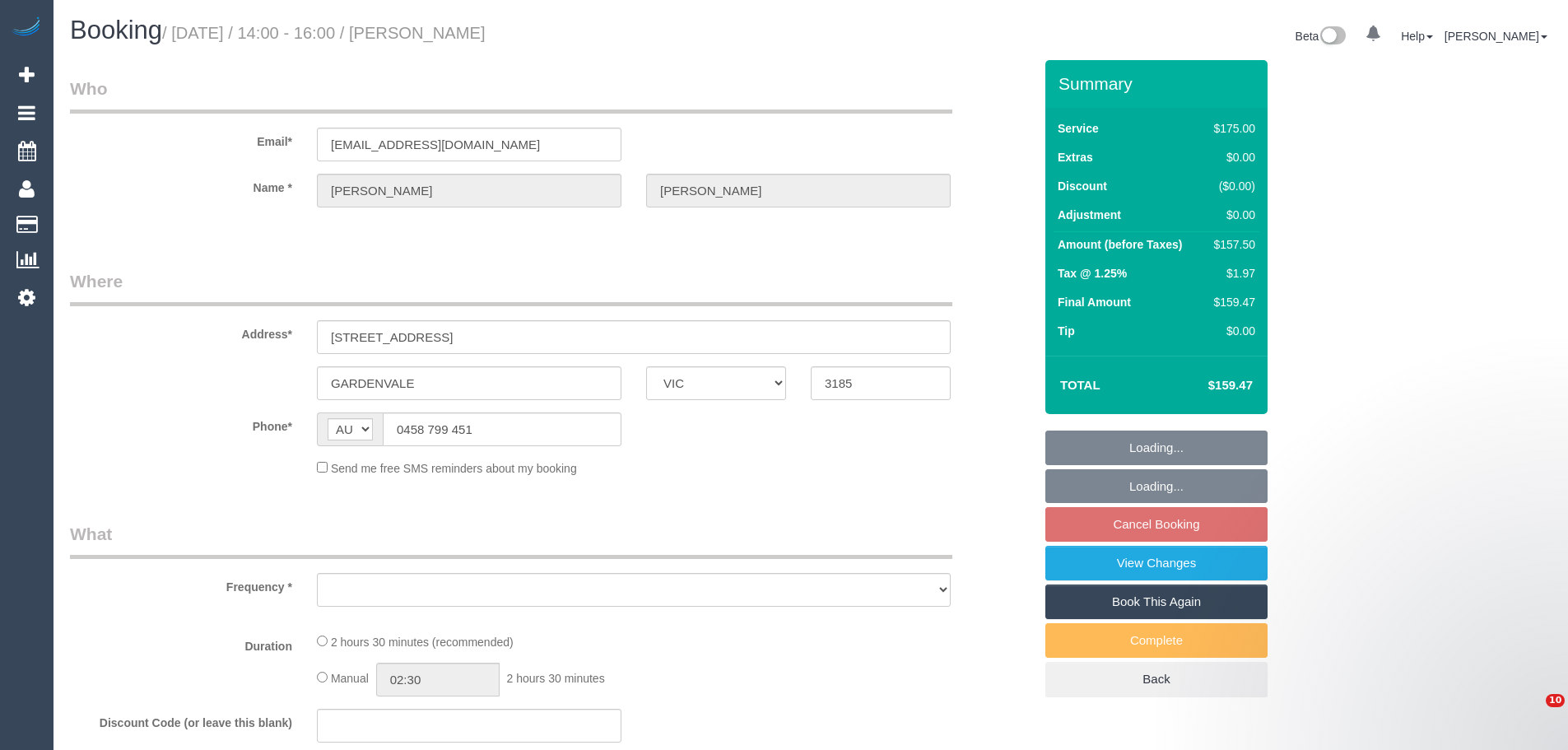
select select "VIC"
select select "string:stripe-pm_1Rq7Ks2GScqysDRVLe6EWTXF"
select select "number:28"
select select "number:14"
select select "number:19"
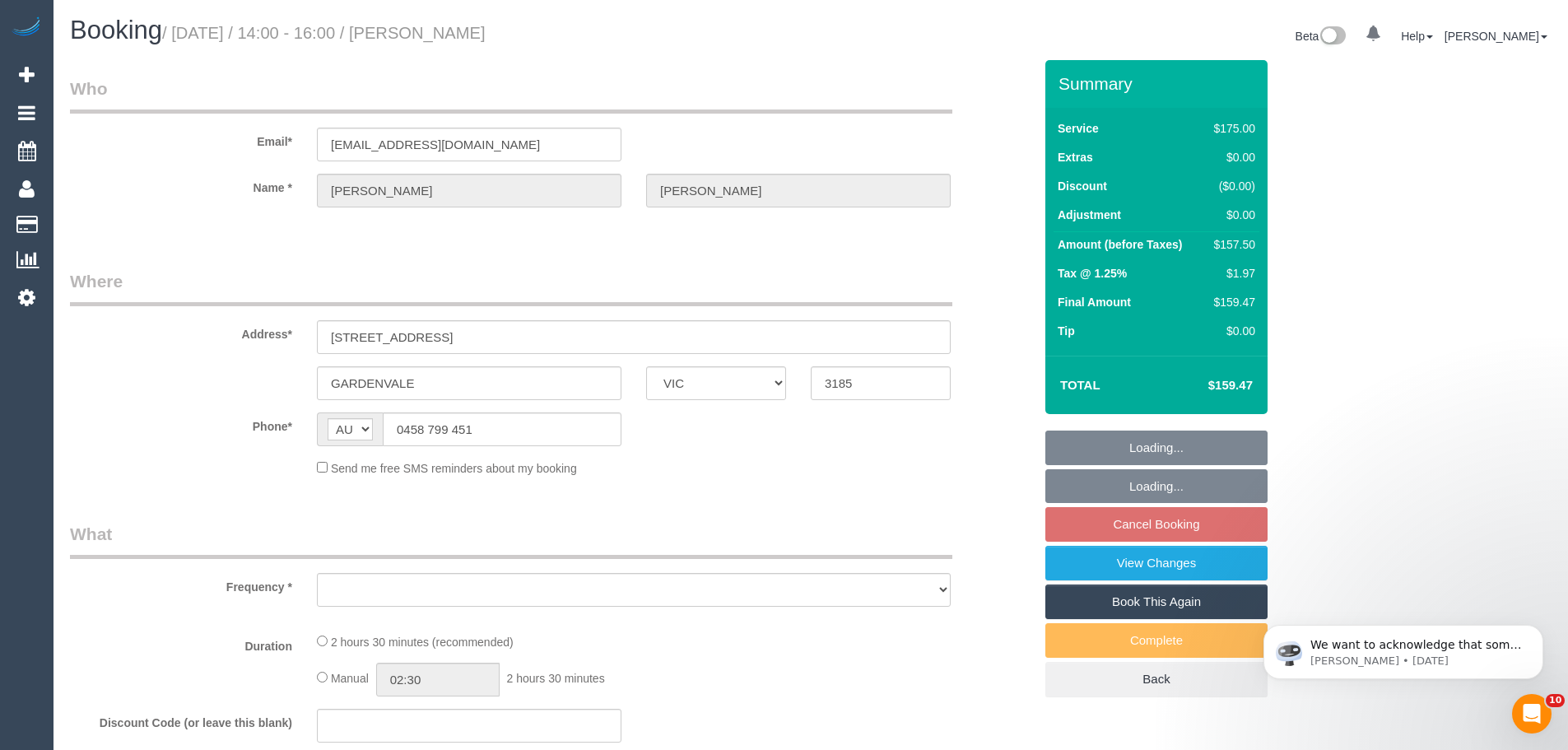
select select "number:36"
select select "number:35"
select select "number:11"
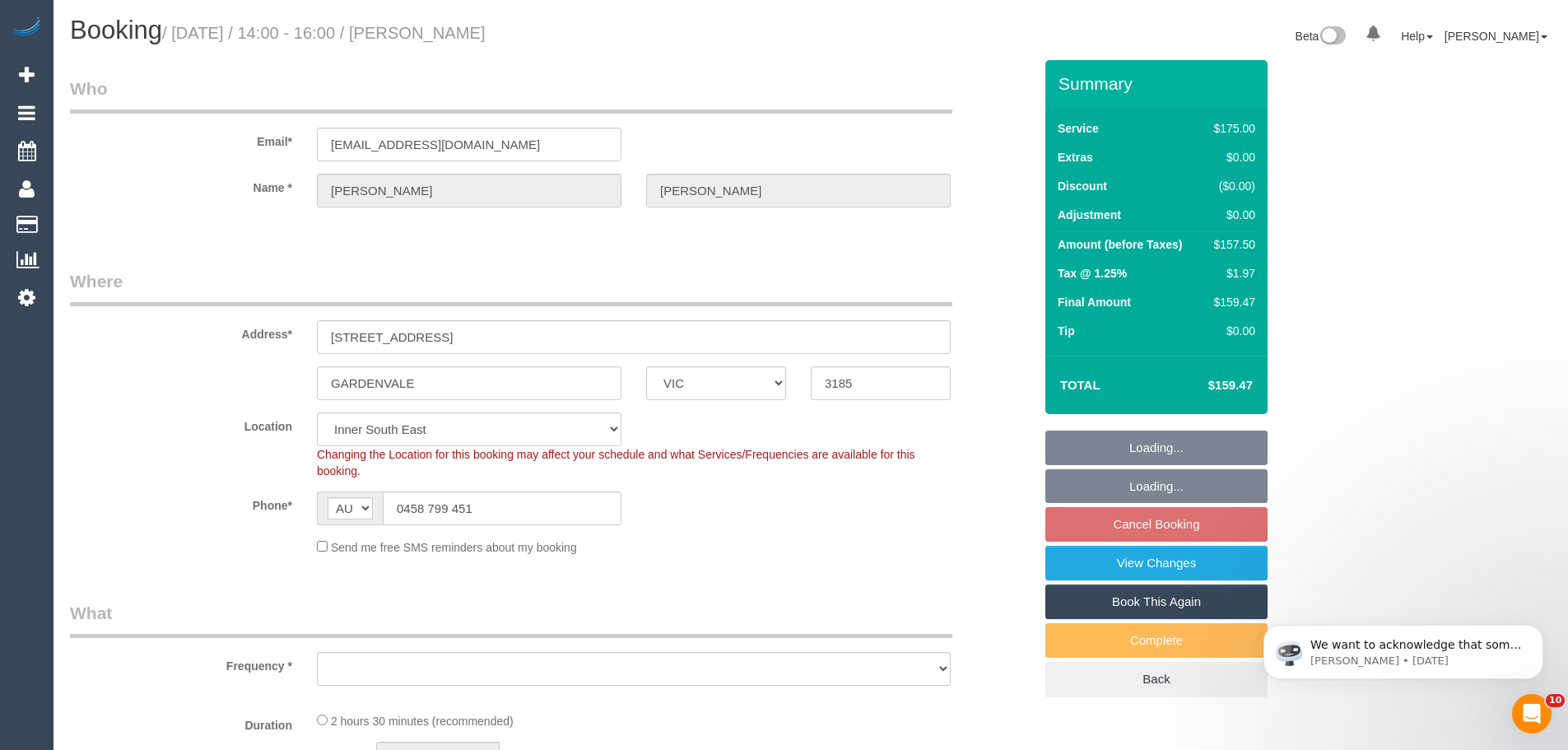
select select "object:697"
select select "150"
select select "object:1464"
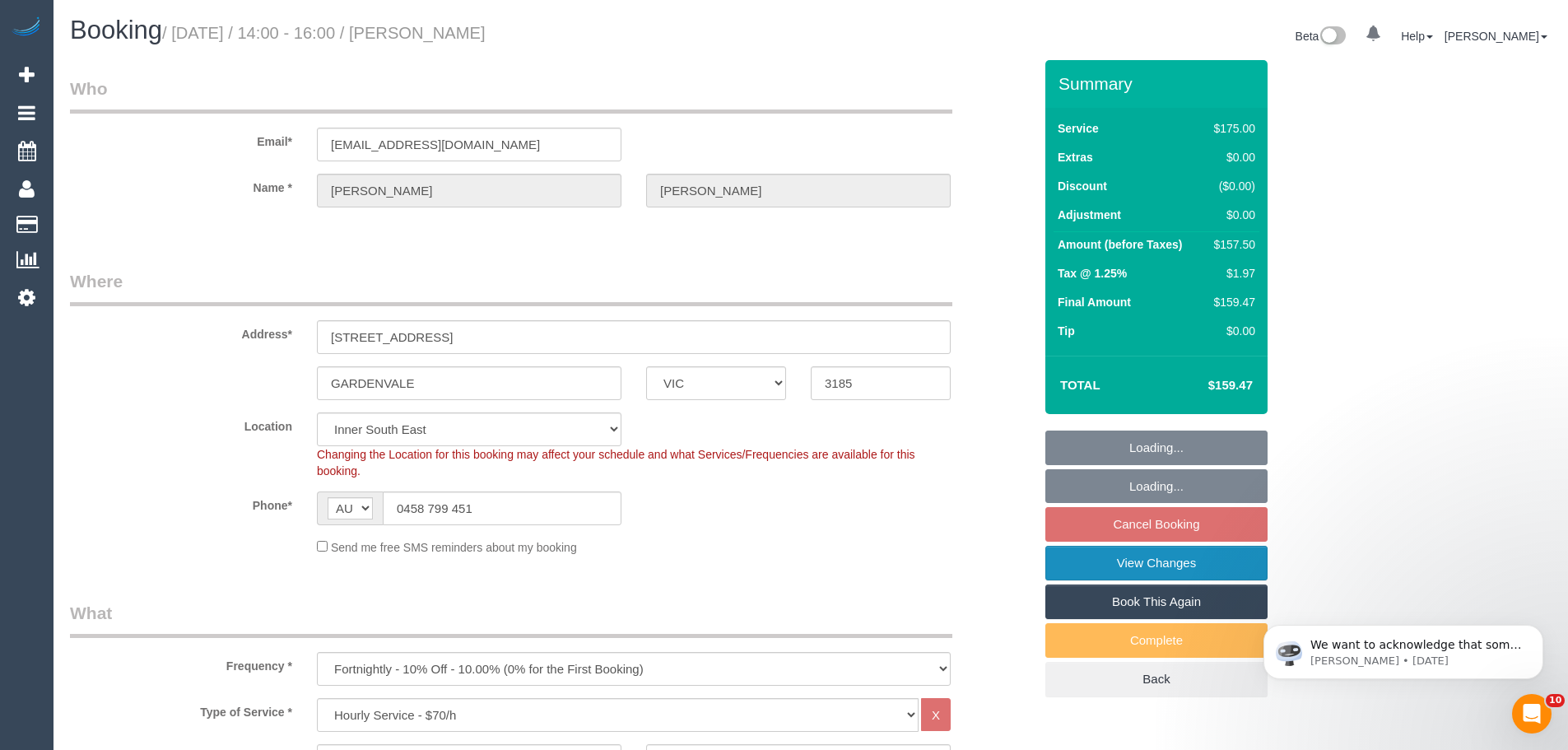
click at [1160, 563] on link "View Changes" at bounding box center [1157, 563] width 222 height 35
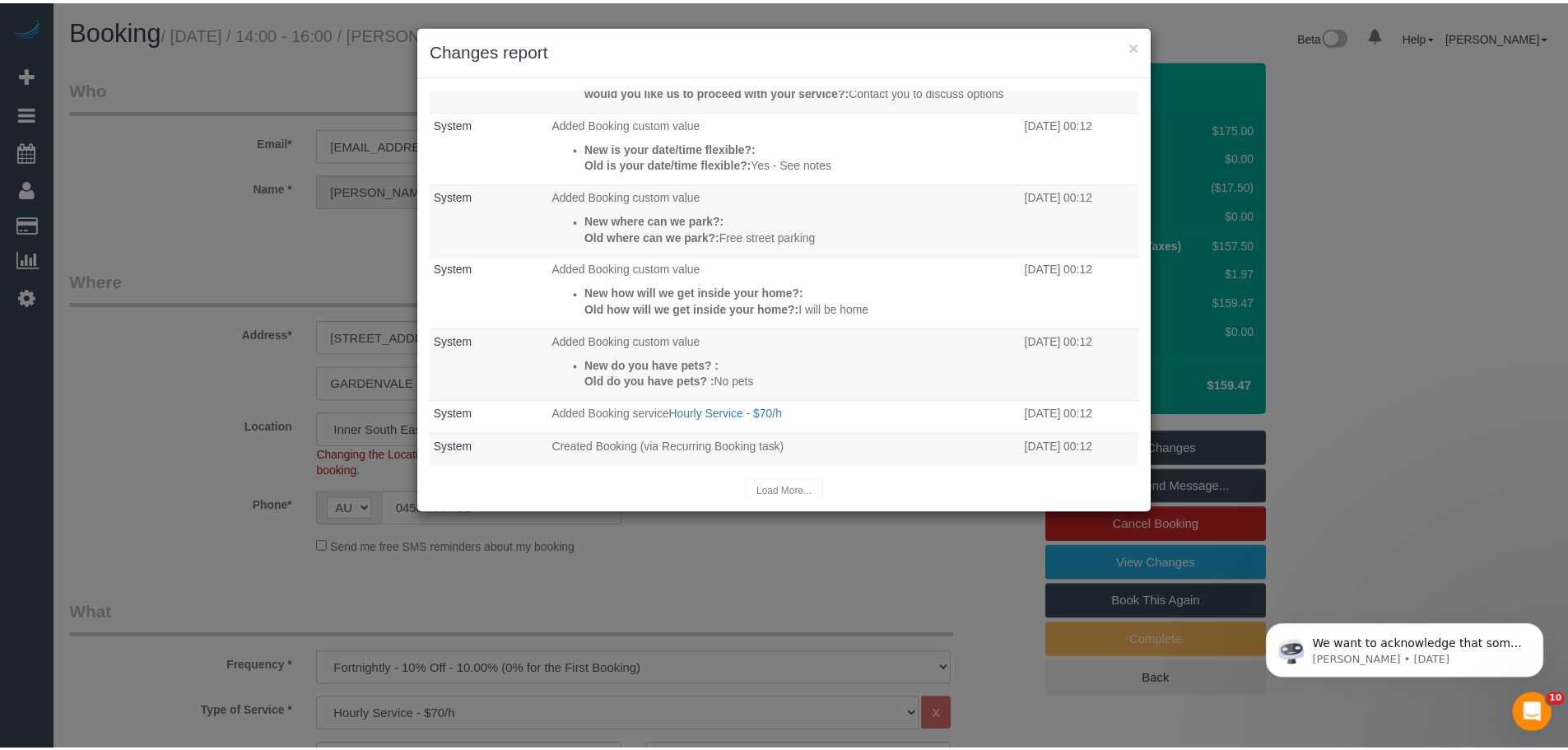
scroll to position [555, 0]
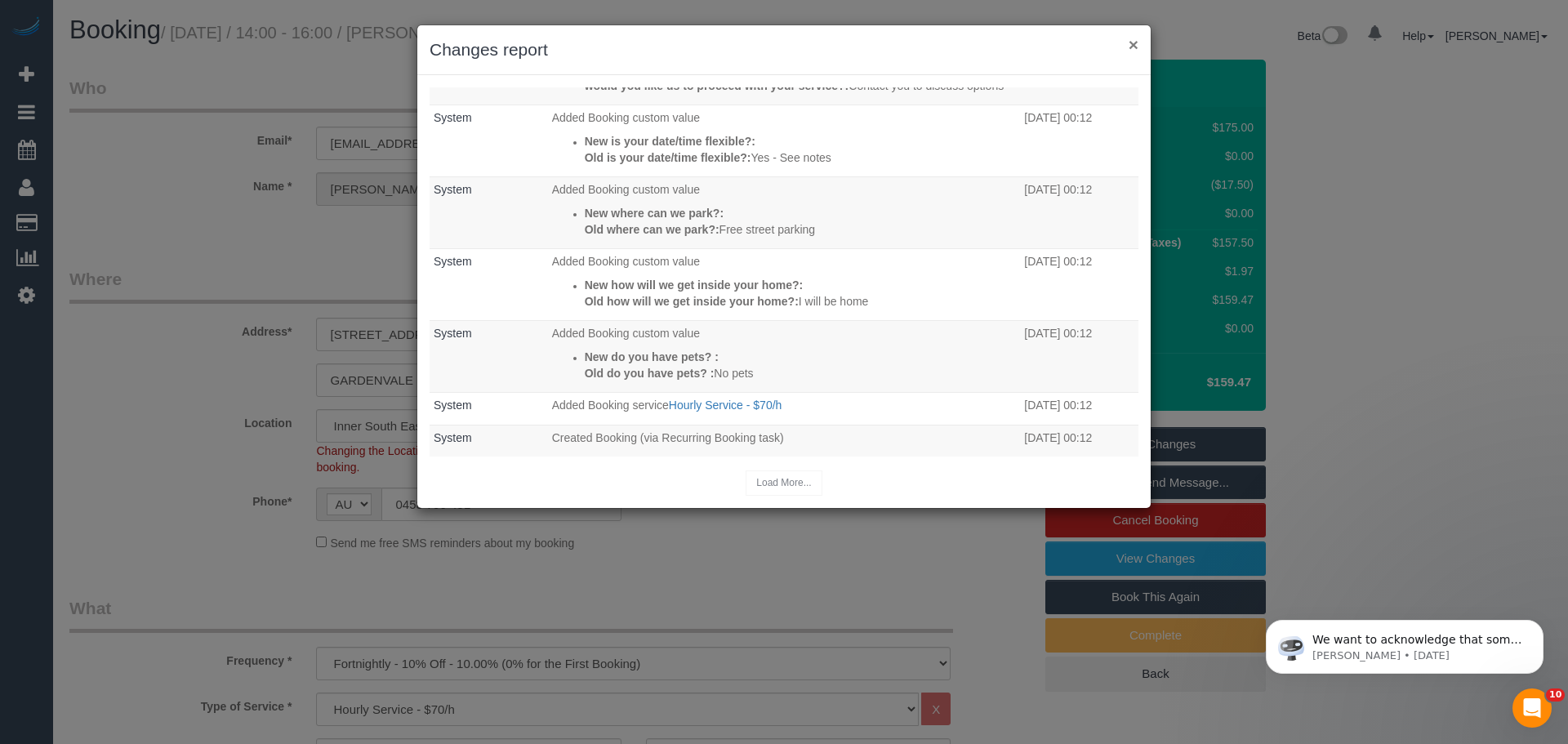
click at [1138, 45] on button "×" at bounding box center [1133, 44] width 10 height 17
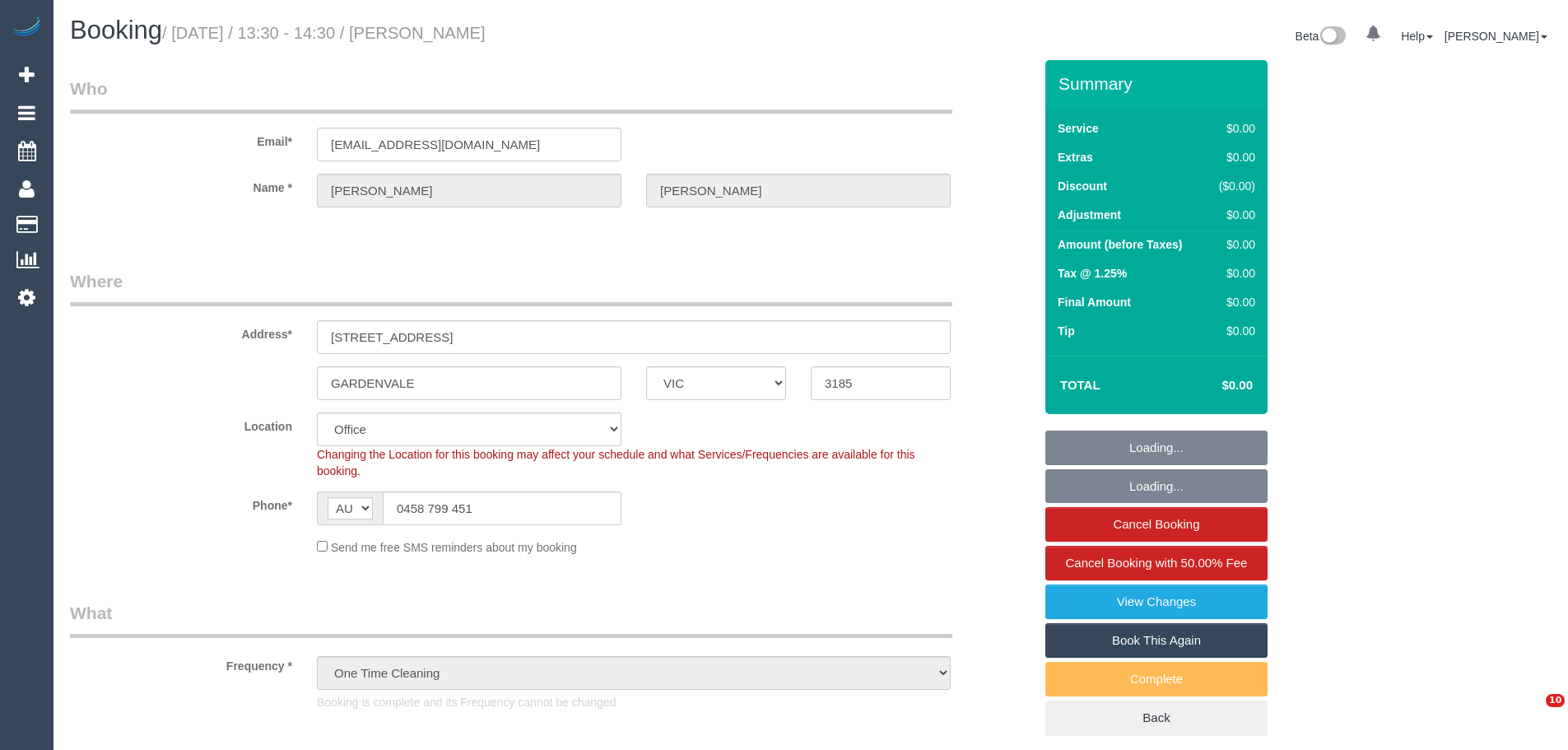
select select "VIC"
select select "number:28"
select select "number:14"
select select "number:19"
select select "number:36"
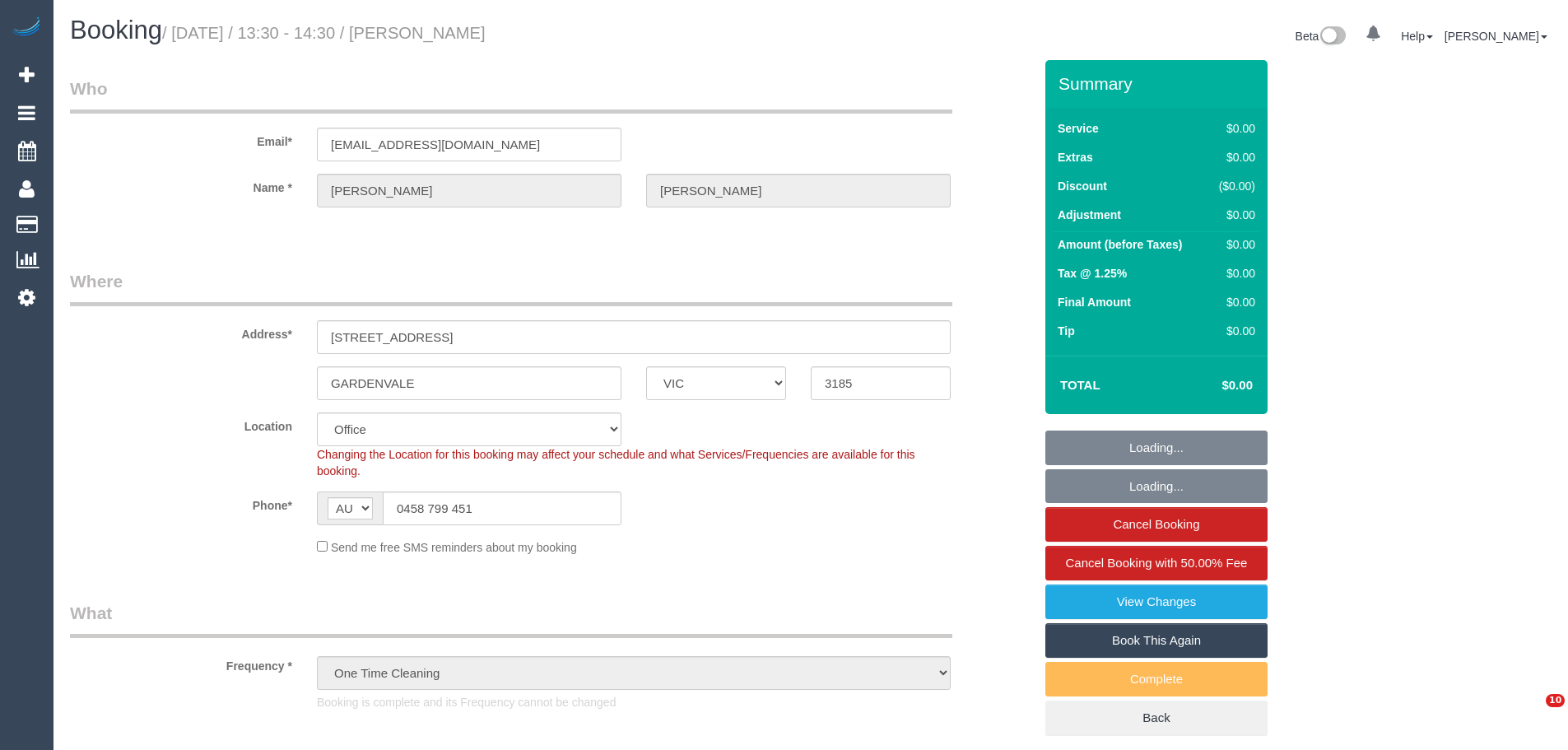
select select "number:35"
select select "number:11"
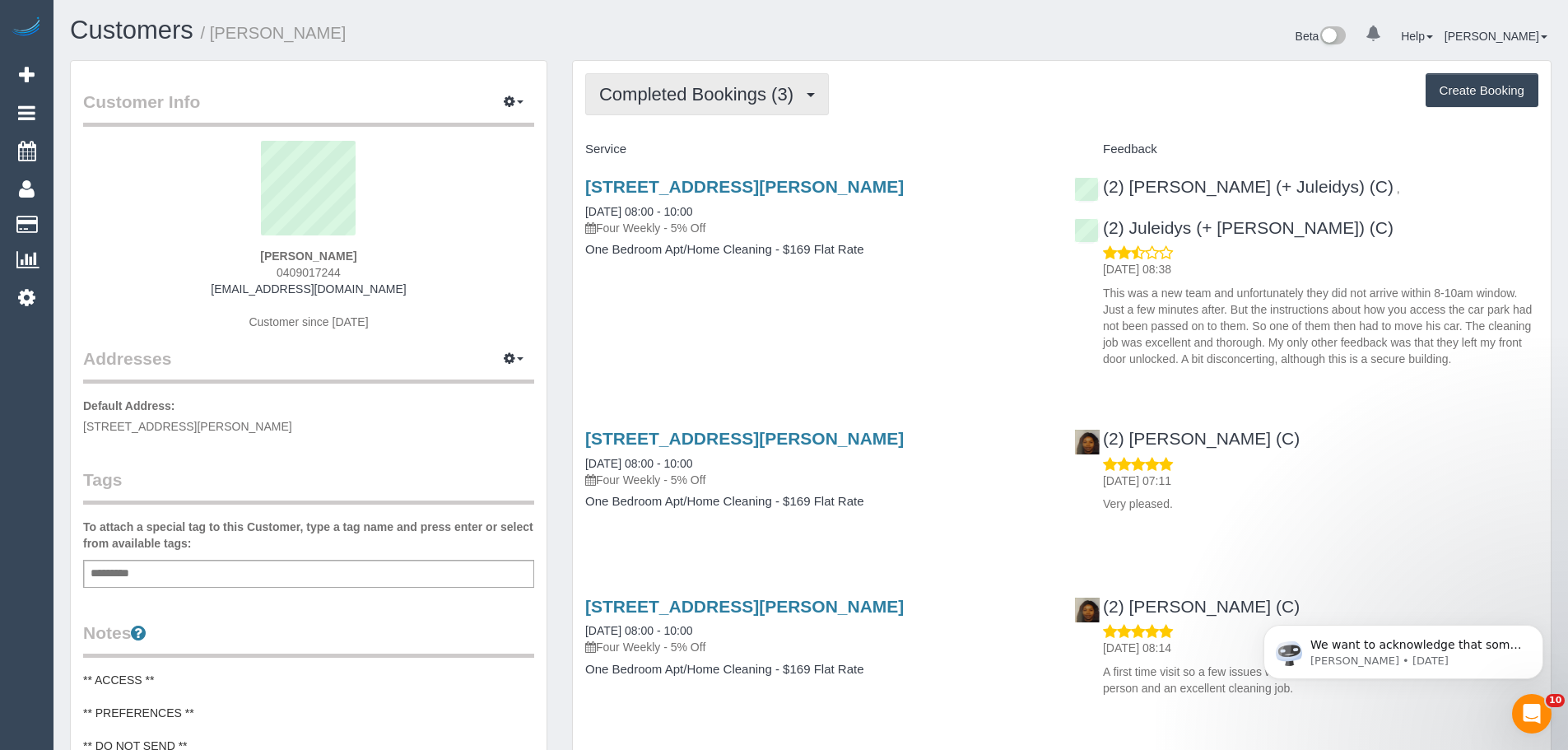
click at [766, 95] on span "Completed Bookings (3)" at bounding box center [700, 94] width 202 height 21
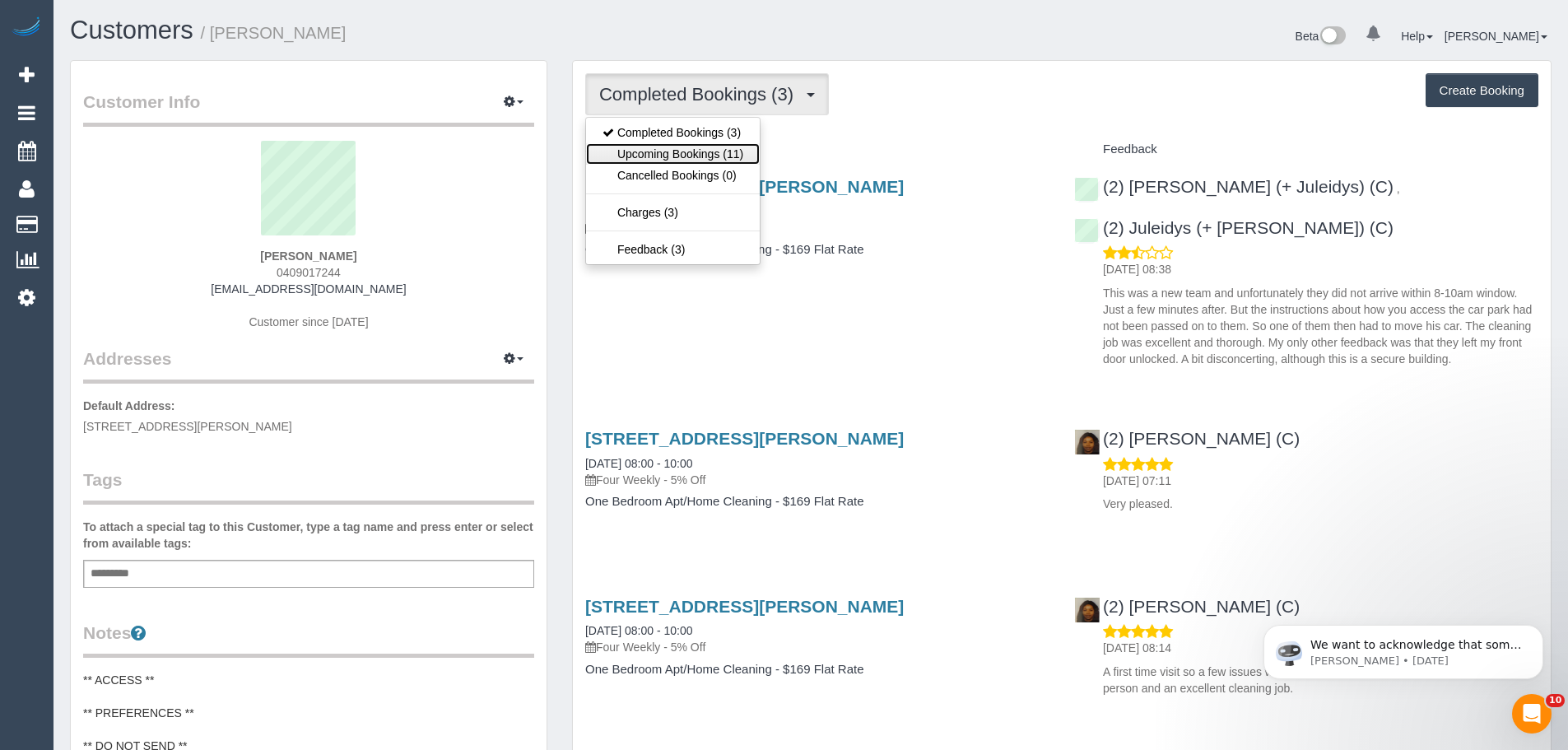
click at [725, 149] on link "Upcoming Bookings (11)" at bounding box center [673, 154] width 174 height 21
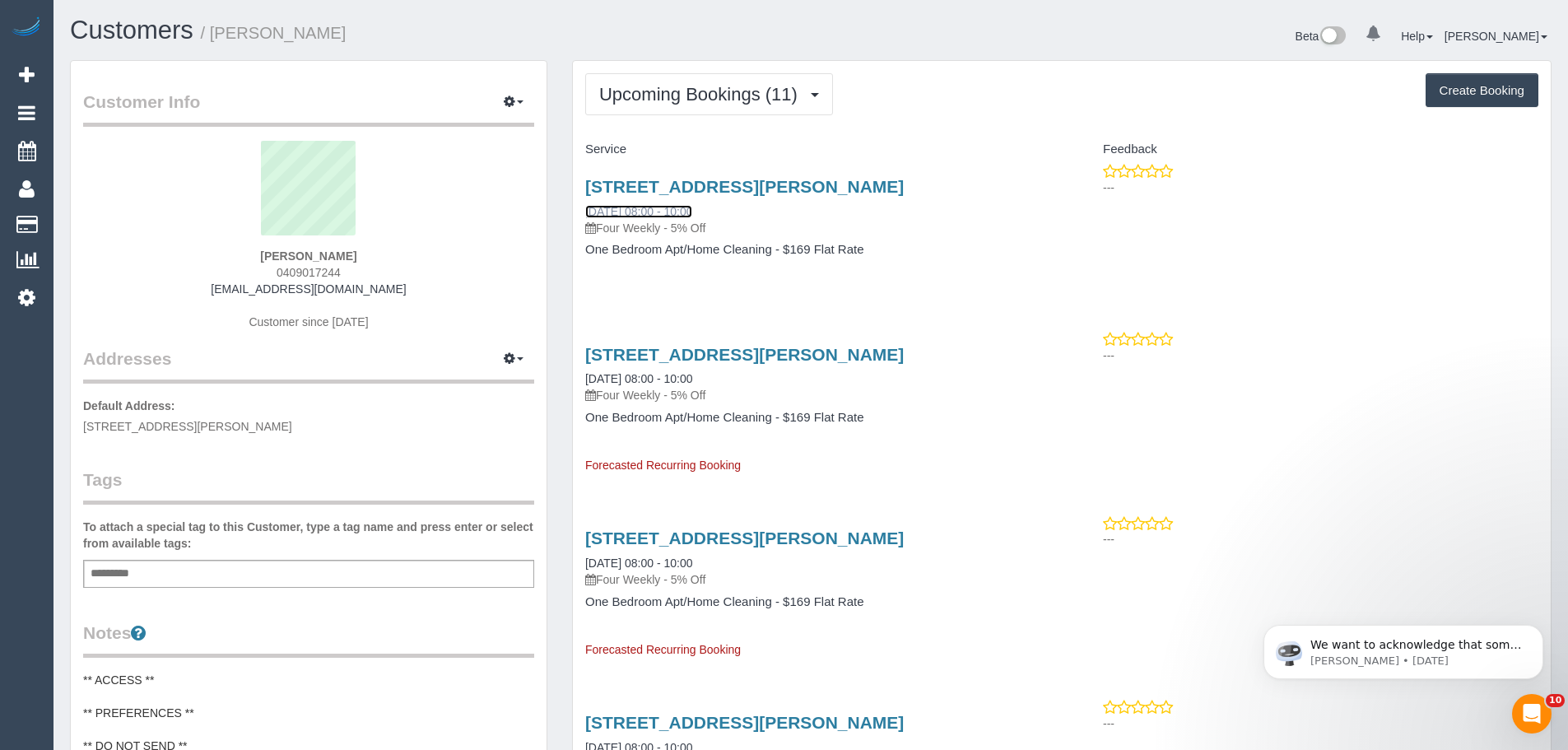
click at [683, 214] on link "[DATE] 08:00 - 10:00" at bounding box center [639, 211] width 107 height 13
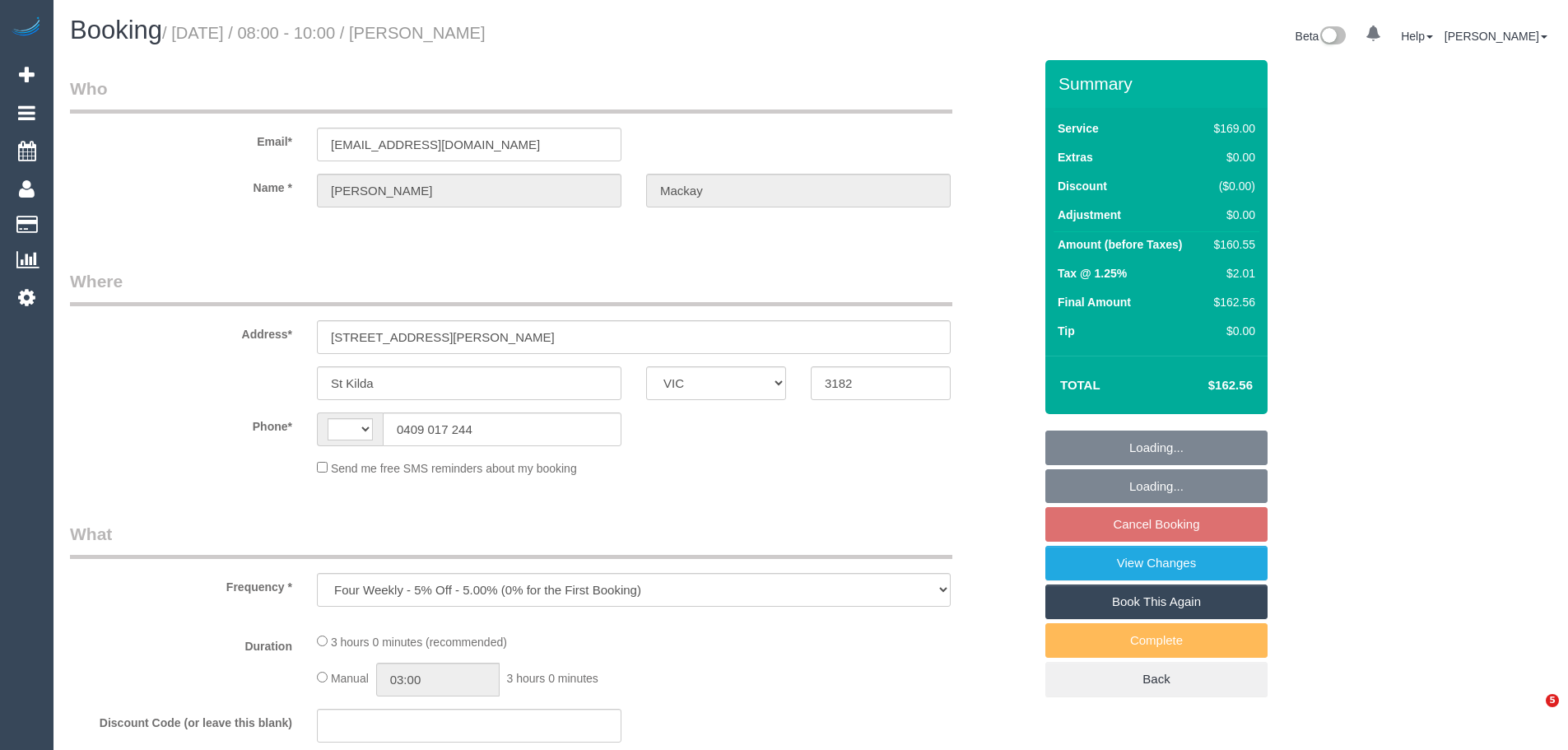
select select "VIC"
select select "string:AU"
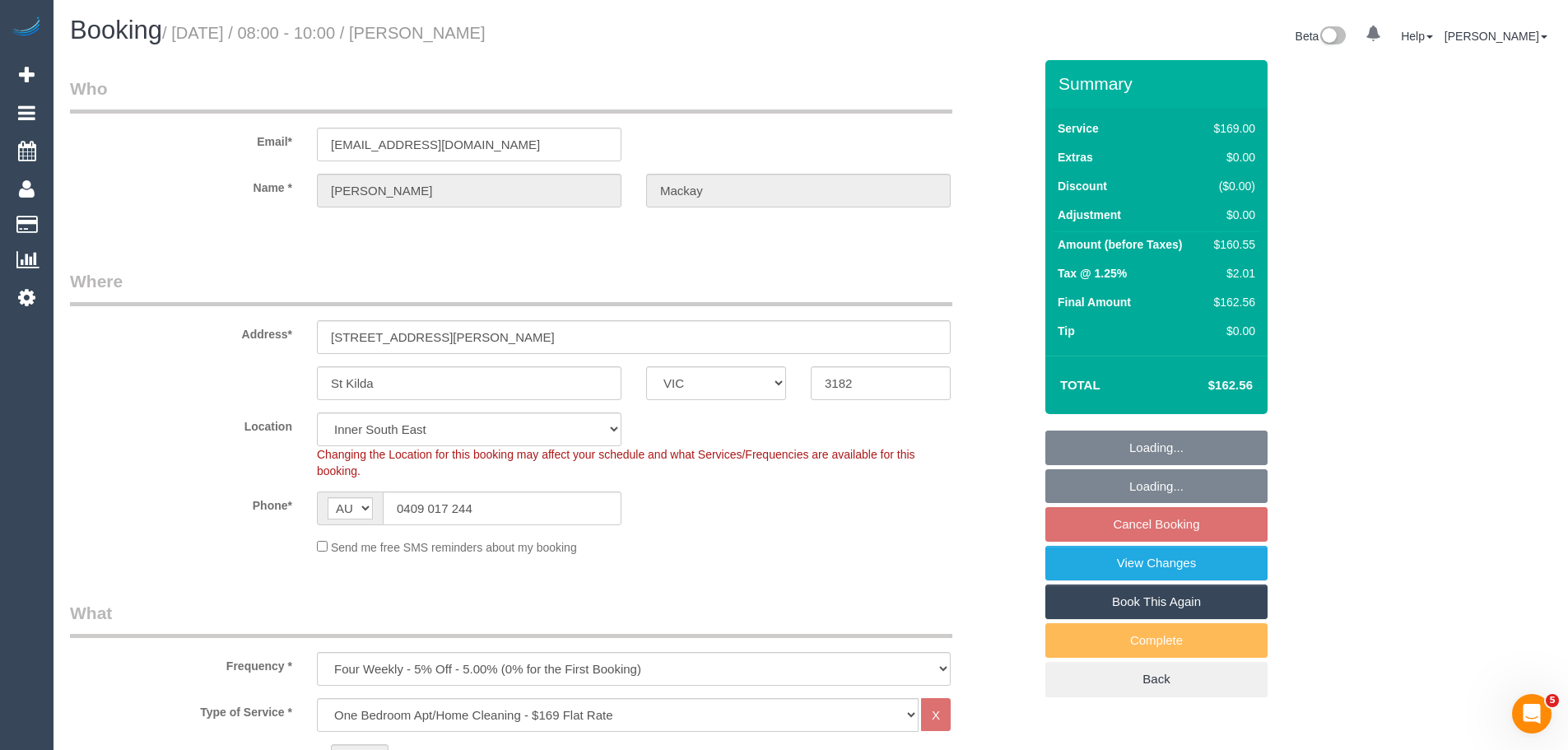
select select "string:stripe-pm_1RbC3V2GScqysDRVU4DYqmAm"
select select "number:28"
select select "number:14"
select select "number:18"
select select "number:22"
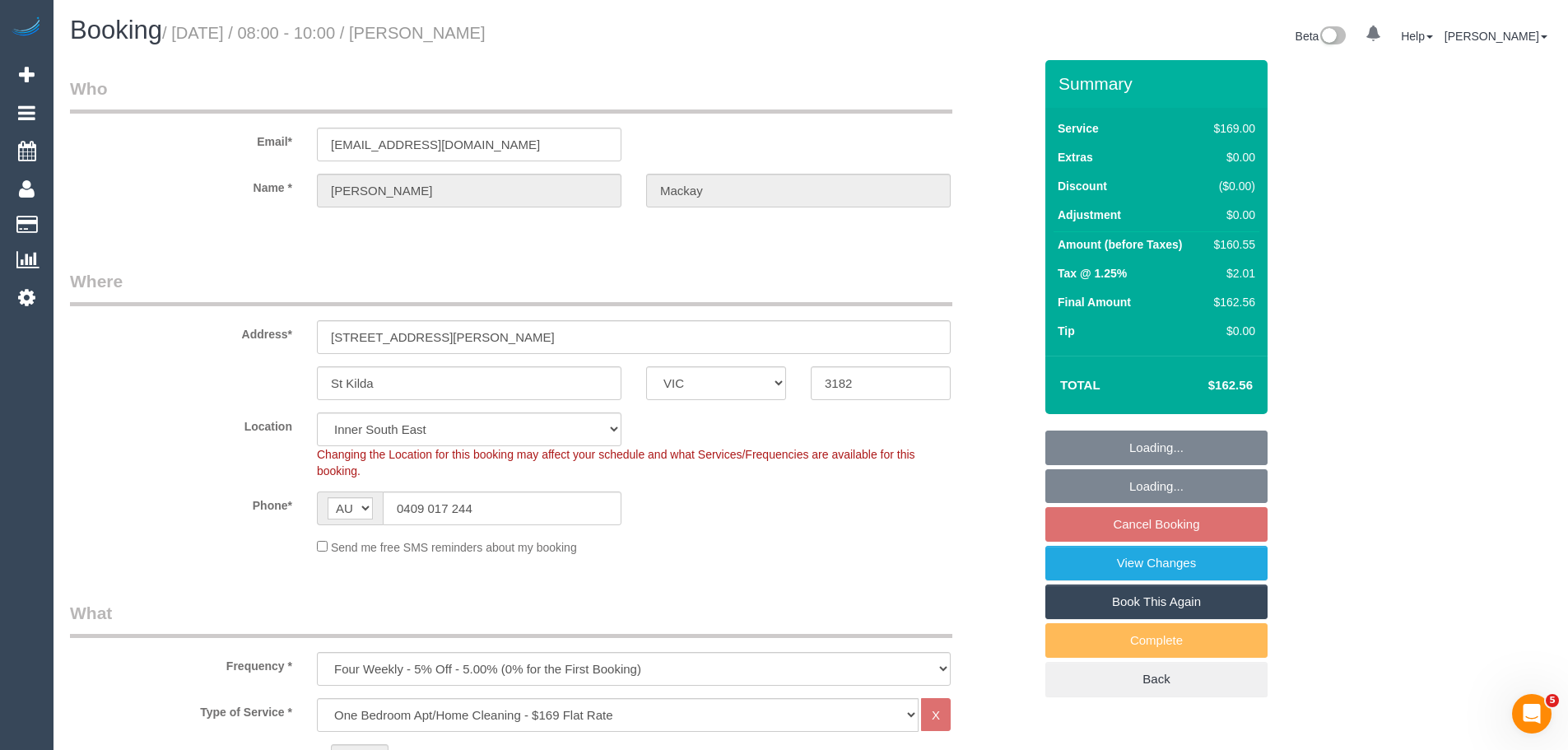
select select "number:34"
select select "number:11"
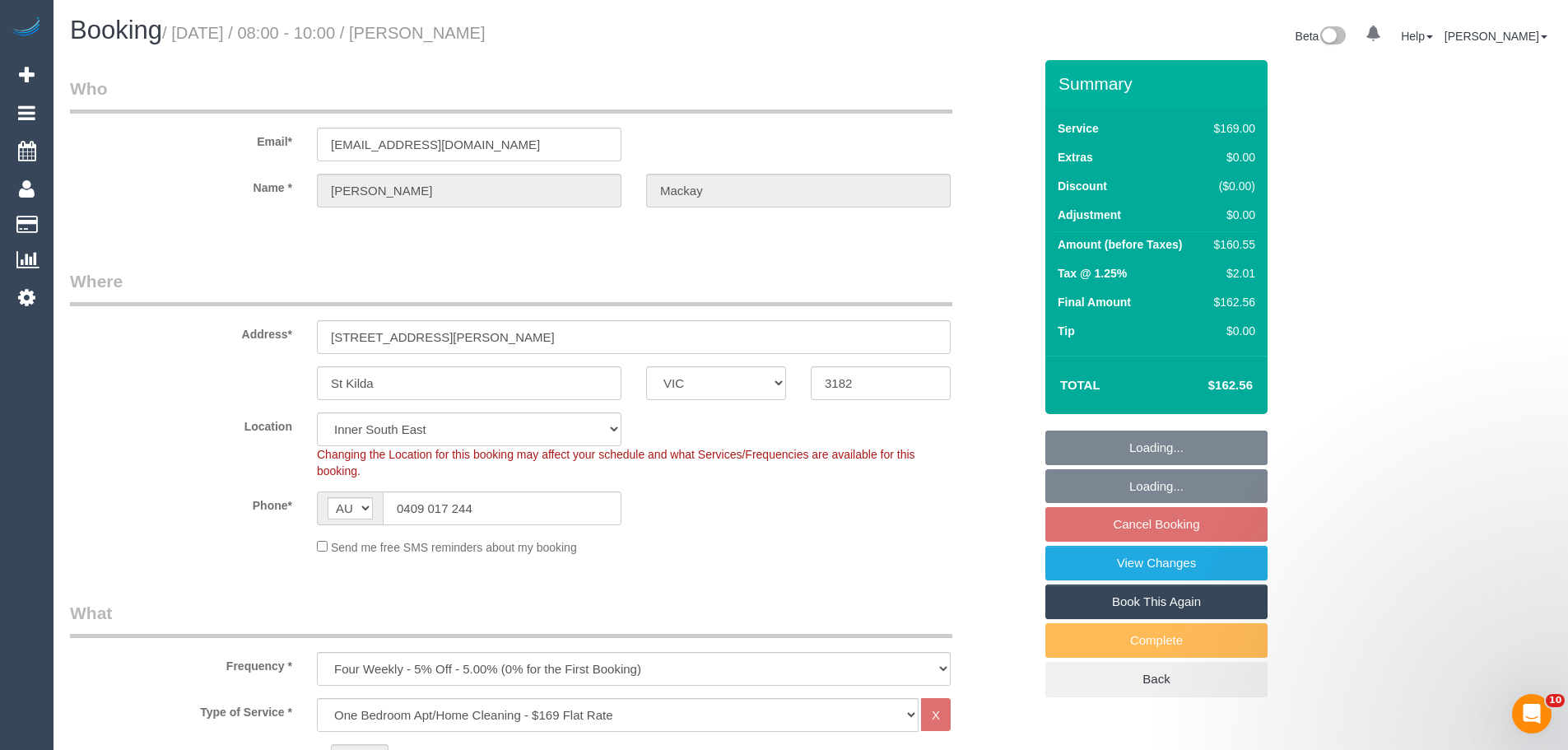
select select "object:1367"
select select "spot2"
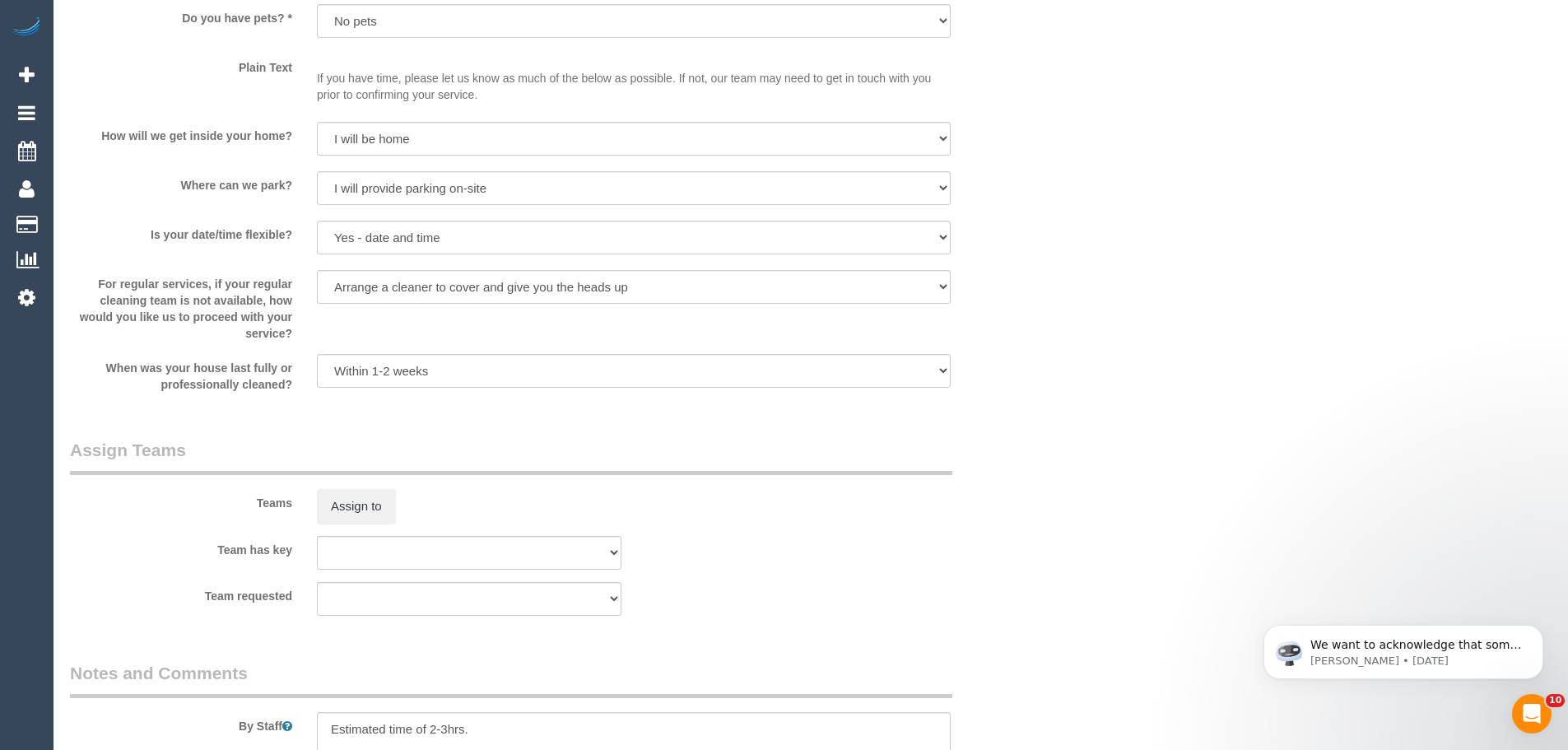
scroll to position [2553, 0]
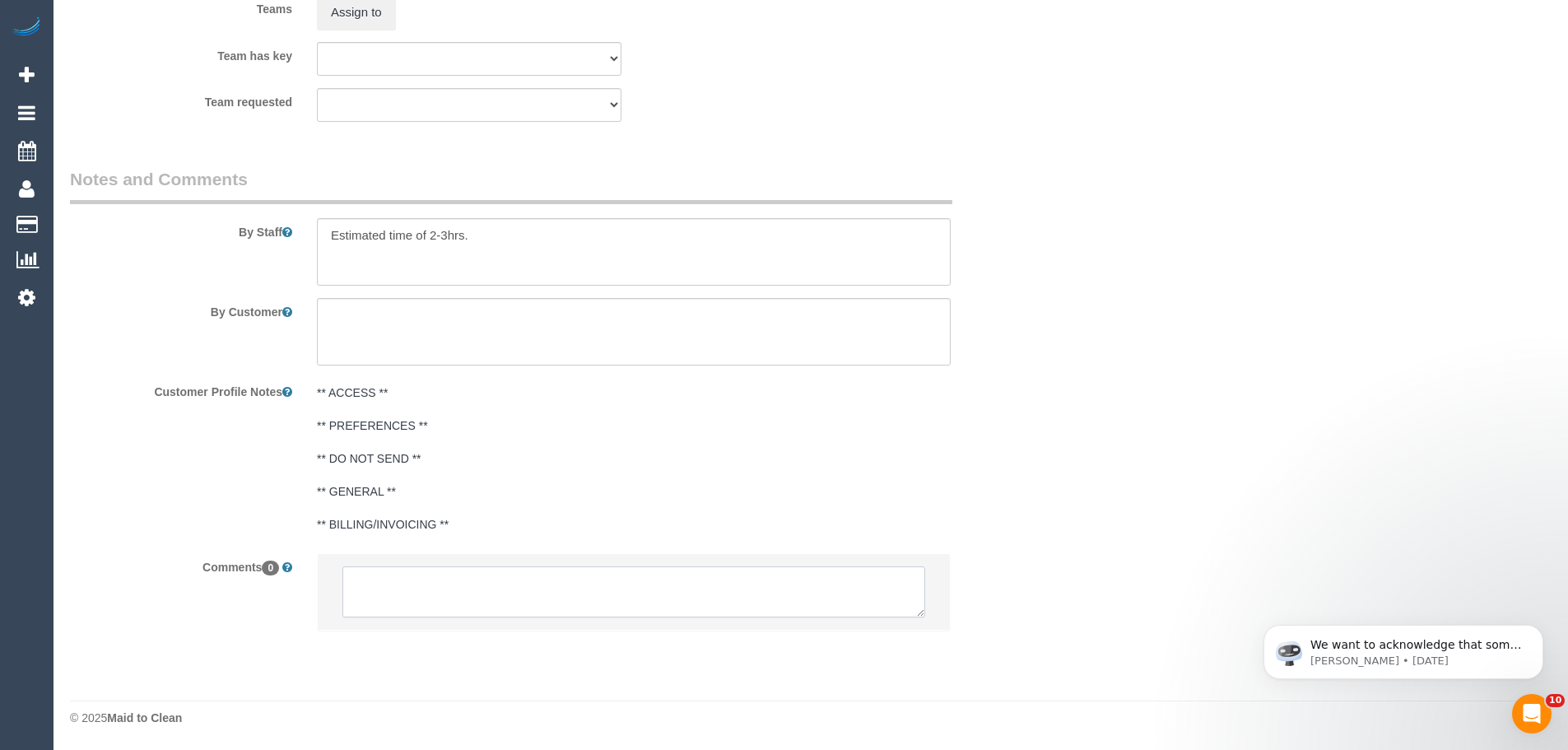
click at [565, 597] on textarea at bounding box center [633, 592] width 582 height 51
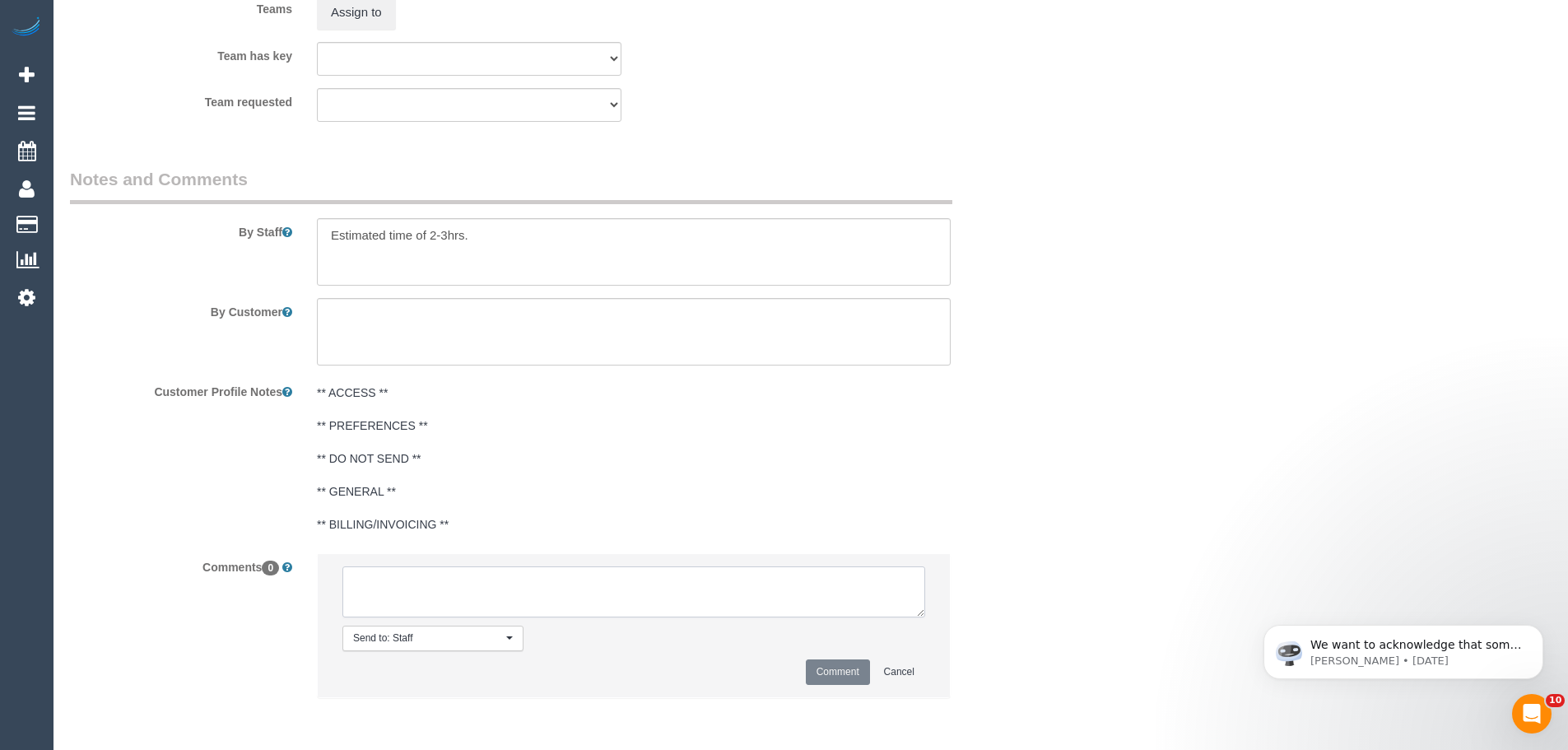
paste textarea "There is a visitor car park. Drive down the lane on the St Kilda Rd side of the…"
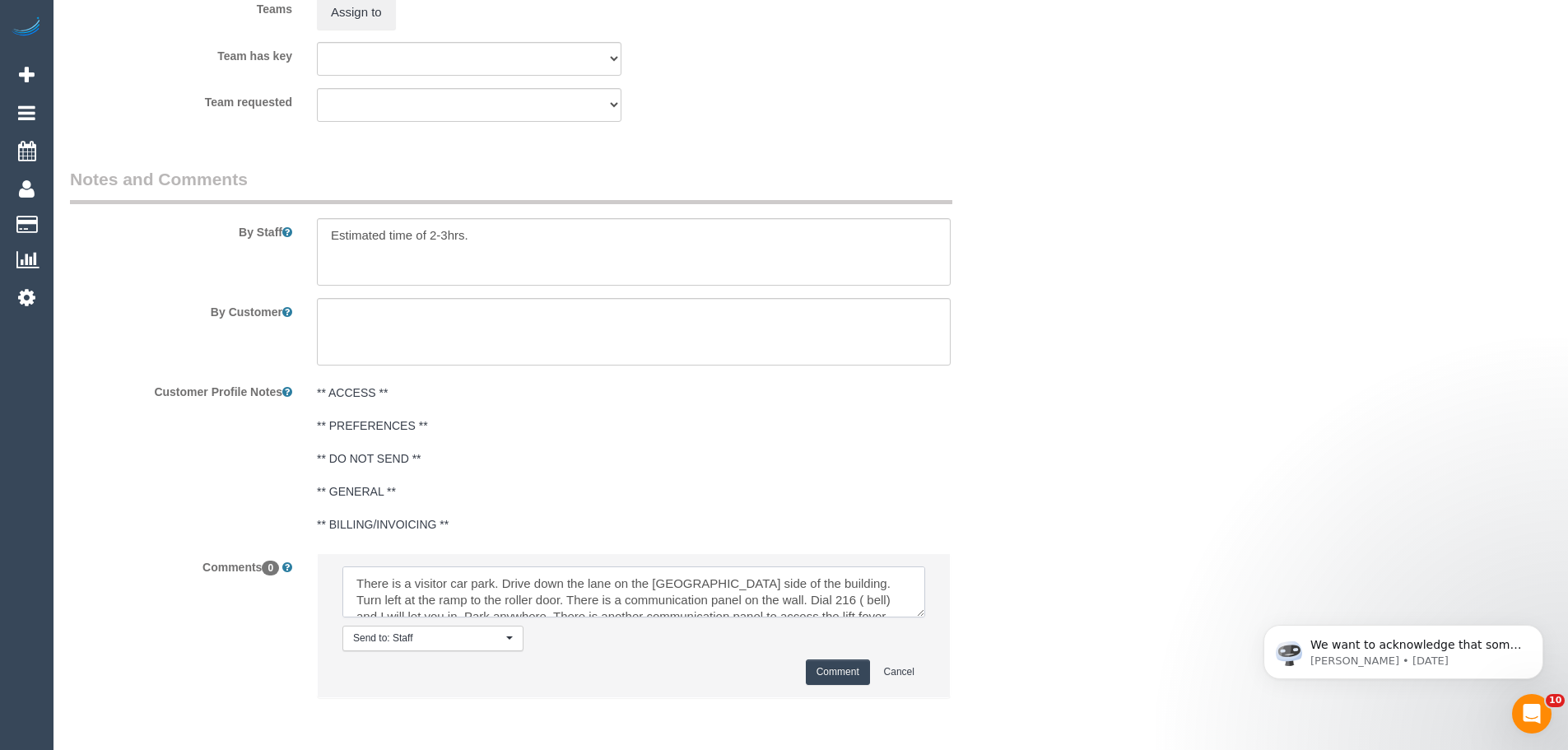
scroll to position [39, 0]
type textarea "There is a visitor car park. Drive down the lane on the St Kilda Rd side of the…"
click at [850, 675] on button "Comment" at bounding box center [838, 672] width 64 height 26
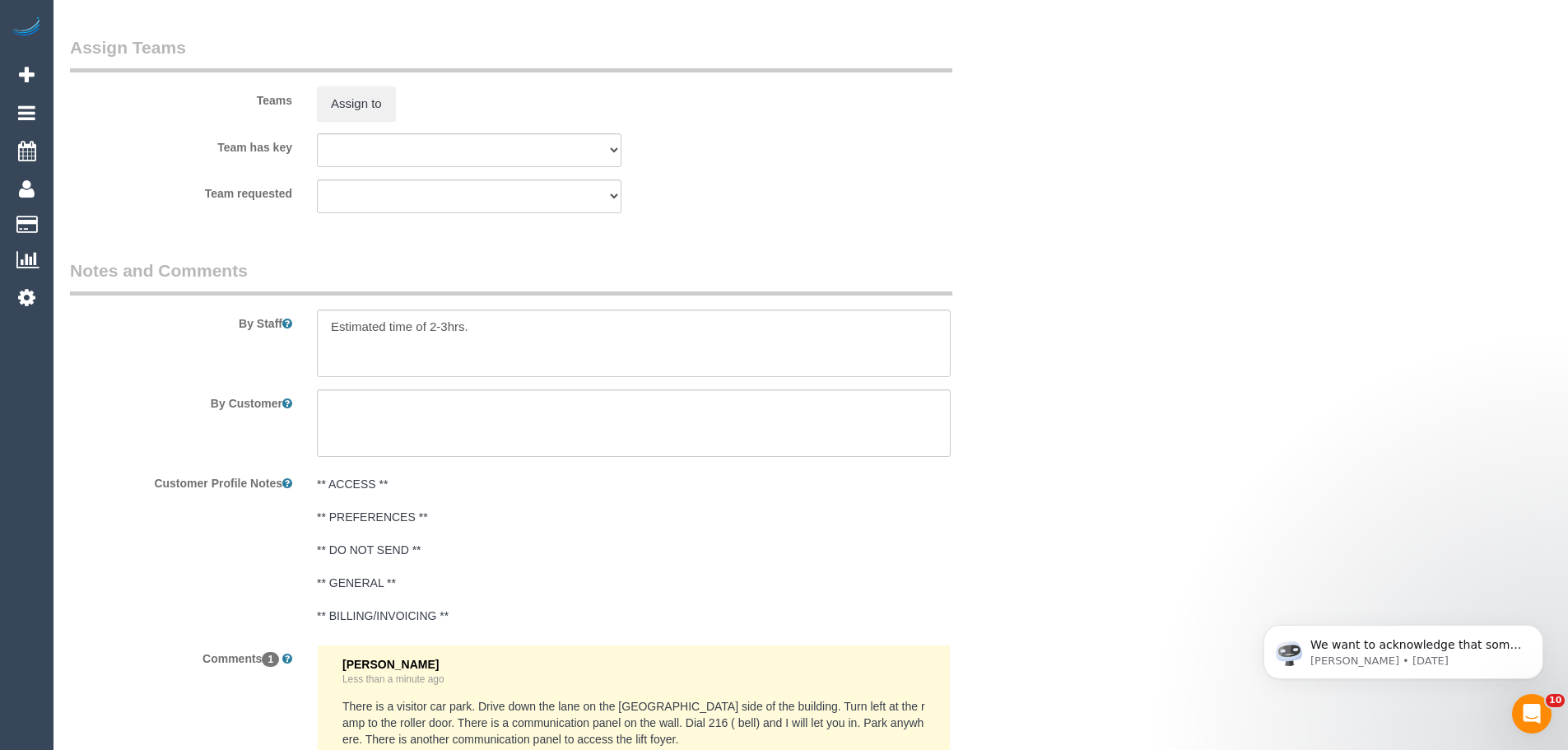
scroll to position [2470, 0]
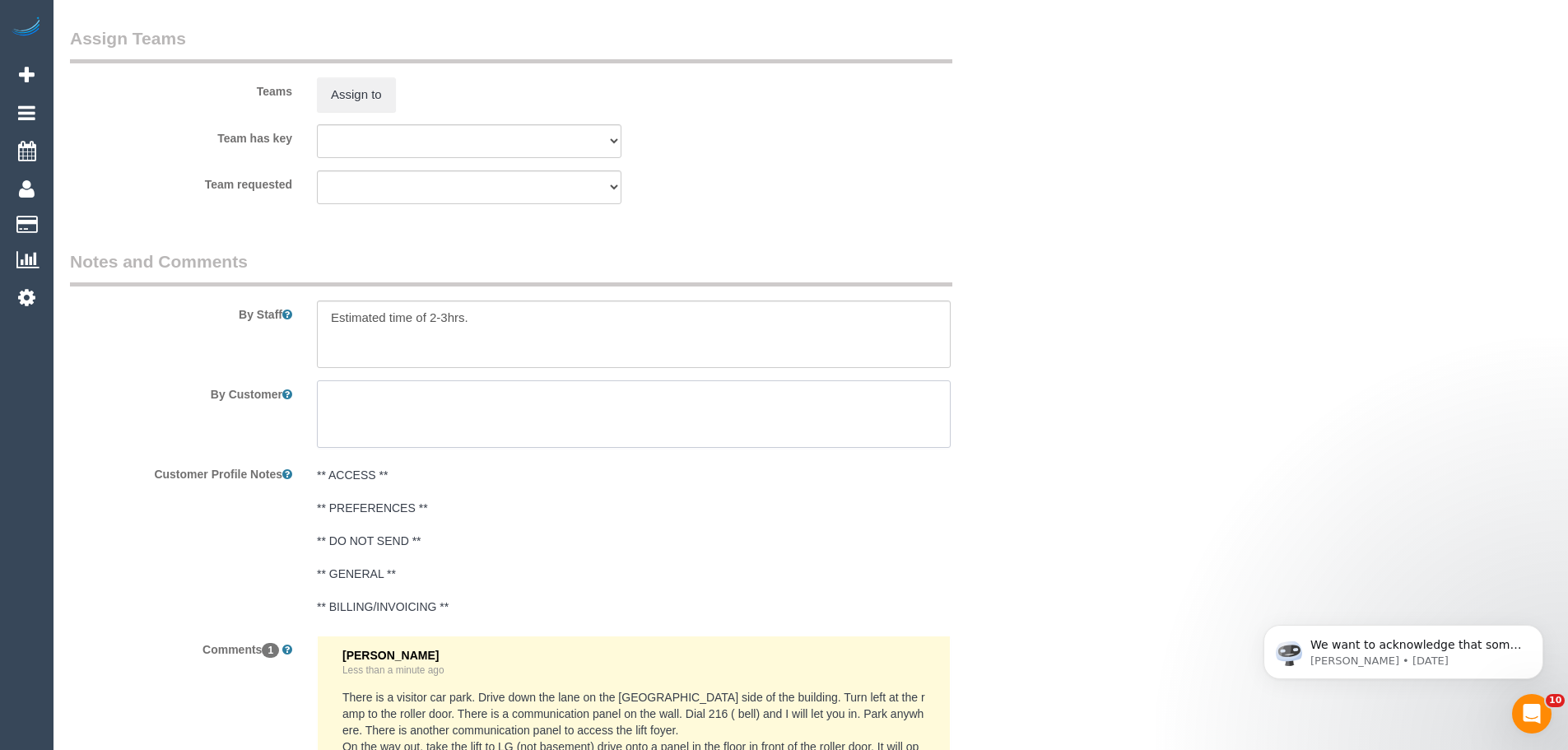
click at [538, 407] on textarea at bounding box center [633, 413] width 633 height 67
paste textarea "There is a visitor car park. Drive down the lane on the St Kilda Rd side of the…"
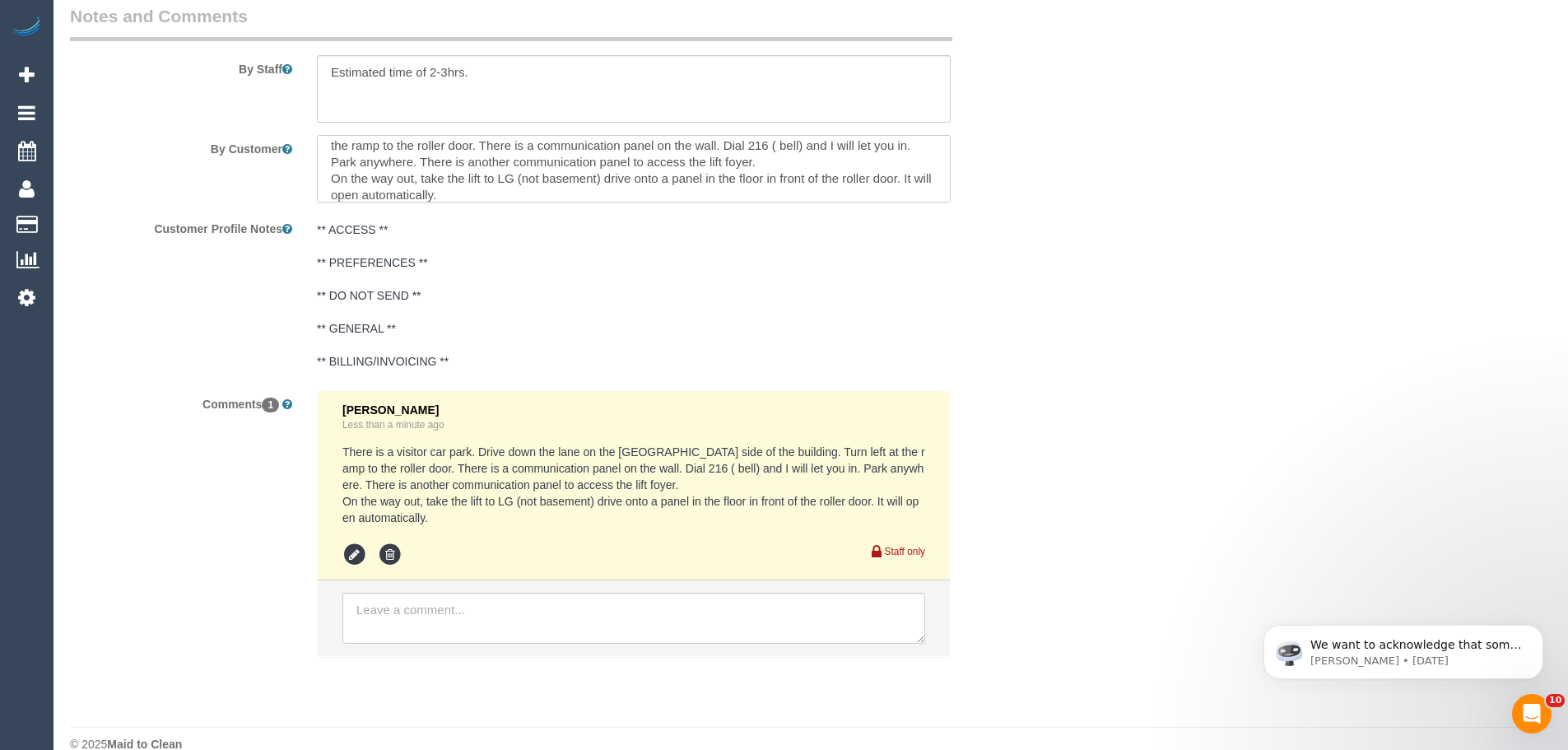
scroll to position [2717, 0]
click at [386, 551] on icon at bounding box center [390, 554] width 25 height 25
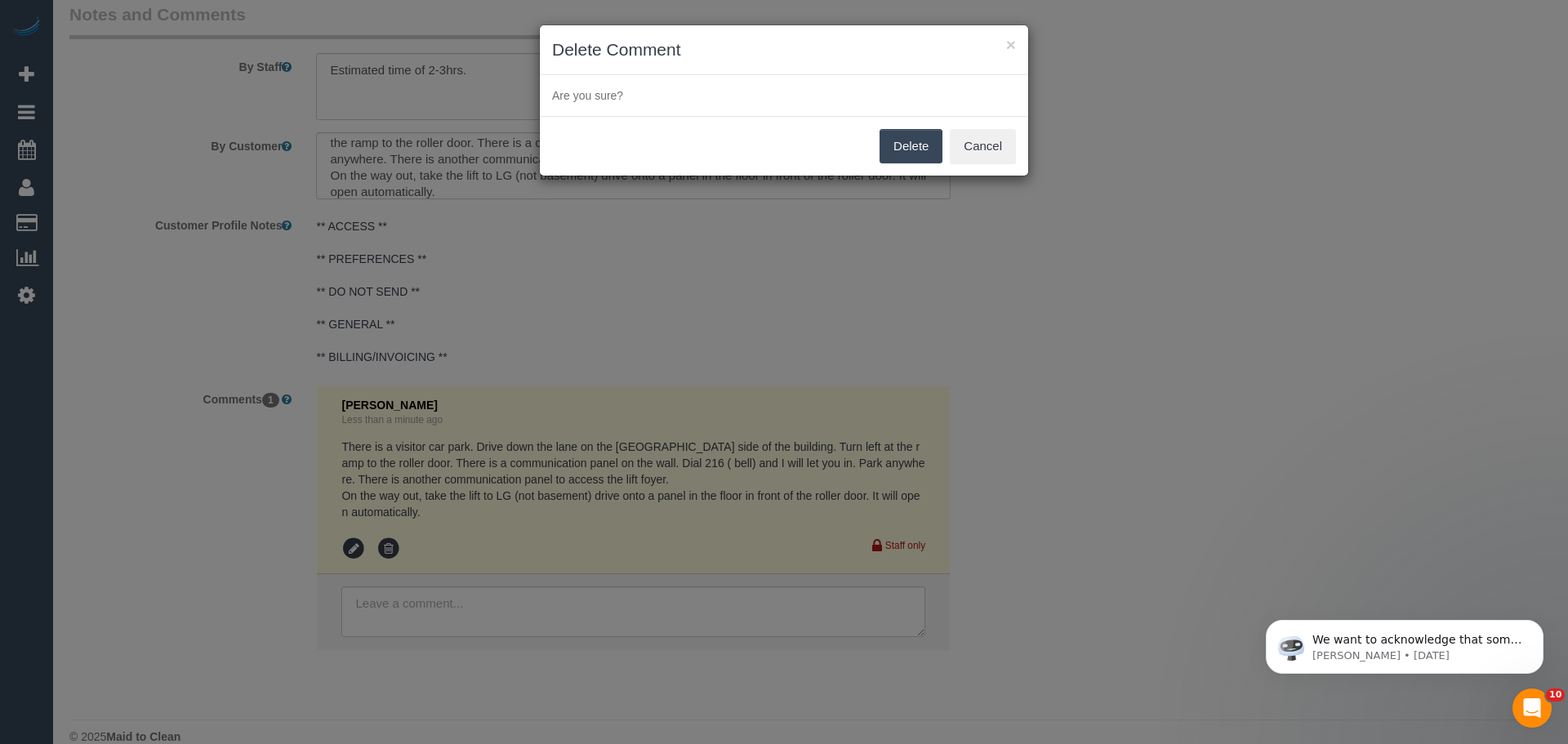
click at [899, 150] on button "Delete" at bounding box center [910, 146] width 63 height 35
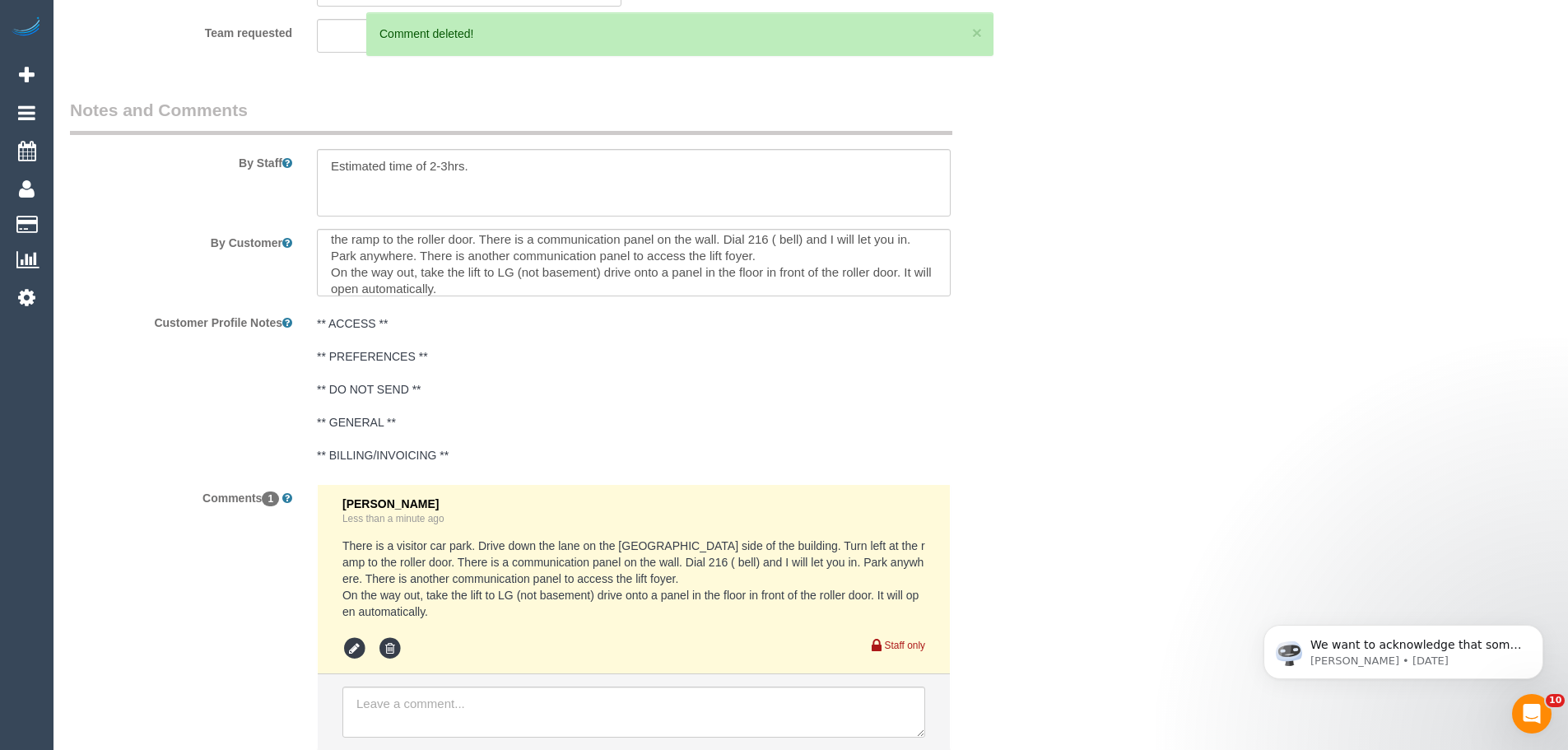
scroll to position [2470, 0]
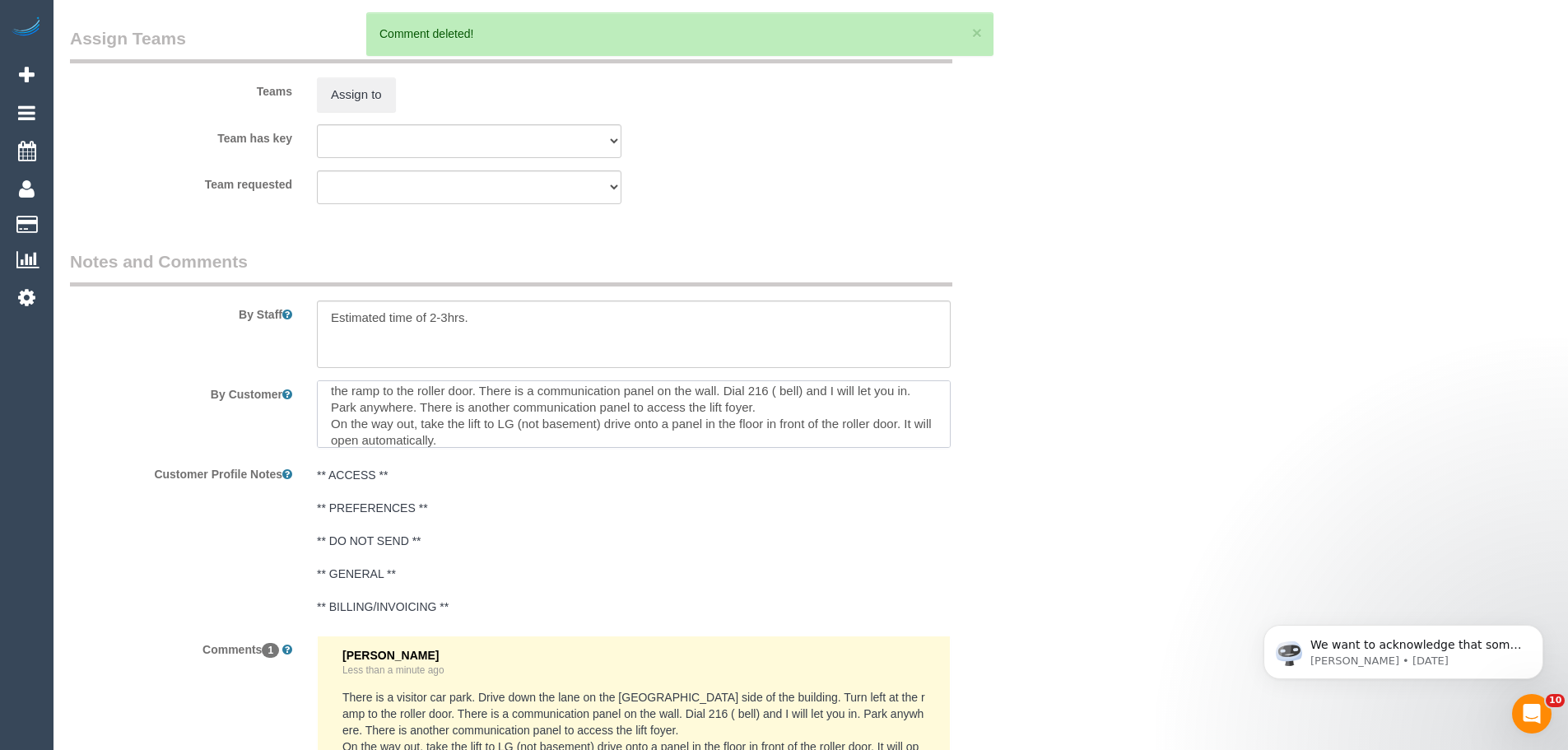
click at [410, 404] on textarea at bounding box center [633, 413] width 633 height 67
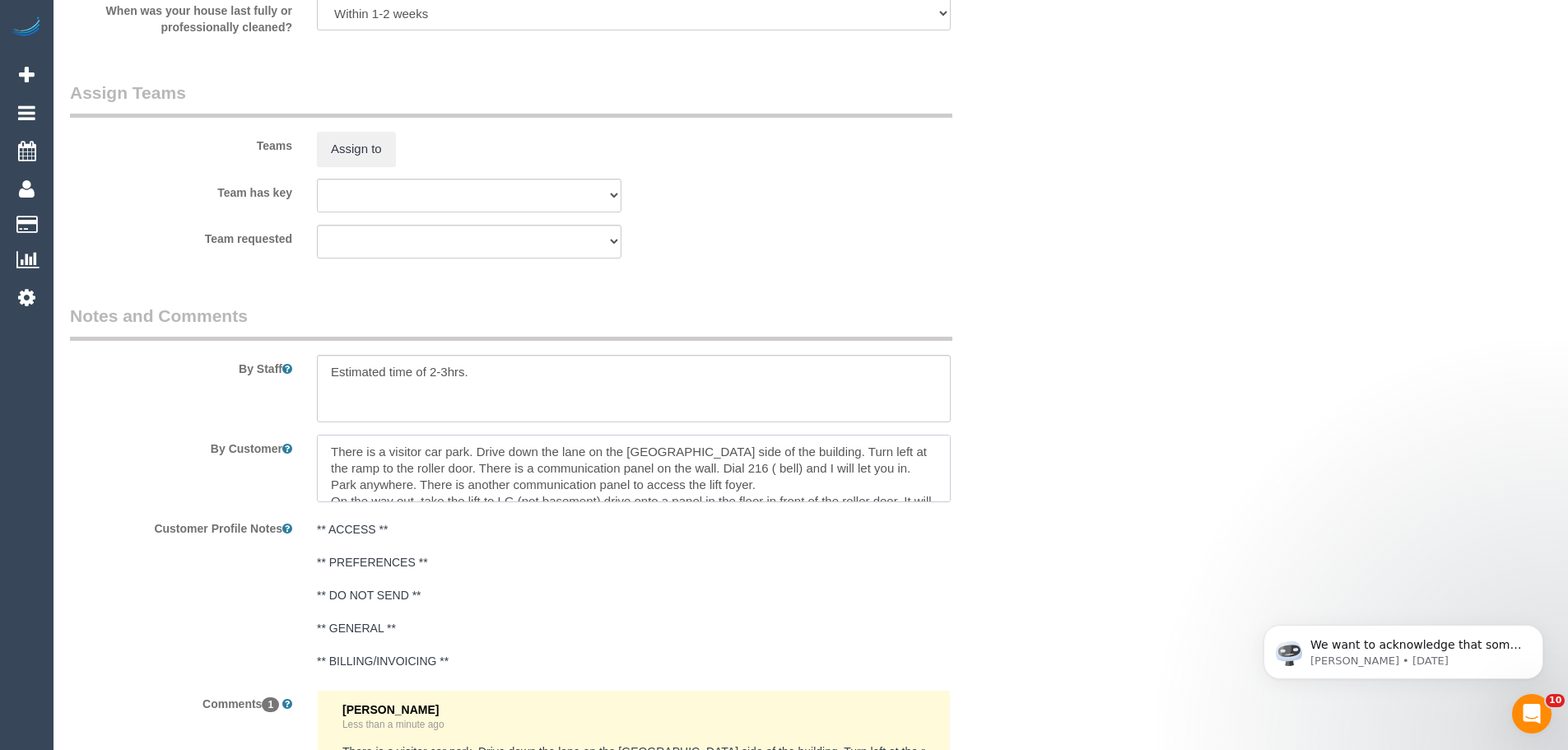
scroll to position [2388, 0]
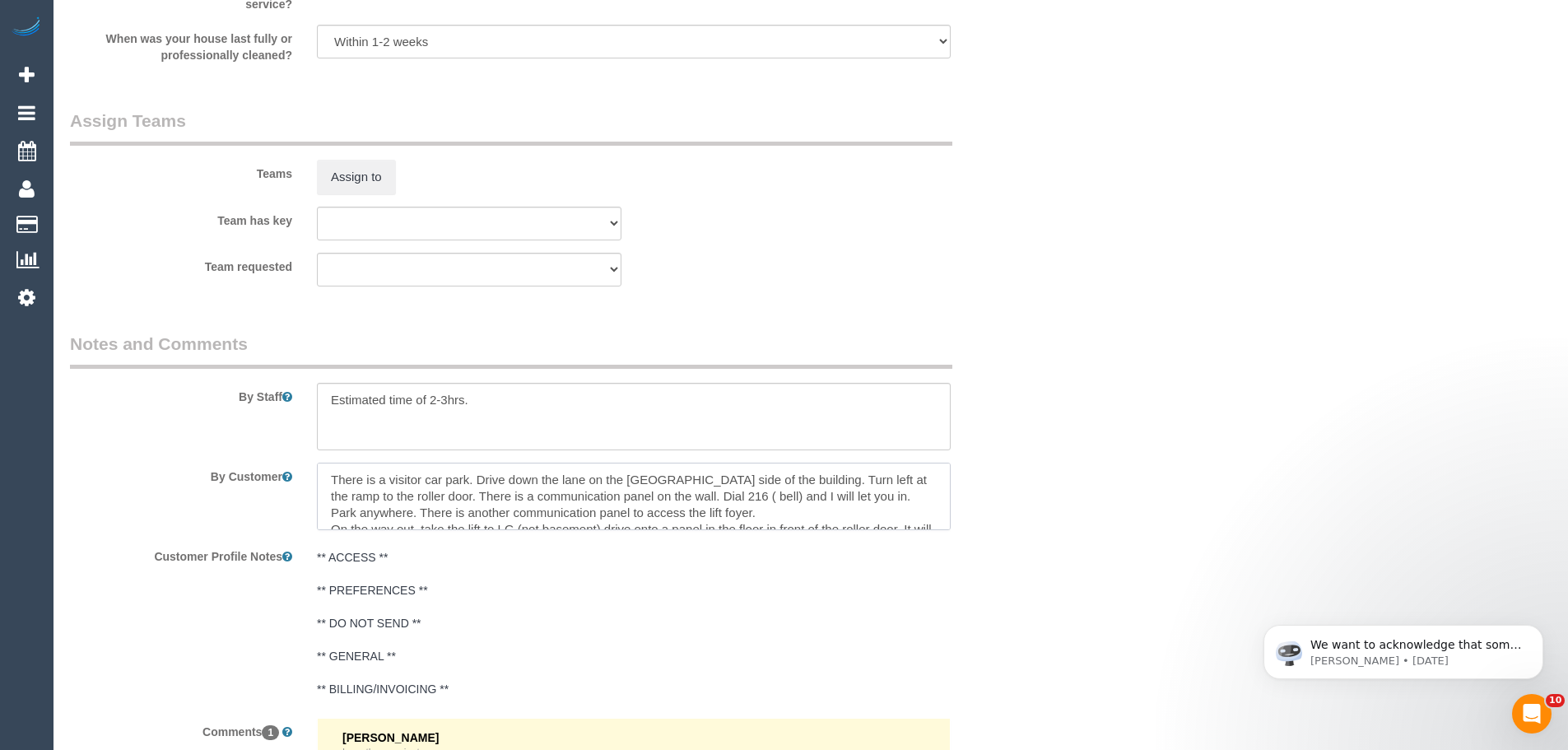
click at [325, 474] on textarea at bounding box center [633, 496] width 633 height 67
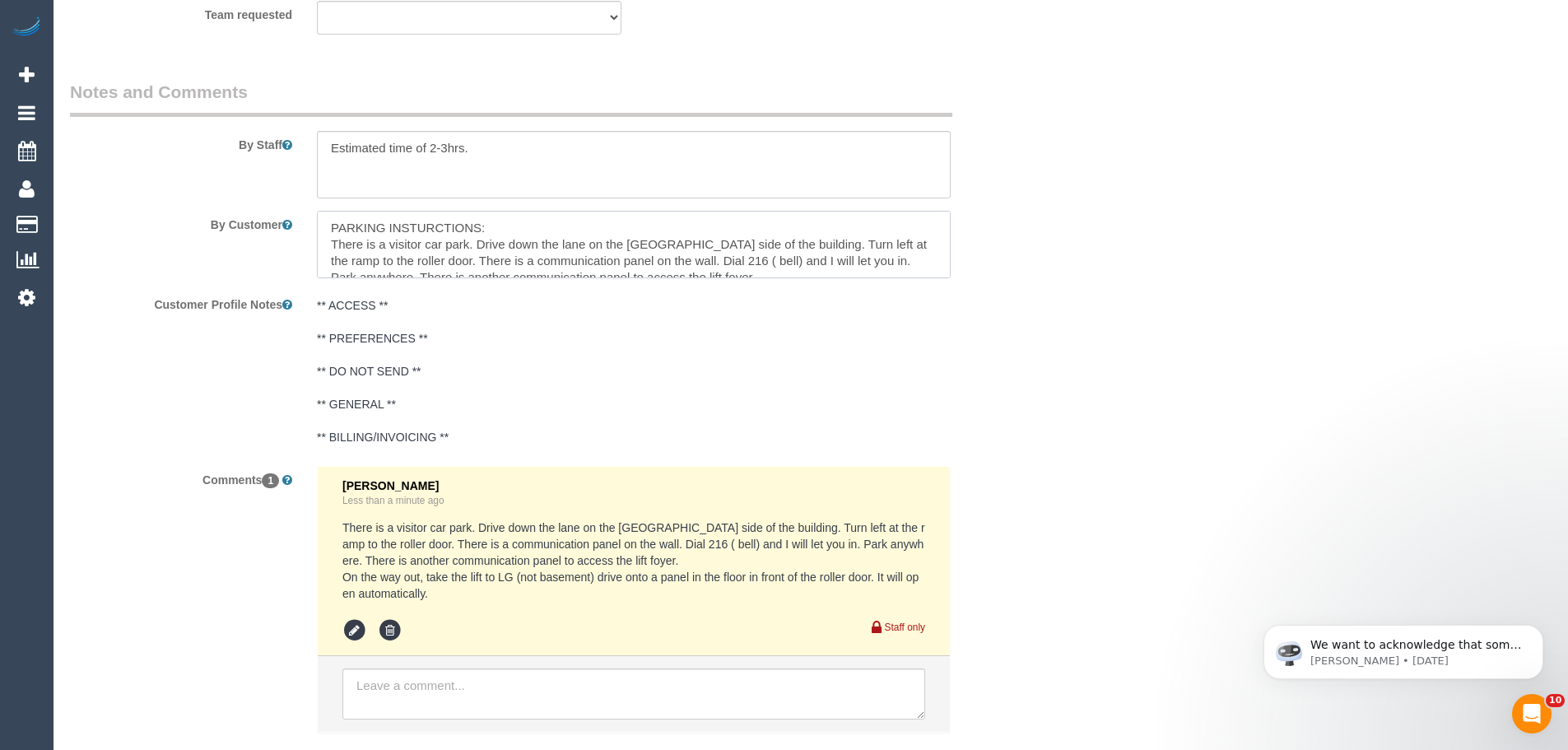
scroll to position [2742, 0]
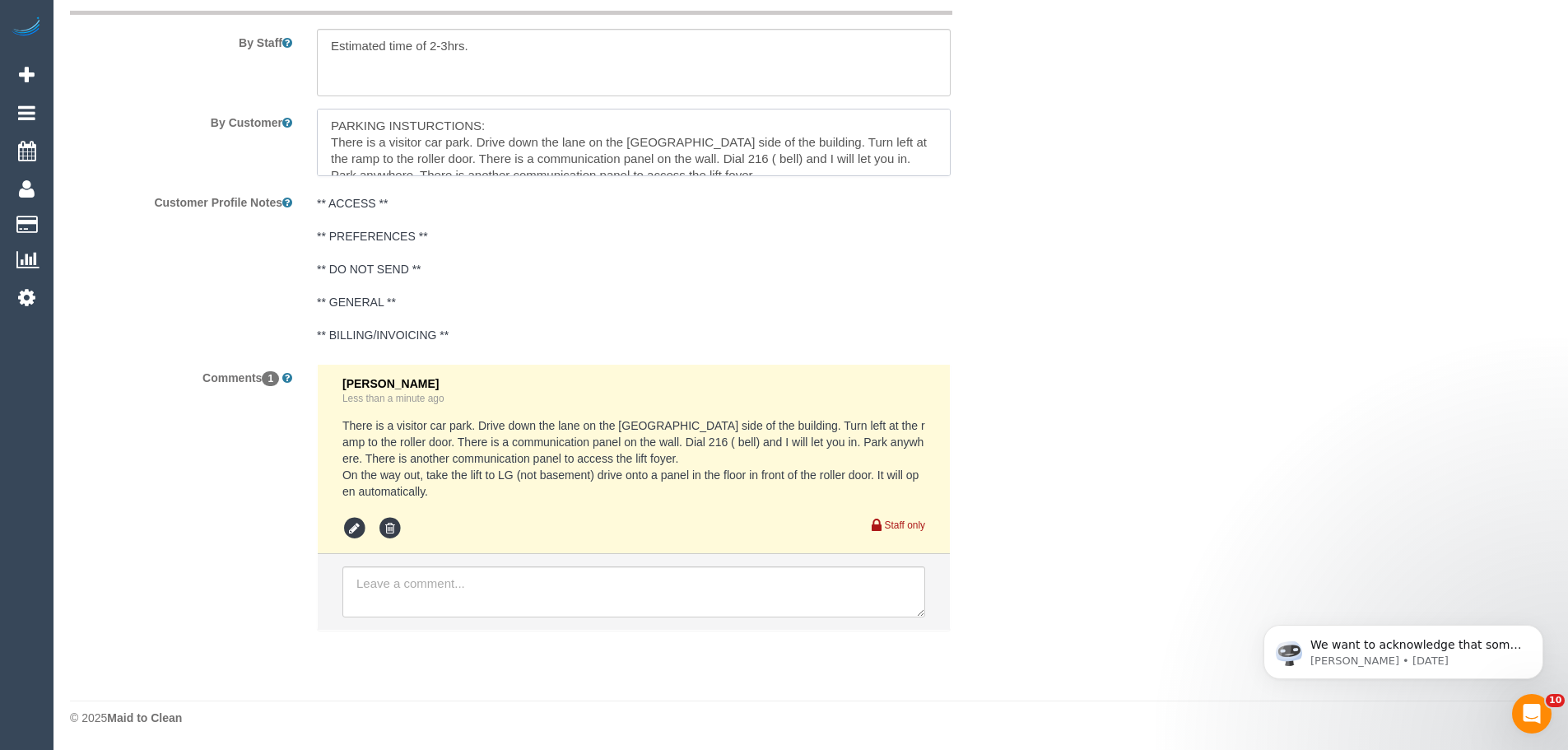
type textarea "PARKING INSTURCTIONS: There is a visitor car park. Drive down the lane on the S…"
click at [384, 529] on icon at bounding box center [390, 529] width 25 height 25
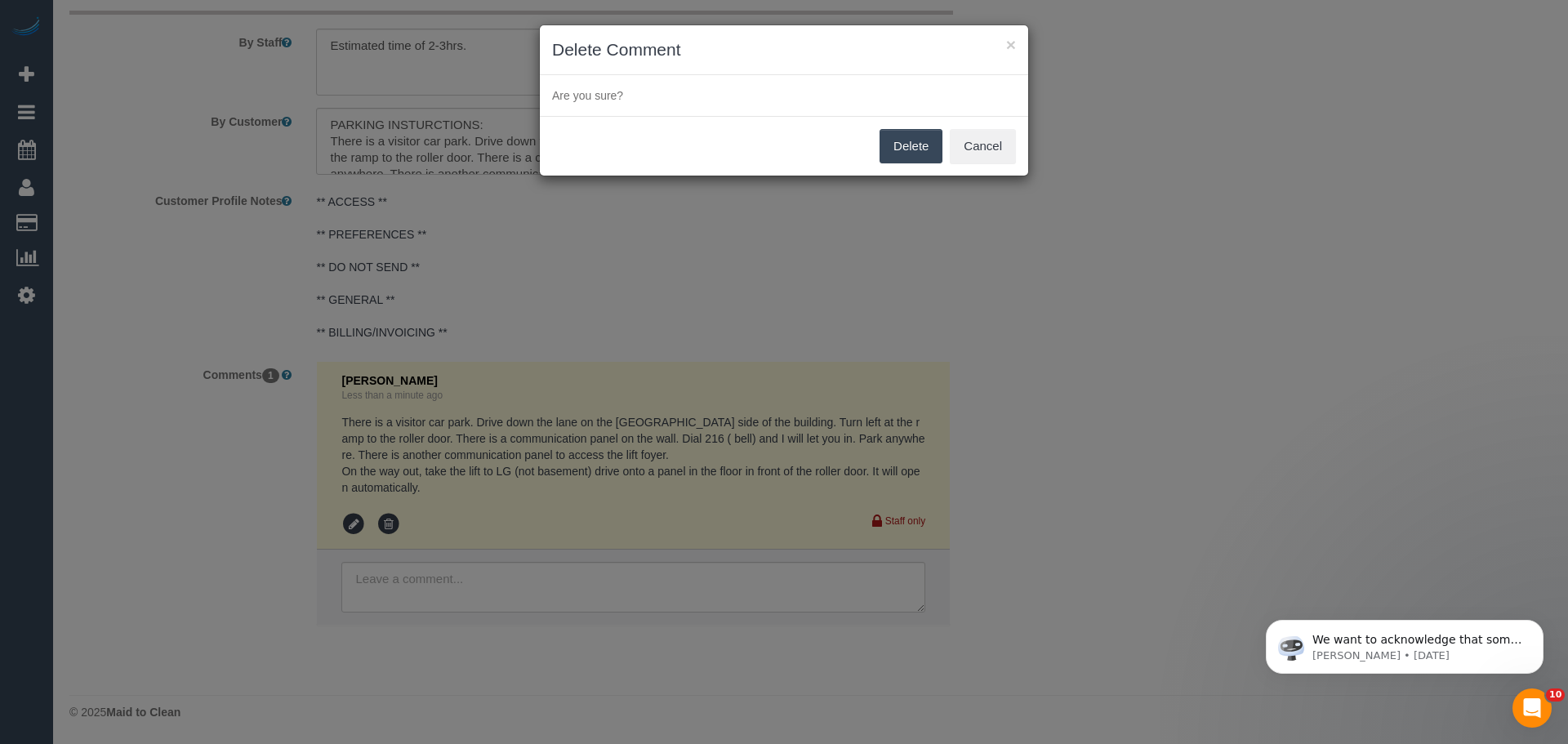
click at [918, 142] on button "Delete" at bounding box center [910, 146] width 63 height 35
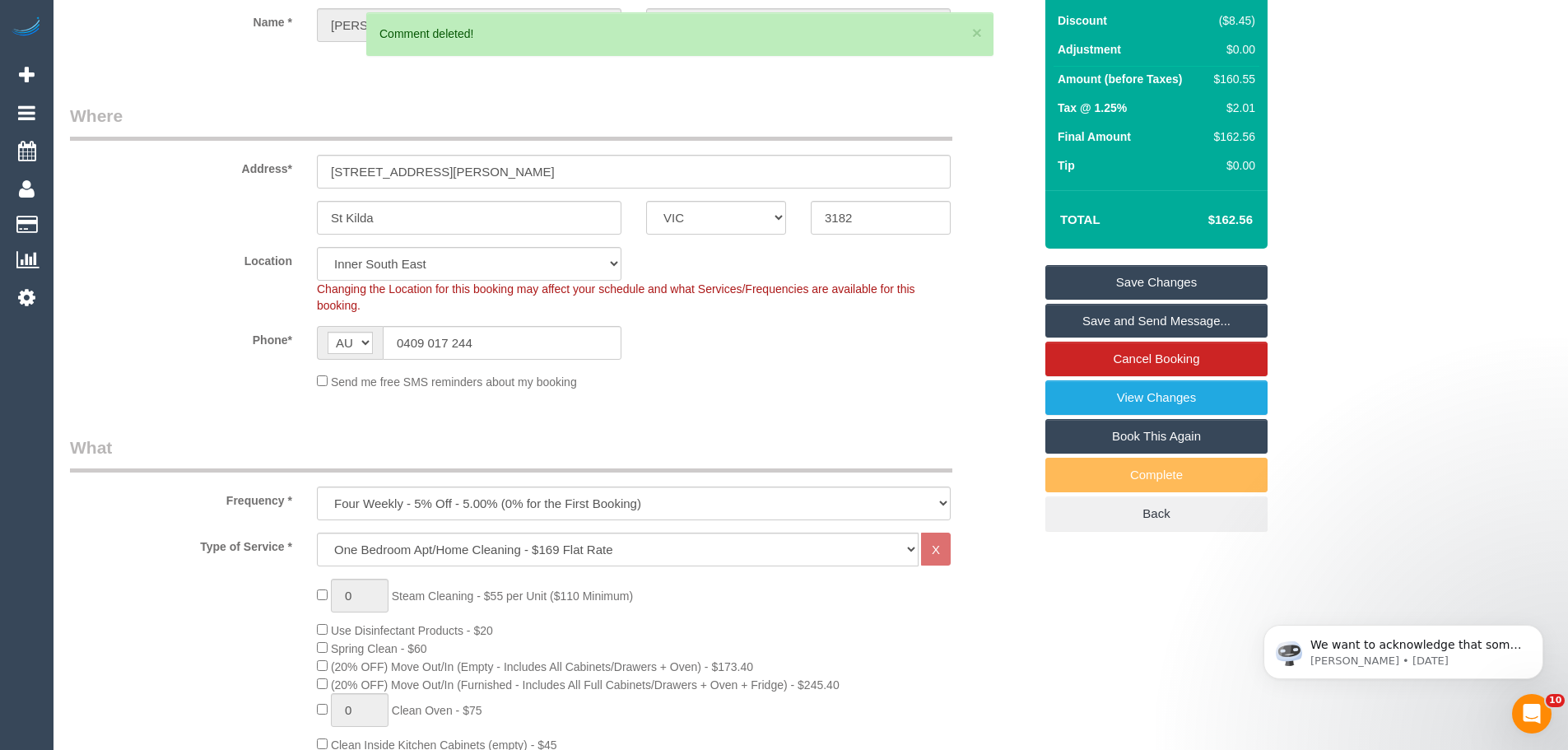
scroll to position [13, 0]
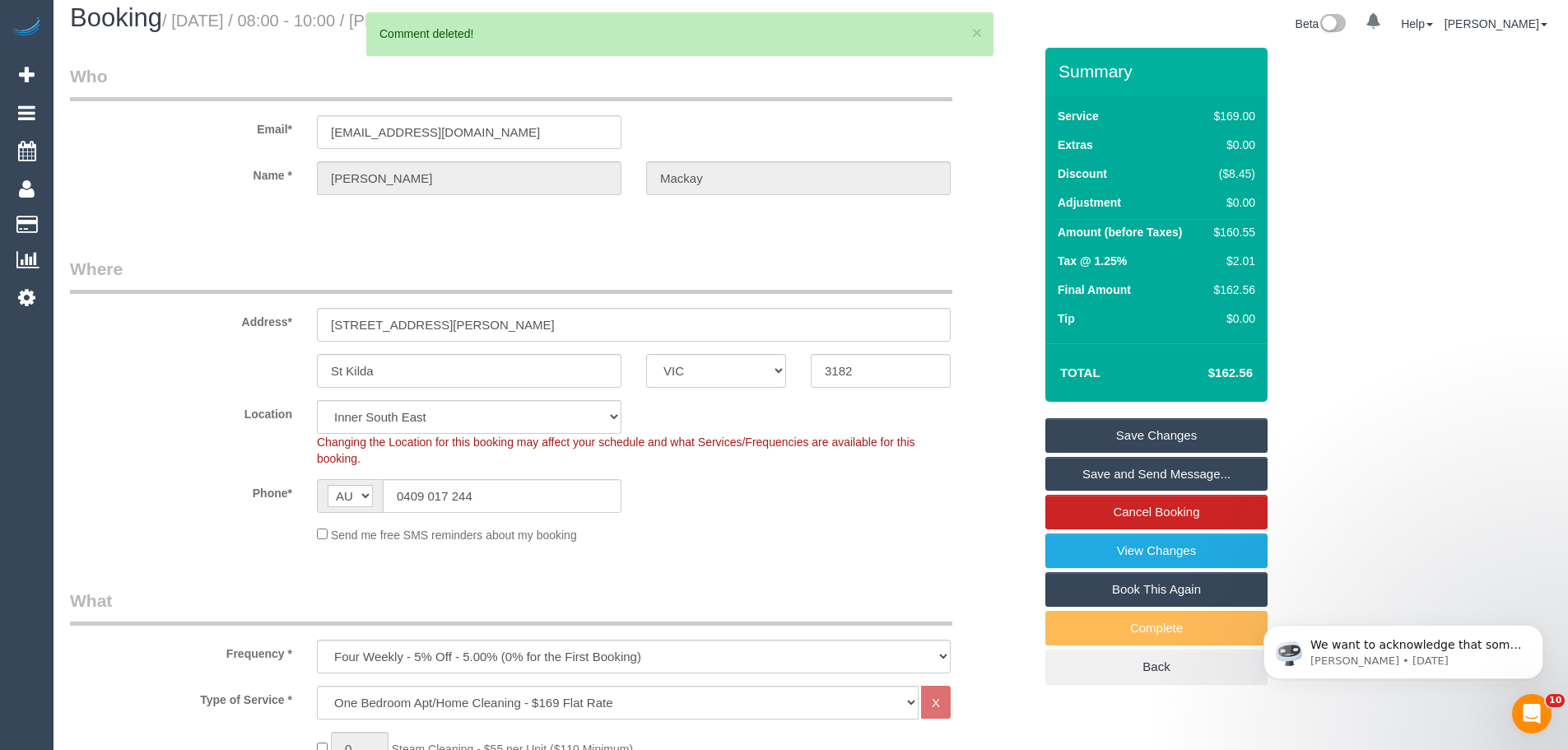
click at [1113, 437] on link "Save Changes" at bounding box center [1157, 435] width 222 height 35
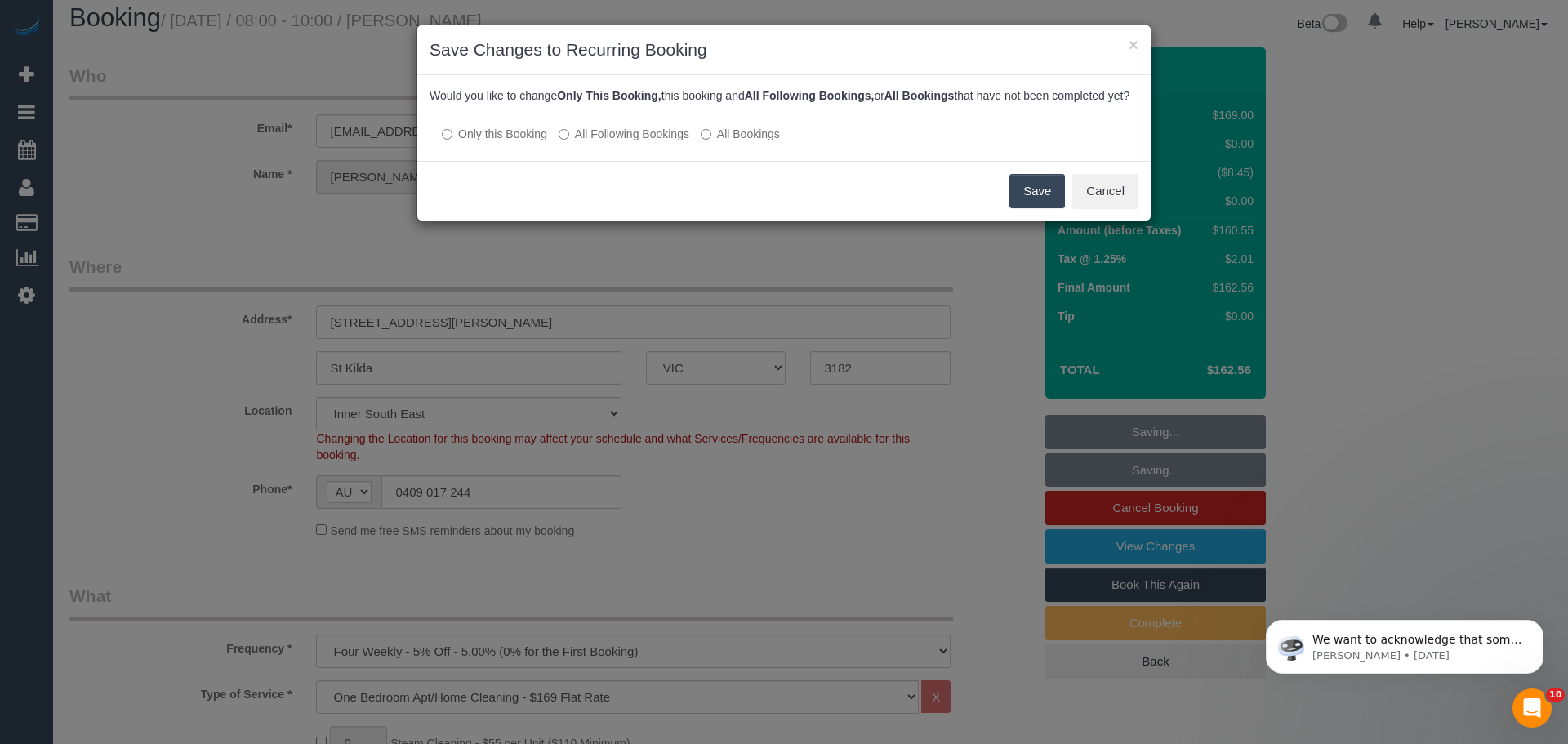
click at [619, 142] on label "All Following Bookings" at bounding box center [623, 134] width 130 height 16
click at [1025, 208] on button "Save" at bounding box center [1036, 191] width 56 height 35
